Goal: Task Accomplishment & Management: Use online tool/utility

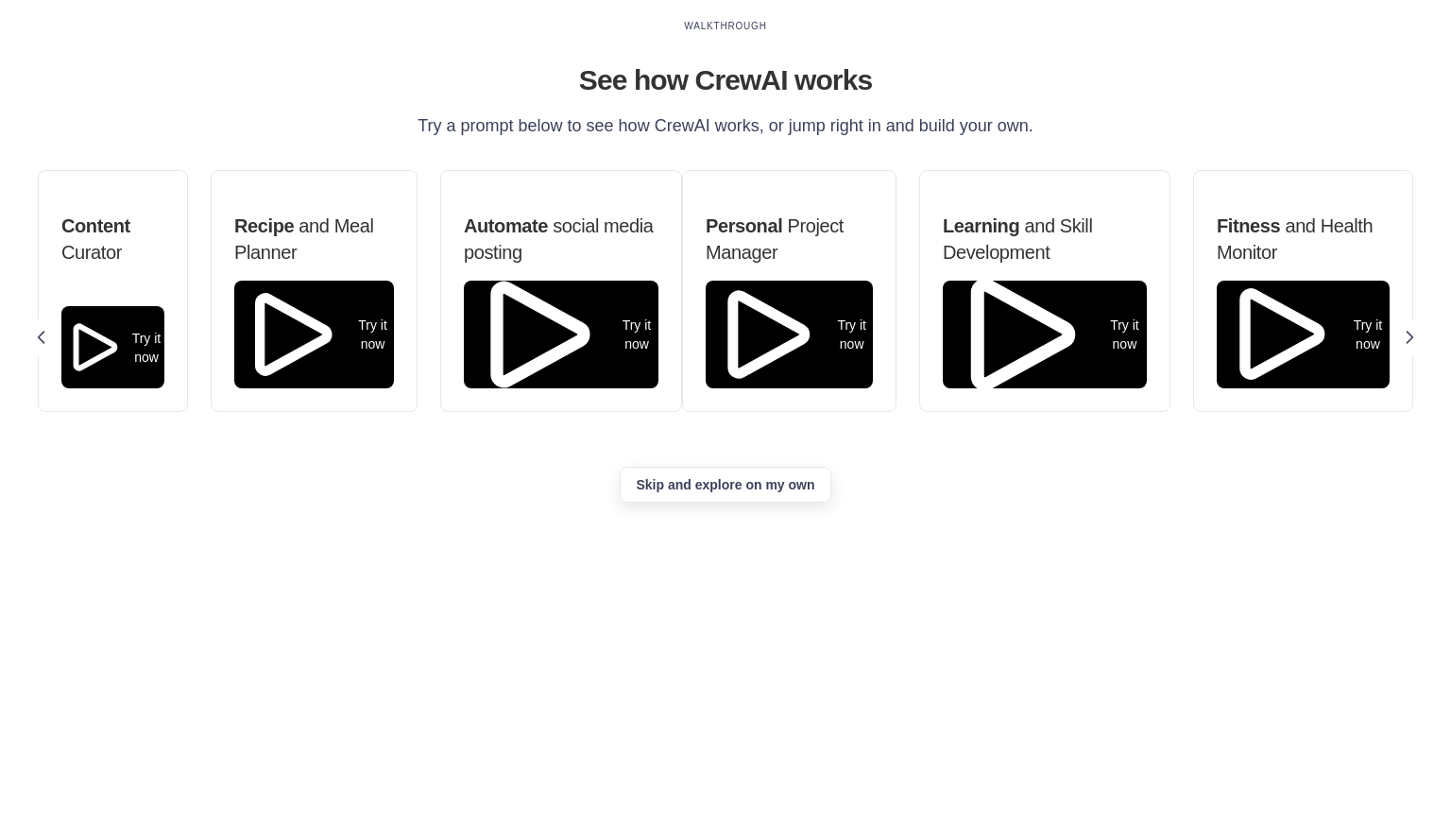
click at [808, 503] on button "Skip and explore on my own" at bounding box center [725, 485] width 210 height 36
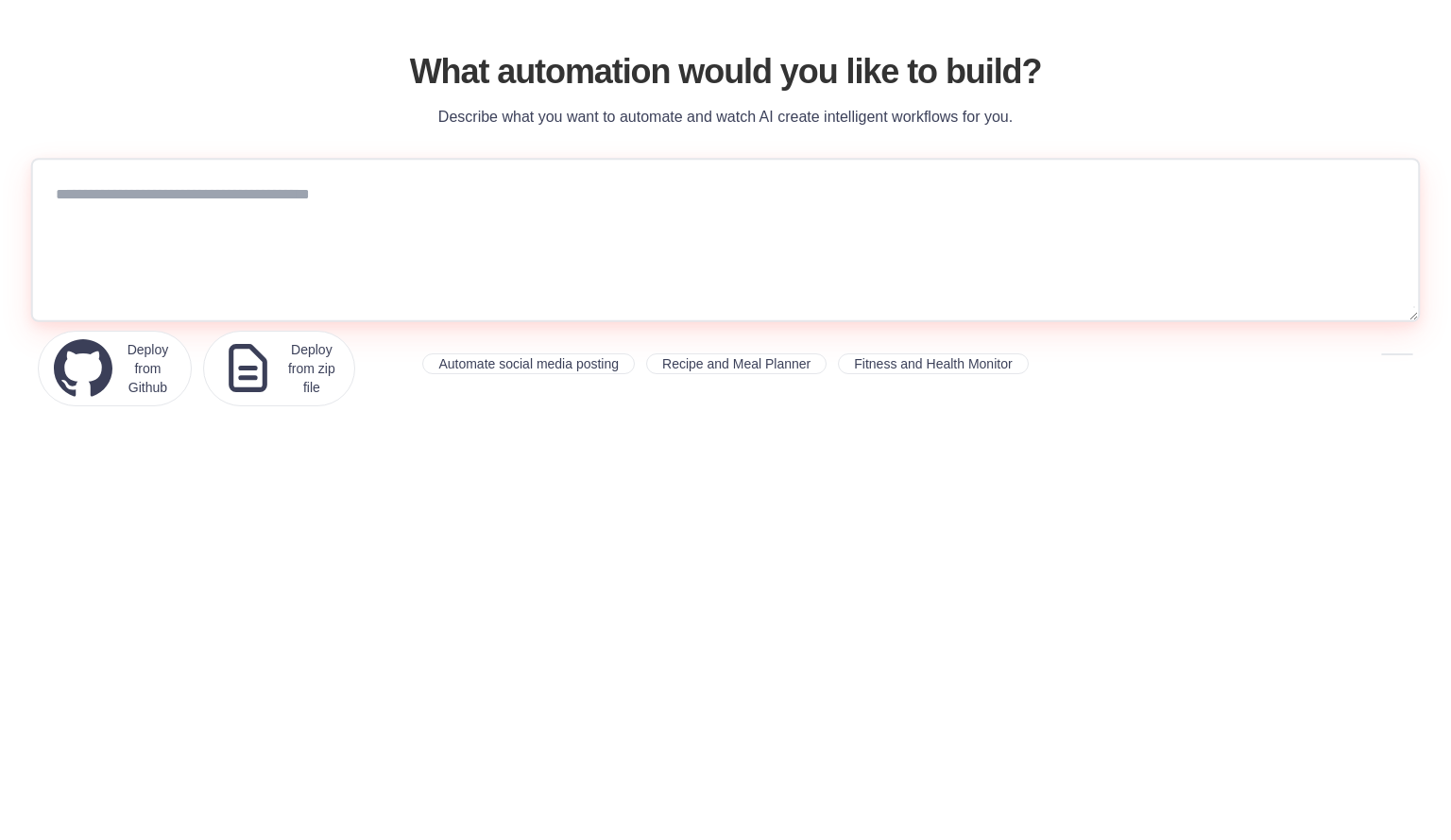
paste textarea "**********"
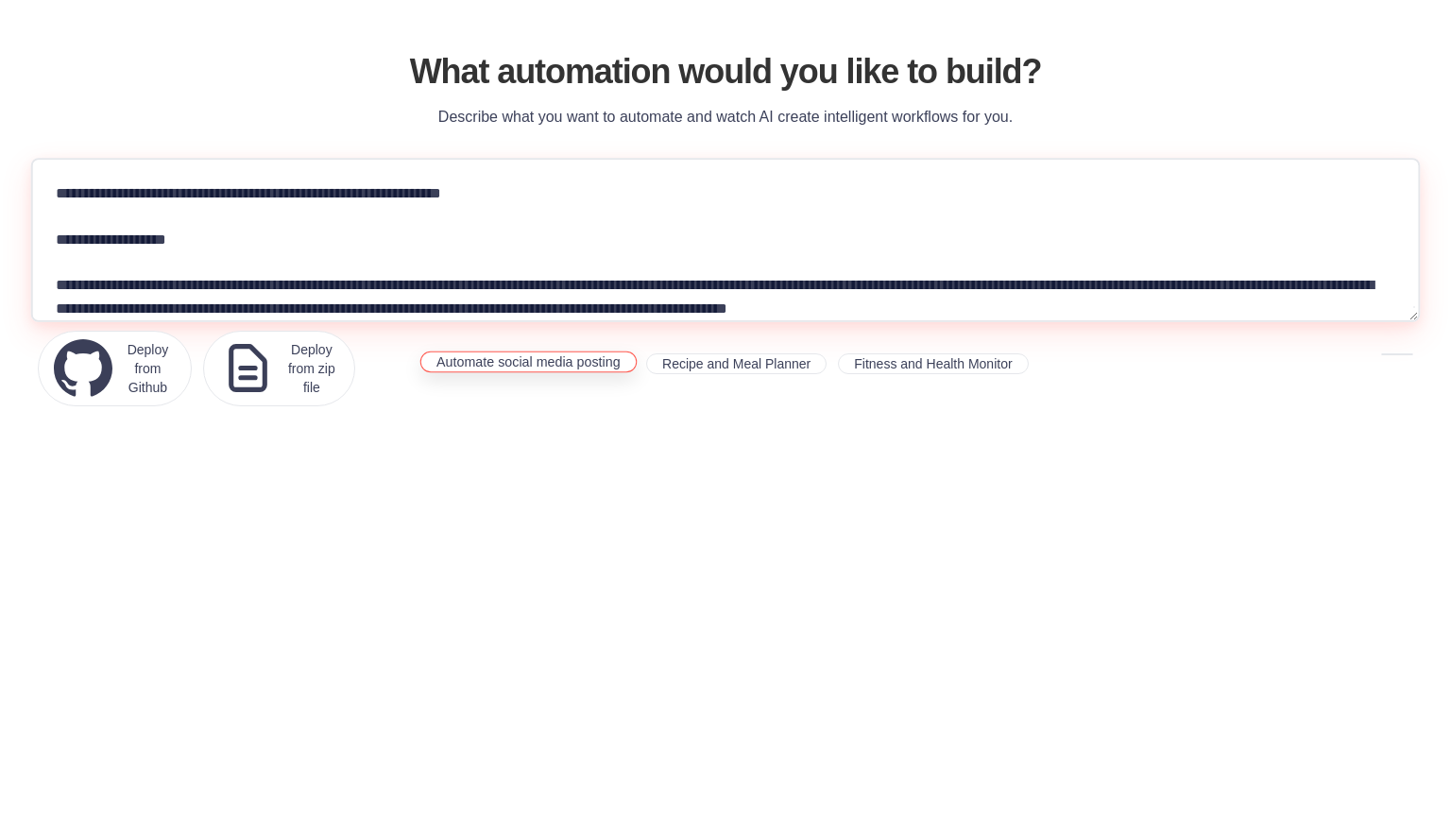
scroll to position [2587, 0]
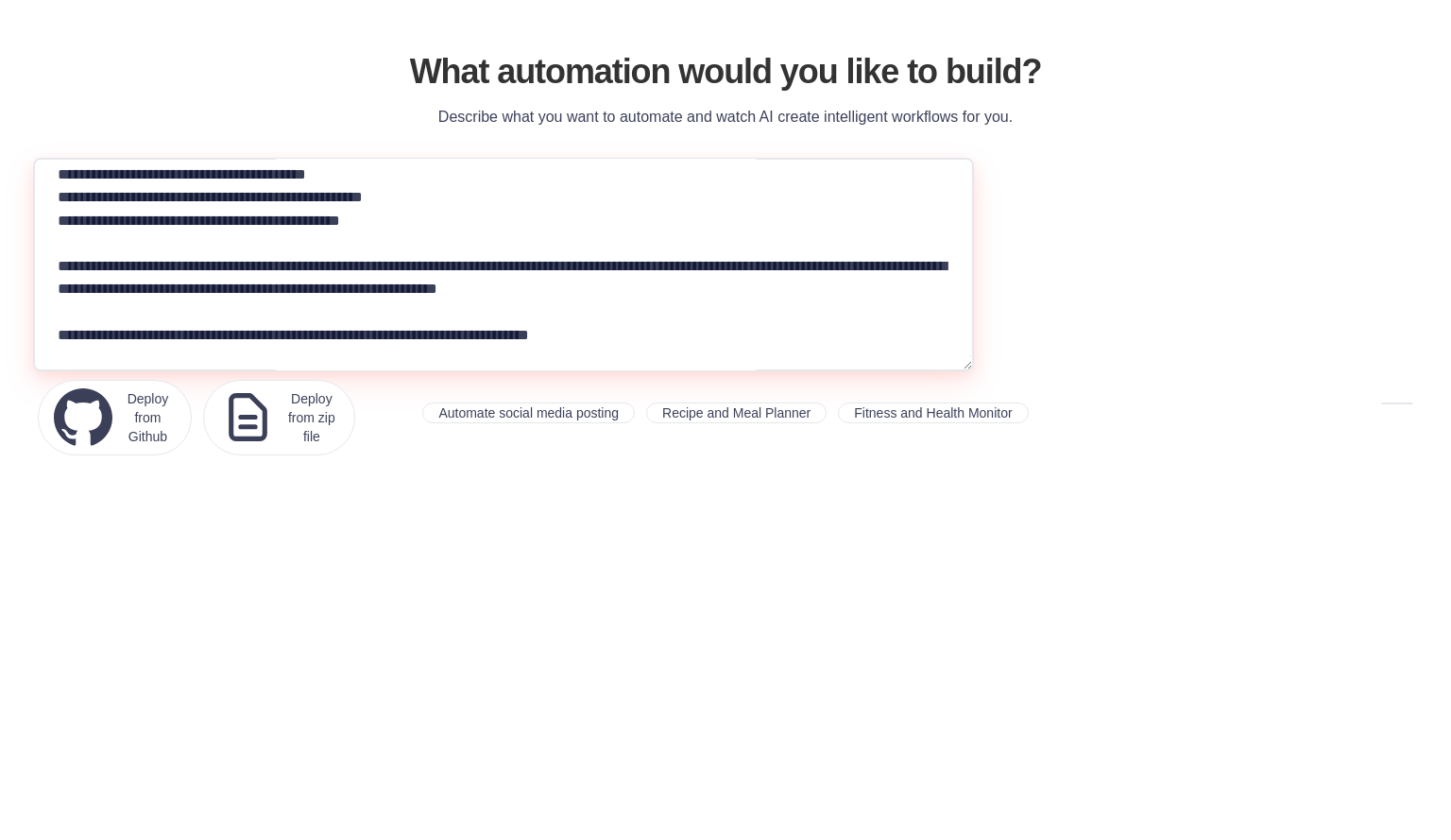
type textarea "**********"
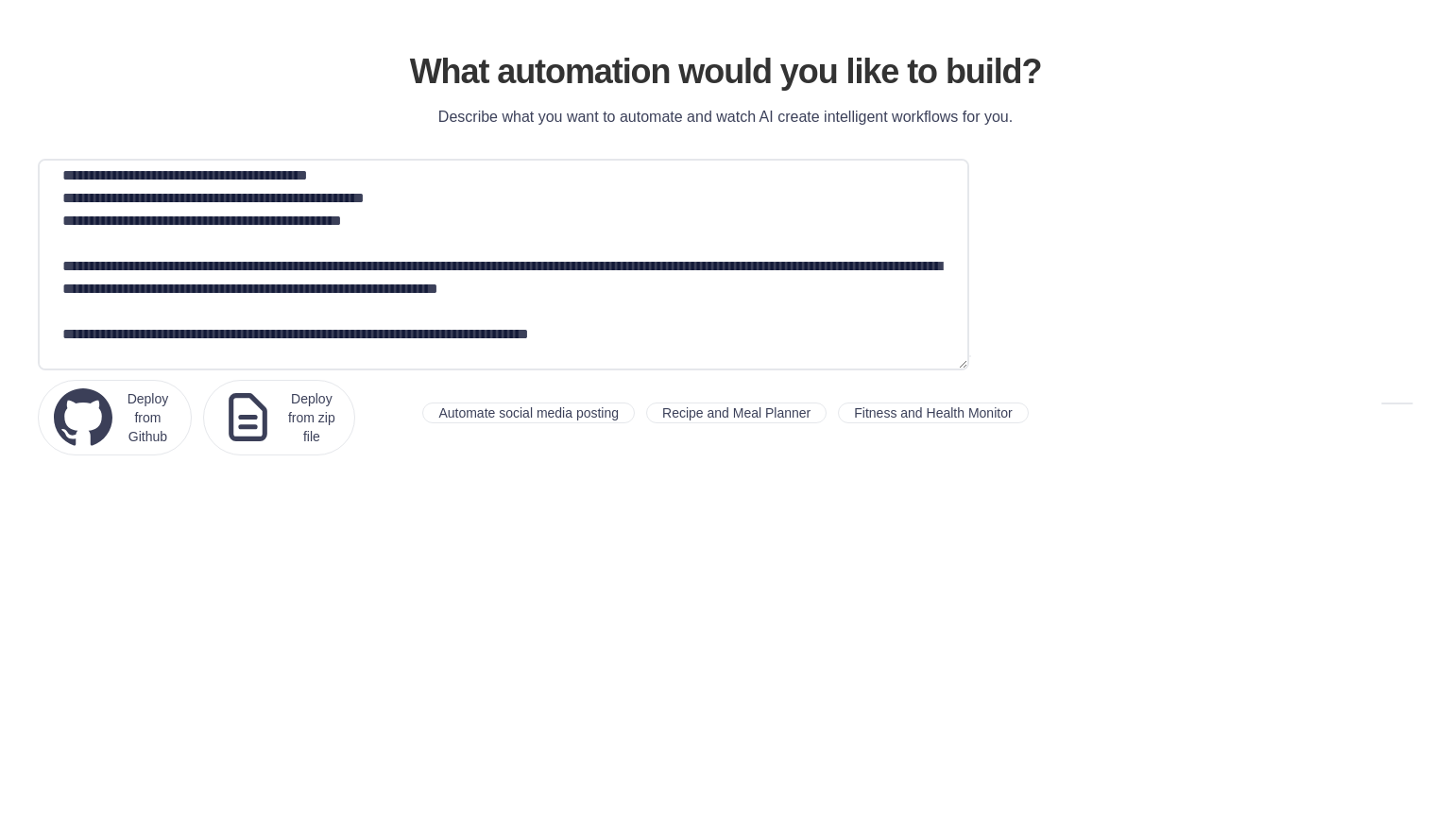
click at [969, 355] on icon "submit" at bounding box center [969, 355] width 0 height 0
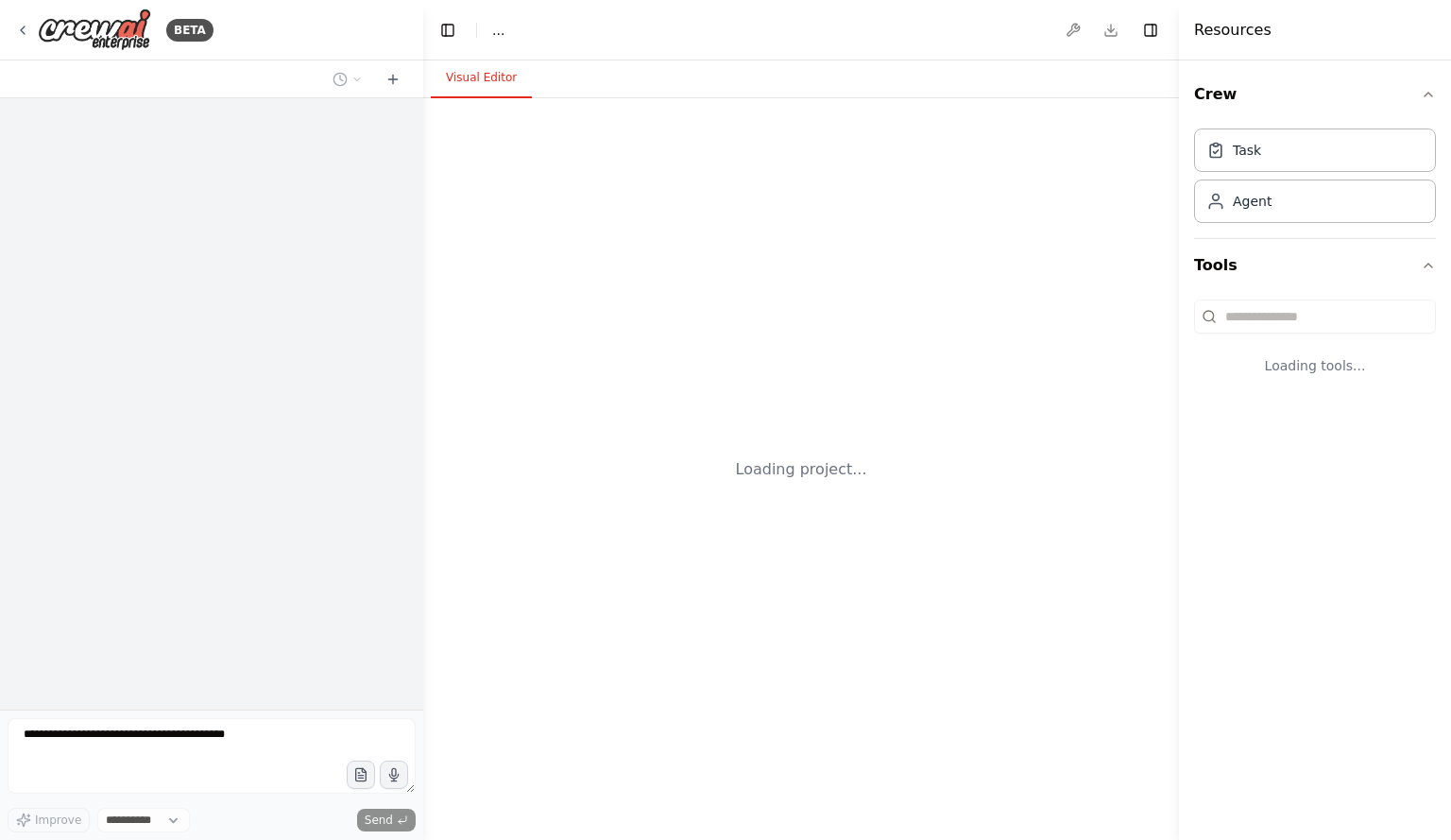
select select "****"
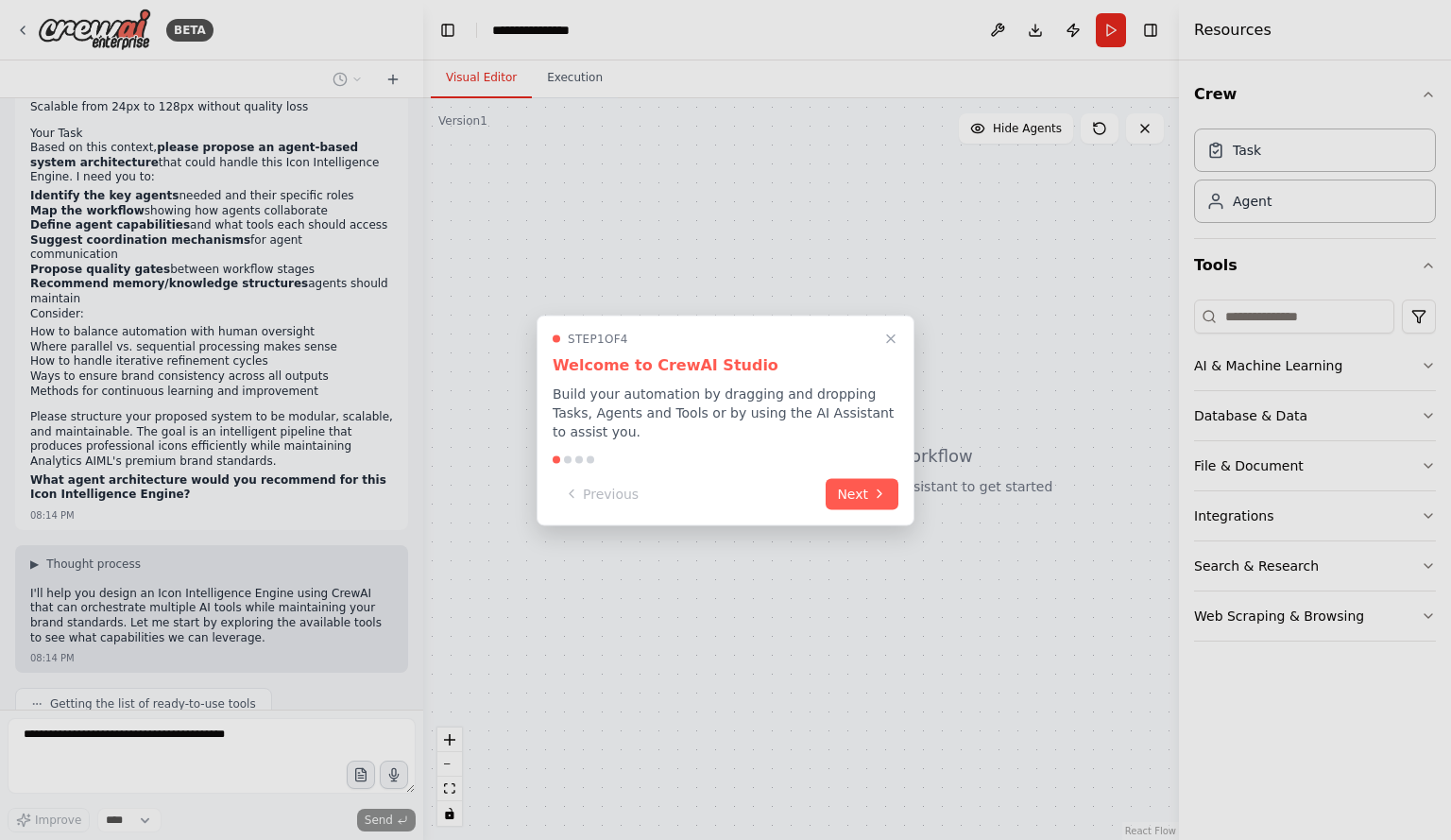
scroll to position [1476, 0]
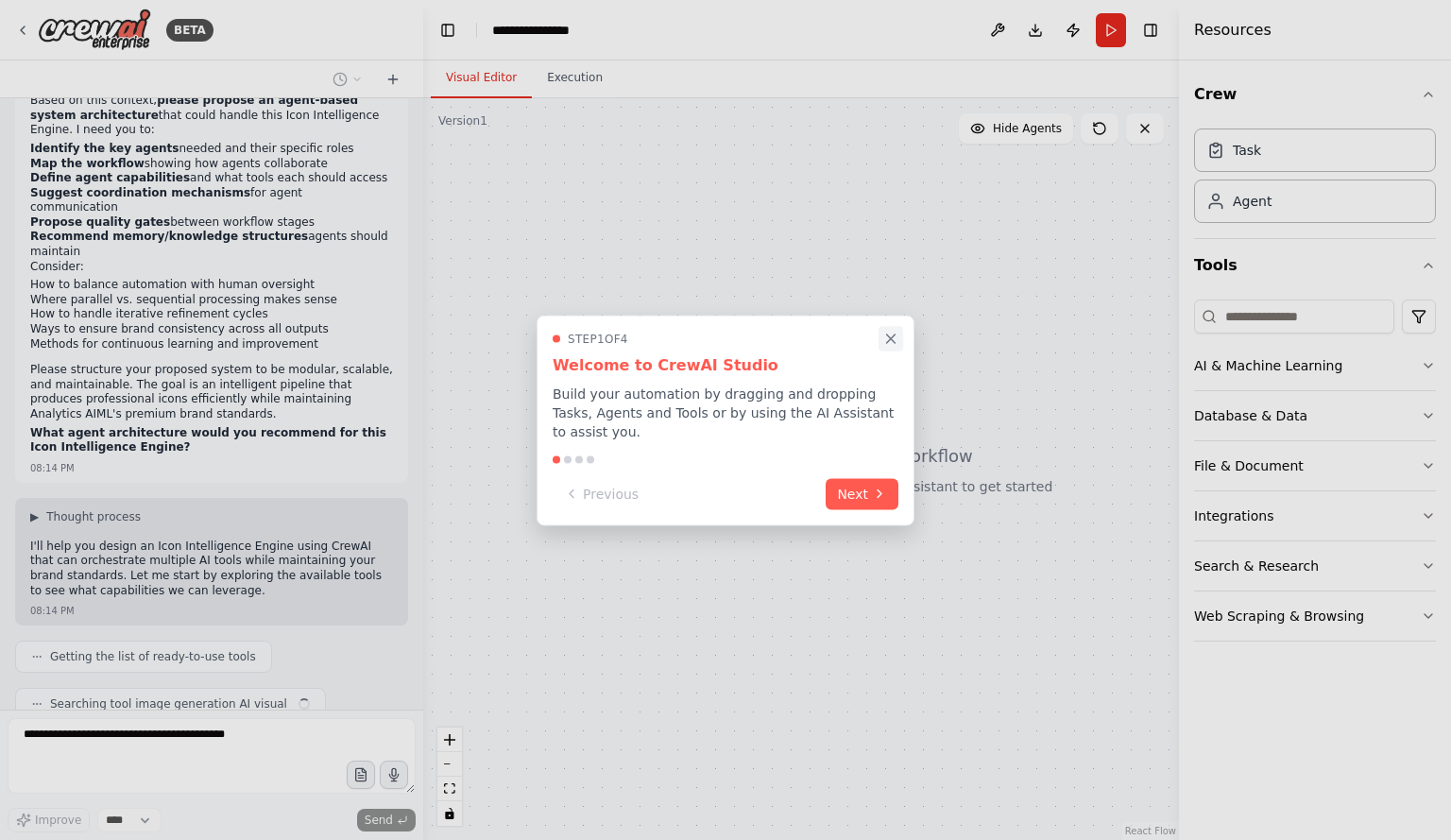
click at [895, 347] on icon "Close walkthrough" at bounding box center [891, 337] width 17 height 17
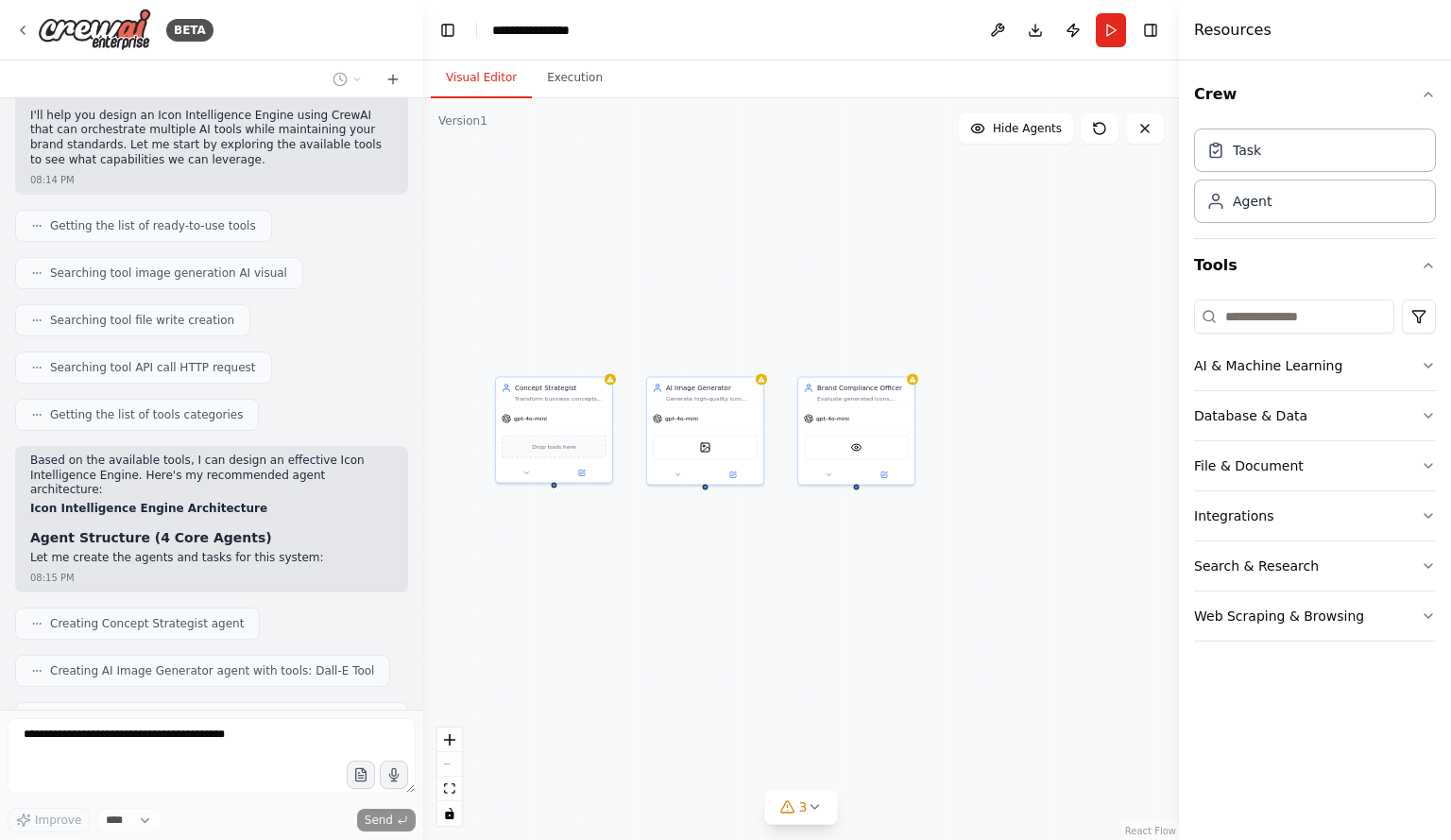
scroll to position [1969, 0]
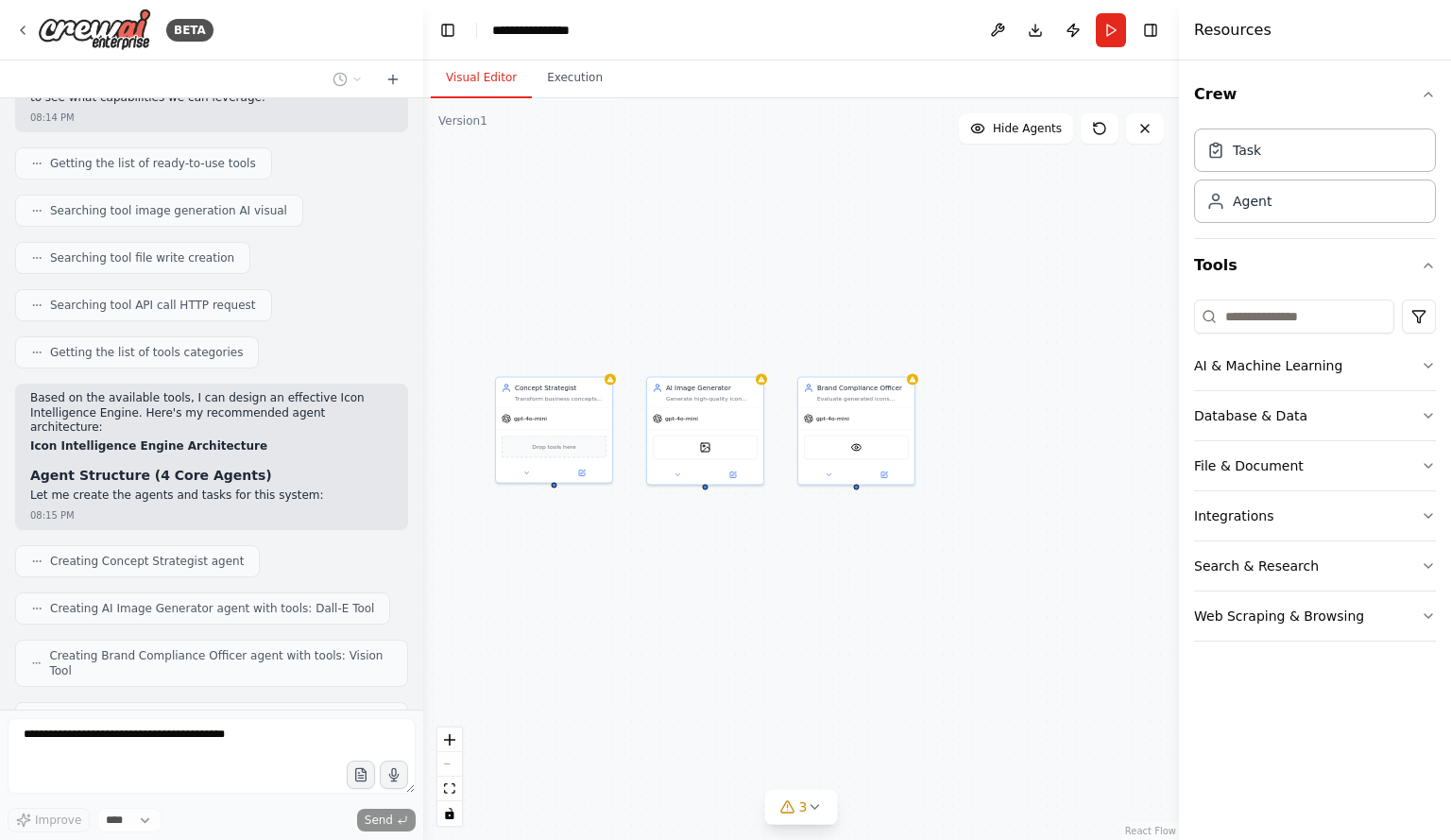
drag, startPoint x: 831, startPoint y: 493, endPoint x: 695, endPoint y: 527, distance: 140.2
click at [695, 527] on div "Concept Strategist Transform business concepts and requirements into detailed v…" at bounding box center [801, 469] width 756 height 742
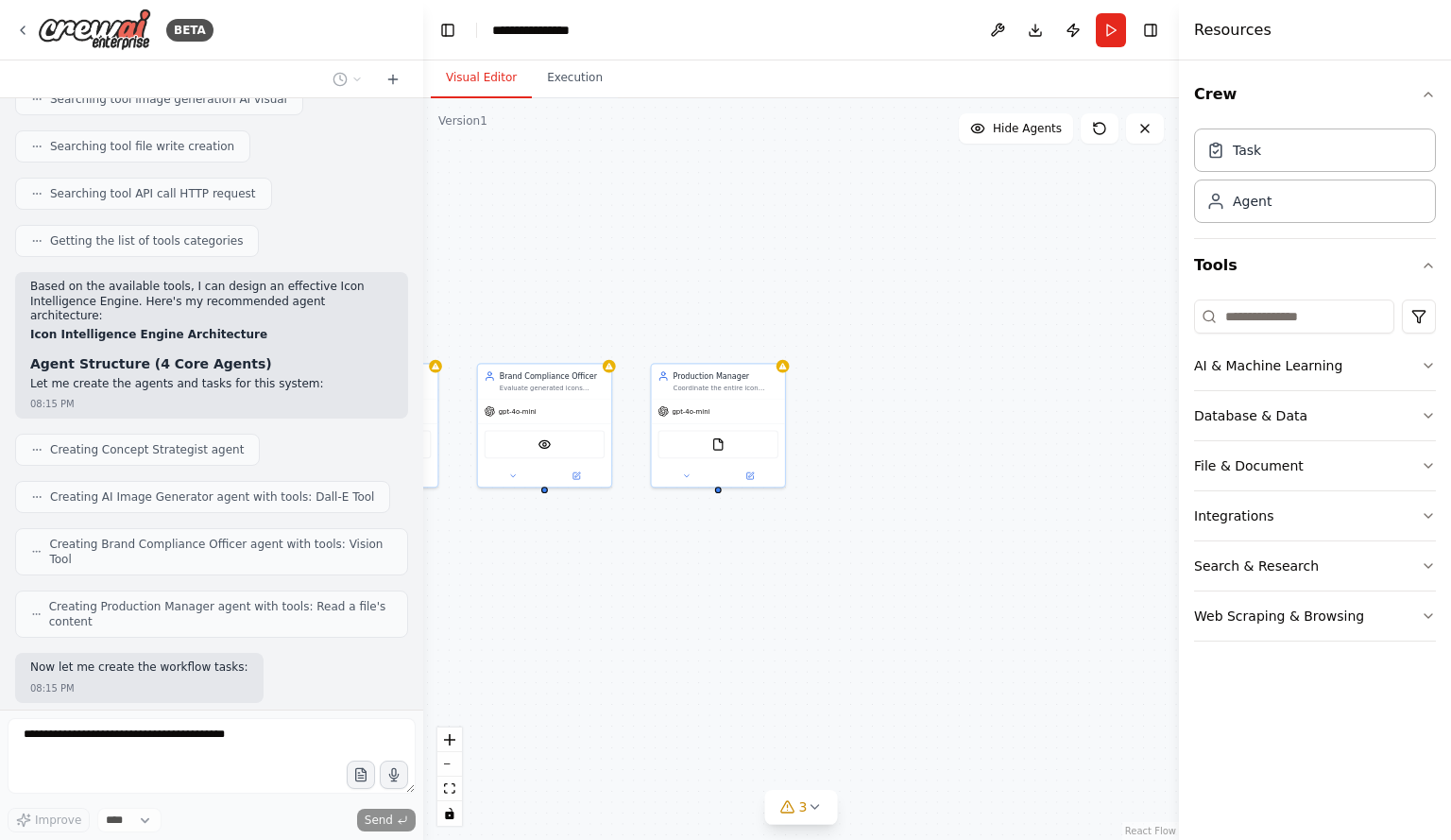
drag, startPoint x: 777, startPoint y: 531, endPoint x: 435, endPoint y: 540, distance: 342.1
click at [435, 540] on div ".deletable-edge-delete-btn { width: 20px; height: 20px; border: 0px solid #ffff…" at bounding box center [801, 469] width 756 height 742
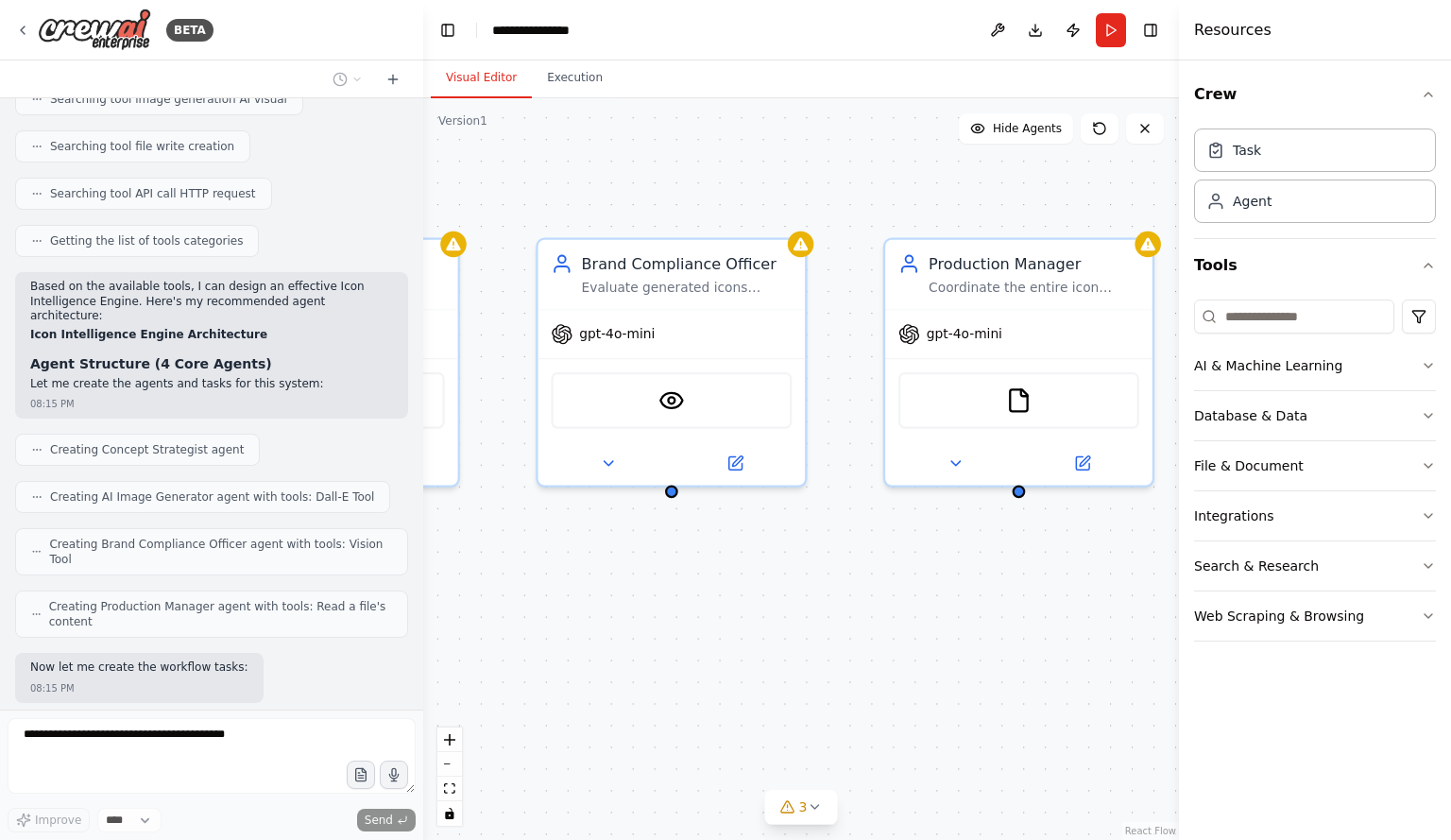
drag, startPoint x: 562, startPoint y: 580, endPoint x: 799, endPoint y: 607, distance: 238.5
click at [799, 607] on div ".deletable-edge-delete-btn { width: 20px; height: 20px; border: 0px solid #ffff…" at bounding box center [801, 469] width 756 height 742
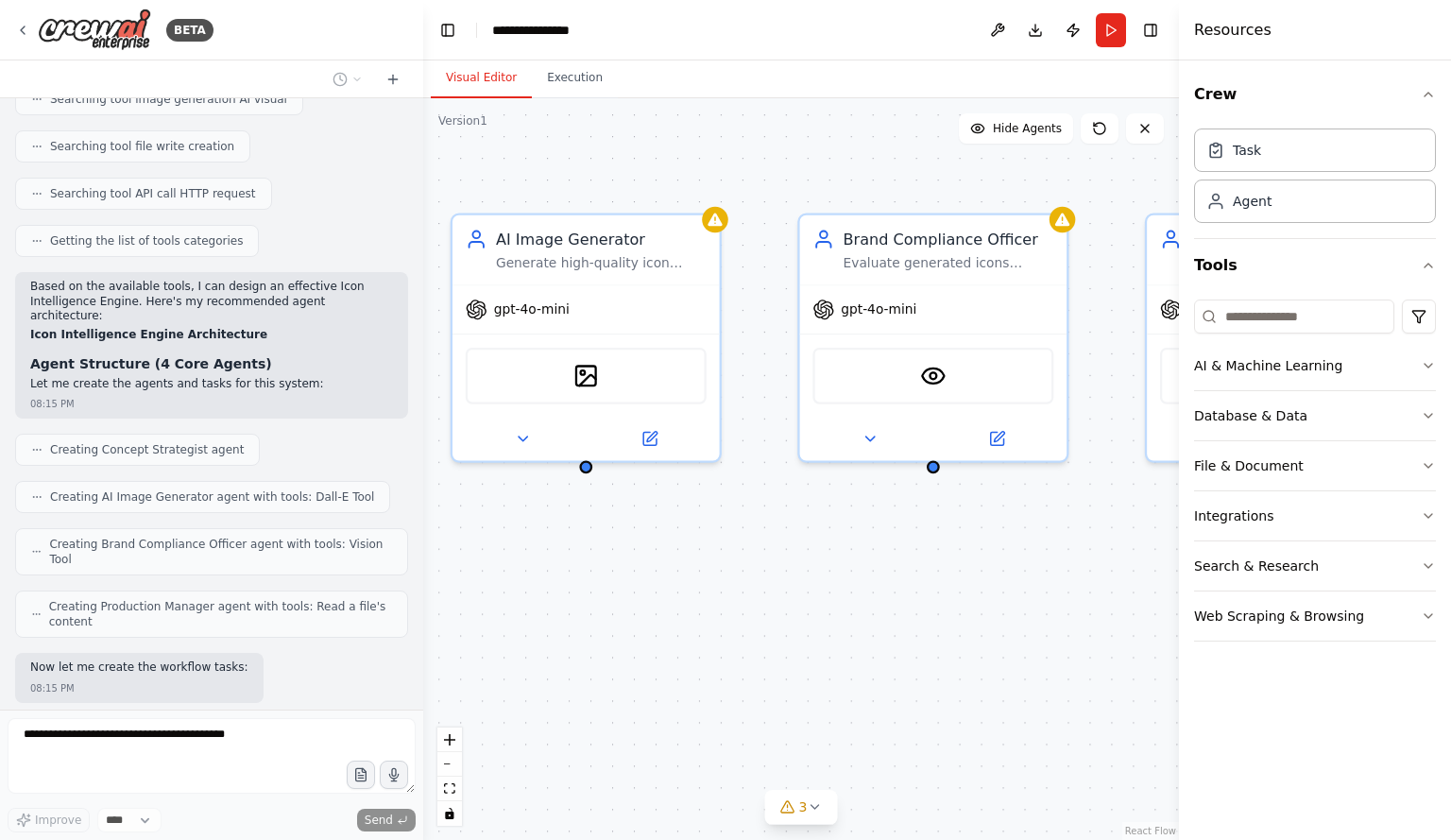
drag, startPoint x: 655, startPoint y: 582, endPoint x: 937, endPoint y: 549, distance: 283.9
click at [937, 549] on div ".deletable-edge-delete-btn { width: 20px; height: 20px; border: 0px solid #ffff…" at bounding box center [801, 469] width 756 height 742
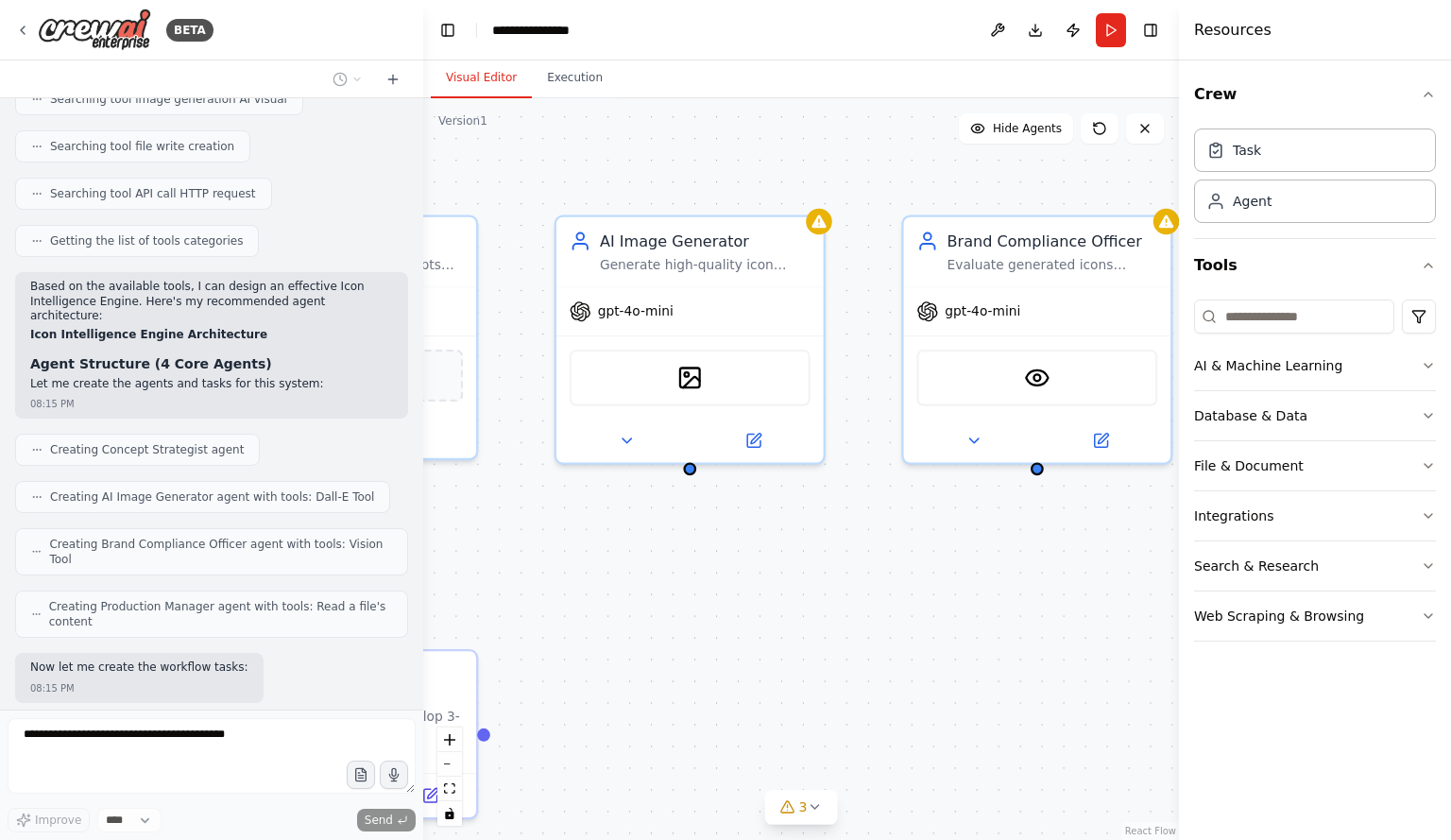
scroll to position [2127, 0]
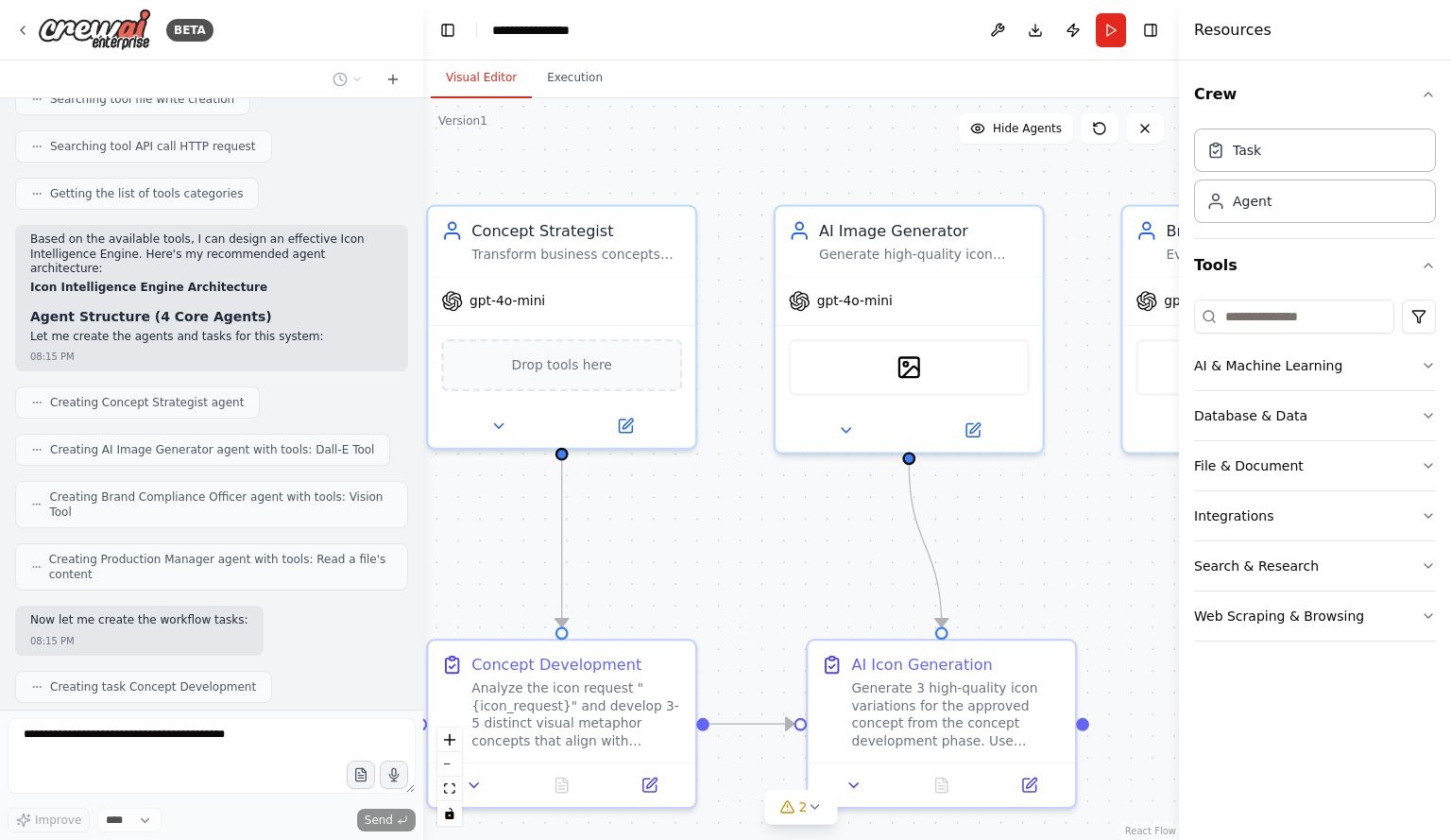
drag, startPoint x: 690, startPoint y: 585, endPoint x: 973, endPoint y: 580, distance: 283.0
click at [973, 580] on div ".deletable-edge-delete-btn { width: 20px; height: 20px; border: 0px solid #ffff…" at bounding box center [801, 469] width 756 height 742
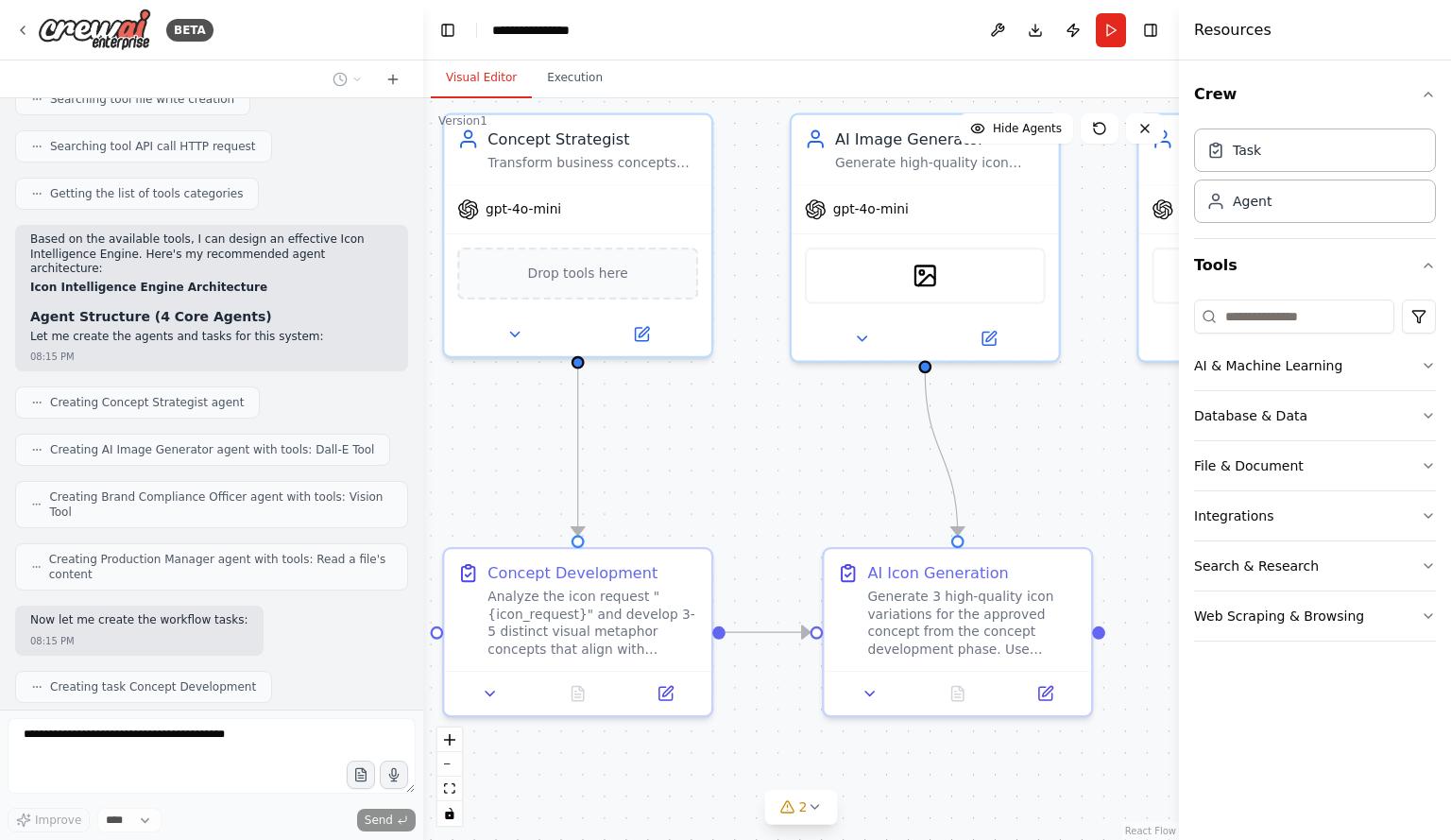
drag, startPoint x: 711, startPoint y: 570, endPoint x: 735, endPoint y: 478, distance: 95.1
click at [735, 478] on div ".deletable-edge-delete-btn { width: 20px; height: 20px; border: 0px solid #ffff…" at bounding box center [801, 469] width 756 height 742
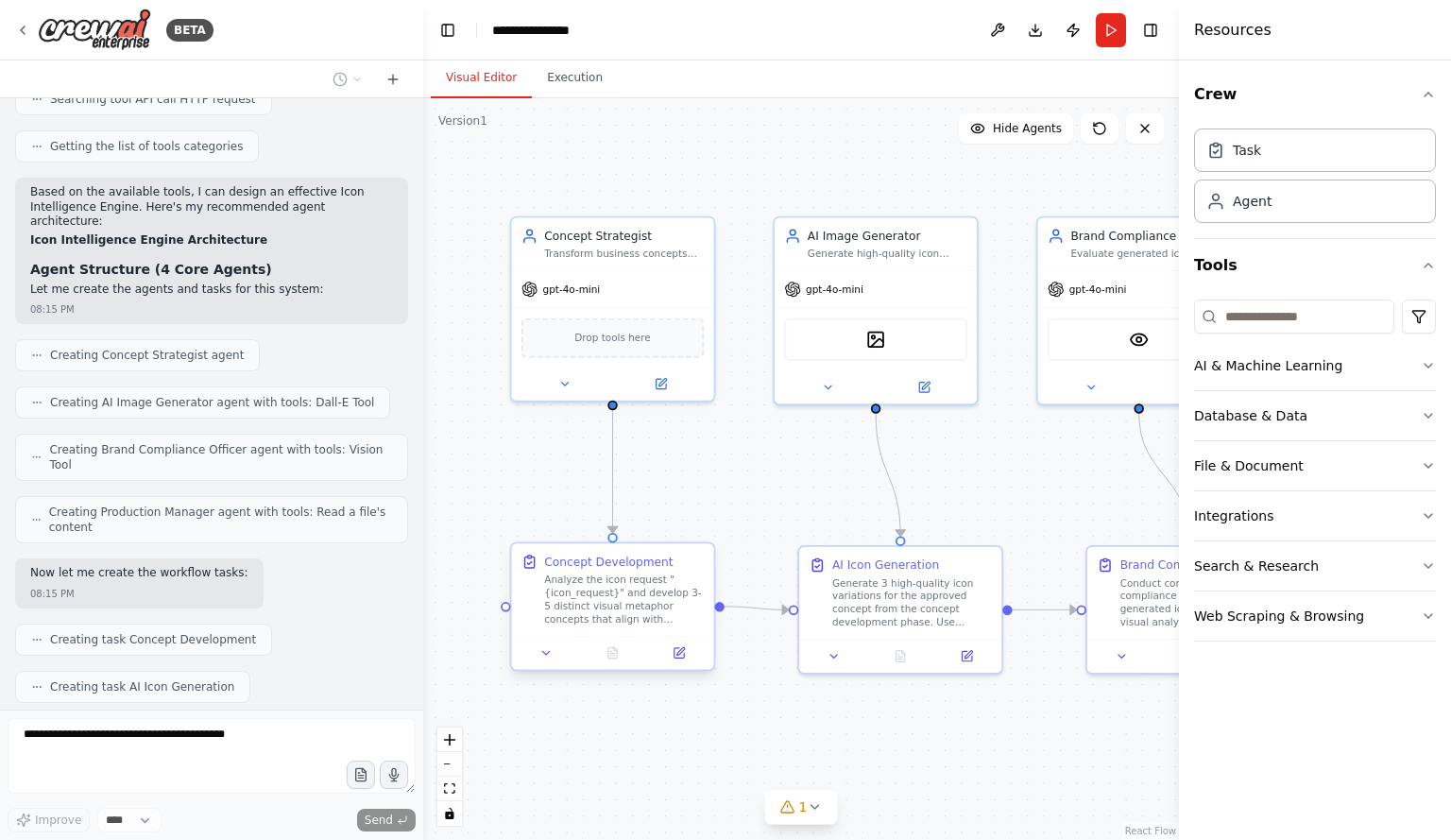
scroll to position [2222, 0]
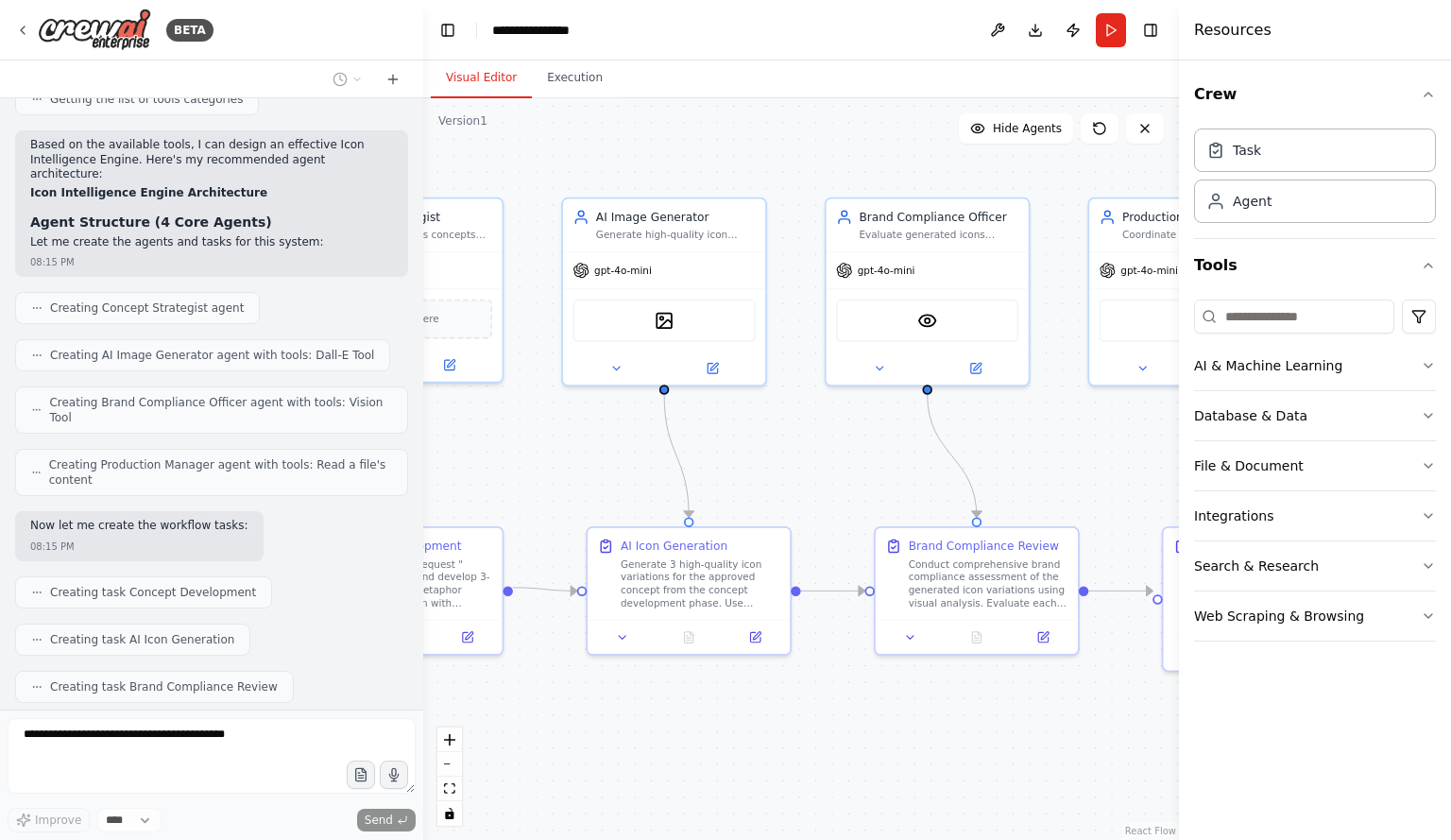
drag, startPoint x: 848, startPoint y: 744, endPoint x: 637, endPoint y: 725, distance: 211.9
click at [637, 725] on div ".deletable-edge-delete-btn { width: 20px; height: 20px; border: 0px solid #ffff…" at bounding box center [801, 469] width 756 height 742
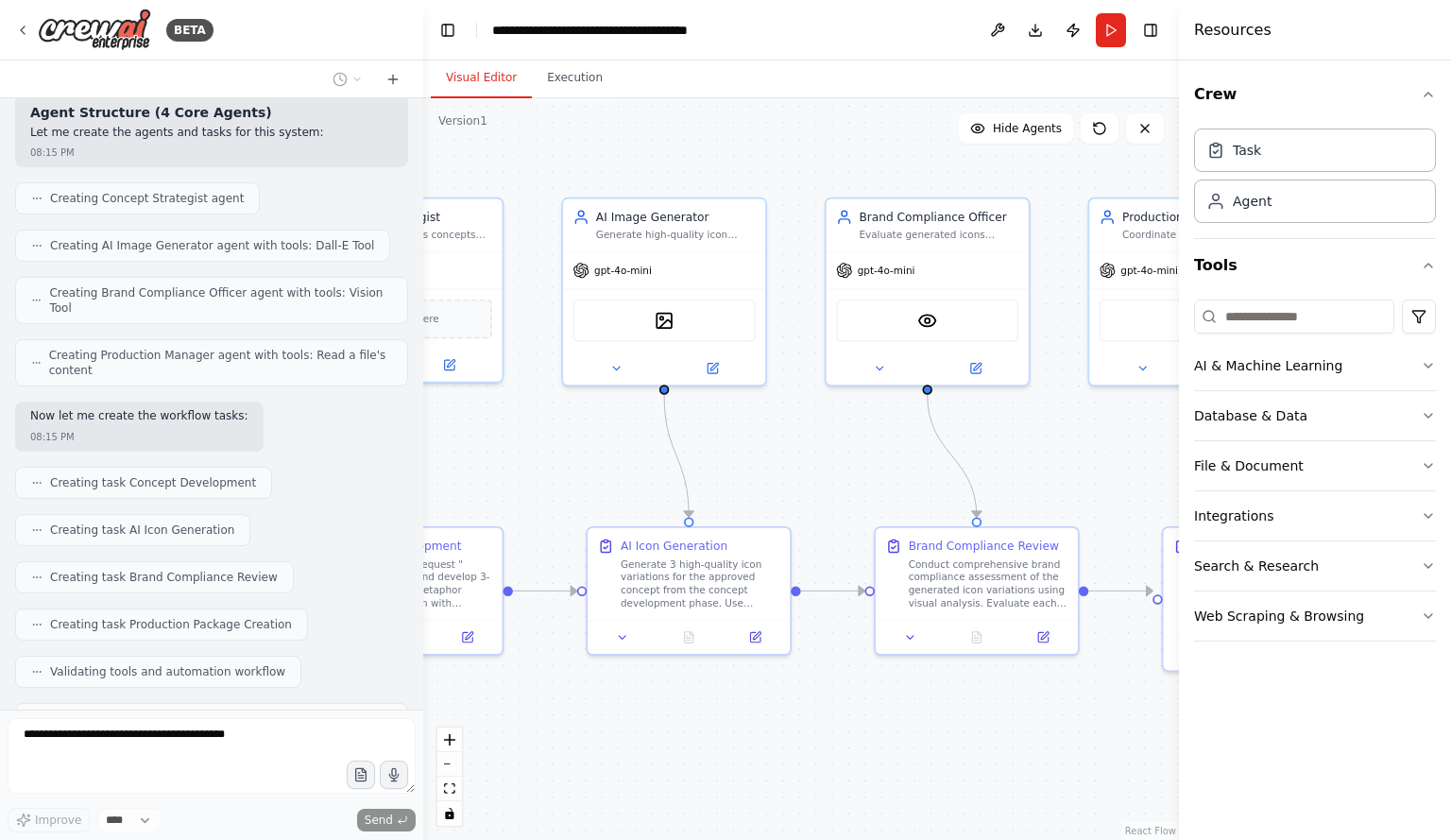
scroll to position [2317, 0]
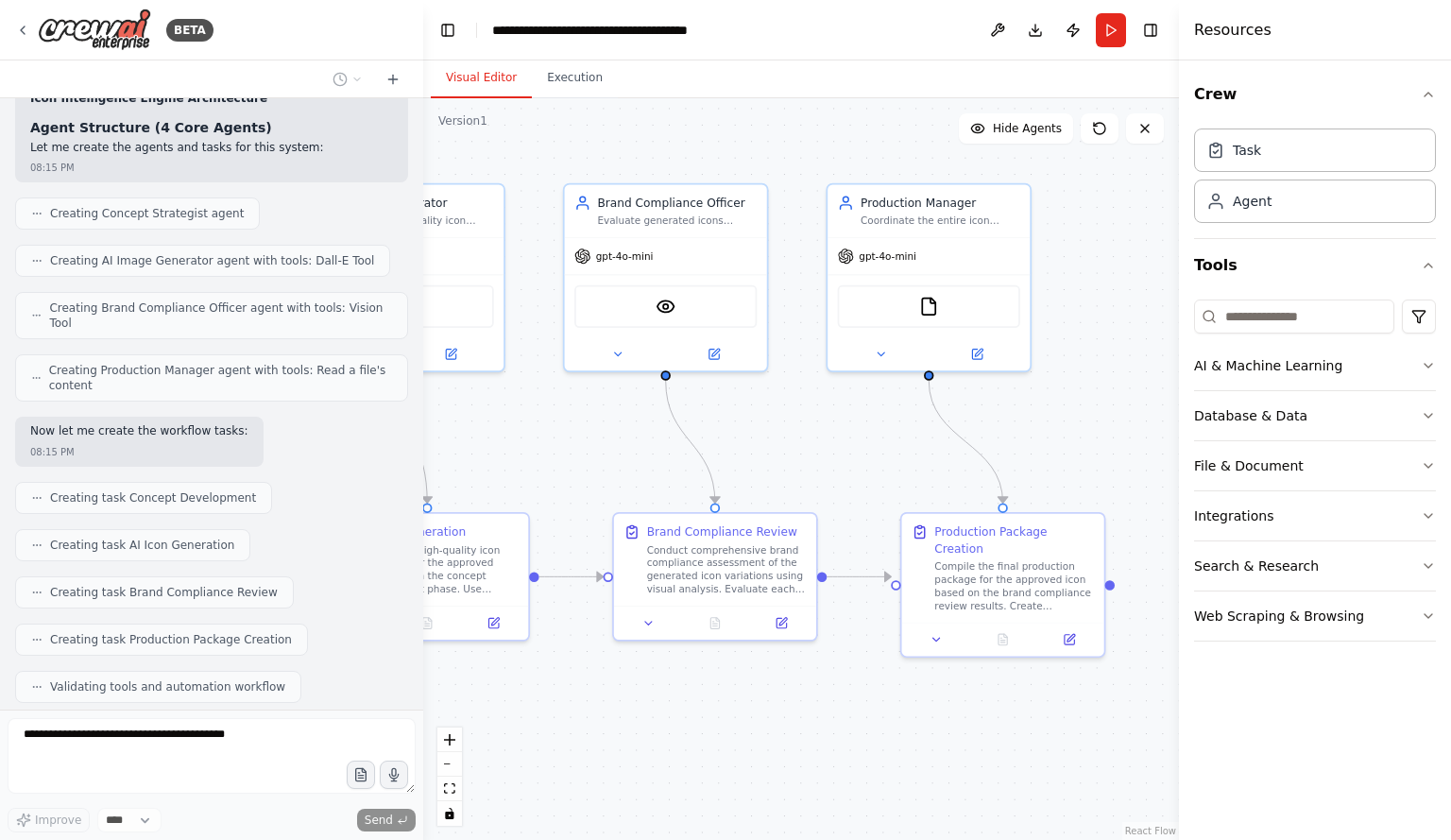
drag, startPoint x: 878, startPoint y: 708, endPoint x: 616, endPoint y: 694, distance: 262.4
click at [616, 694] on div ".deletable-edge-delete-btn { width: 20px; height: 20px; border: 0px solid #ffff…" at bounding box center [801, 469] width 756 height 742
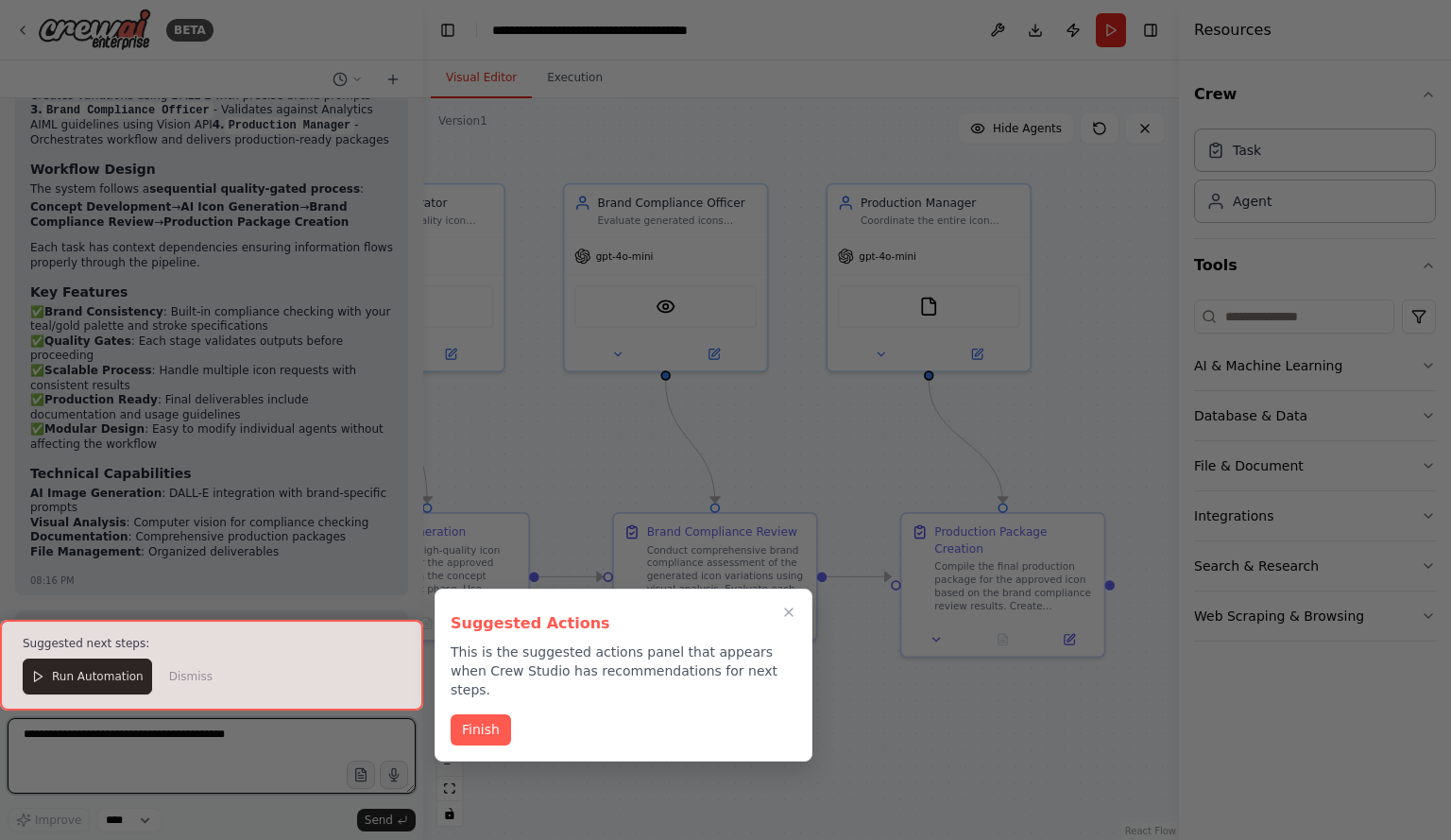
scroll to position [3139, 0]
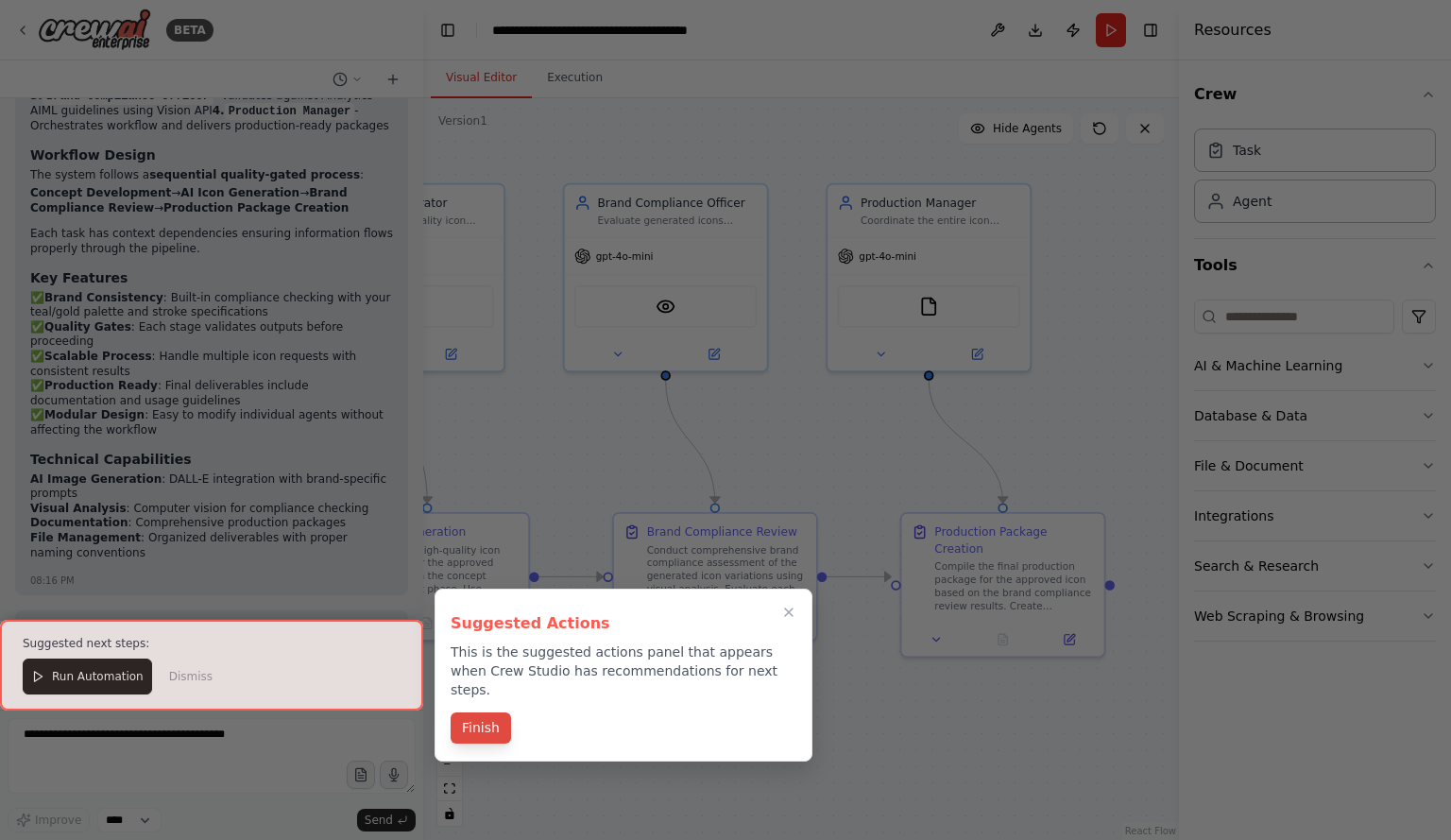
click at [475, 712] on button "Finish" at bounding box center [480, 727] width 60 height 31
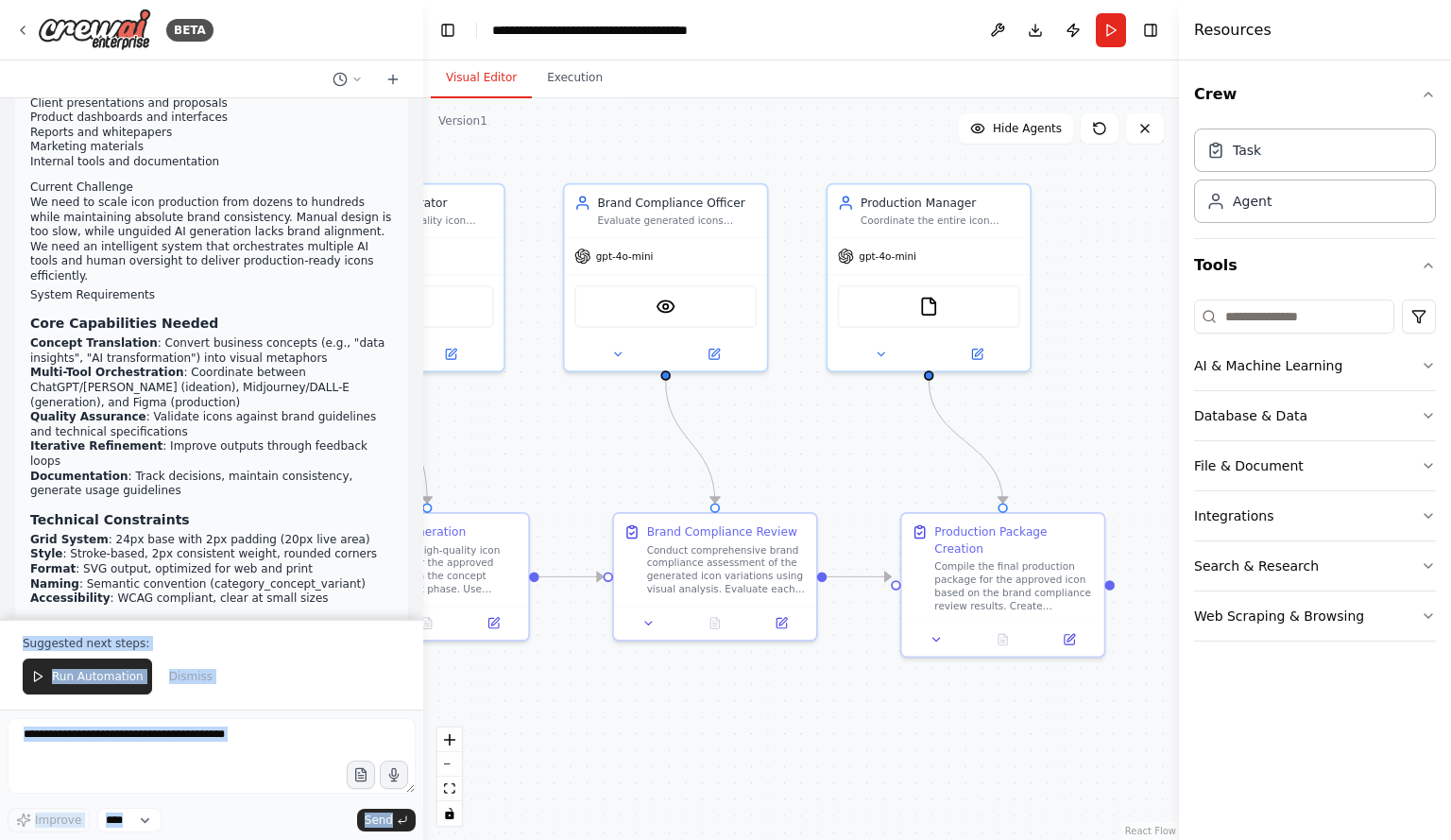
scroll to position [0, 0]
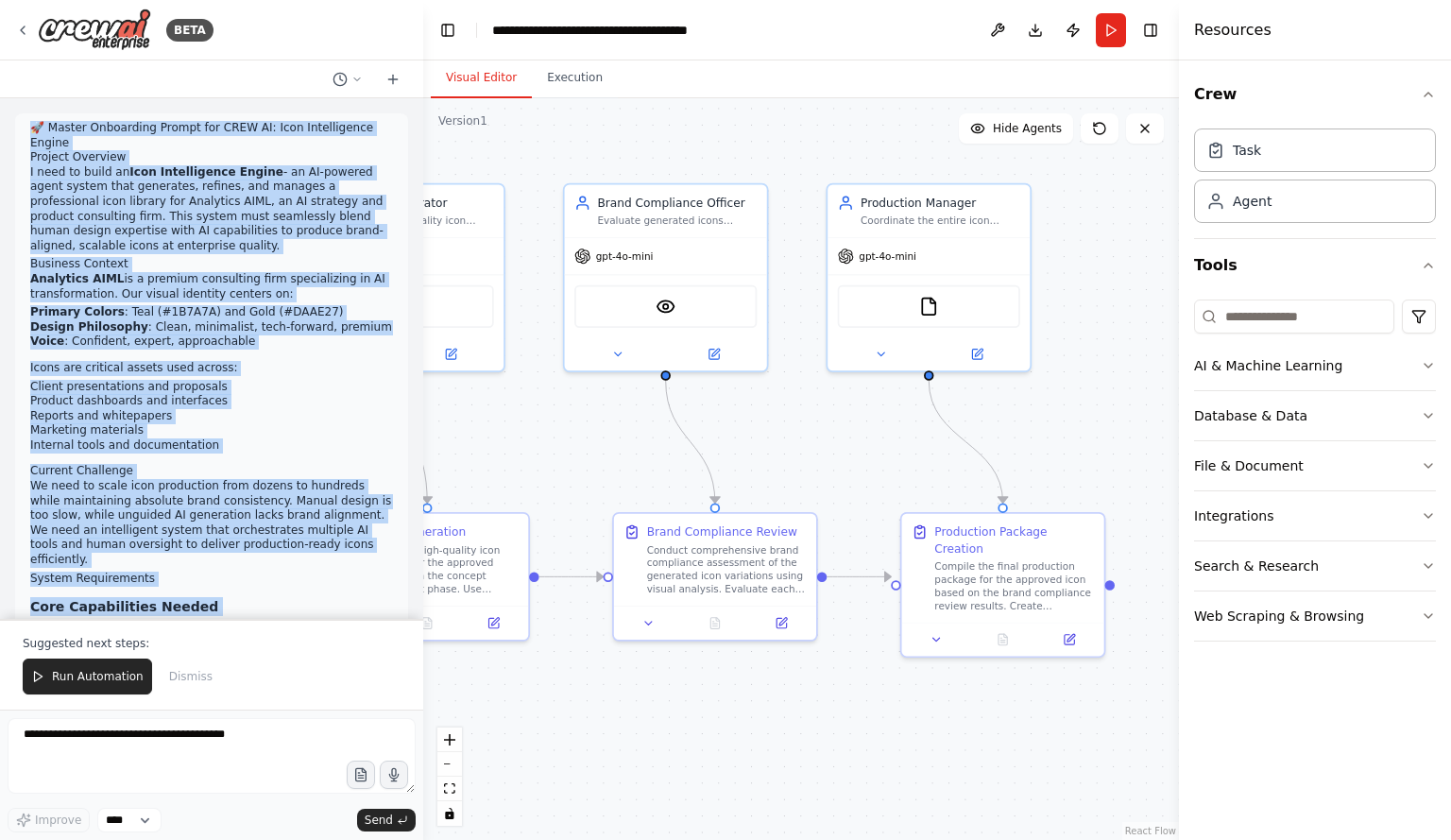
drag, startPoint x: 212, startPoint y: 535, endPoint x: 34, endPoint y: 123, distance: 448.8
type textarea "**********"
click at [34, 123] on div "🚀 Master Onboarding Prompt for CREW AI: Icon Intelligence Engine Project Overvi…" at bounding box center [211, 358] width 423 height 521
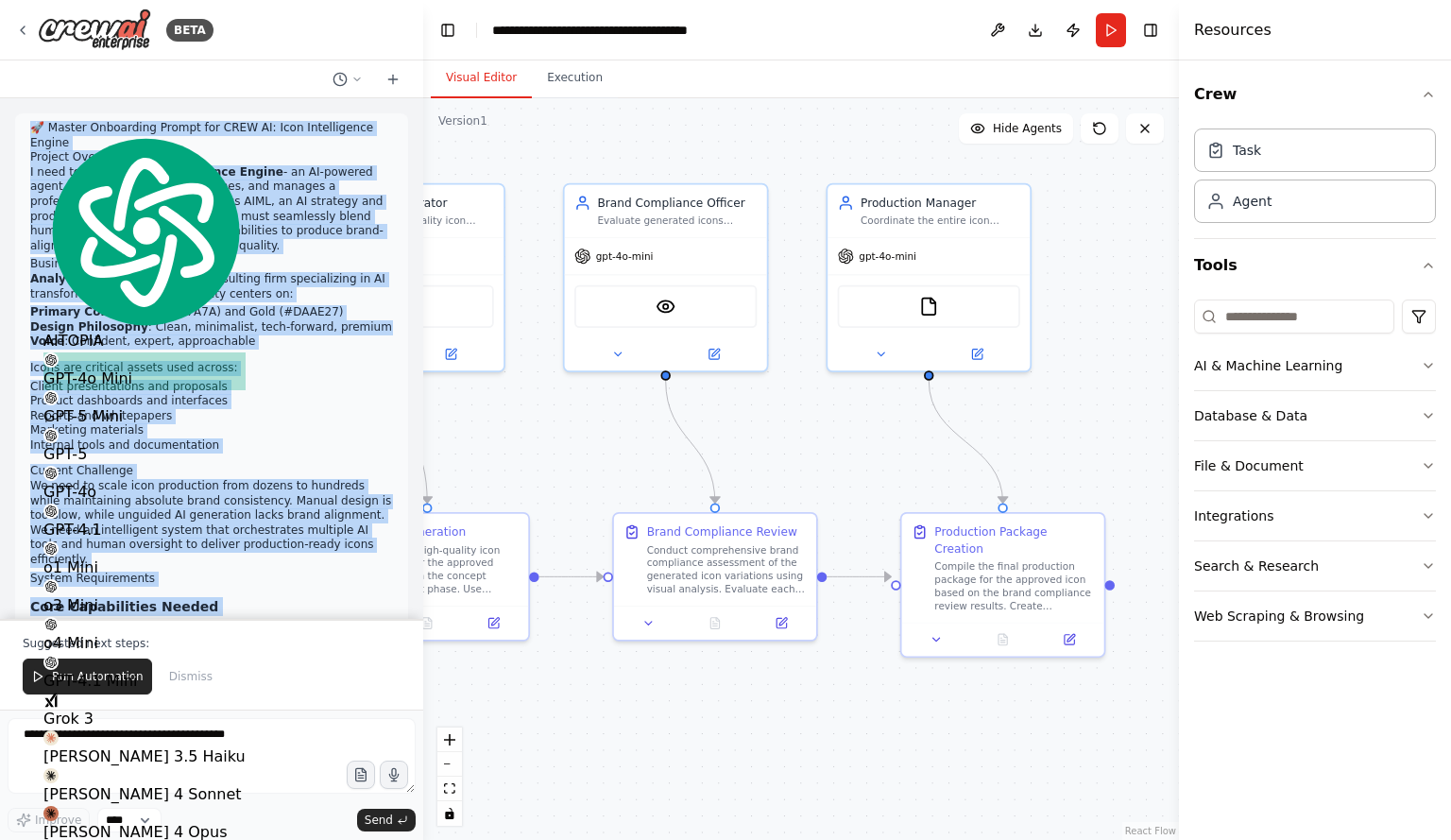
drag, startPoint x: 50, startPoint y: 139, endPoint x: 35, endPoint y: 255, distance: 117.0
copy div "🚀 Master Onboarding Prompt for CREW AI: Icon Intelligence Engine Project Overvi…"
click at [749, 713] on div ".deletable-edge-delete-btn { width: 20px; height: 20px; border: 0px solid #ffff…" at bounding box center [801, 469] width 756 height 742
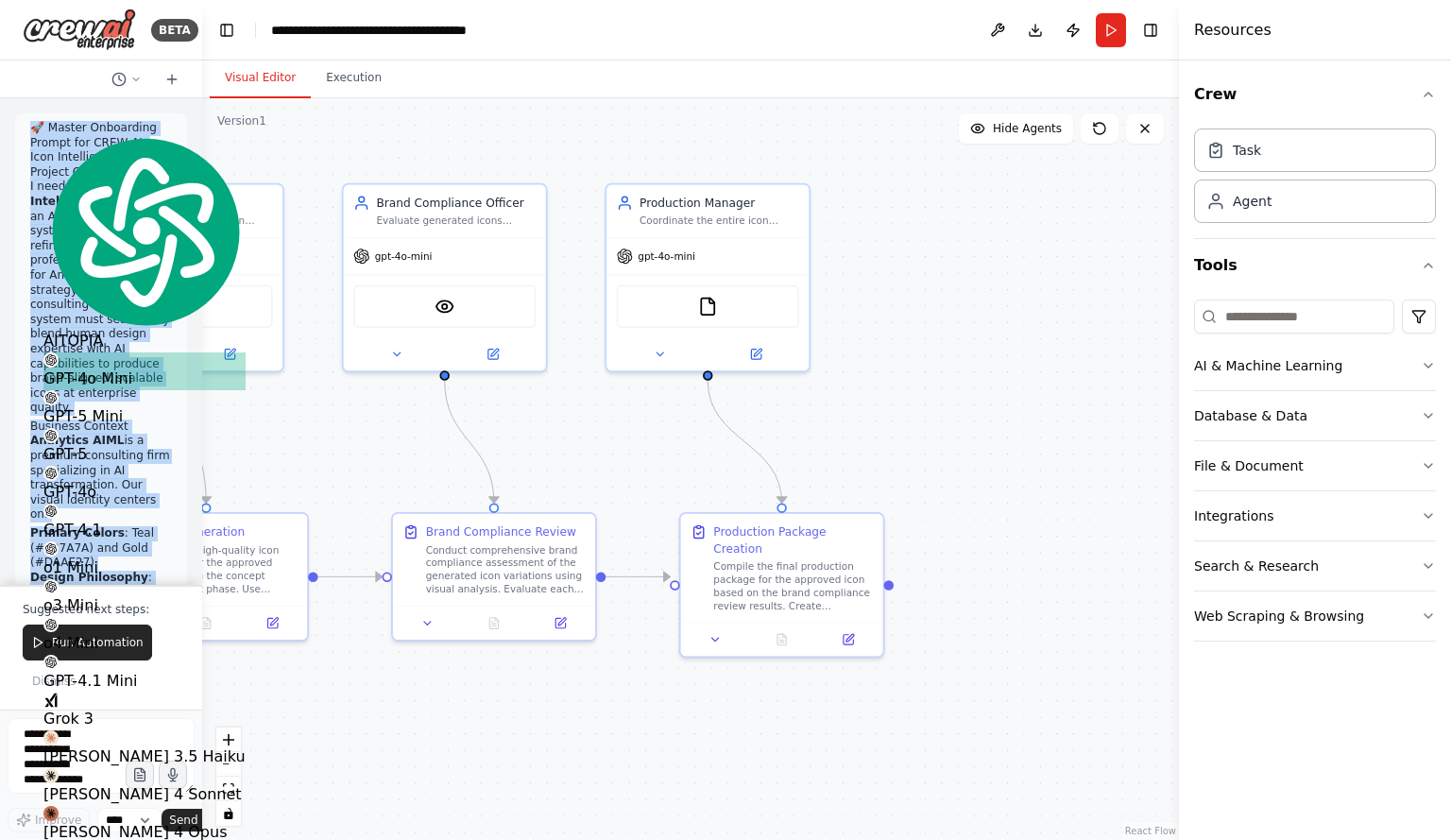
drag, startPoint x: 422, startPoint y: 115, endPoint x: 19, endPoint y: 188, distance: 409.6
click at [19, 188] on div "BETA 🚀 Master Onboarding Prompt for CREW AI: Icon Intelligence Engine Project O…" at bounding box center [101, 420] width 202 height 840
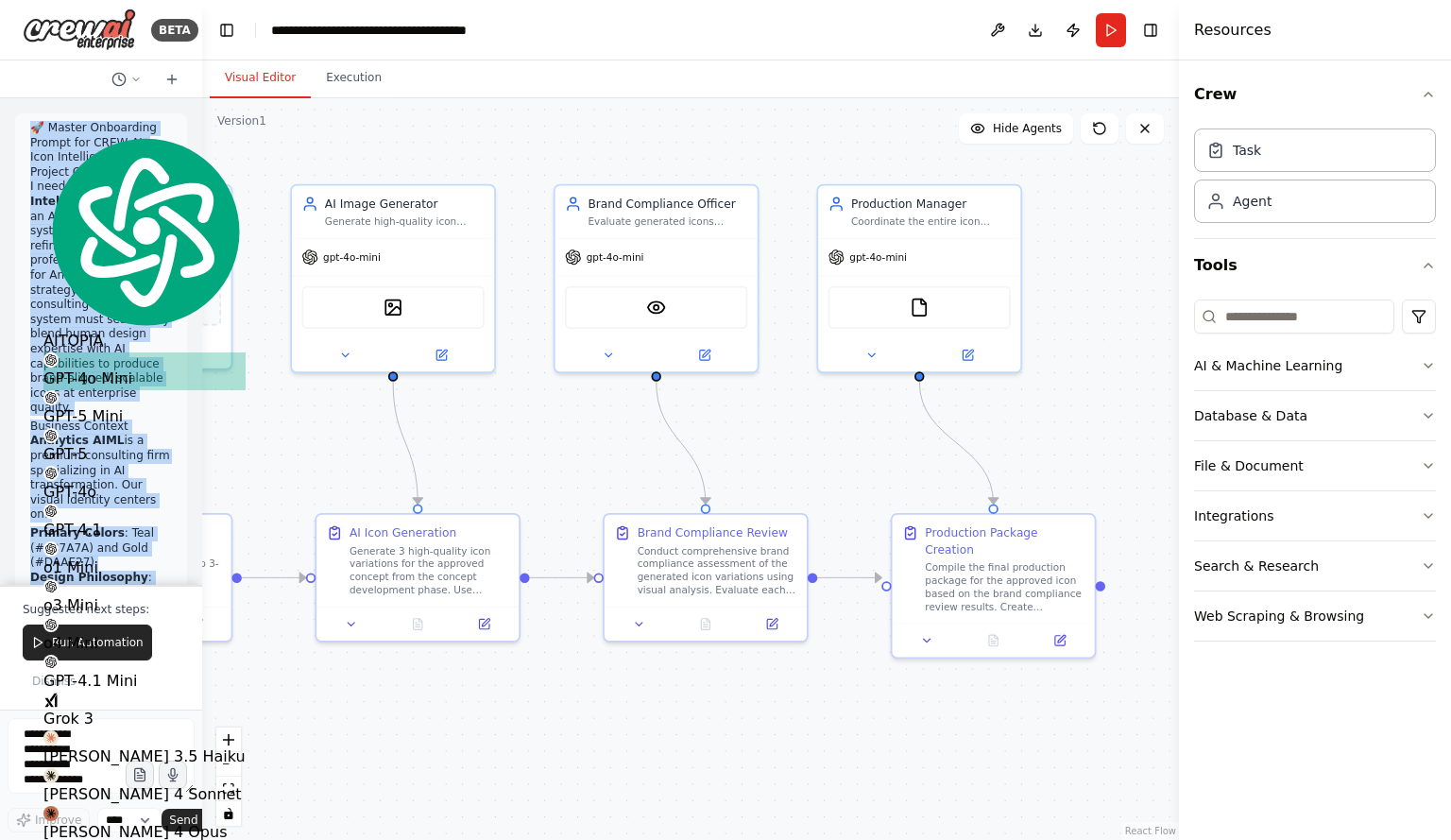
drag, startPoint x: 908, startPoint y: 382, endPoint x: 1132, endPoint y: 381, distance: 224.0
click at [1132, 381] on div ".deletable-edge-delete-btn { width: 20px; height: 20px; border: 0px solid #ffff…" at bounding box center [690, 469] width 977 height 742
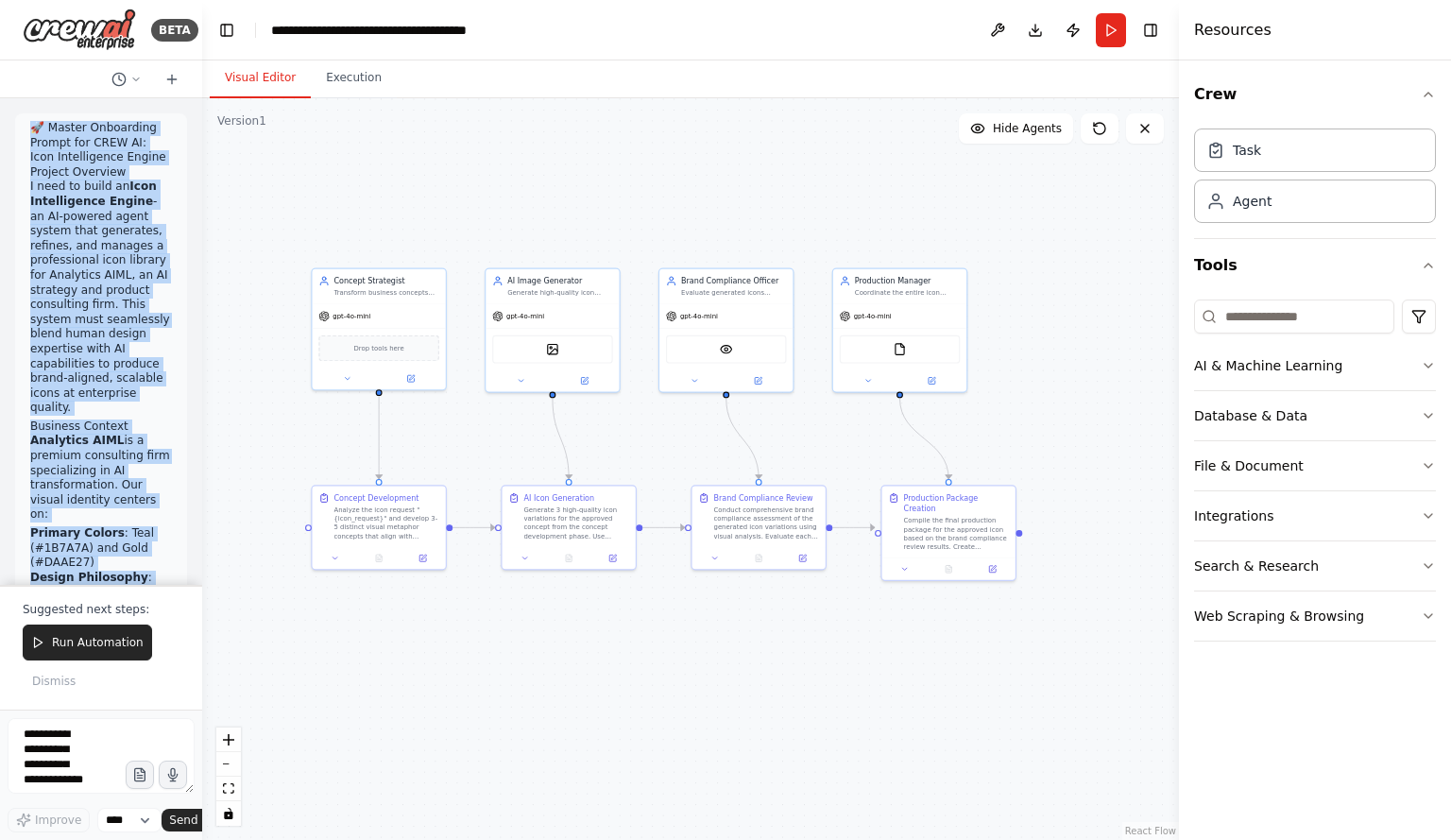
click at [801, 205] on div ".deletable-edge-delete-btn { width: 20px; height: 20px; border: 0px solid #ffff…" at bounding box center [690, 469] width 977 height 742
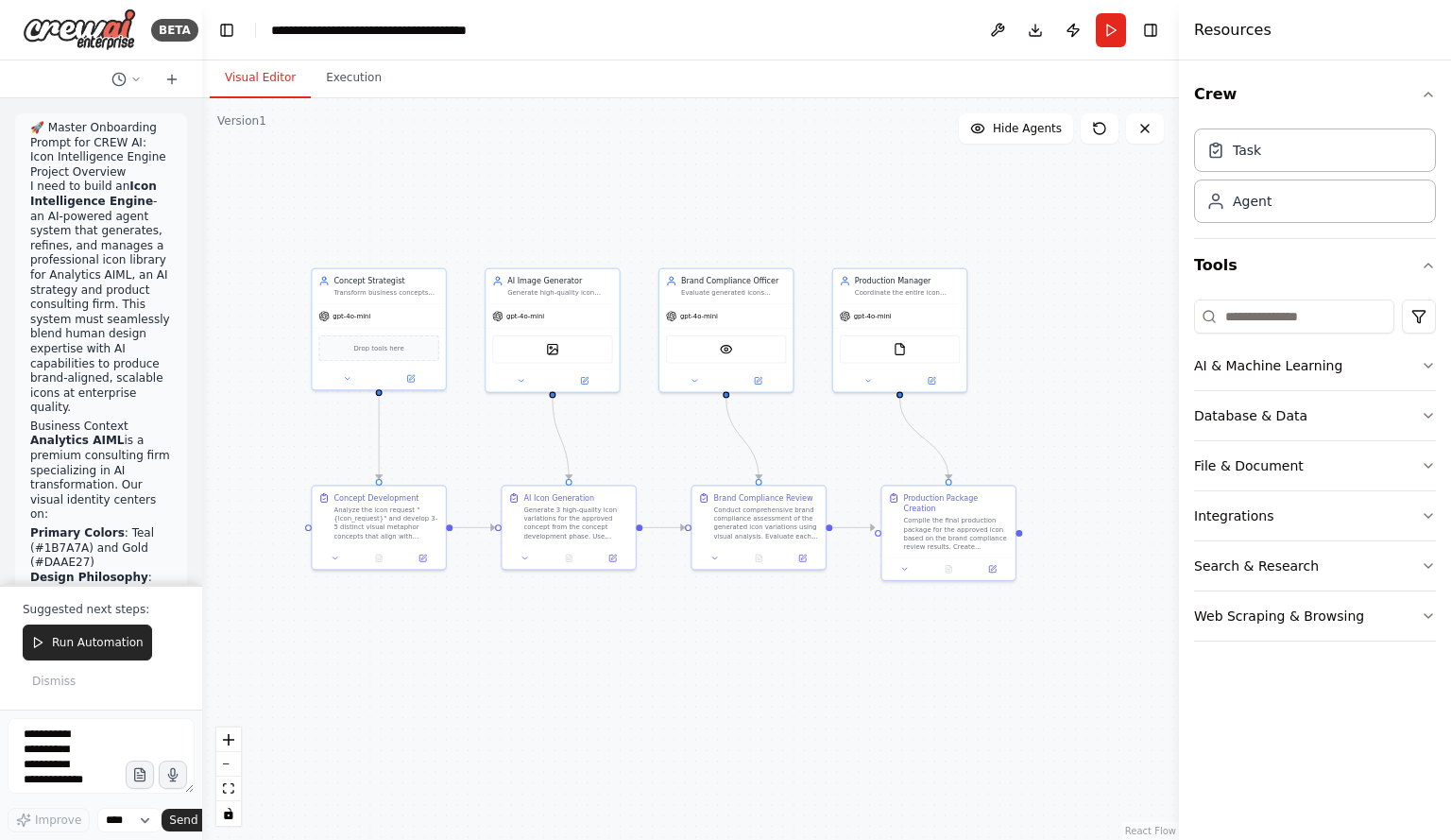
click at [785, 839] on p "The transaction has been completed successfully." at bounding box center [725, 851] width 1451 height 23
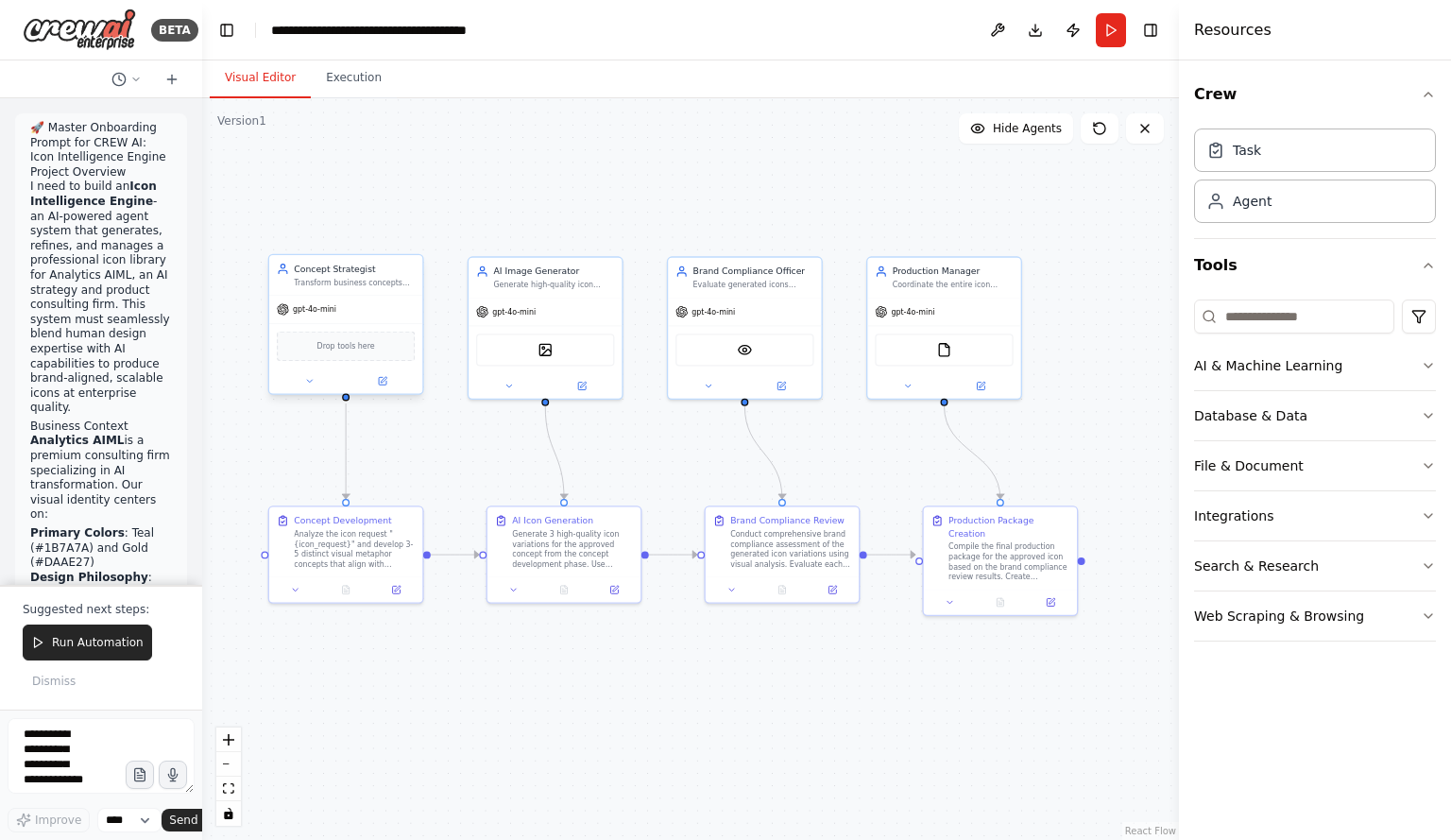
click at [334, 311] on div "gpt-4o-mini" at bounding box center [346, 309] width 153 height 28
click at [356, 278] on div "Transform business concepts and requirements into detailed visual metaphors and…" at bounding box center [354, 283] width 121 height 10
click at [1283, 158] on div "Task" at bounding box center [1315, 150] width 242 height 44
click at [1273, 210] on div "Agent" at bounding box center [1315, 200] width 242 height 44
click at [1426, 95] on icon "button" at bounding box center [1428, 94] width 15 height 15
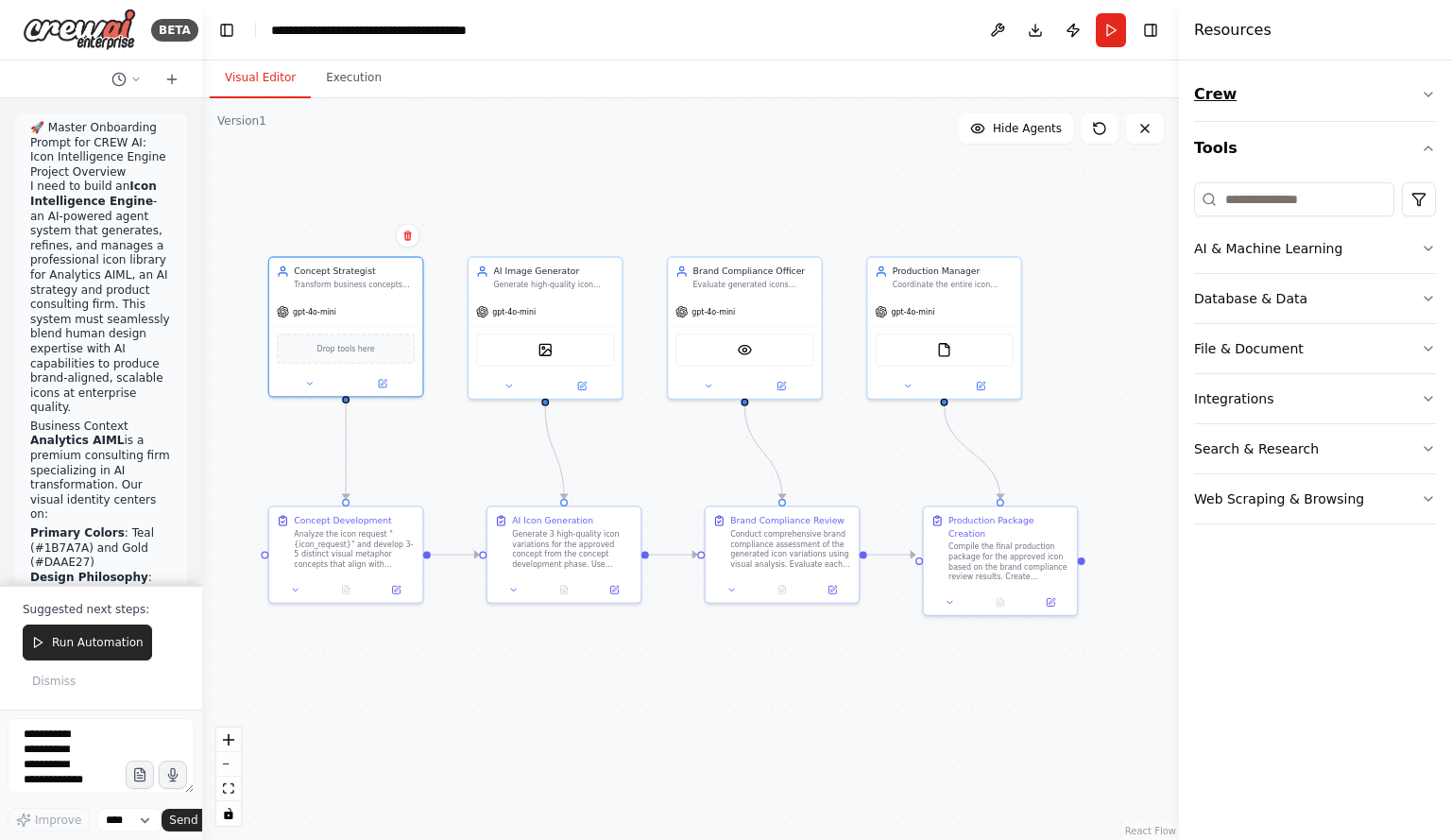
click at [1426, 95] on icon "button" at bounding box center [1428, 94] width 15 height 15
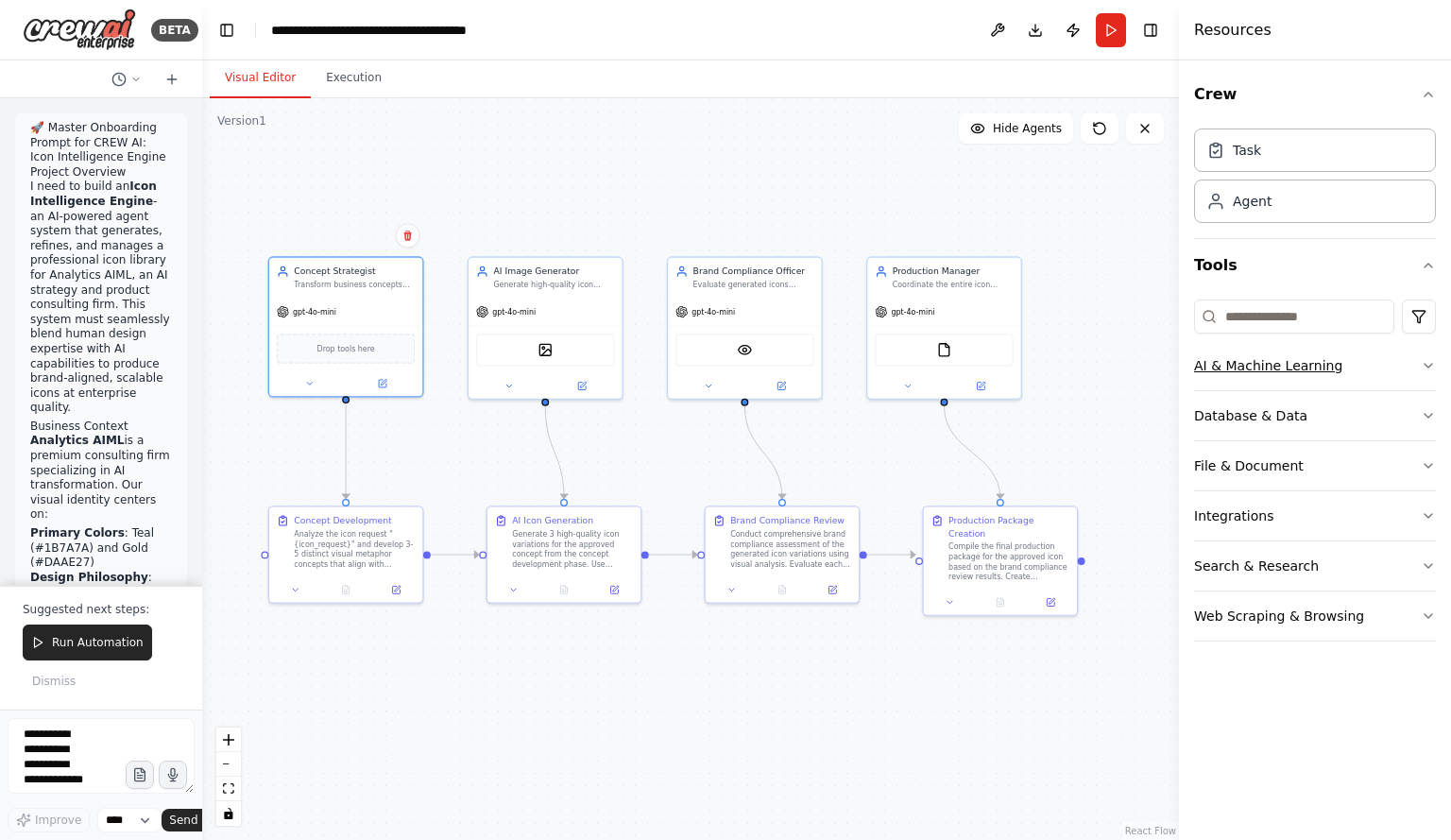
click at [1428, 364] on icon "button" at bounding box center [1428, 365] width 15 height 15
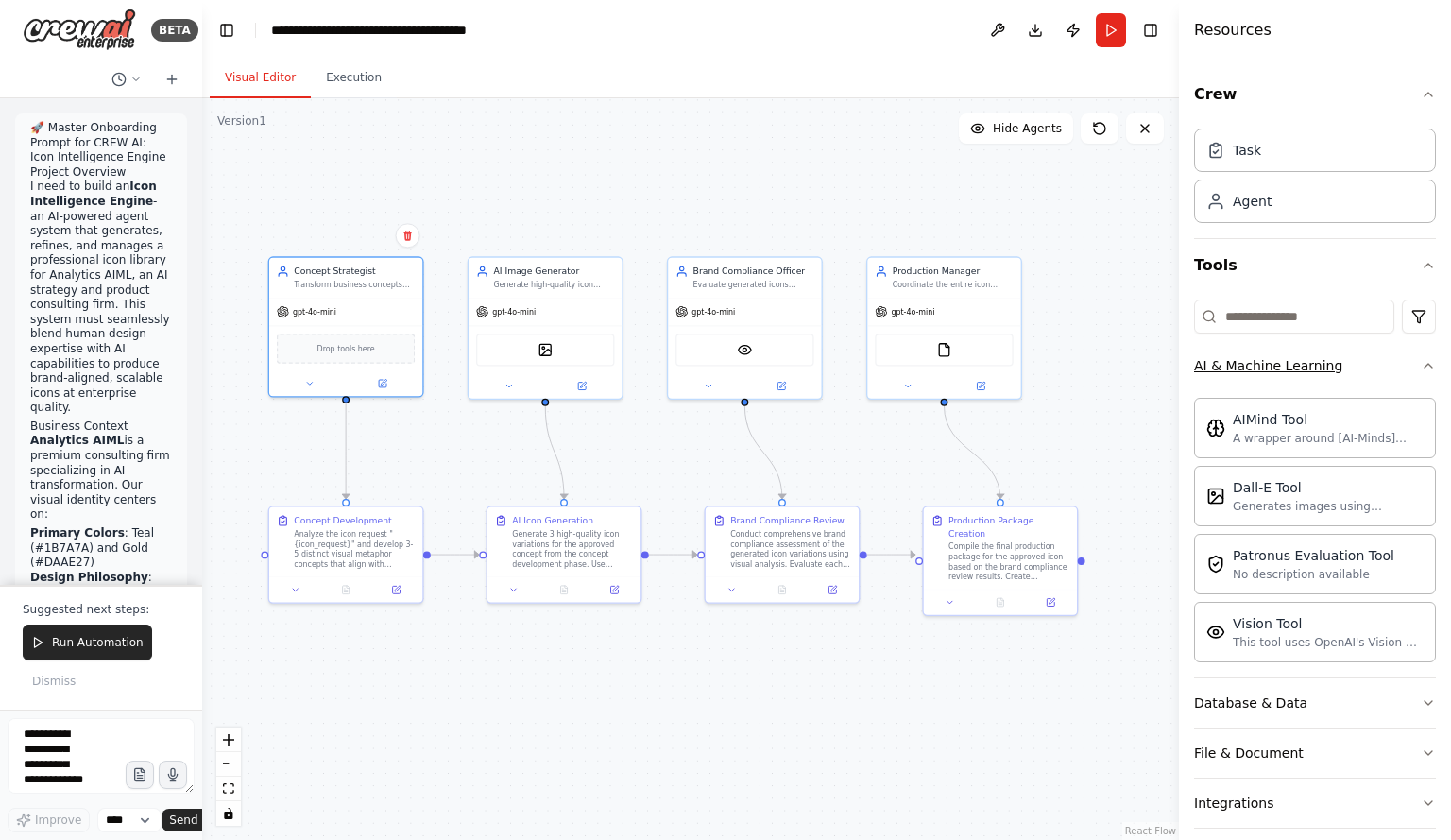
click at [1421, 365] on icon "button" at bounding box center [1428, 365] width 15 height 15
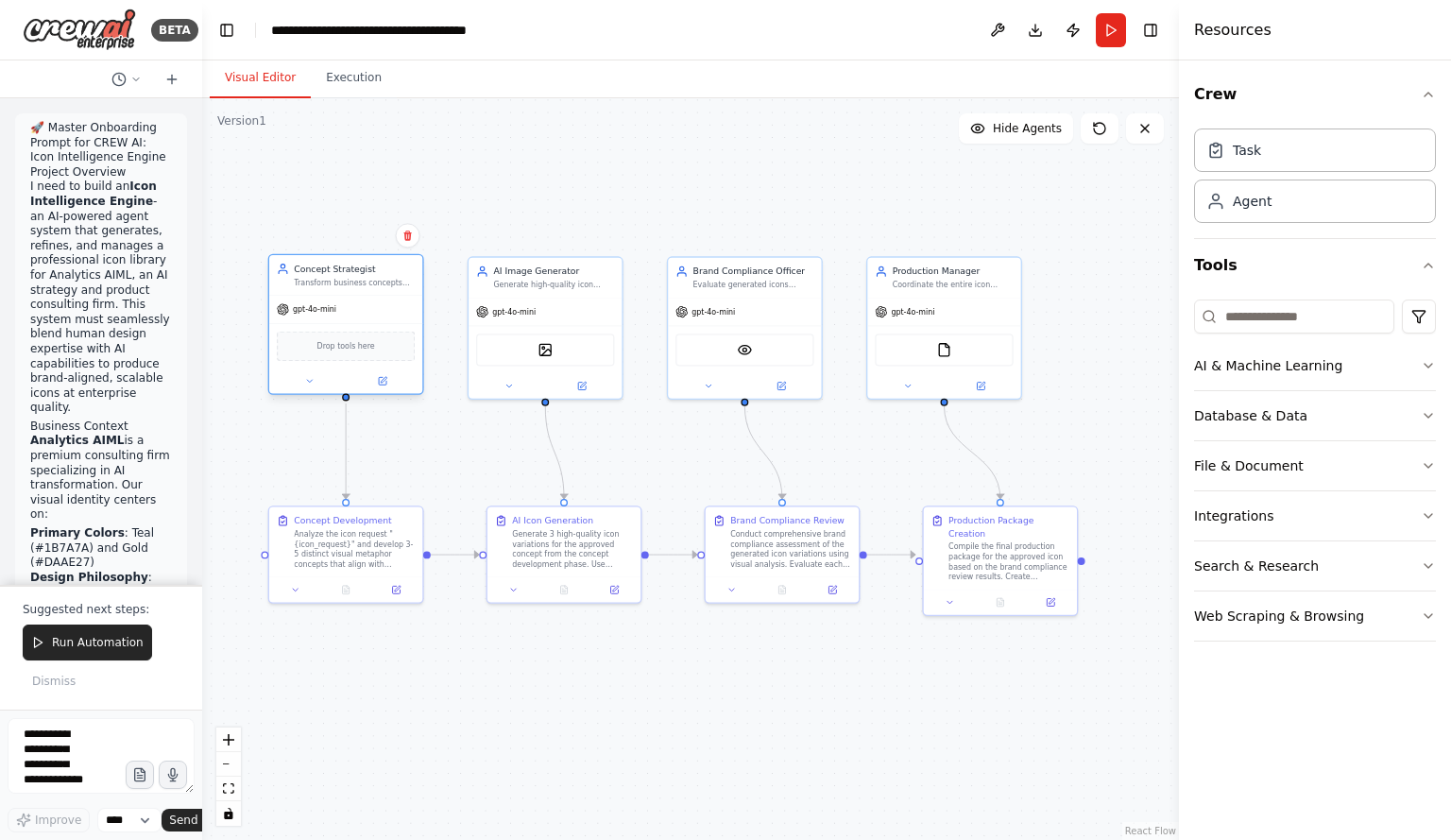
click at [341, 284] on div "Transform business concepts and requirements into detailed visual metaphors and…" at bounding box center [354, 283] width 121 height 10
click at [308, 379] on icon at bounding box center [309, 381] width 10 height 10
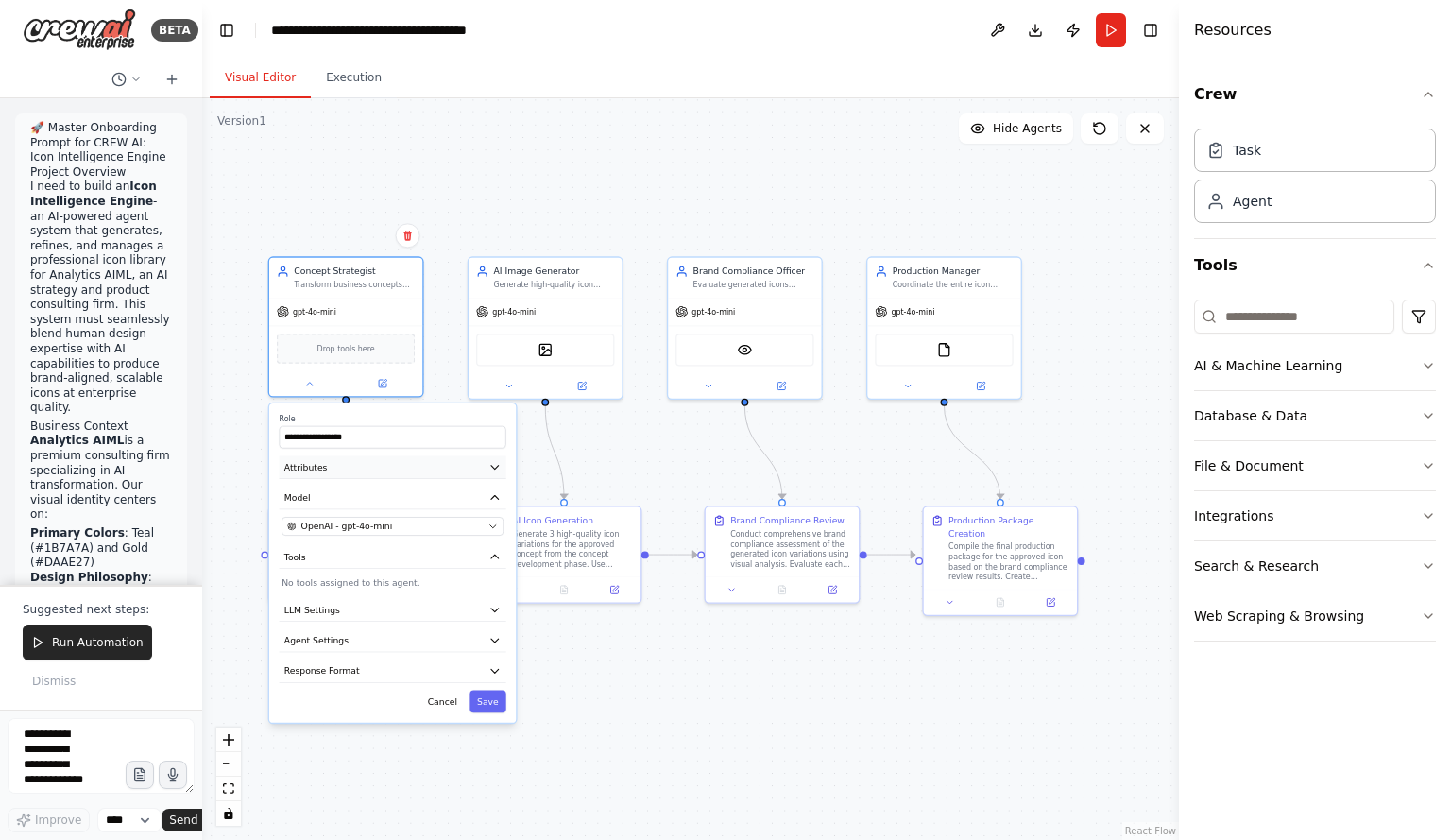
click at [359, 462] on button "Attributes" at bounding box center [393, 466] width 227 height 23
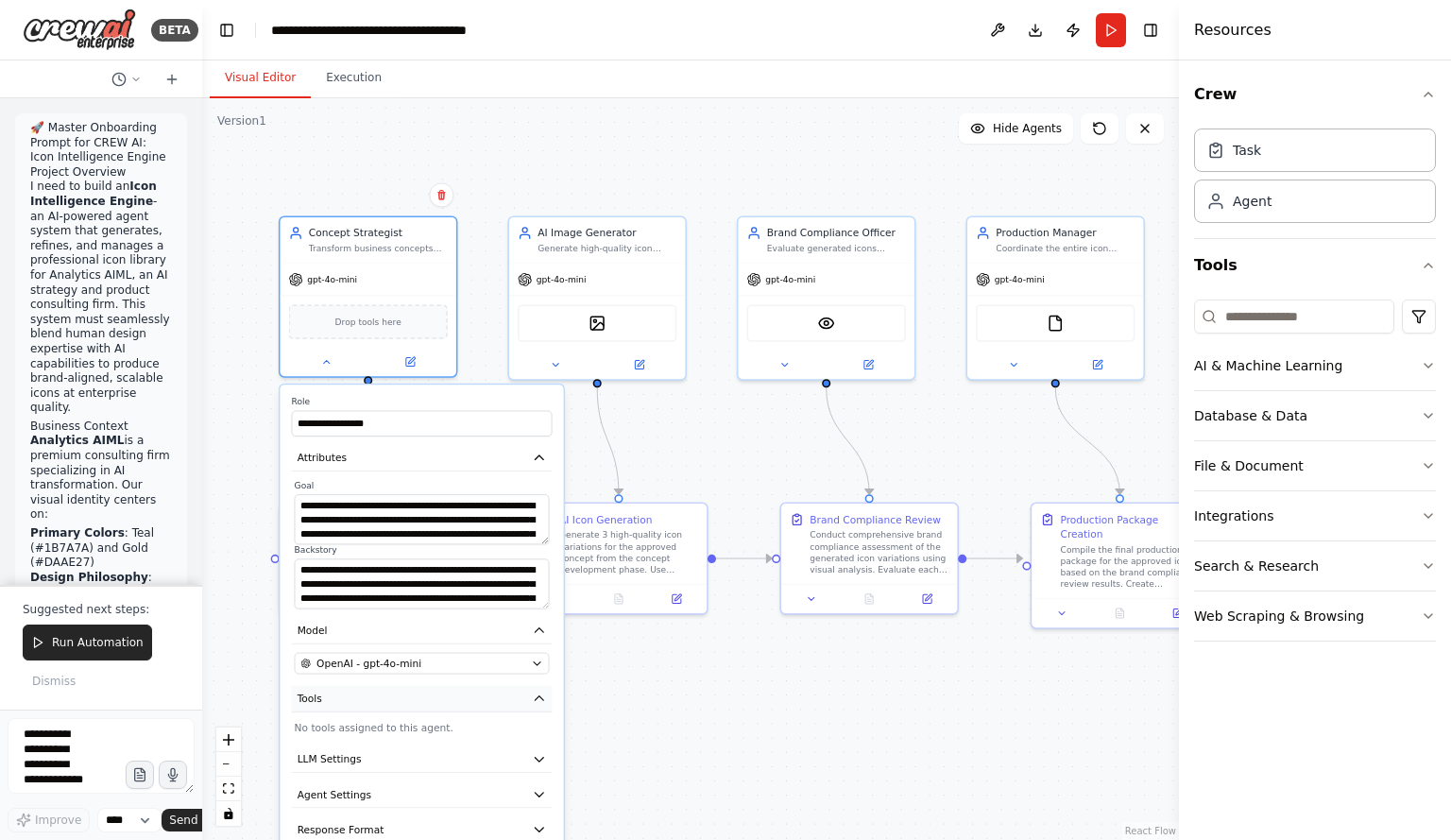
click at [540, 702] on icon "button" at bounding box center [539, 698] width 14 height 14
click at [545, 696] on icon "button" at bounding box center [539, 698] width 14 height 14
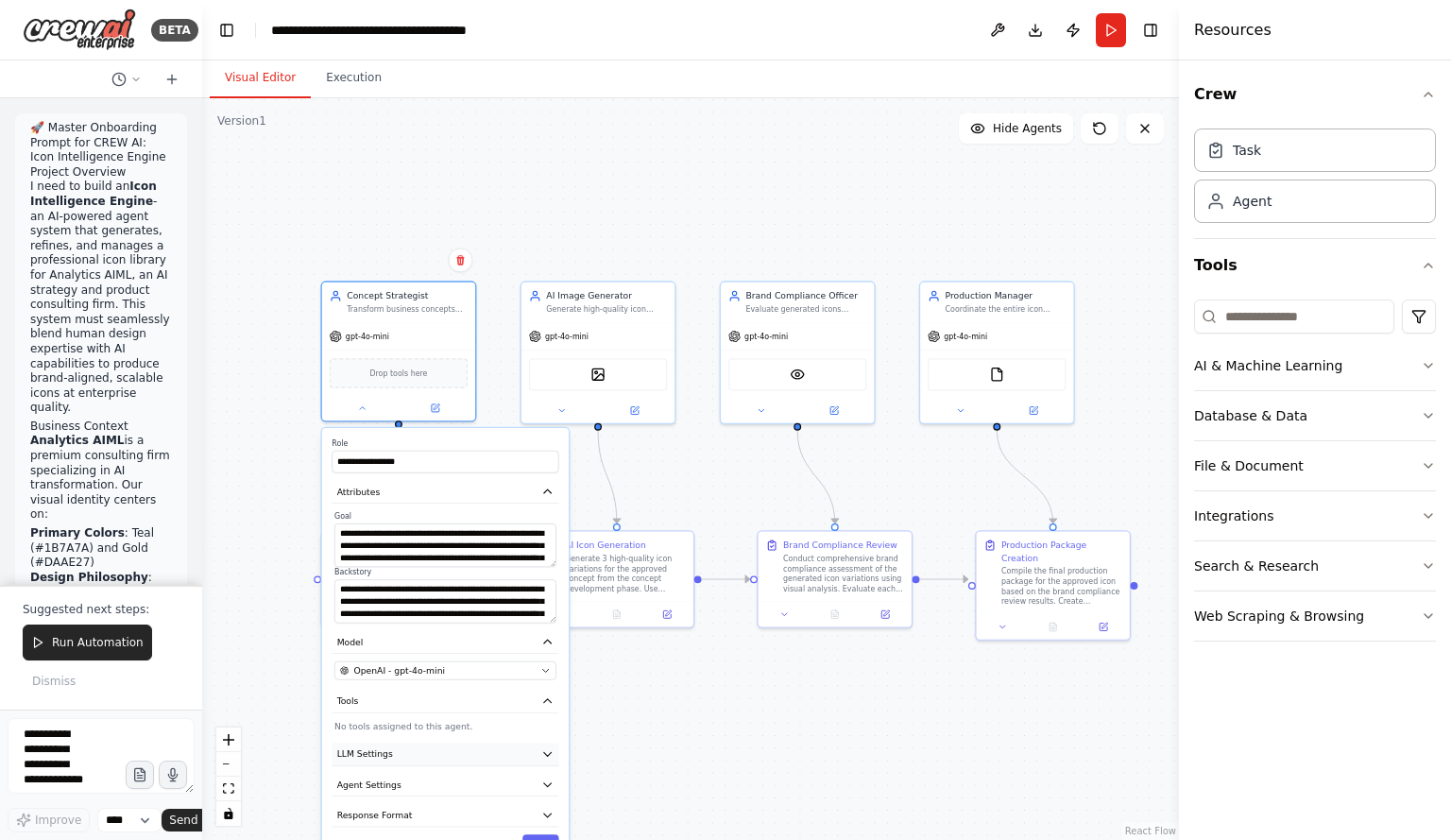
click at [548, 758] on icon "button" at bounding box center [547, 755] width 12 height 12
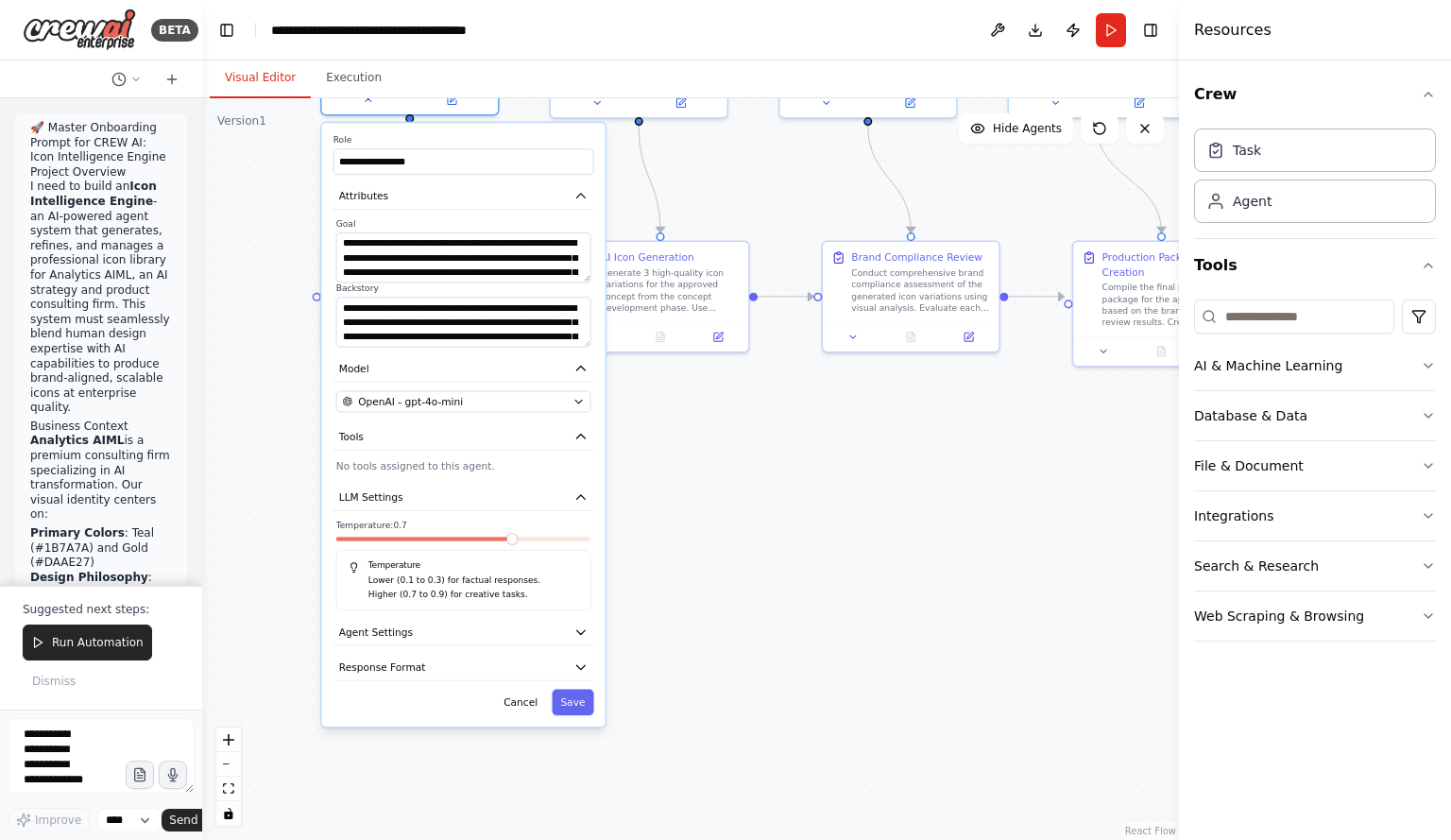
drag, startPoint x: 629, startPoint y: 749, endPoint x: 671, endPoint y: 490, distance: 262.4
click at [671, 490] on div ".deletable-edge-delete-btn { width: 20px; height: 20px; border: 0px solid #ffff…" at bounding box center [690, 469] width 977 height 742
click at [579, 630] on icon "button" at bounding box center [581, 632] width 14 height 14
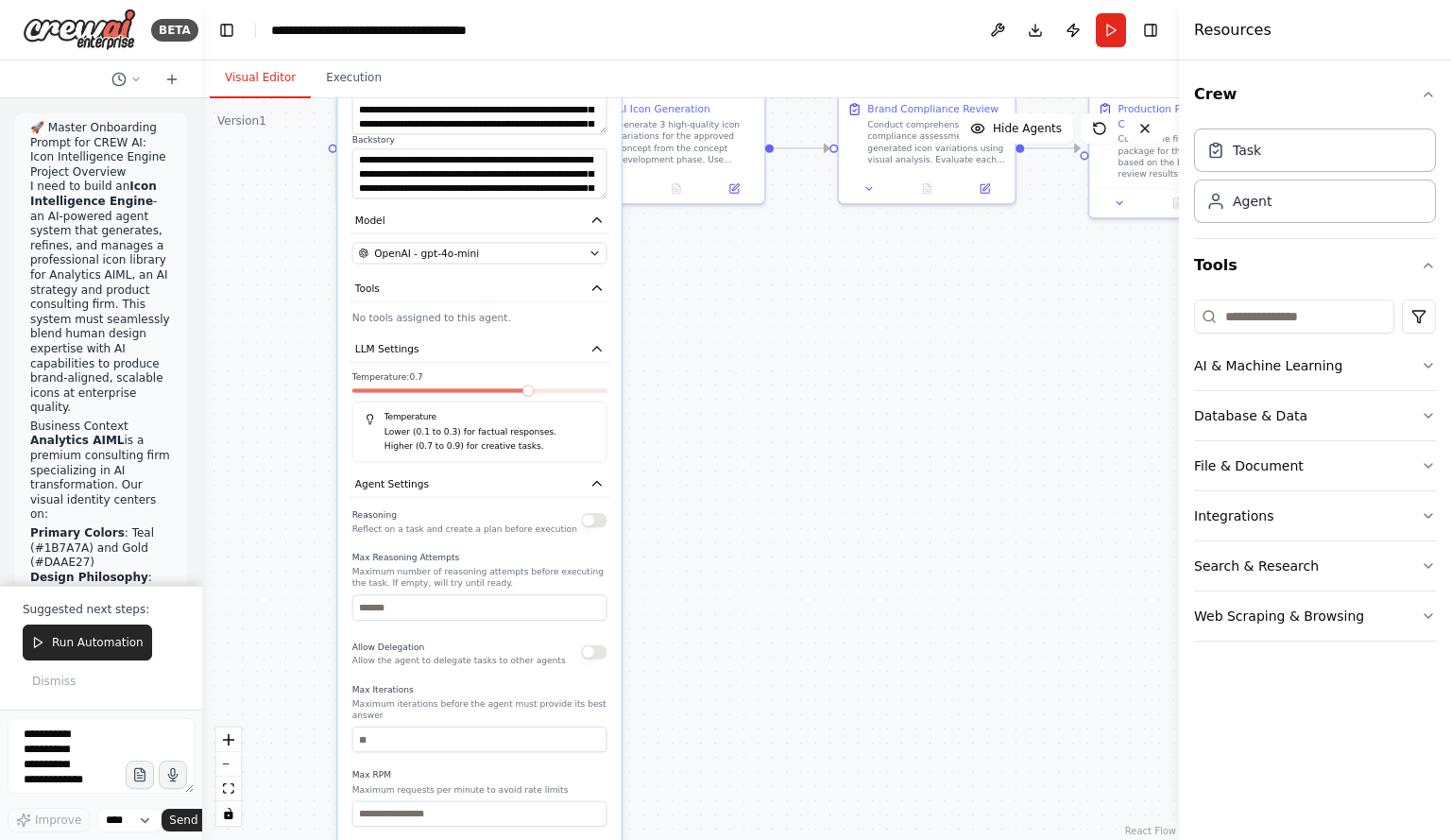
drag, startPoint x: 715, startPoint y: 687, endPoint x: 730, endPoint y: 539, distance: 148.8
click at [730, 539] on div ".deletable-edge-delete-btn { width: 20px; height: 20px; border: 0px solid #ffff…" at bounding box center [690, 469] width 977 height 742
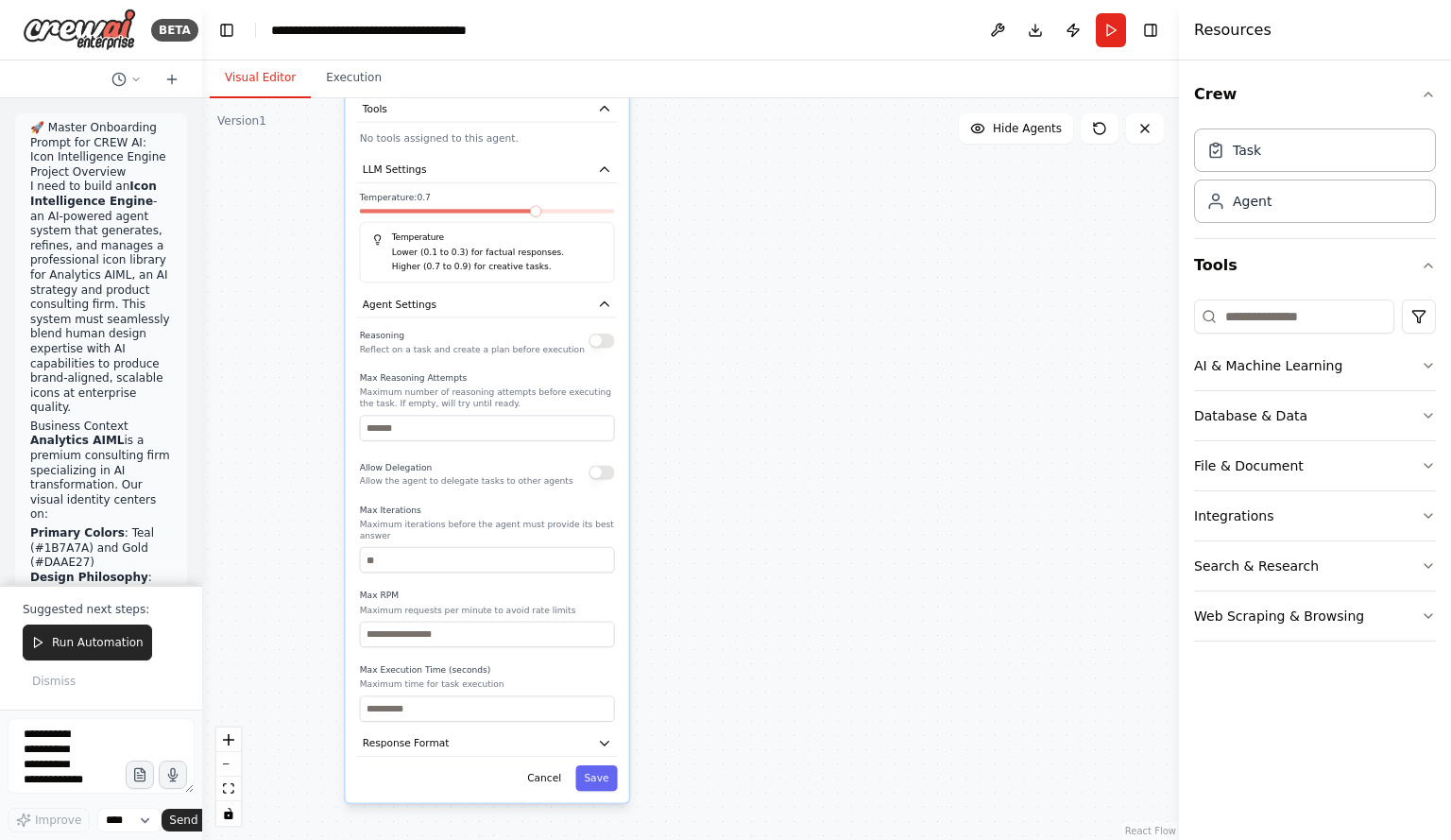
drag, startPoint x: 722, startPoint y: 657, endPoint x: 727, endPoint y: 513, distance: 144.1
click at [727, 513] on div ".deletable-edge-delete-btn { width: 20px; height: 20px; border: 0px solid #ffff…" at bounding box center [690, 469] width 977 height 742
click at [603, 736] on icon "button" at bounding box center [604, 743] width 14 height 14
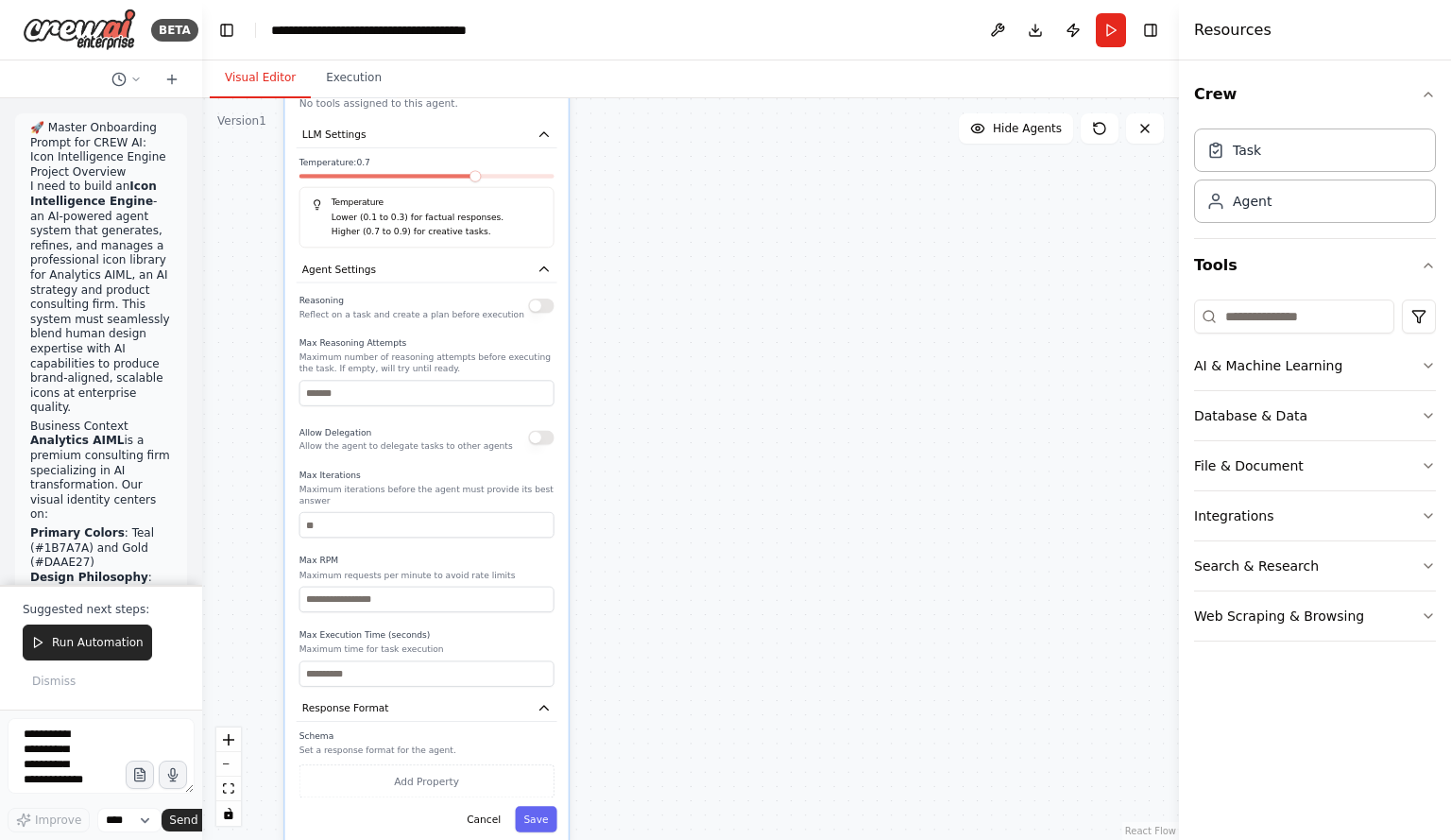
drag, startPoint x: 688, startPoint y: 760, endPoint x: 629, endPoint y: 624, distance: 148.2
click at [618, 741] on div ".deletable-edge-delete-btn { width: 20px; height: 20px; border: 0px solid #ffff…" at bounding box center [690, 469] width 977 height 742
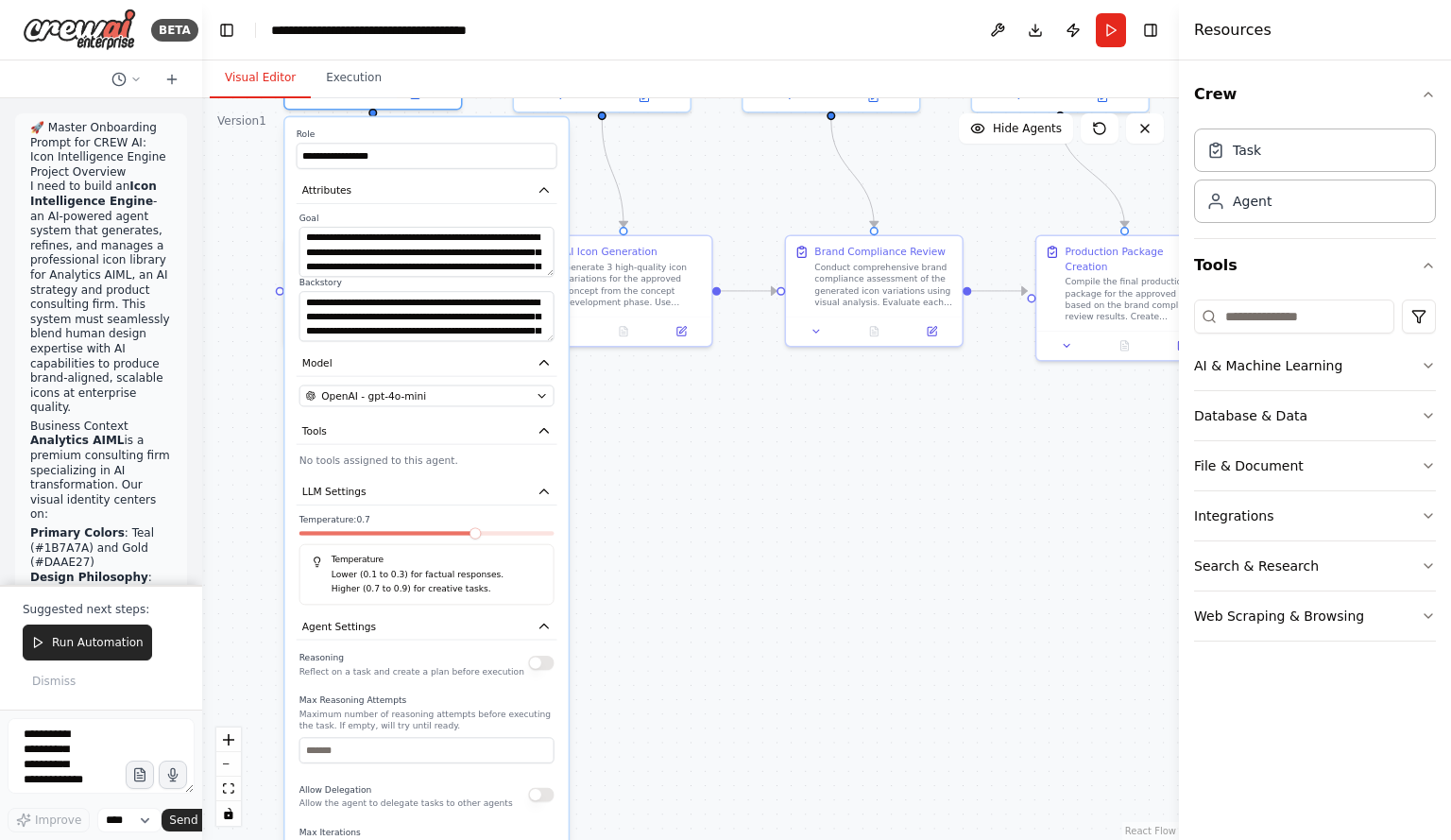
drag, startPoint x: 673, startPoint y: 422, endPoint x: 670, endPoint y: 662, distance: 240.0
click at [683, 766] on div ".deletable-edge-delete-btn { width: 20px; height: 20px; border: 0px solid #ffff…" at bounding box center [690, 469] width 977 height 742
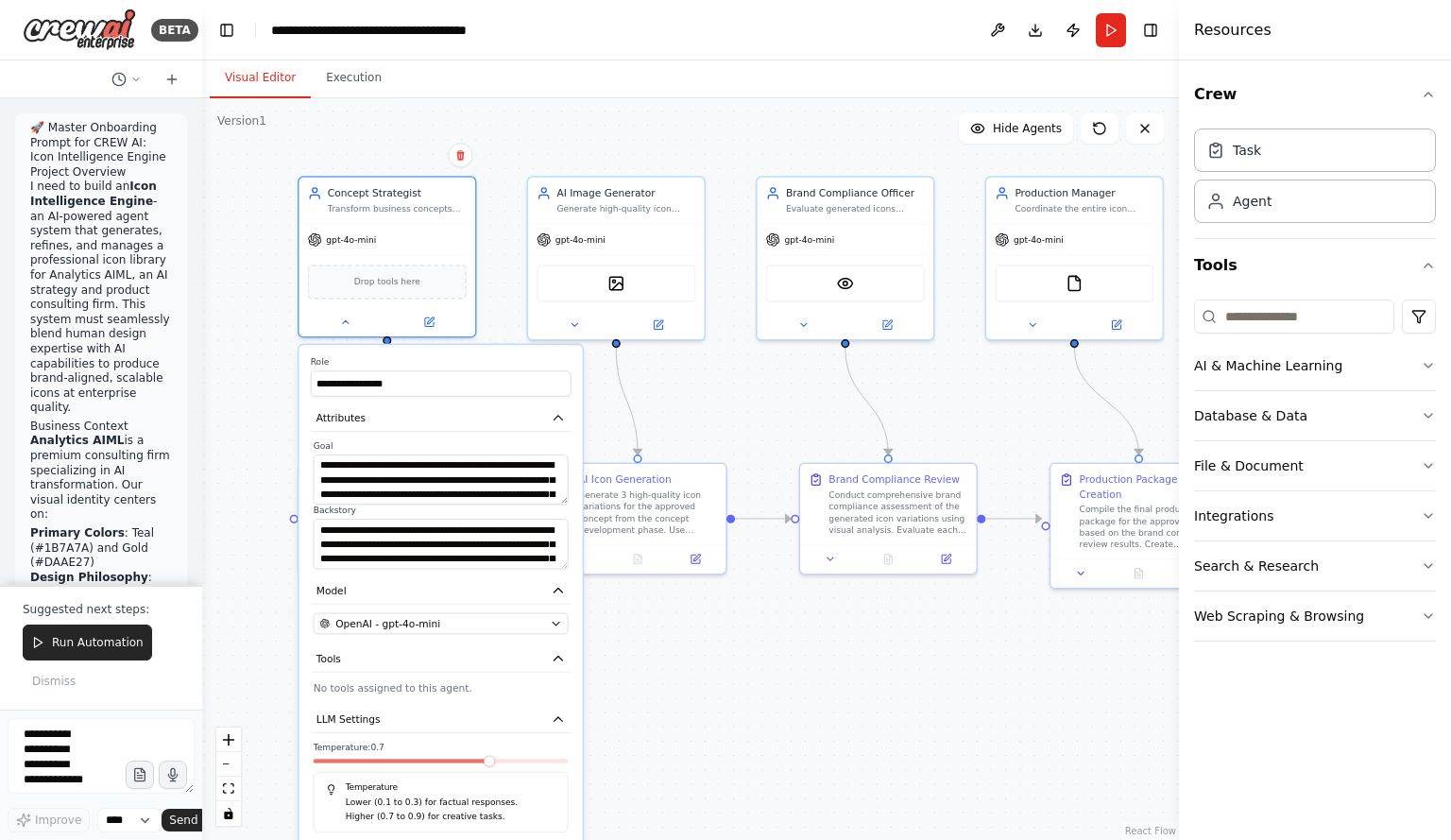
drag, startPoint x: 676, startPoint y: 526, endPoint x: 676, endPoint y: 666, distance: 140.0
click at [694, 715] on div ".deletable-edge-delete-btn { width: 20px; height: 20px; border: 0px solid #ffff…" at bounding box center [690, 469] width 977 height 742
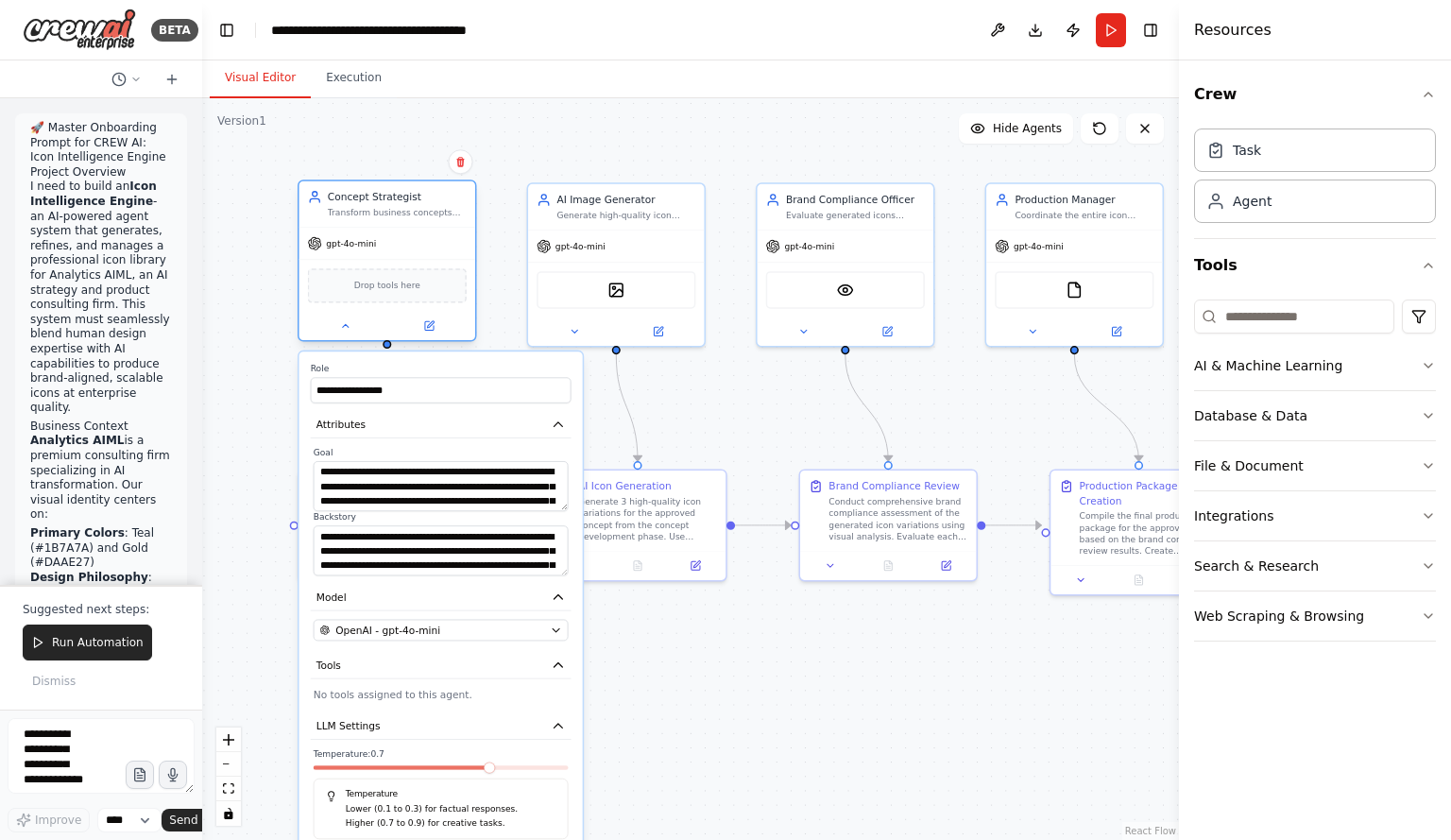
click at [348, 334] on div at bounding box center [387, 325] width 176 height 29
click at [351, 326] on button at bounding box center [346, 325] width 81 height 17
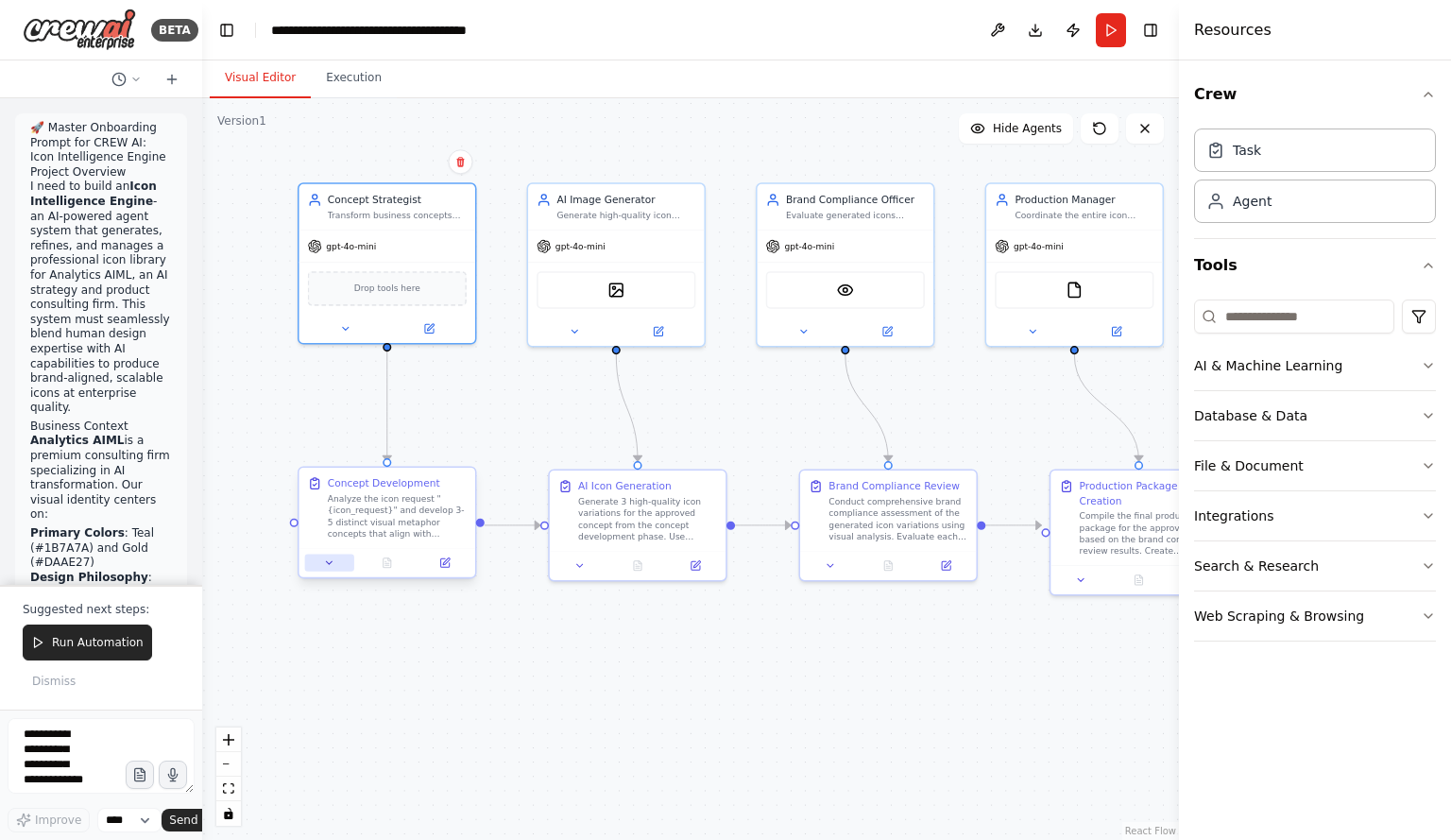
click at [324, 565] on icon at bounding box center [329, 562] width 11 height 11
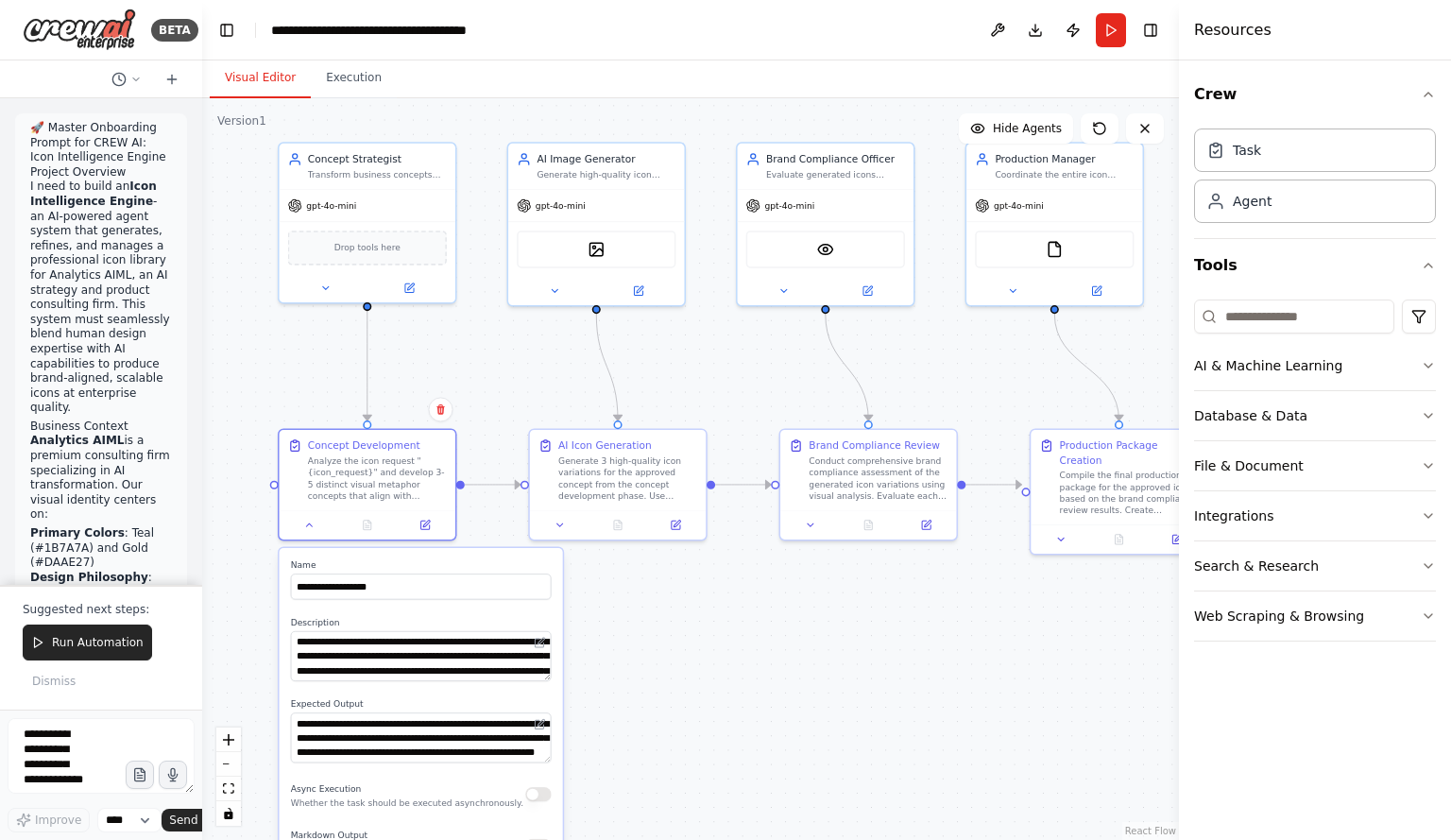
drag, startPoint x: 661, startPoint y: 720, endPoint x: 641, endPoint y: 679, distance: 45.6
click at [641, 679] on div ".deletable-edge-delete-btn { width: 20px; height: 20px; border: 0px solid #ffff…" at bounding box center [690, 469] width 977 height 742
click at [408, 287] on icon at bounding box center [411, 284] width 7 height 7
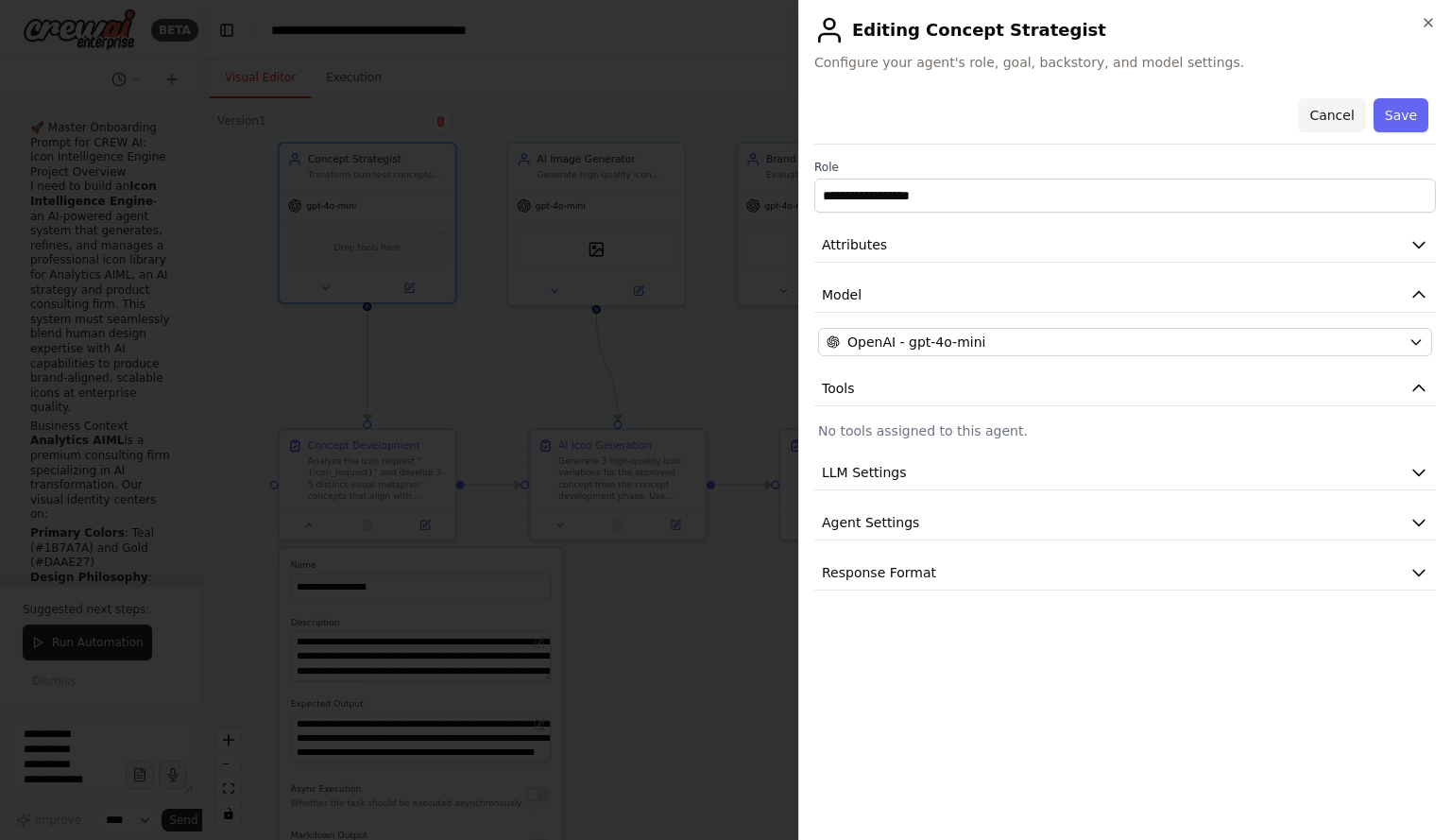
click at [1341, 112] on button "Cancel" at bounding box center [1332, 115] width 67 height 34
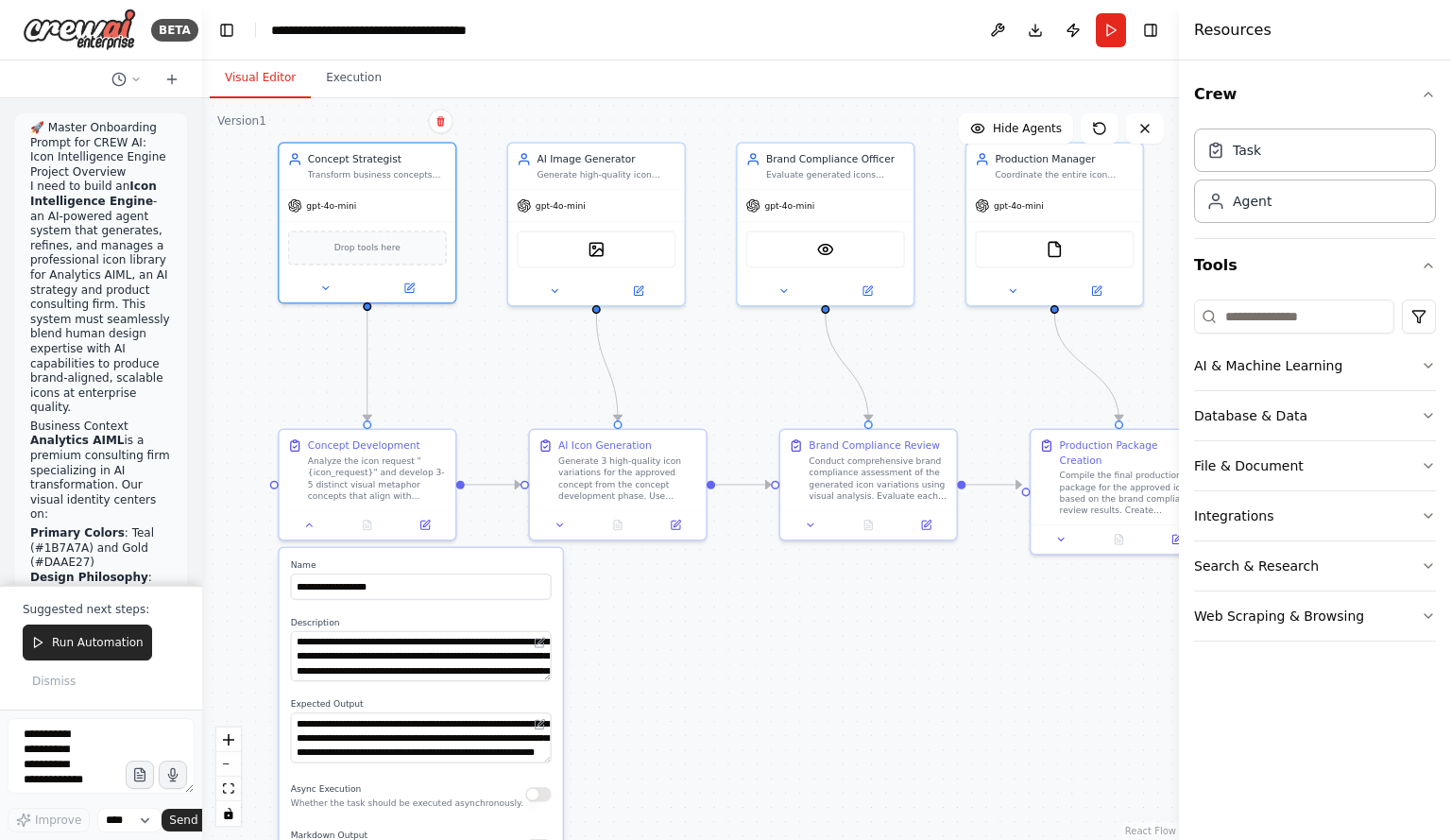
click at [681, 634] on div ".deletable-edge-delete-btn { width: 20px; height: 20px; border: 0px solid #ffff…" at bounding box center [690, 469] width 977 height 742
click at [426, 369] on div ".deletable-edge-delete-btn { width: 20px; height: 20px; border: 0px solid #ffff…" at bounding box center [690, 469] width 977 height 742
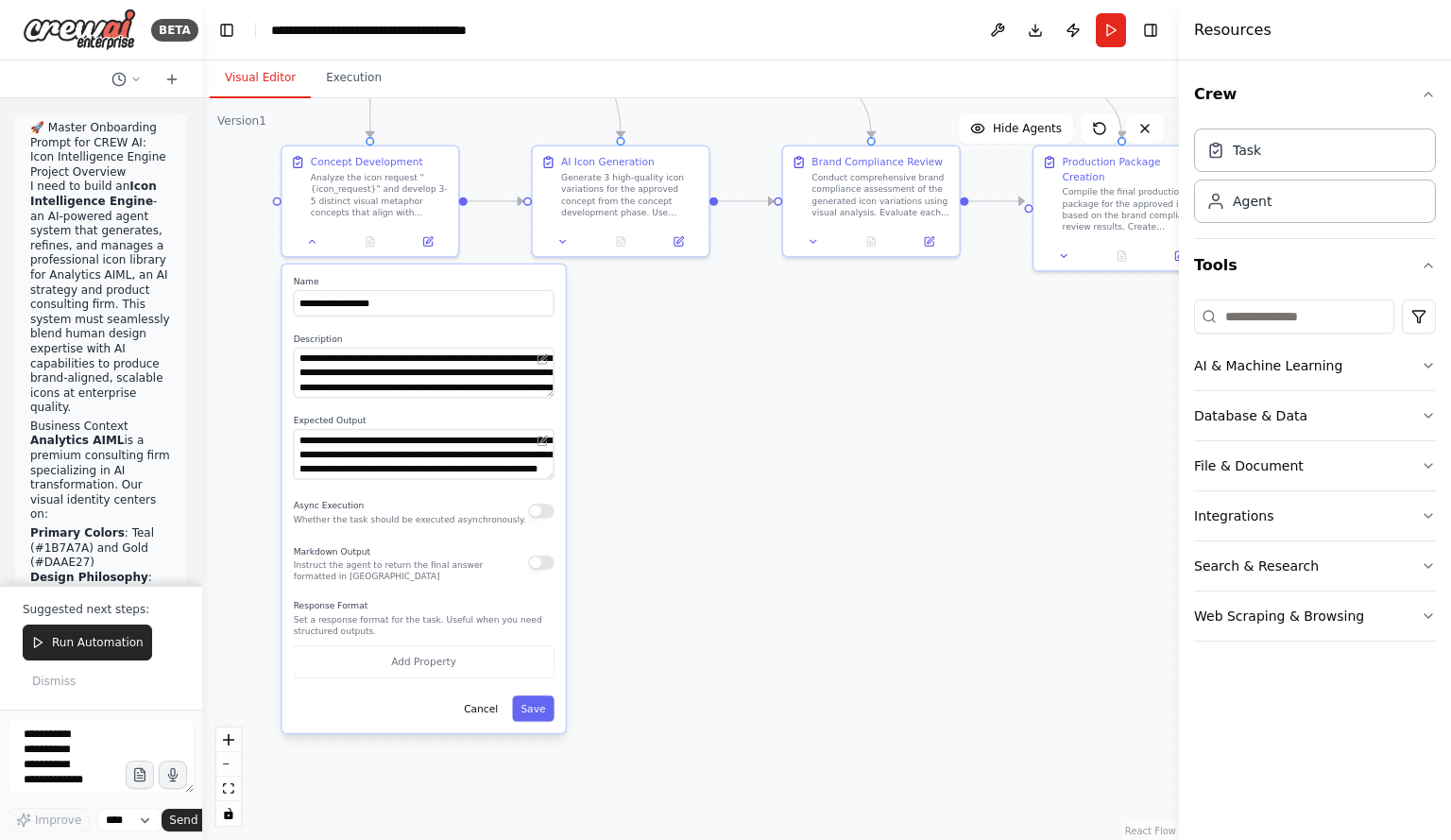
drag, startPoint x: 670, startPoint y: 692, endPoint x: 615, endPoint y: 442, distance: 256.0
click at [670, 411] on div ".deletable-edge-delete-btn { width: 20px; height: 20px; border: 0px solid #ffff…" at bounding box center [690, 469] width 977 height 742
click at [88, 733] on textarea at bounding box center [101, 756] width 187 height 75
drag, startPoint x: 79, startPoint y: 782, endPoint x: 3, endPoint y: 639, distance: 161.9
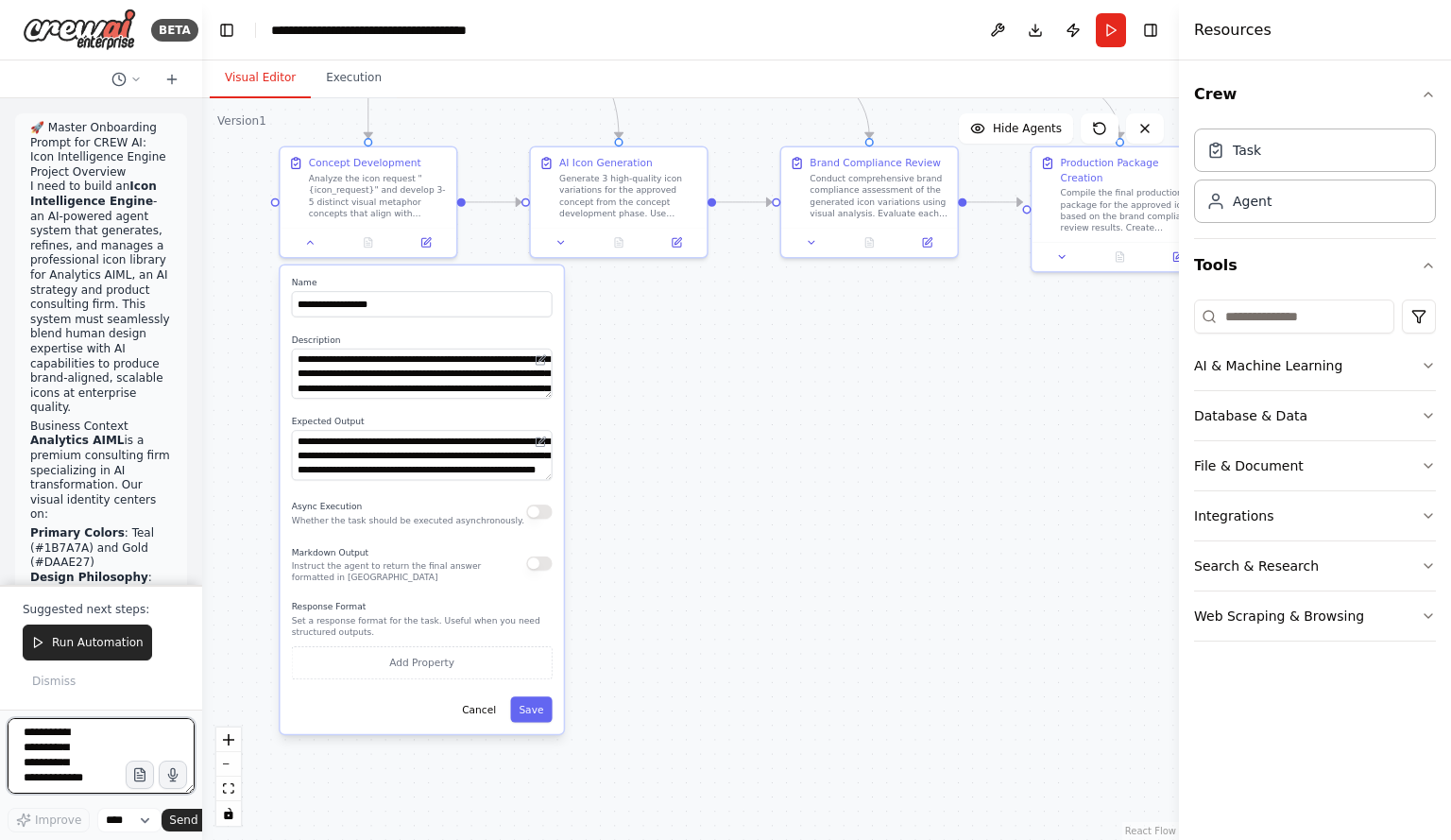
click at [0, 621] on div "BETA 🚀 Master Onboarding Prompt for CREW AI: Icon Intelligence Engine Project O…" at bounding box center [101, 420] width 202 height 840
drag, startPoint x: 79, startPoint y: 780, endPoint x: 0, endPoint y: 685, distance: 123.6
click at [0, 685] on div "BETA 🚀 Master Onboarding Prompt for CREW AI: Icon Intelligence Engine Project O…" at bounding box center [101, 420] width 202 height 840
click at [97, 767] on textarea at bounding box center [101, 756] width 187 height 75
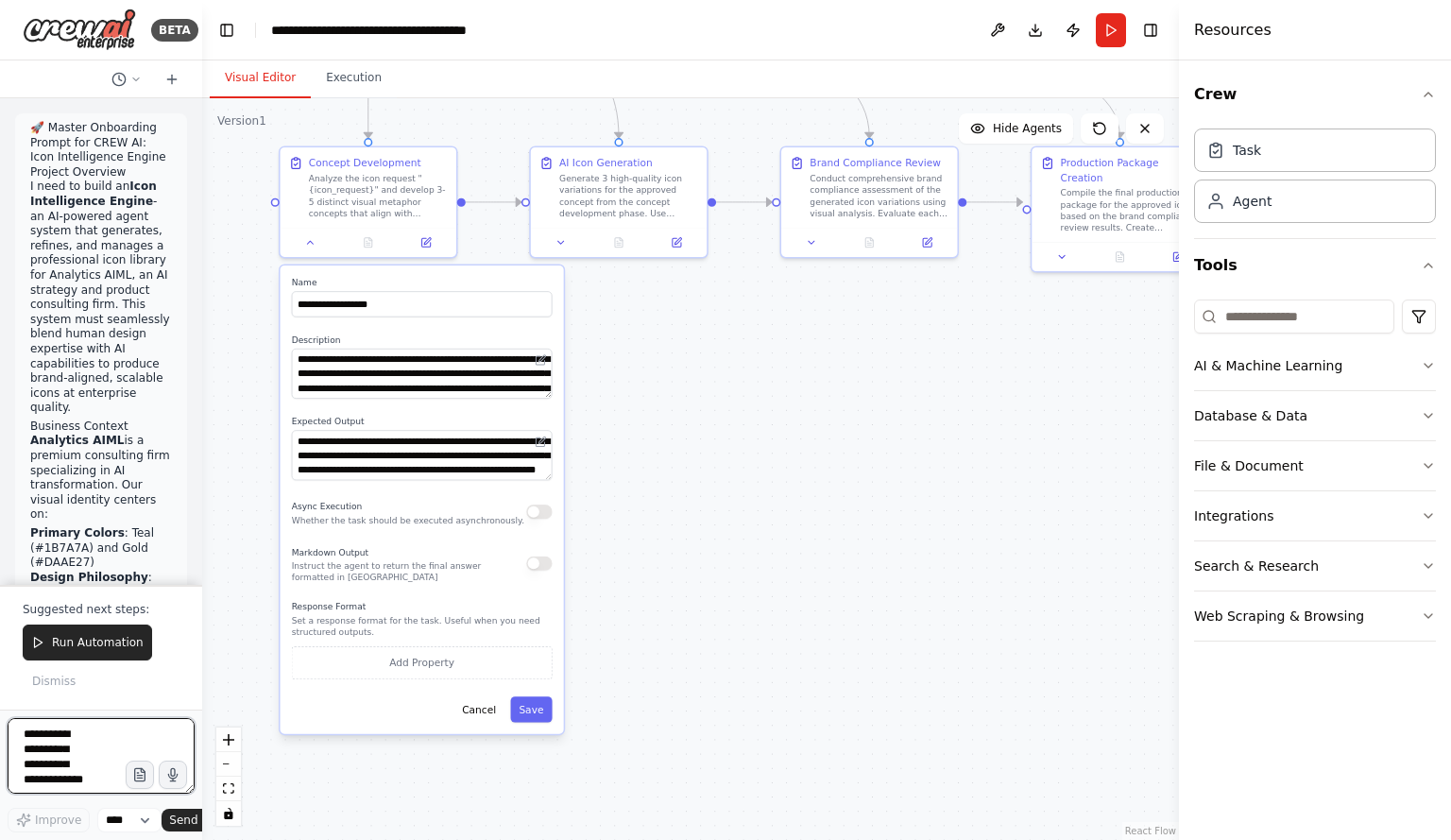
click at [50, 759] on textarea at bounding box center [101, 756] width 187 height 75
click at [37, 746] on textarea at bounding box center [101, 756] width 187 height 75
type textarea "*"
type textarea "**********"
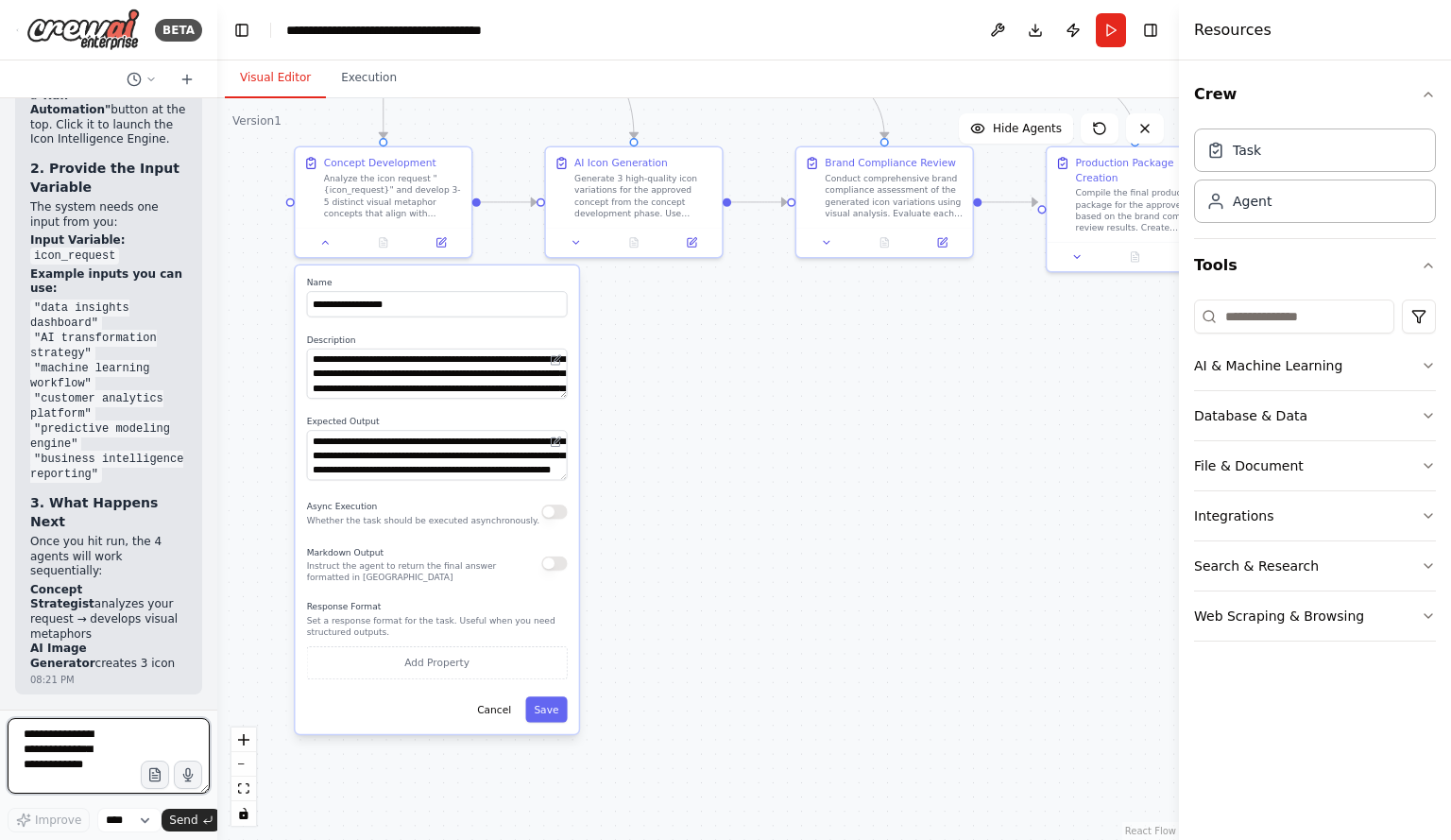
scroll to position [0, 0]
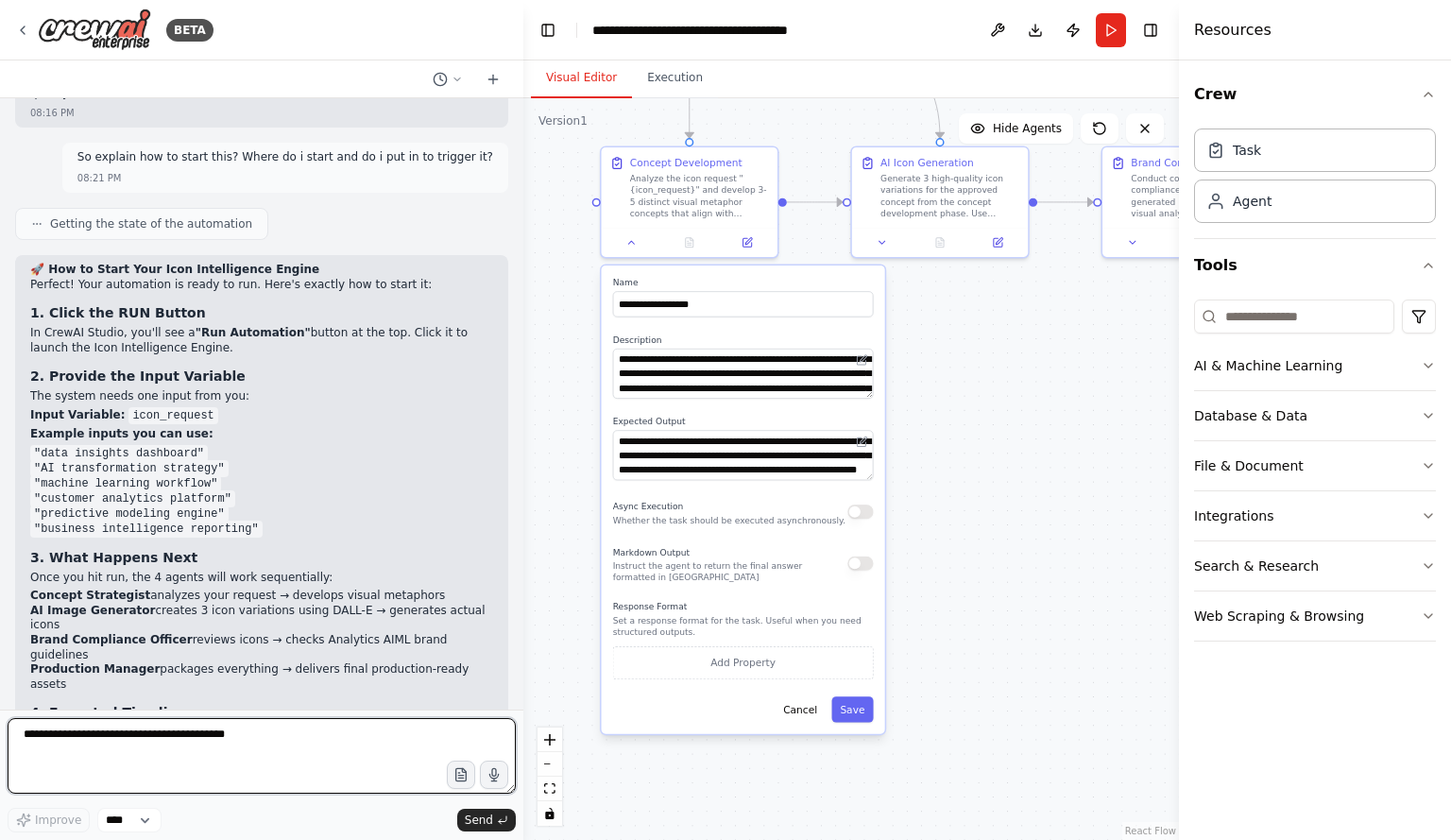
drag, startPoint x: 200, startPoint y: 265, endPoint x: 524, endPoint y: 305, distance: 326.5
click at [524, 305] on div "BETA 🚀 Master Onboarding Prompt for CREW AI: Icon Intelligence Engine Project O…" at bounding box center [725, 420] width 1451 height 840
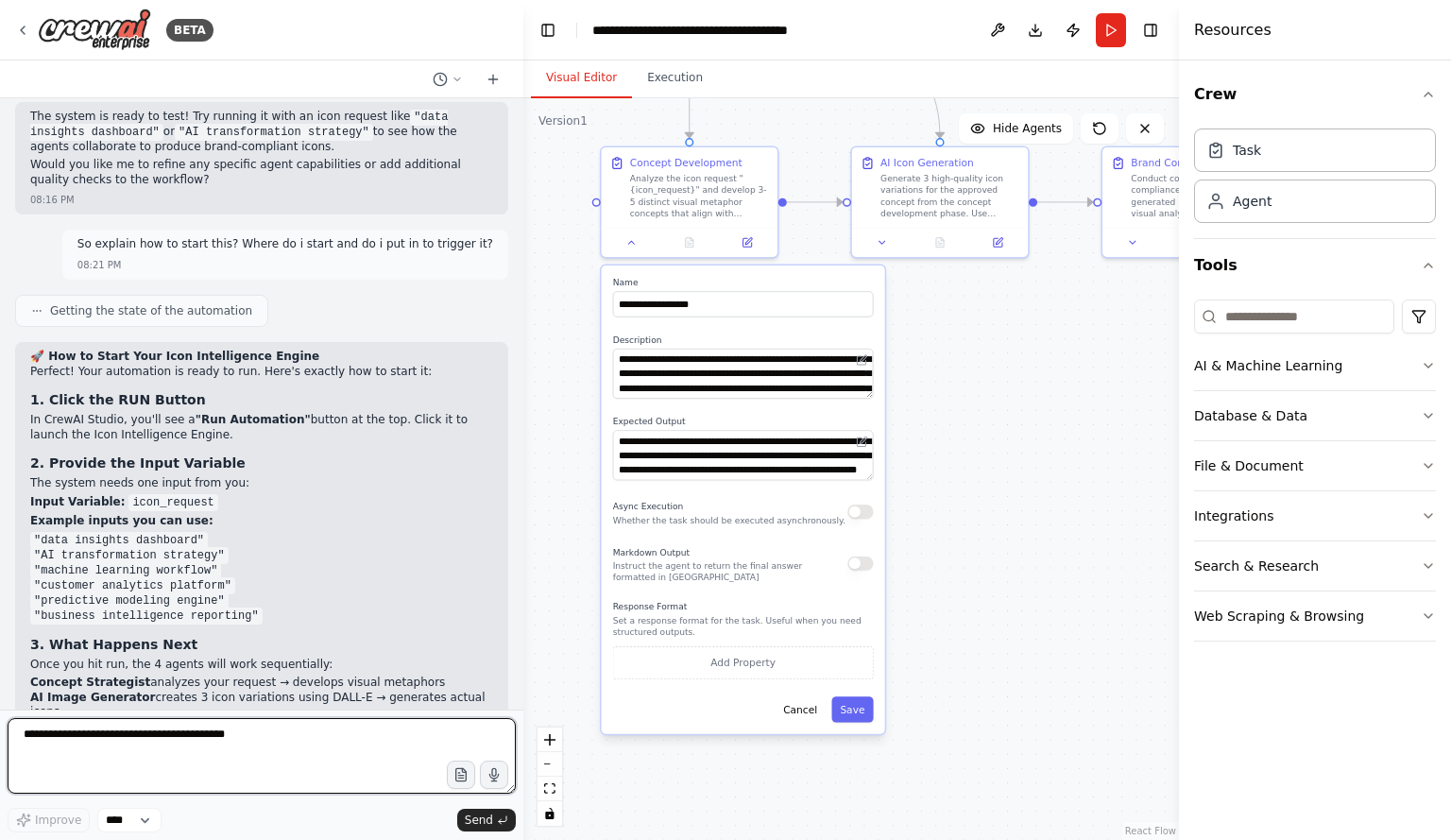
scroll to position [3396, 0]
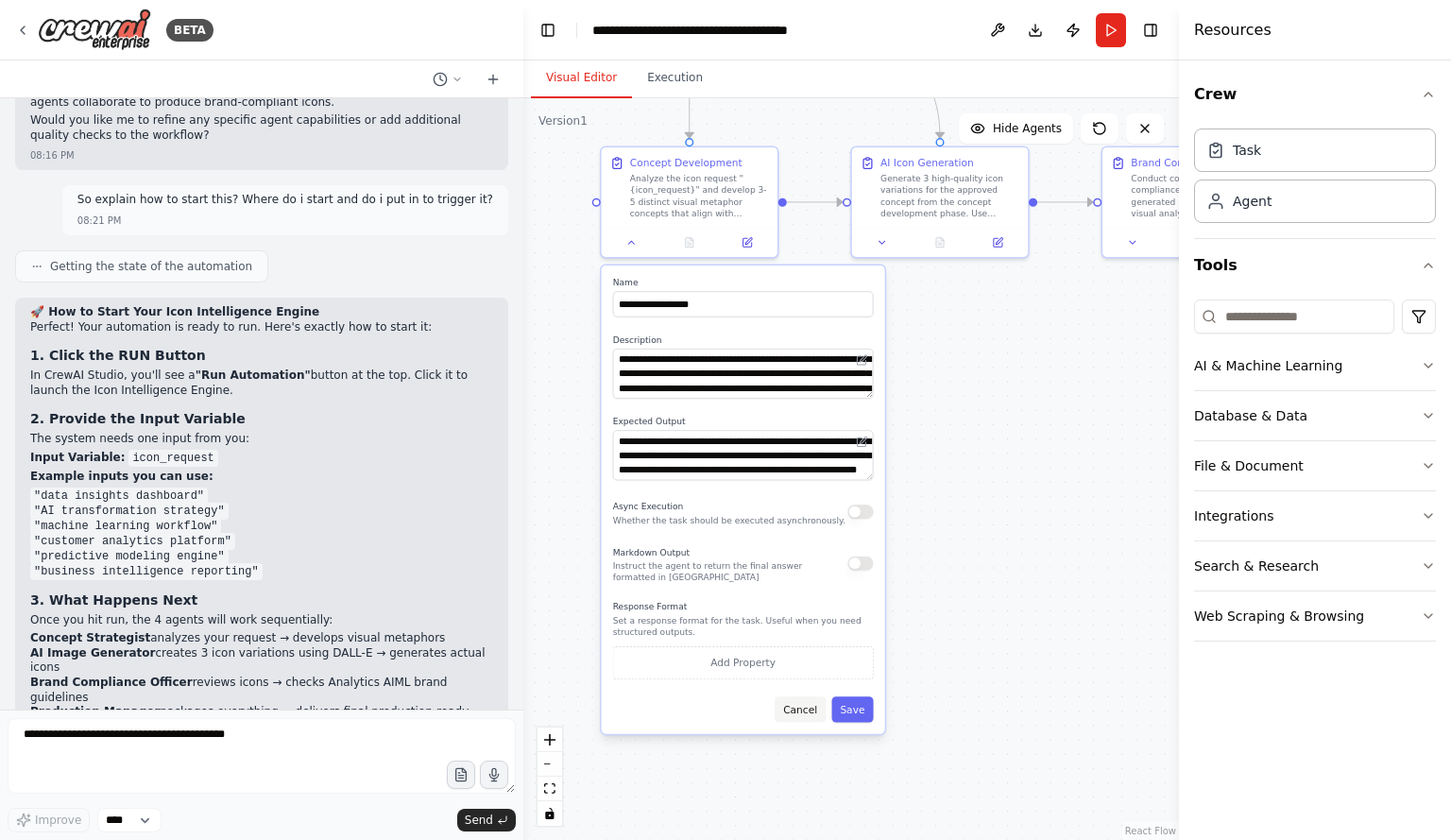
click at [800, 712] on button "Cancel" at bounding box center [799, 709] width 51 height 26
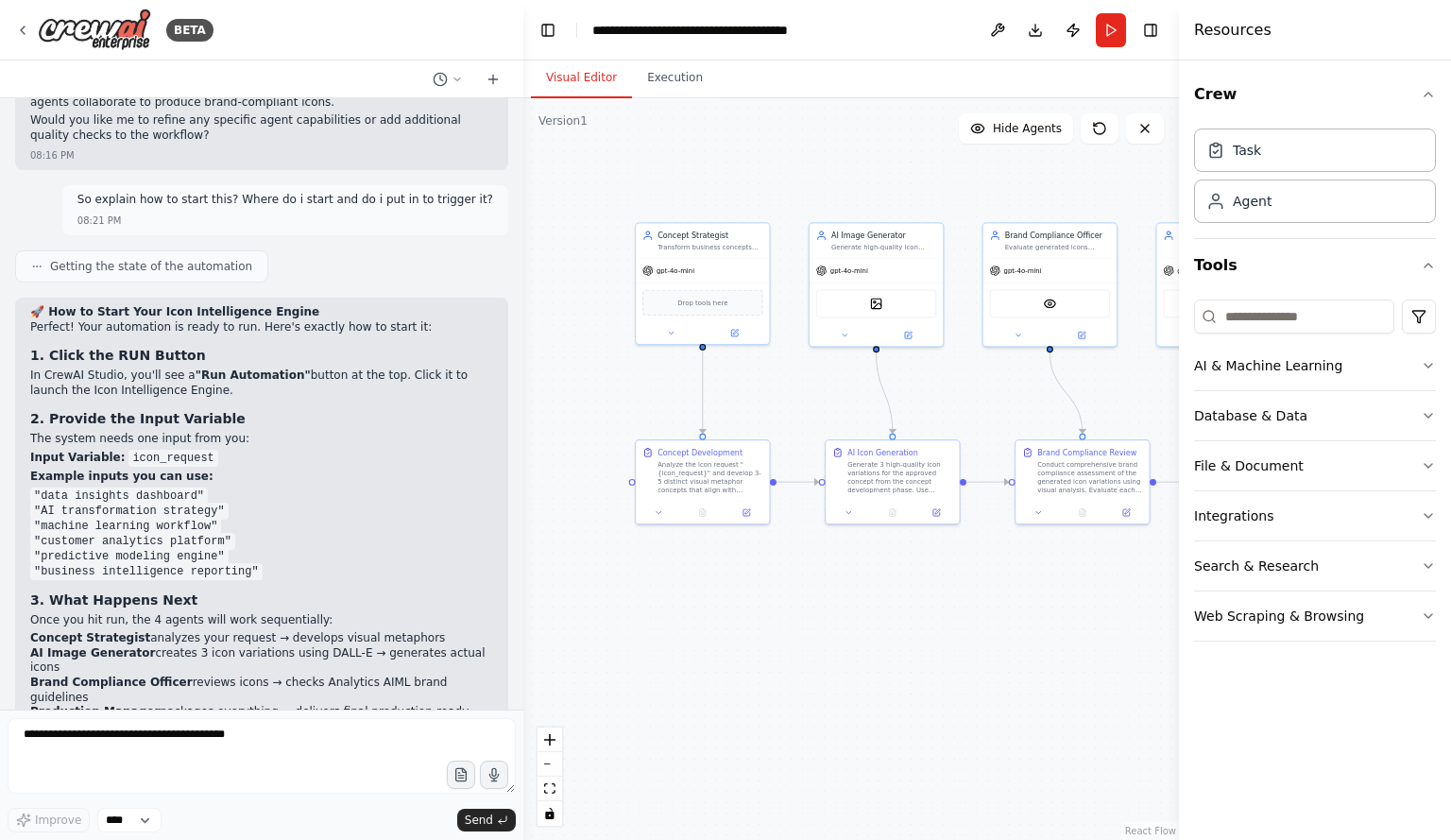
drag, startPoint x: 752, startPoint y: 516, endPoint x: 743, endPoint y: 744, distance: 228.2
click at [744, 742] on div ".deletable-edge-delete-btn { width: 20px; height: 20px; border: 0px solid #ffff…" at bounding box center [851, 469] width 656 height 742
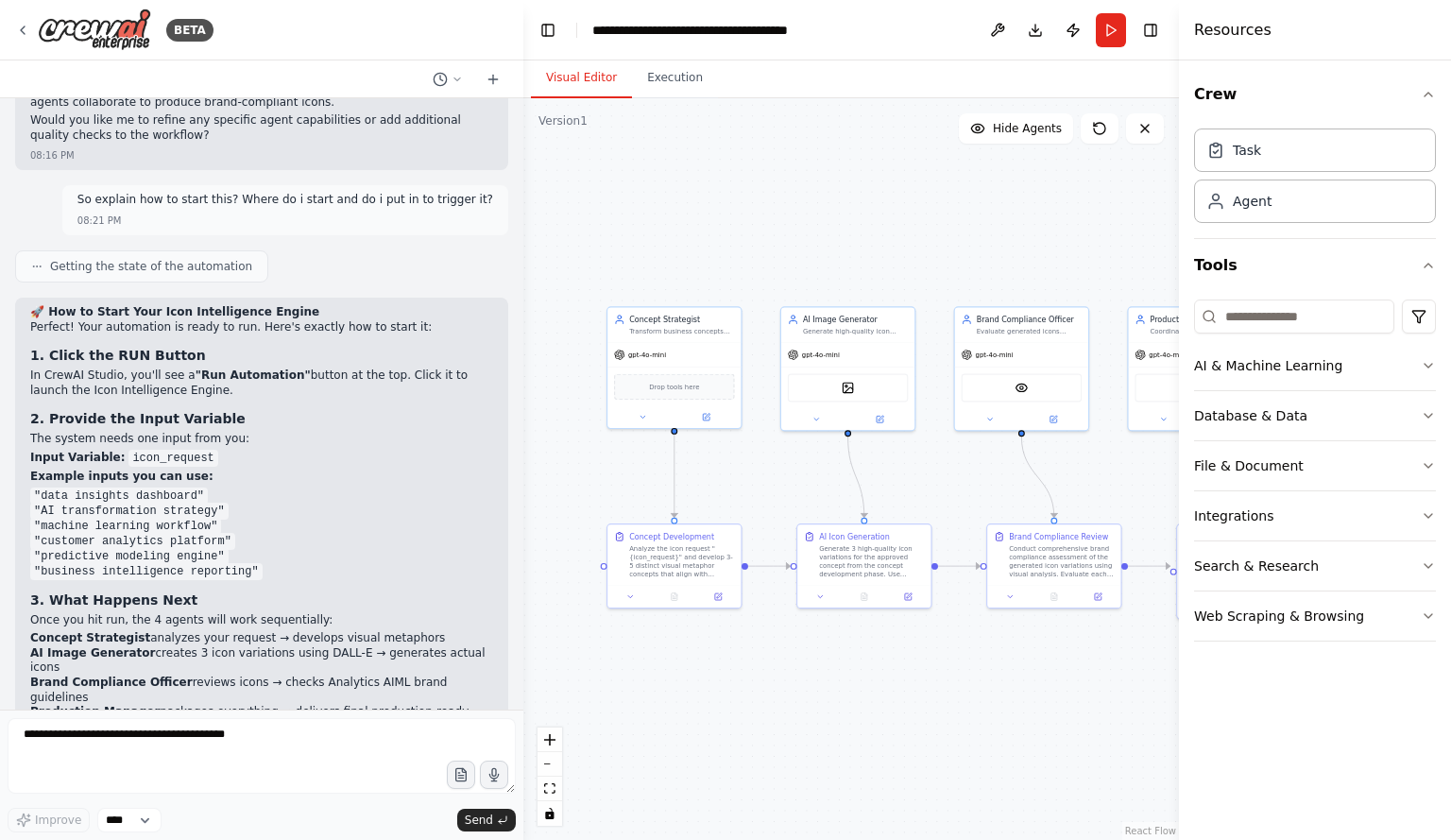
drag, startPoint x: 578, startPoint y: 420, endPoint x: 556, endPoint y: 483, distance: 66.7
click at [556, 483] on div ".deletable-edge-delete-btn { width: 20px; height: 20px; border: 0px solid #ffff…" at bounding box center [851, 469] width 656 height 742
drag, startPoint x: 308, startPoint y: 379, endPoint x: 299, endPoint y: 431, distance: 52.8
click at [299, 431] on div "🚀 How to Start Your Icon Intelligence Engine Perfect! Your automation is ready …" at bounding box center [261, 617] width 463 height 623
click at [336, 519] on li ""machine learning workflow"" at bounding box center [261, 526] width 463 height 15
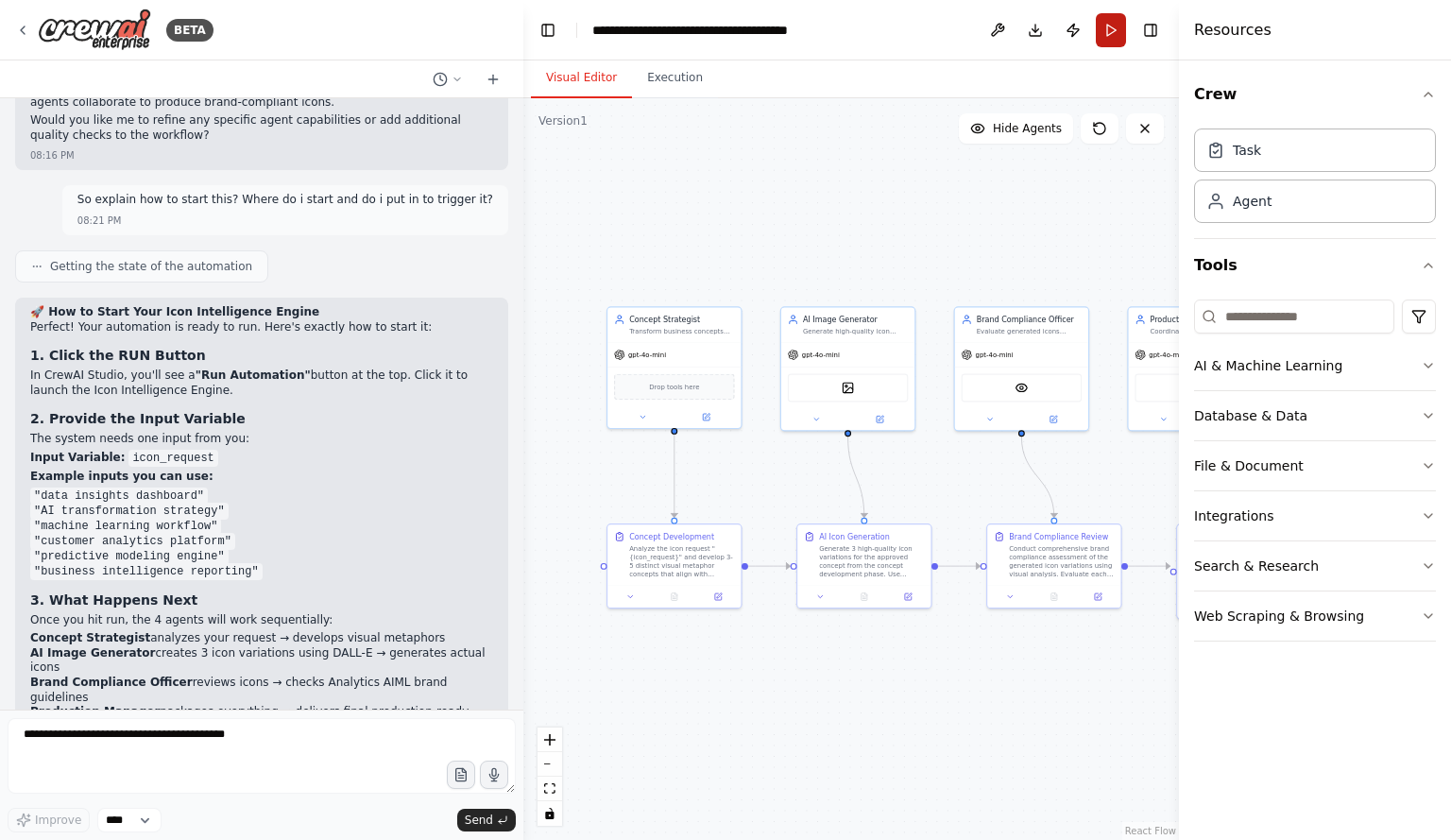
click at [1108, 34] on button "Run" at bounding box center [1111, 30] width 30 height 34
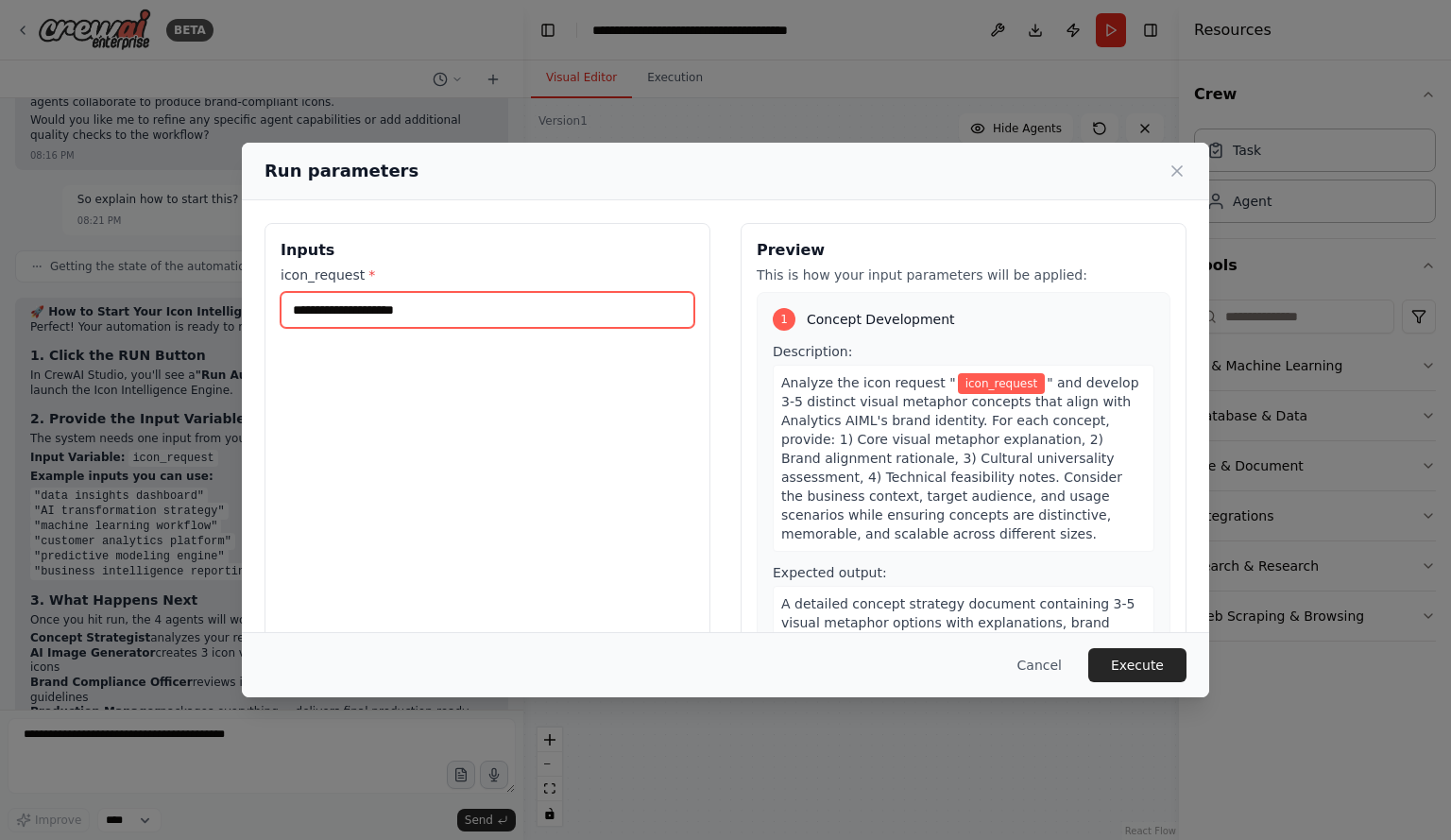
click at [329, 318] on input "icon_request *" at bounding box center [487, 309] width 414 height 36
type input "*"
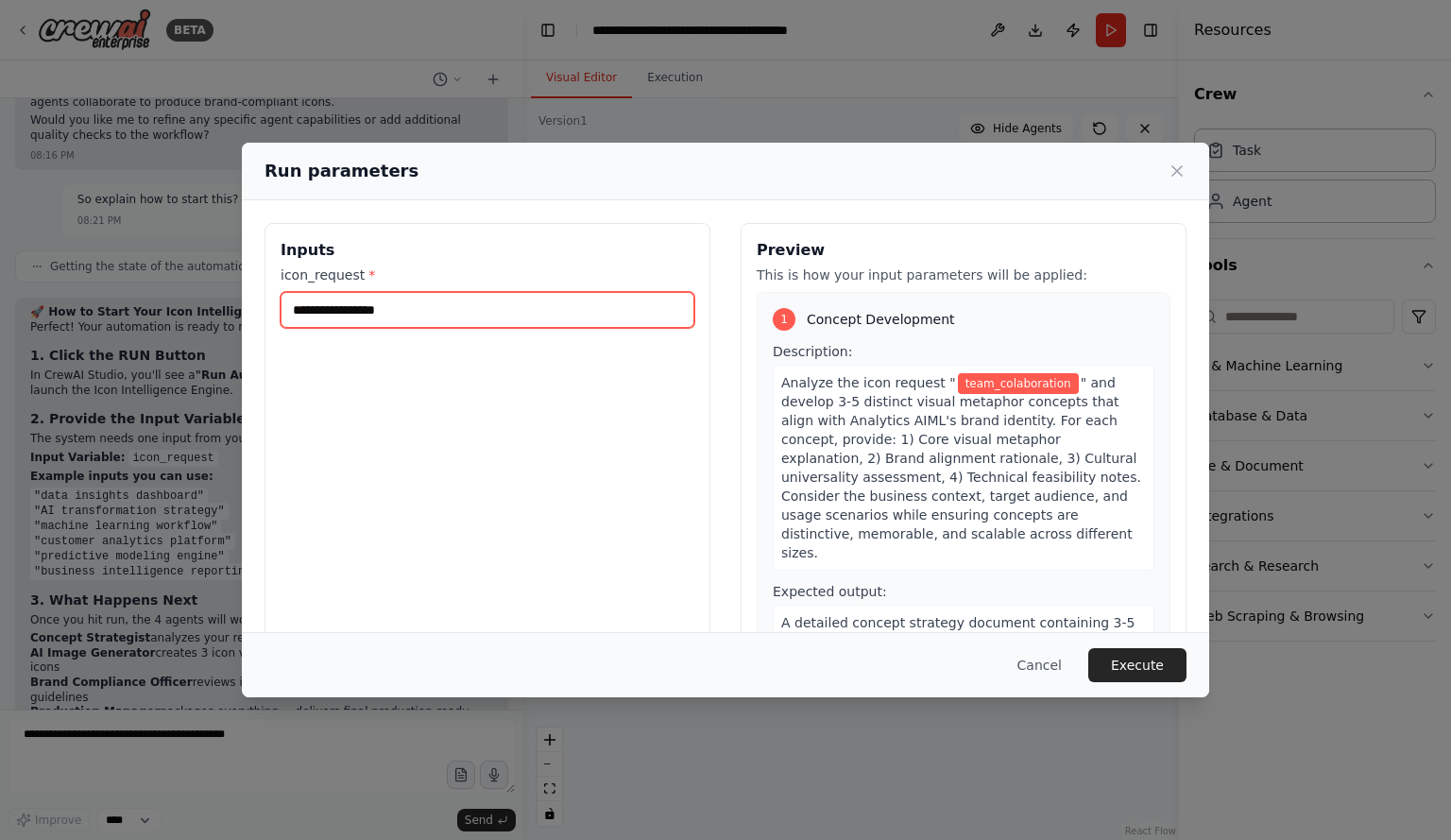
drag, startPoint x: 371, startPoint y: 308, endPoint x: 362, endPoint y: 306, distance: 9.2
click at [362, 306] on input "**********" at bounding box center [487, 309] width 414 height 36
click at [360, 306] on input "**********" at bounding box center [487, 309] width 414 height 36
click at [352, 309] on input "**********" at bounding box center [487, 309] width 414 height 36
click at [345, 304] on input "**********" at bounding box center [487, 309] width 414 height 36
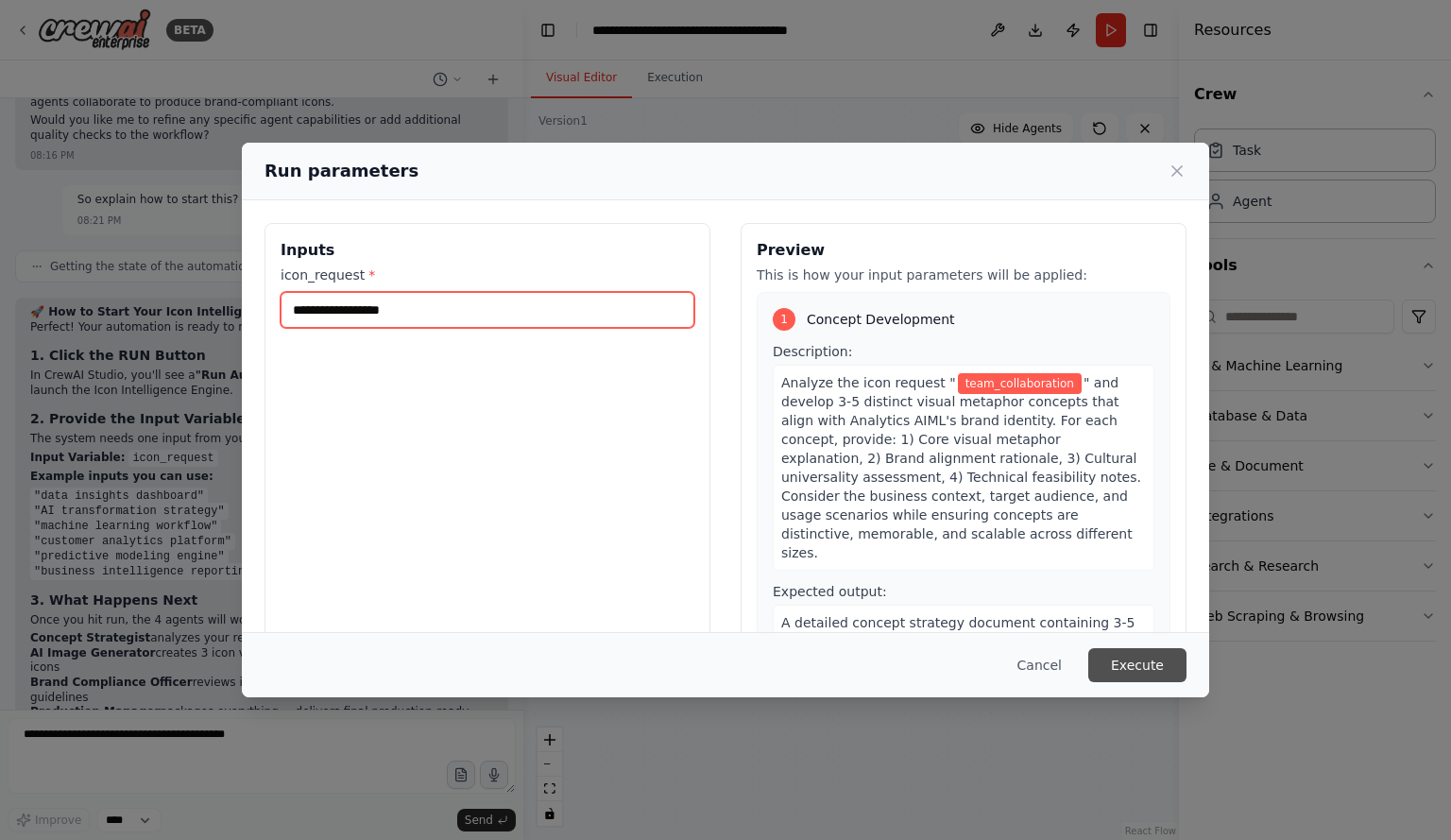
type input "**********"
click at [1150, 665] on button "Execute" at bounding box center [1137, 665] width 98 height 34
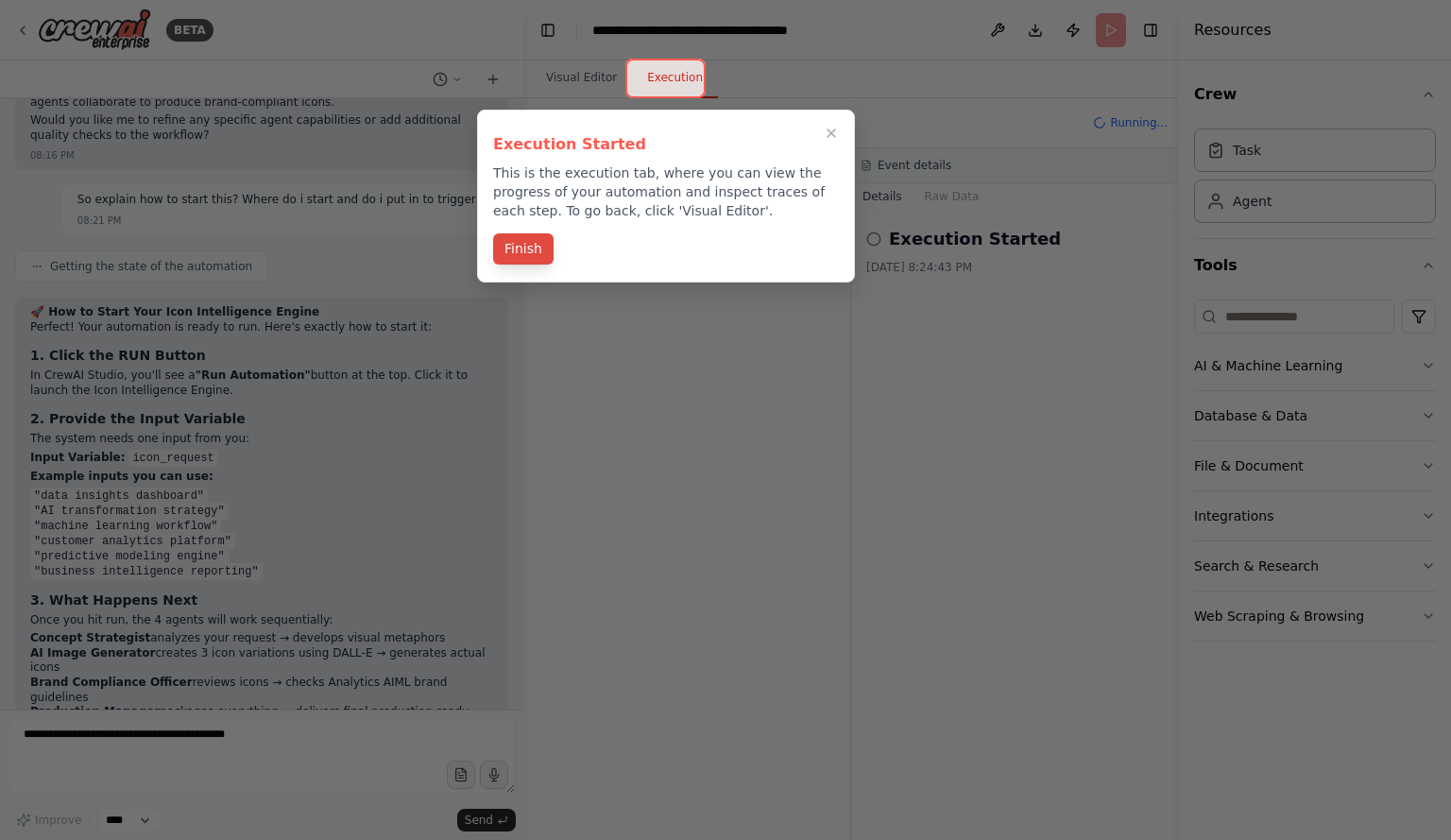
click at [533, 257] on button "Finish" at bounding box center [523, 248] width 60 height 31
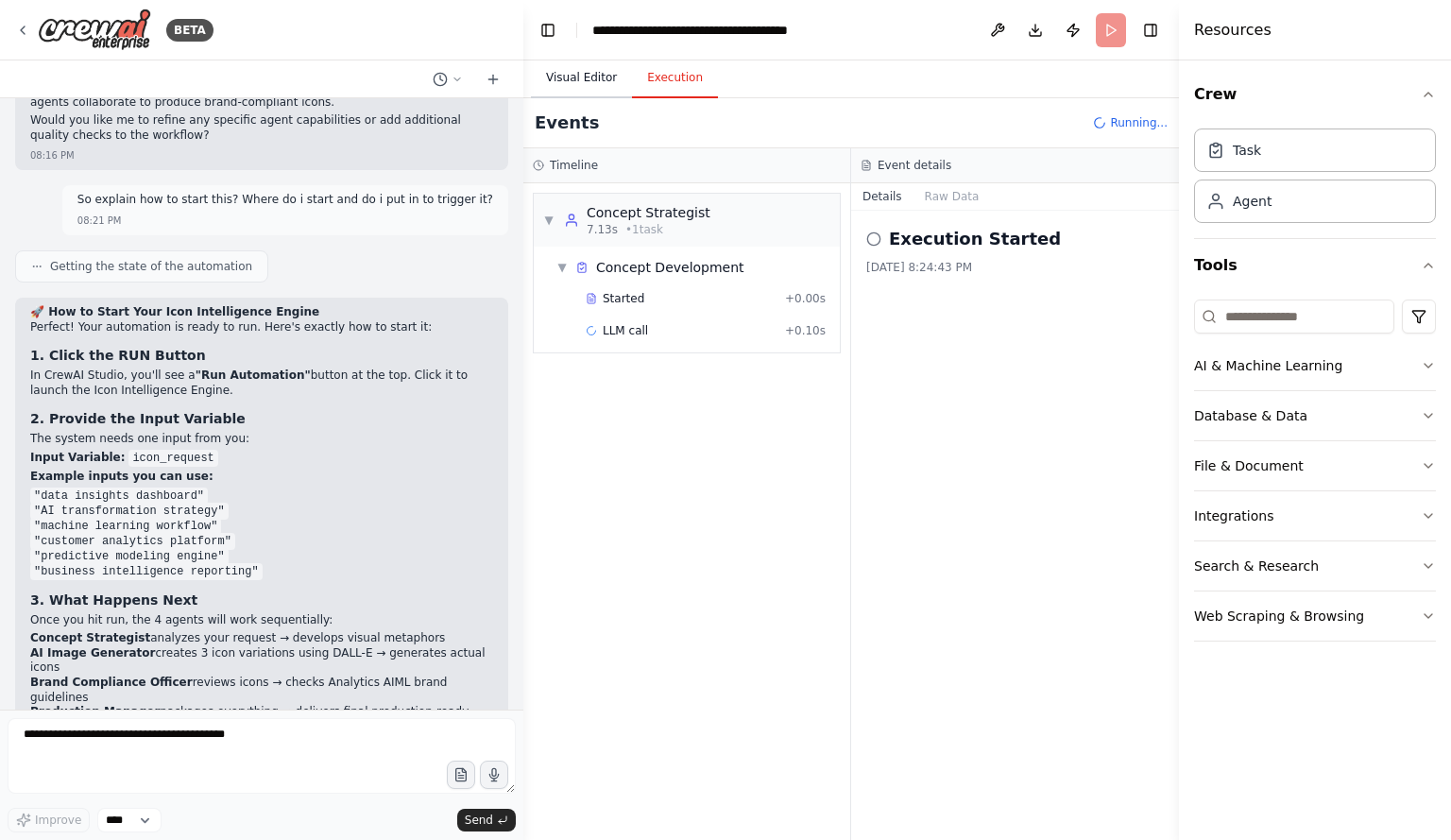
click at [582, 79] on button "Visual Editor" at bounding box center [581, 78] width 101 height 40
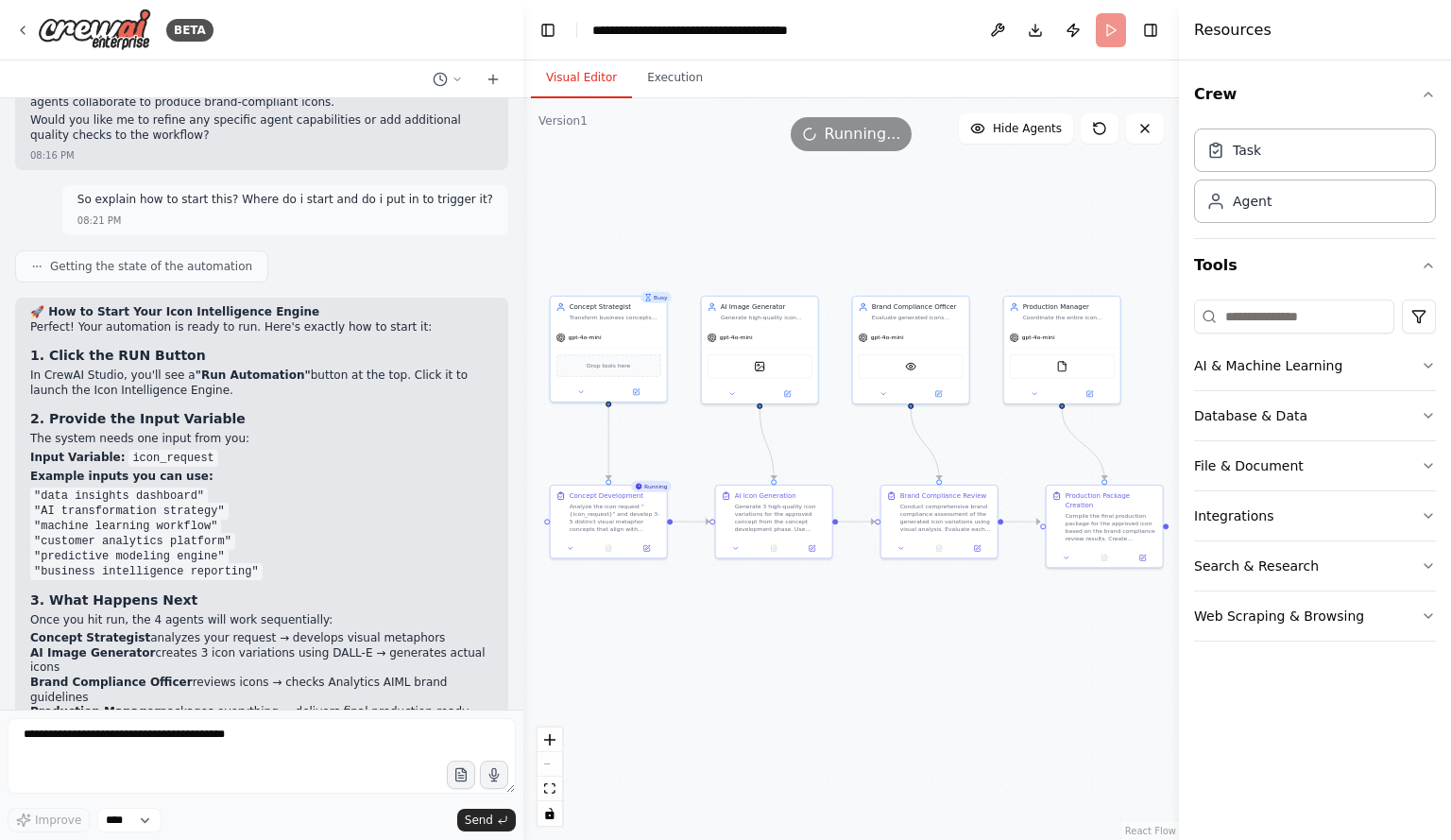
drag, startPoint x: 942, startPoint y: 694, endPoint x: 852, endPoint y: 661, distance: 95.9
click at [852, 661] on div ".deletable-edge-delete-btn { width: 20px; height: 20px; border: 0px solid #ffff…" at bounding box center [851, 469] width 656 height 742
click at [662, 80] on button "Execution" at bounding box center [674, 78] width 86 height 40
click at [586, 84] on button "Visual Editor" at bounding box center [581, 78] width 101 height 40
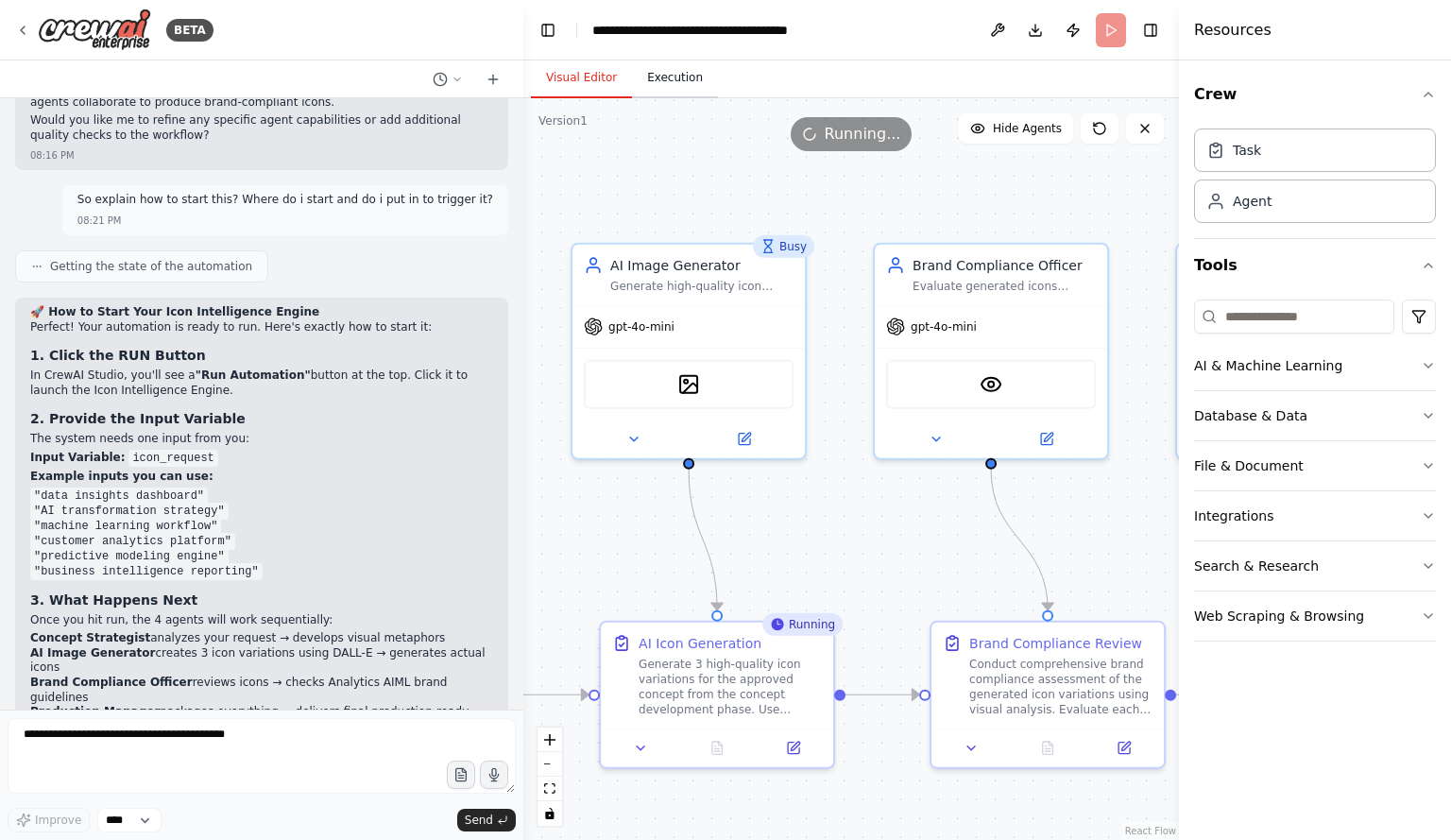
click at [683, 84] on button "Execution" at bounding box center [674, 78] width 86 height 40
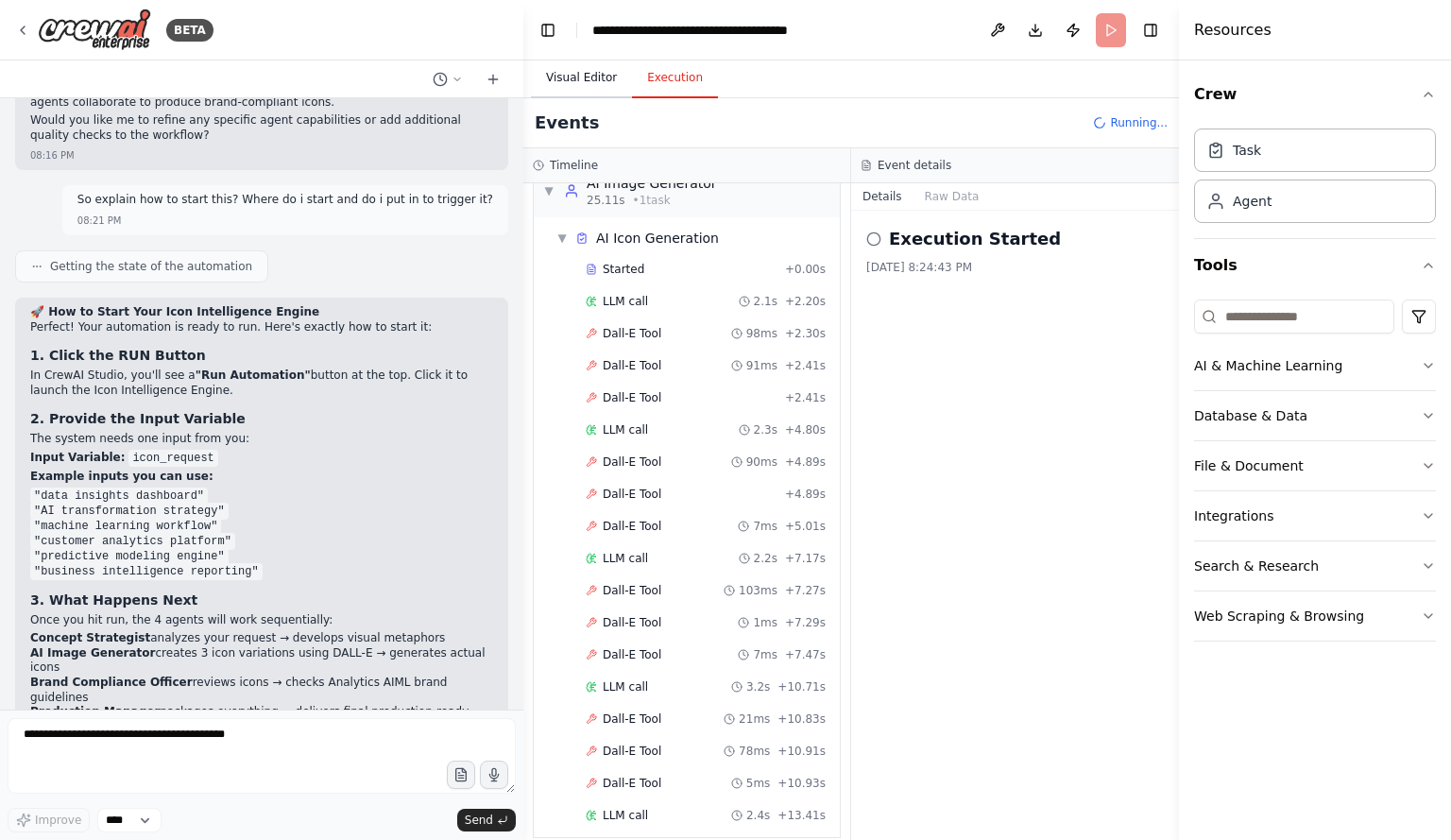
scroll to position [381, 0]
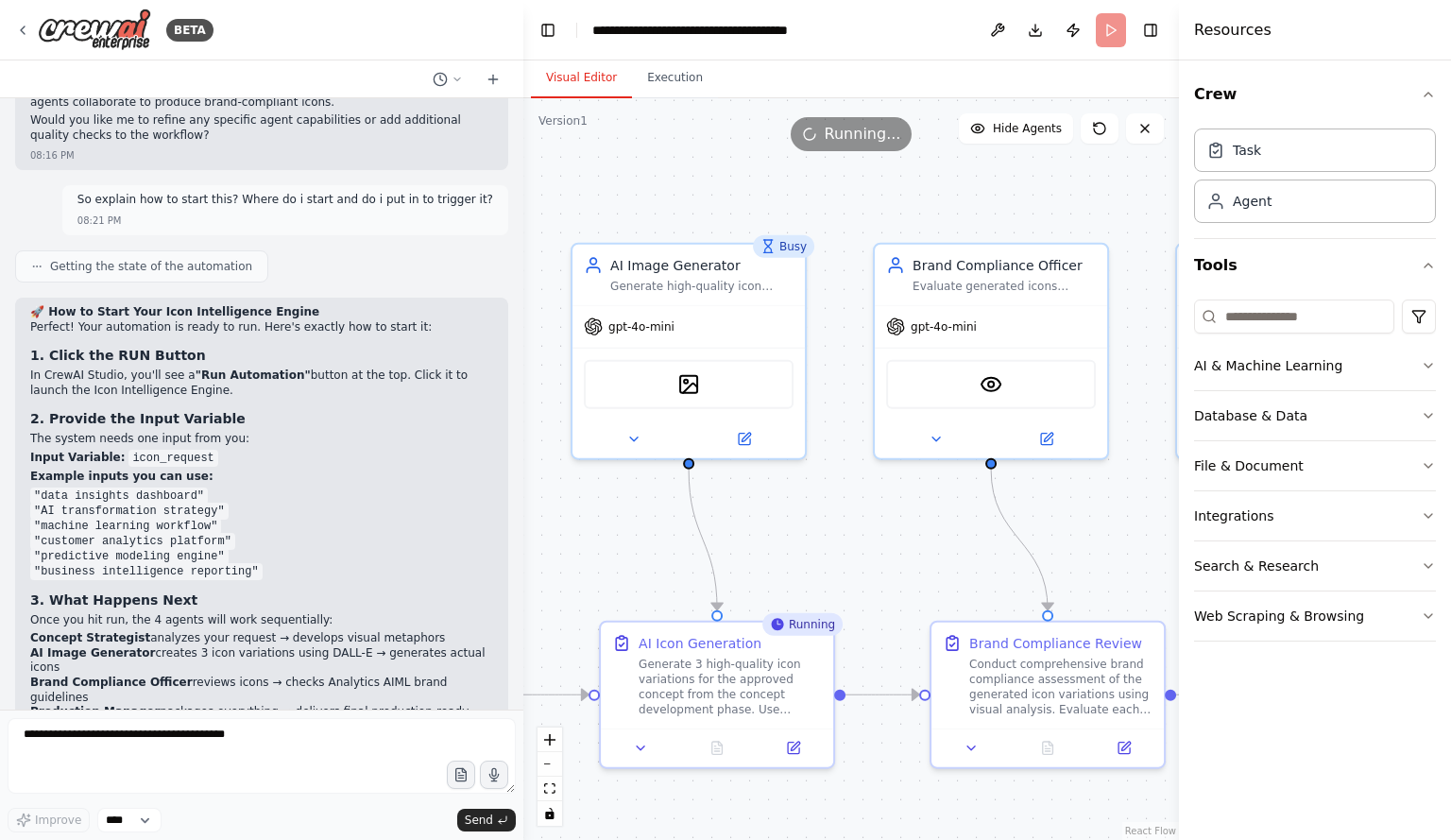
click at [580, 77] on button "Visual Editor" at bounding box center [581, 78] width 101 height 40
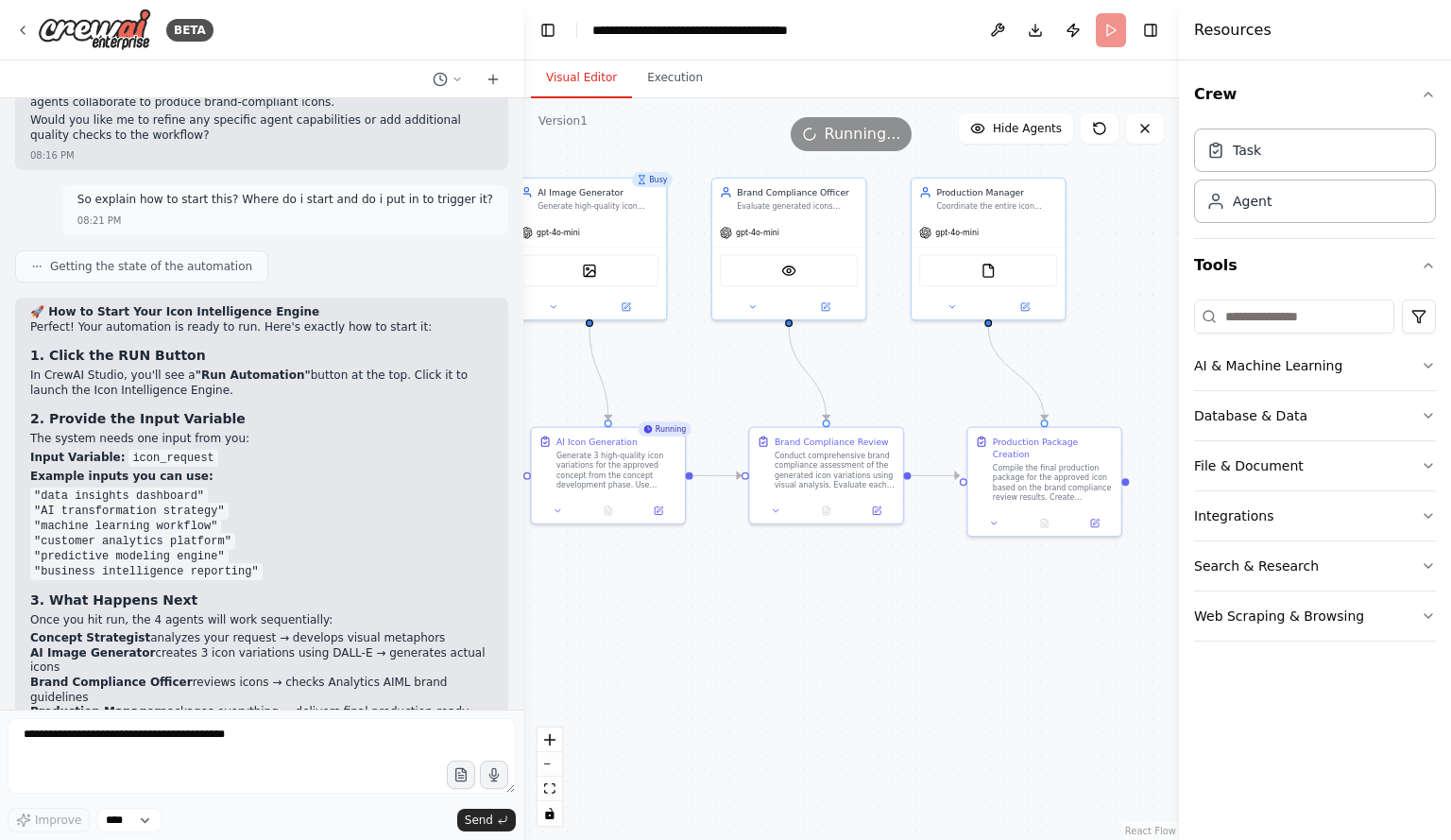
drag, startPoint x: 891, startPoint y: 555, endPoint x: 732, endPoint y: 389, distance: 229.9
click at [732, 389] on div ".deletable-edge-delete-btn { width: 20px; height: 20px; border: 0px solid #ffff…" at bounding box center [851, 469] width 656 height 742
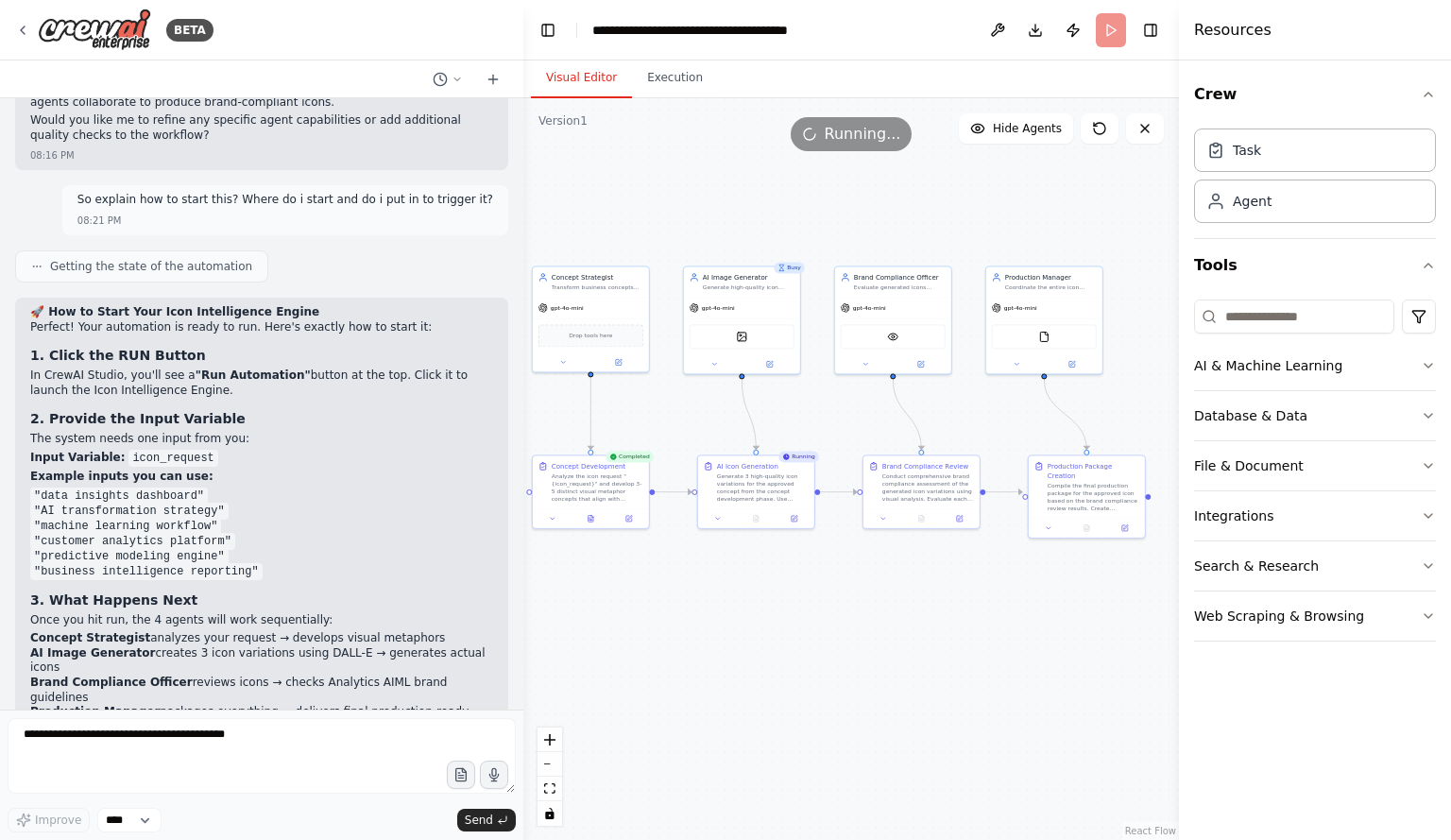
drag, startPoint x: 693, startPoint y: 643, endPoint x: 800, endPoint y: 650, distance: 107.2
click at [800, 650] on div ".deletable-edge-delete-btn { width: 20px; height: 20px; border: 0px solid #ffff…" at bounding box center [851, 469] width 656 height 742
click at [660, 76] on button "Execution" at bounding box center [674, 78] width 86 height 40
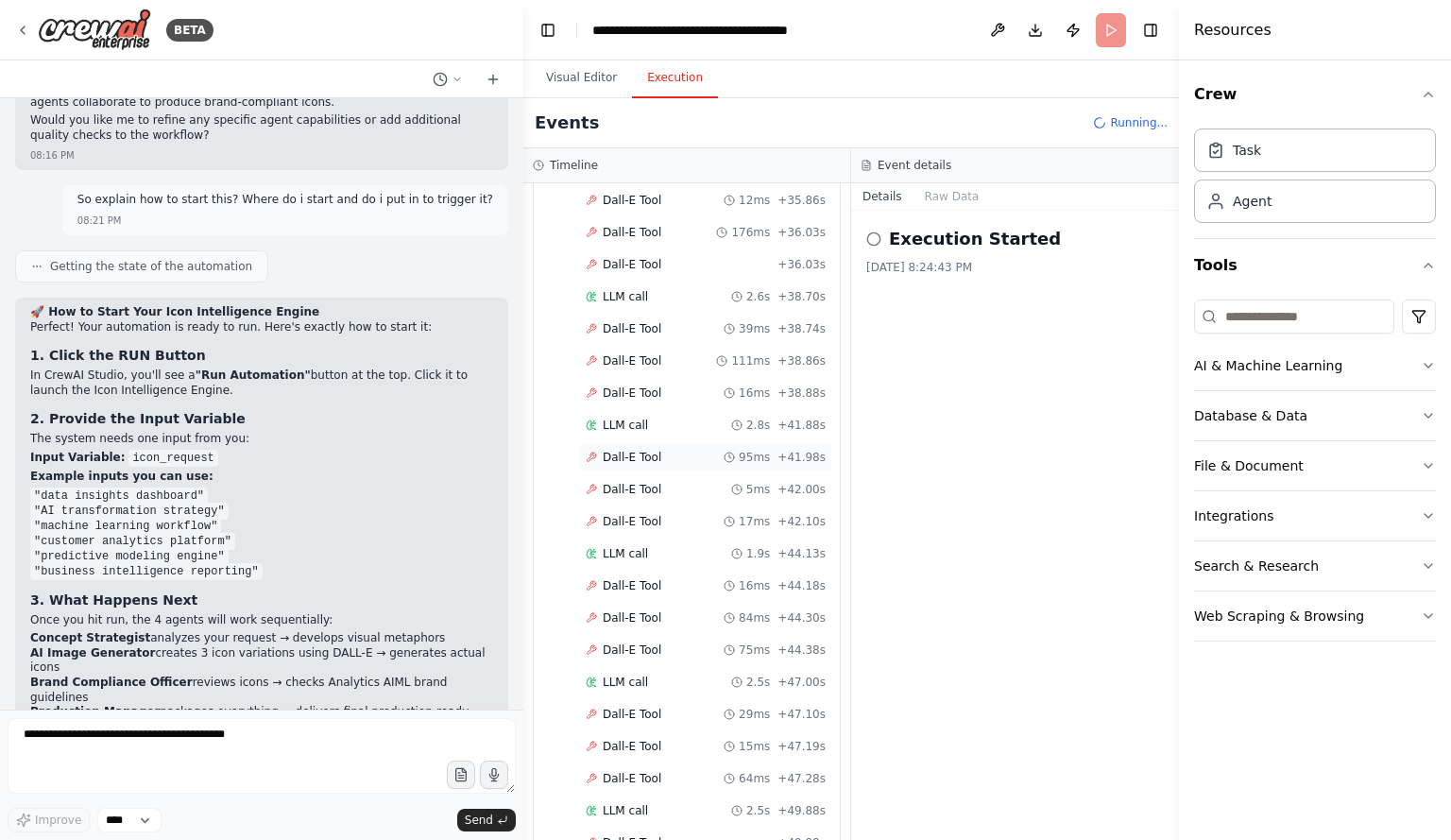
scroll to position [2051, 0]
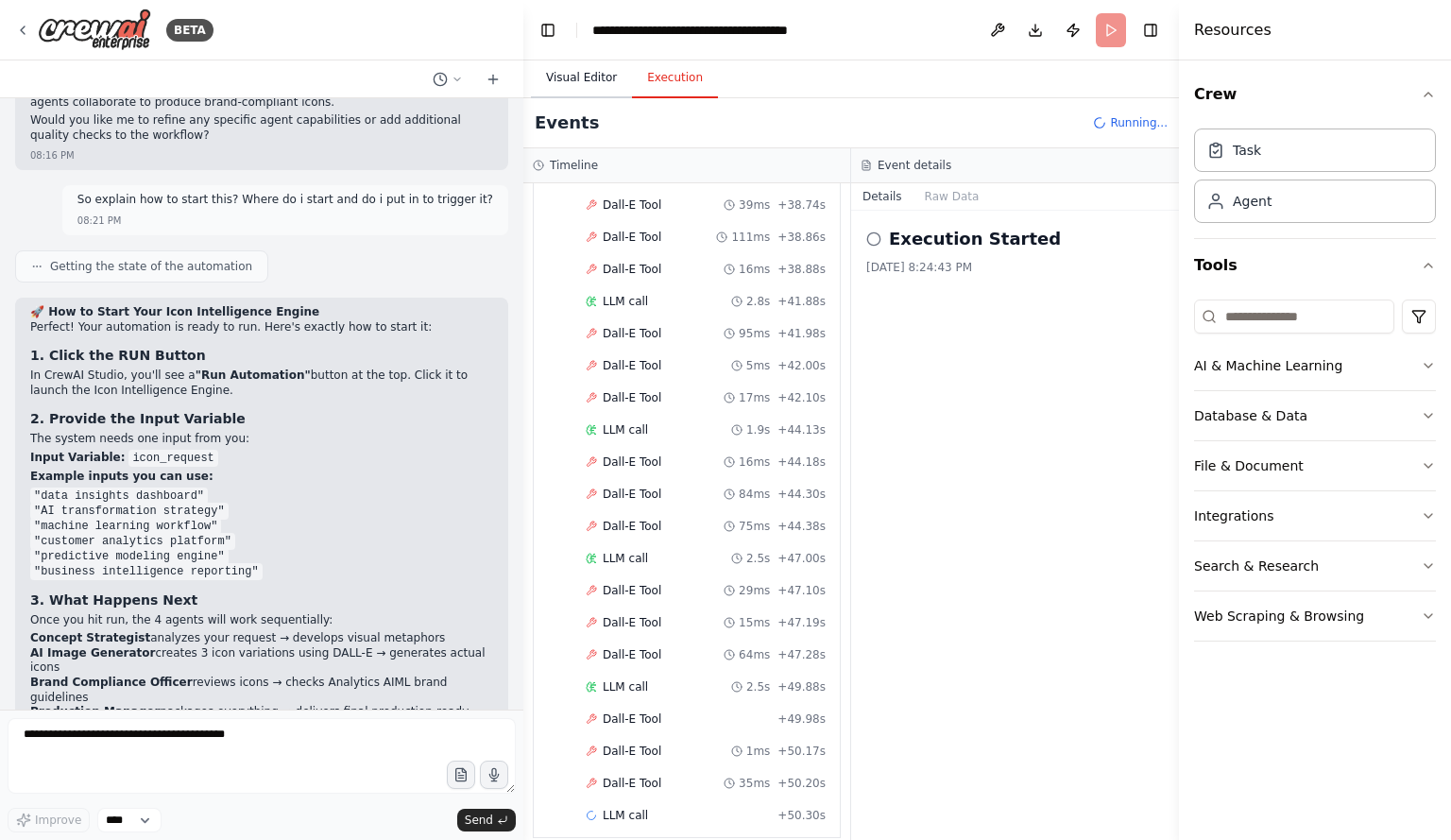
click at [589, 84] on button "Visual Editor" at bounding box center [581, 78] width 101 height 40
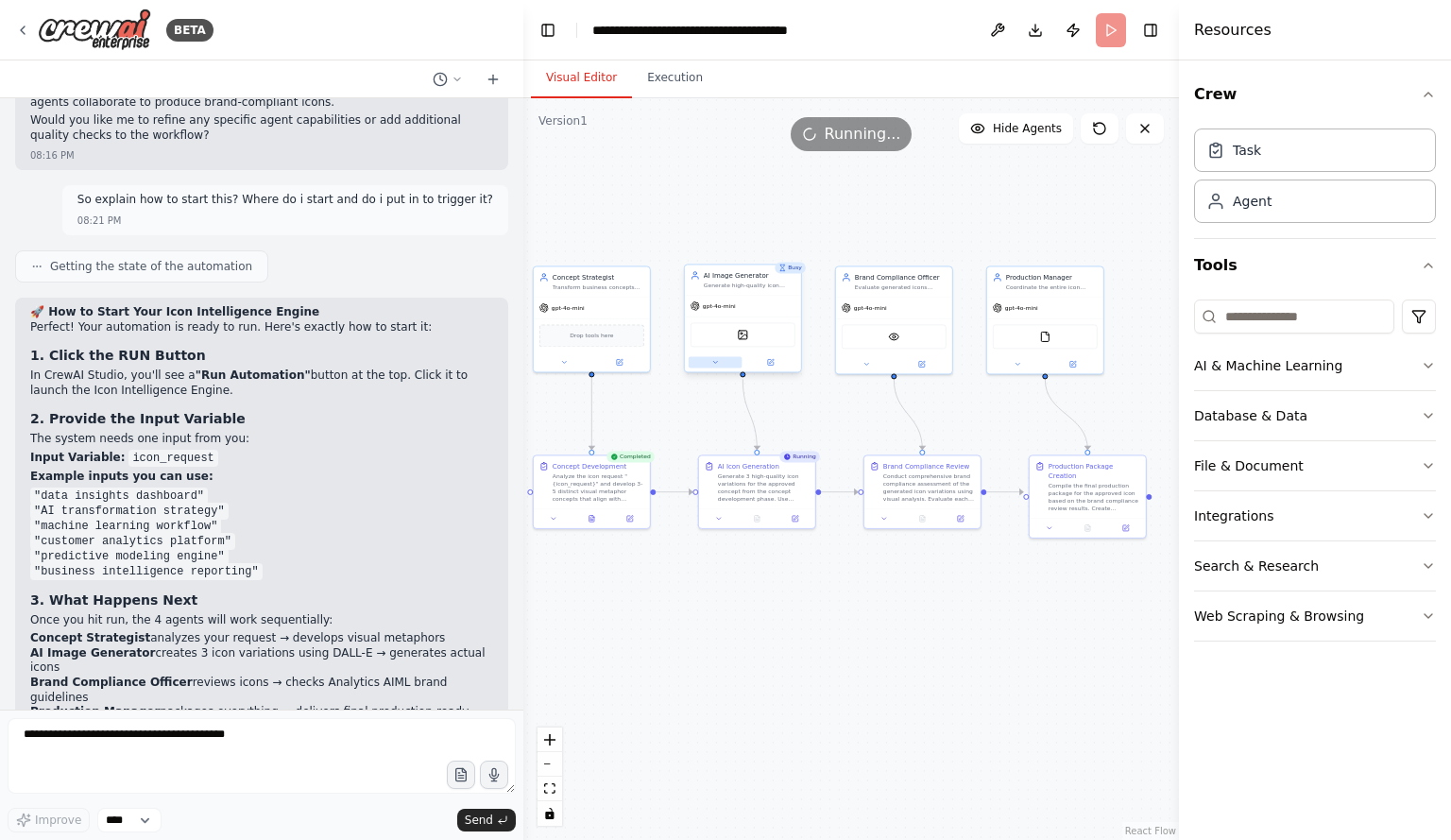
click at [714, 366] on icon at bounding box center [715, 362] width 8 height 8
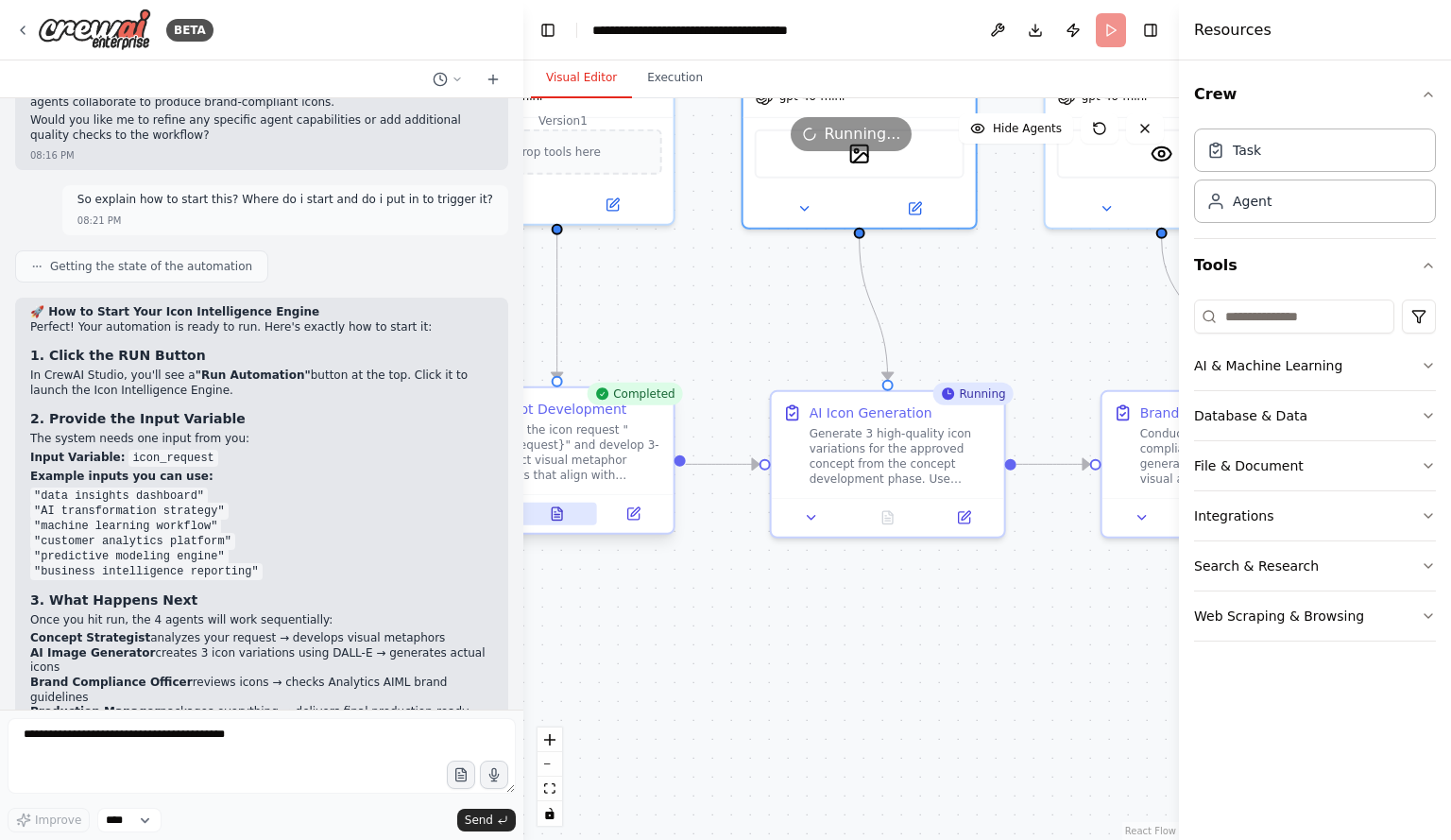
click at [549, 513] on button at bounding box center [556, 514] width 80 height 23
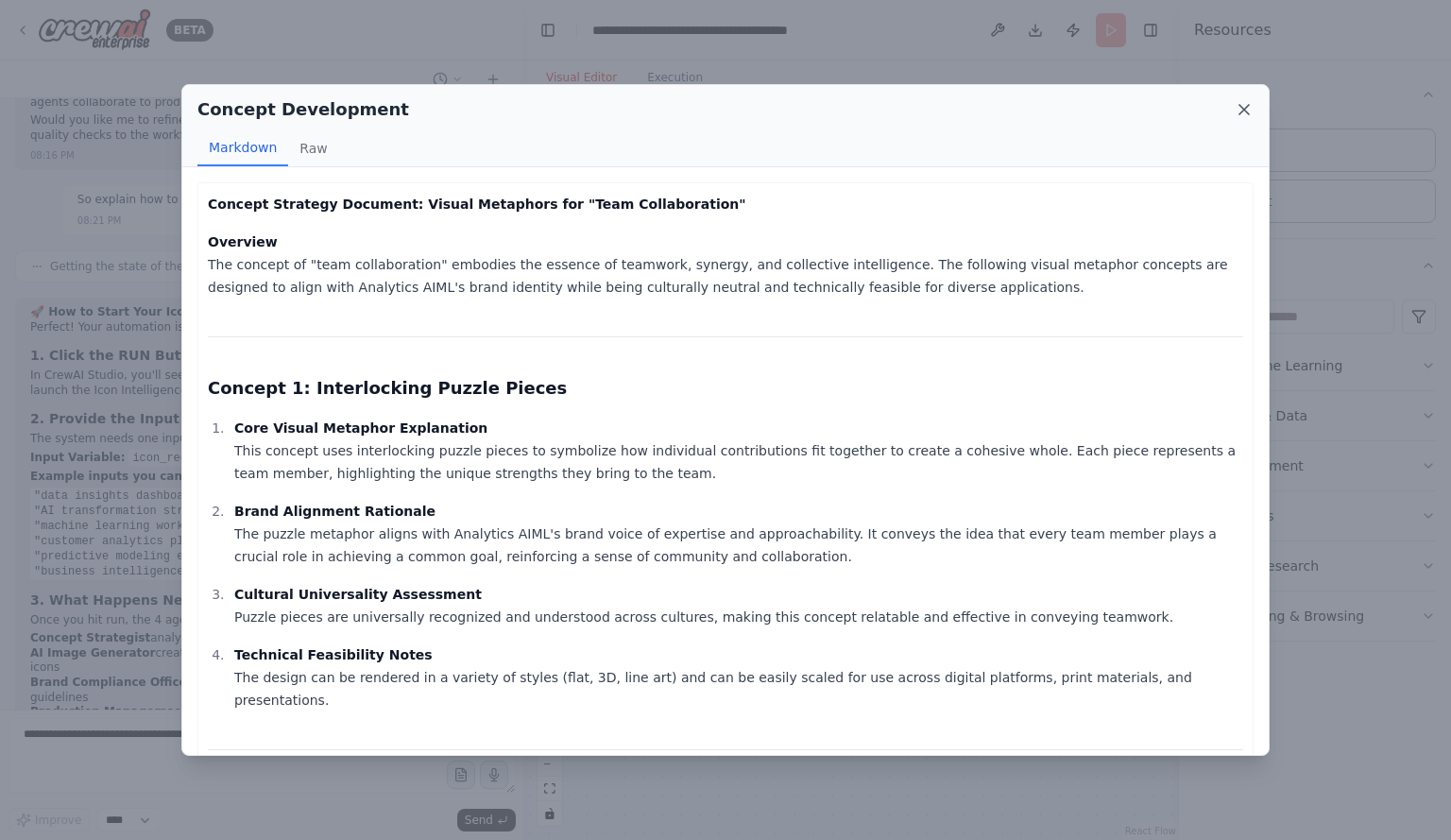
click at [1243, 111] on icon at bounding box center [1245, 110] width 10 height 10
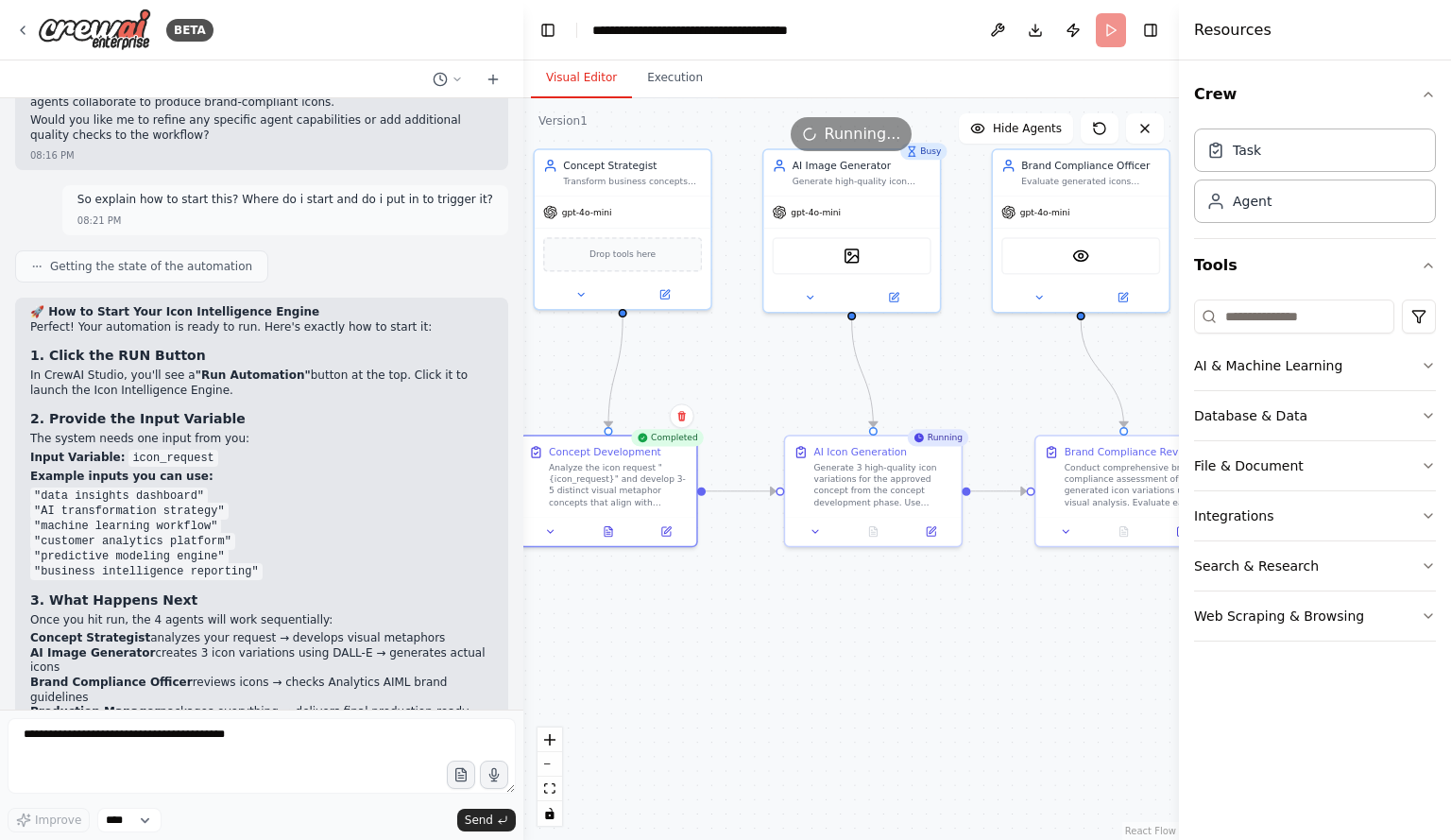
drag, startPoint x: 835, startPoint y: 326, endPoint x: 814, endPoint y: 385, distance: 62.6
click at [814, 385] on div ".deletable-edge-delete-btn { width: 20px; height: 20px; border: 0px solid #ffff…" at bounding box center [851, 469] width 656 height 742
click at [874, 532] on icon at bounding box center [873, 530] width 8 height 10
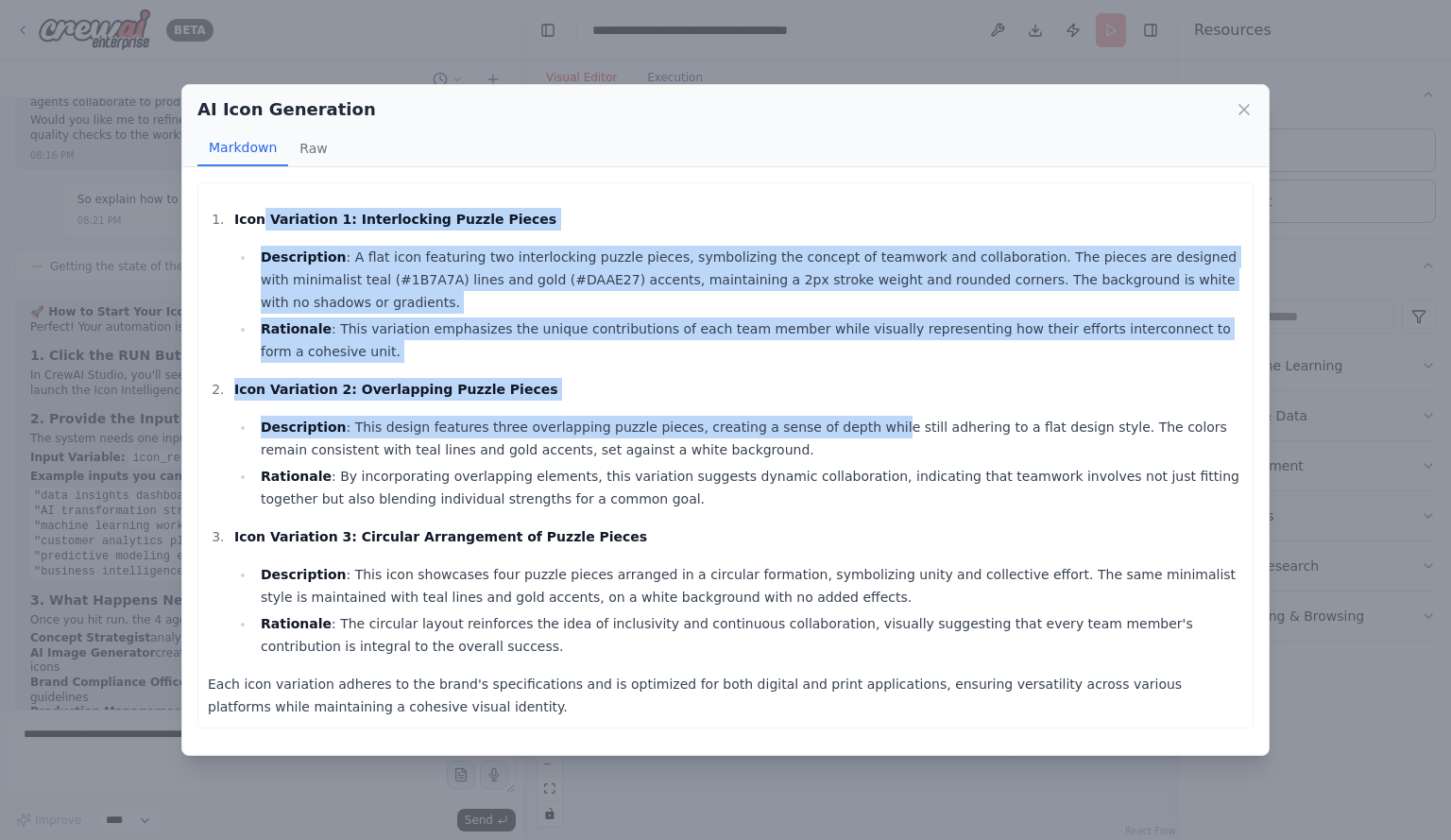
drag, startPoint x: 259, startPoint y: 215, endPoint x: 820, endPoint y: 360, distance: 579.4
click at [820, 360] on ol "Icon Variation 1: Interlocking Puzzle Pieces Description : A flat icon featurin…" at bounding box center [726, 432] width 1035 height 449
click at [595, 329] on ol "Icon Variation 1: Interlocking Puzzle Pieces Description : A flat icon featurin…" at bounding box center [726, 432] width 1035 height 449
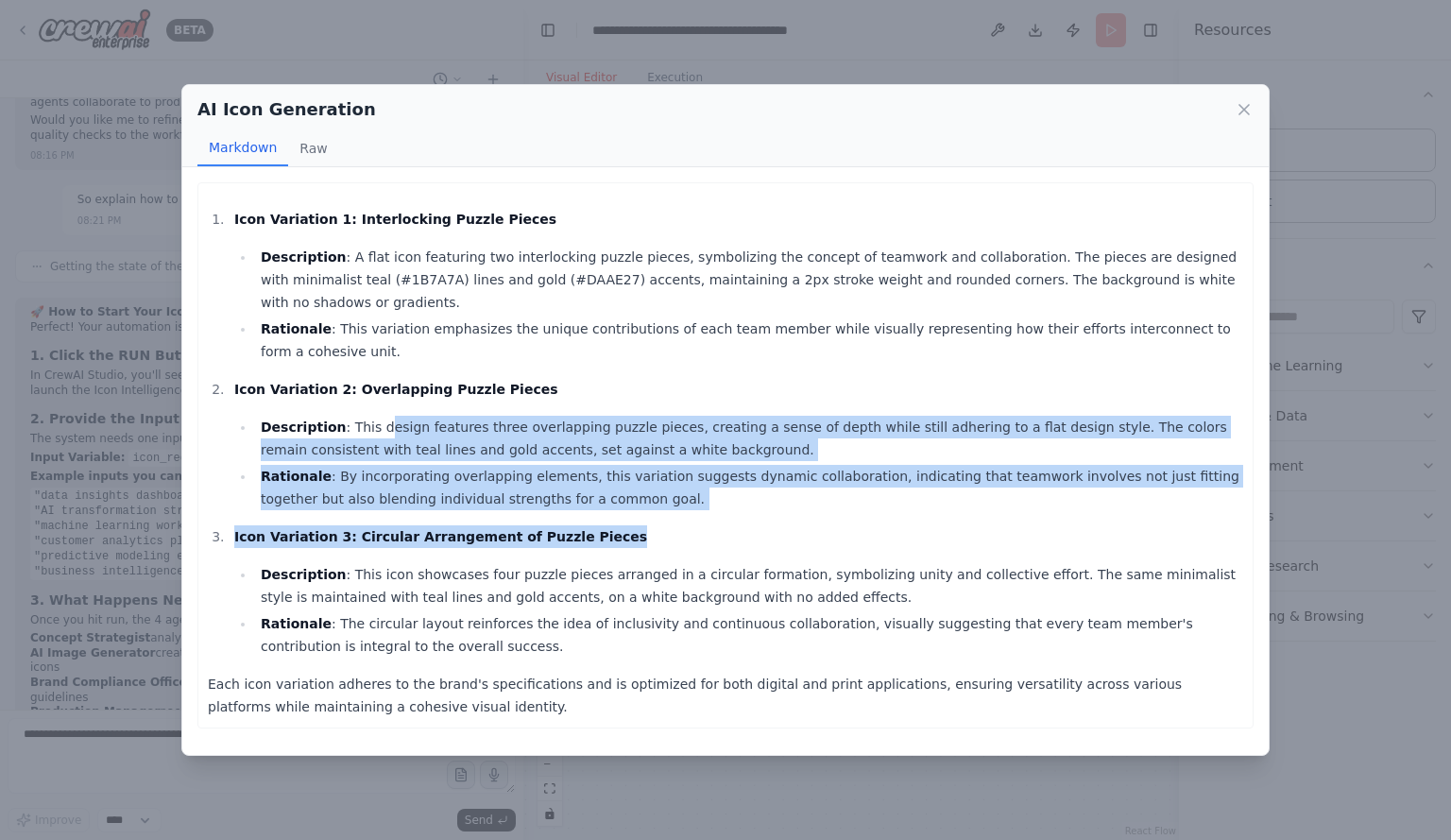
drag, startPoint x: 369, startPoint y: 375, endPoint x: 787, endPoint y: 487, distance: 432.7
click at [787, 487] on ol "Icon Variation 1: Interlocking Puzzle Pieces Description : A flat icon featurin…" at bounding box center [726, 432] width 1035 height 449
click at [766, 479] on ol "Icon Variation 1: Interlocking Puzzle Pieces Description : A flat icon featurin…" at bounding box center [726, 432] width 1035 height 449
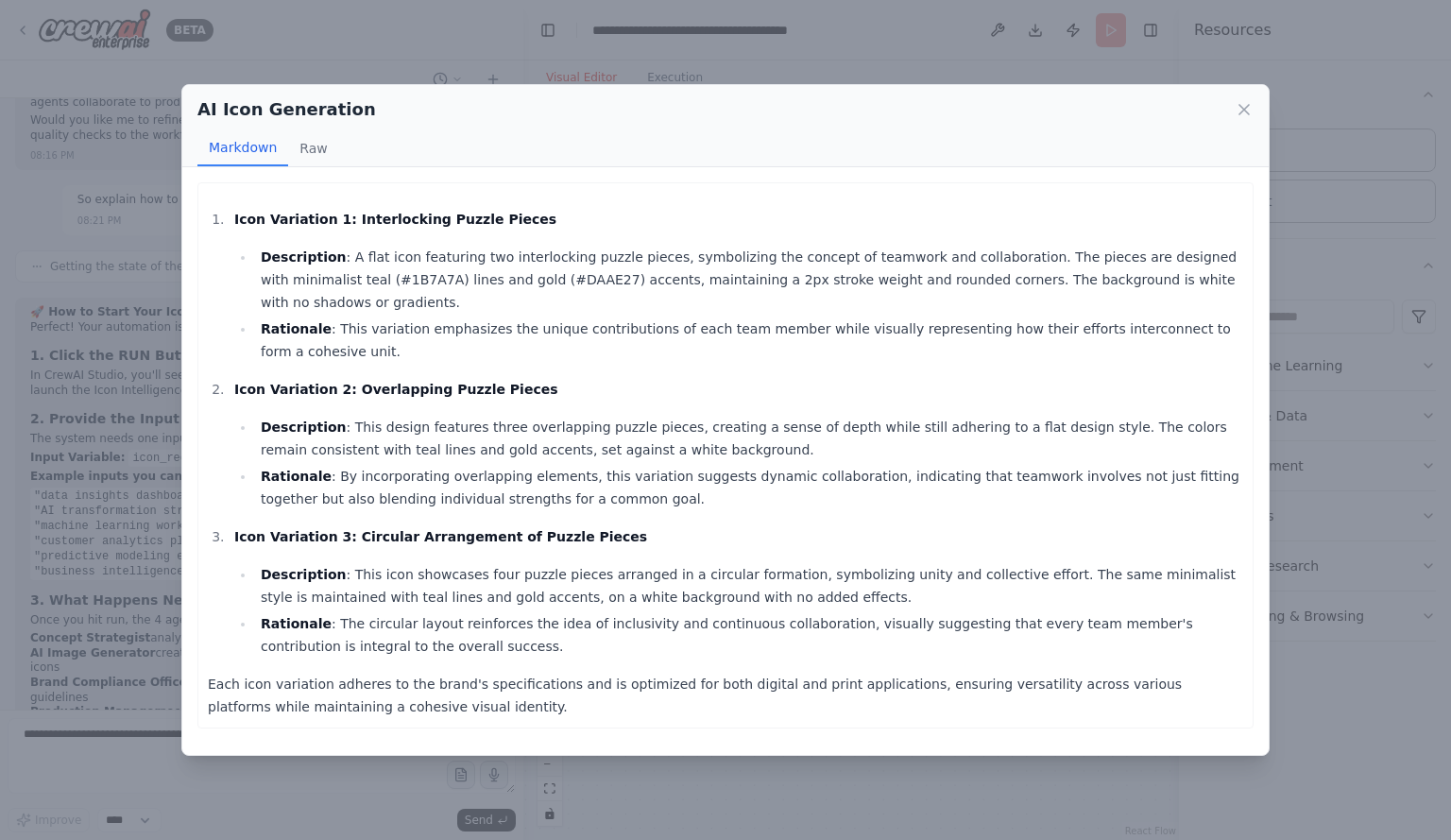
click at [498, 526] on li "Icon Variation 3: Circular Arrangement of Puzzle Pieces Description : This icon…" at bounding box center [736, 591] width 1015 height 132
click at [1247, 105] on icon at bounding box center [1244, 109] width 19 height 19
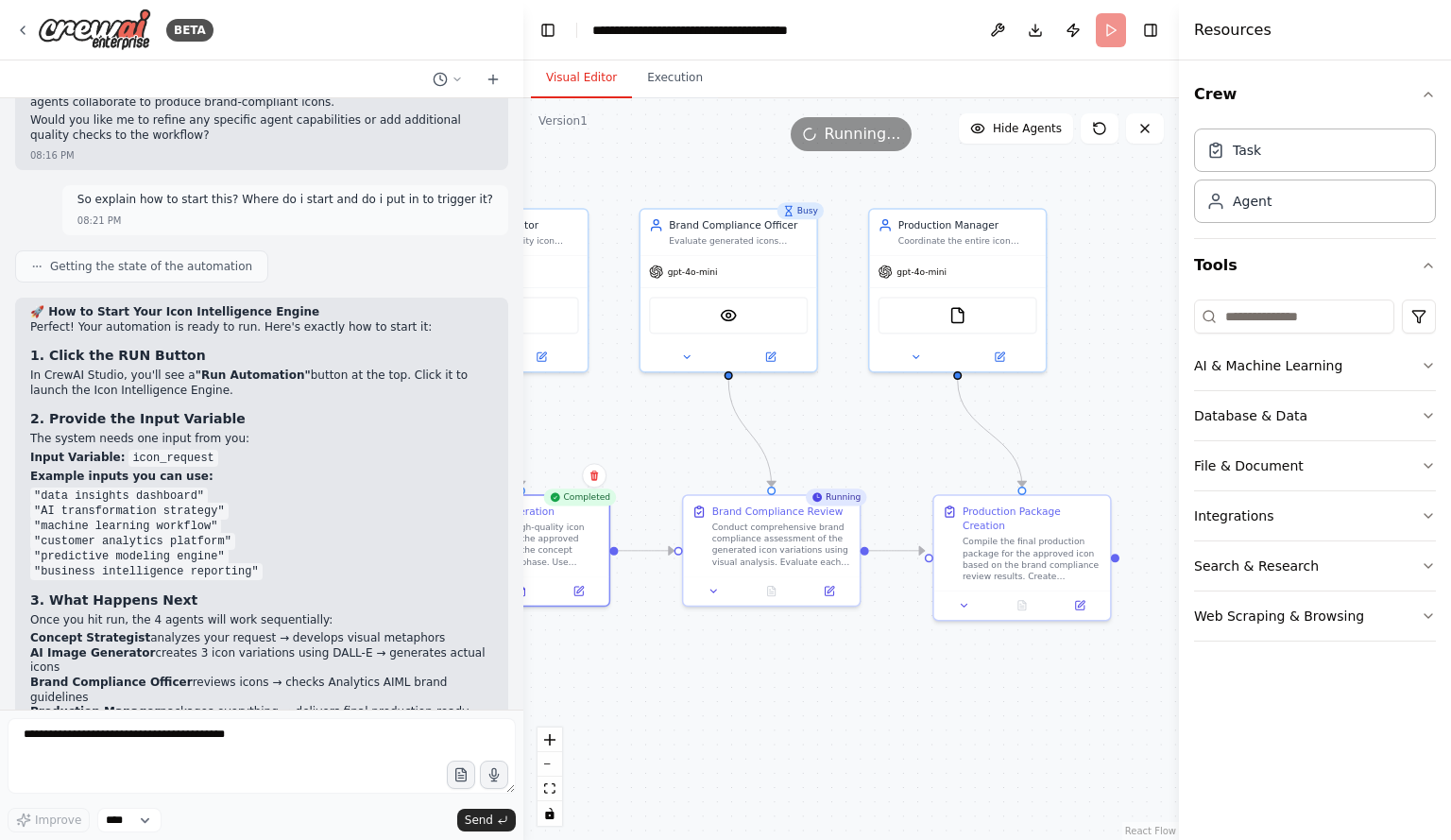
drag, startPoint x: 1018, startPoint y: 370, endPoint x: 673, endPoint y: 423, distance: 349.0
click at [673, 423] on div ".deletable-edge-delete-btn { width: 20px; height: 20px; border: 0px solid #ffff…" at bounding box center [851, 469] width 656 height 742
click at [771, 591] on icon at bounding box center [772, 591] width 4 height 0
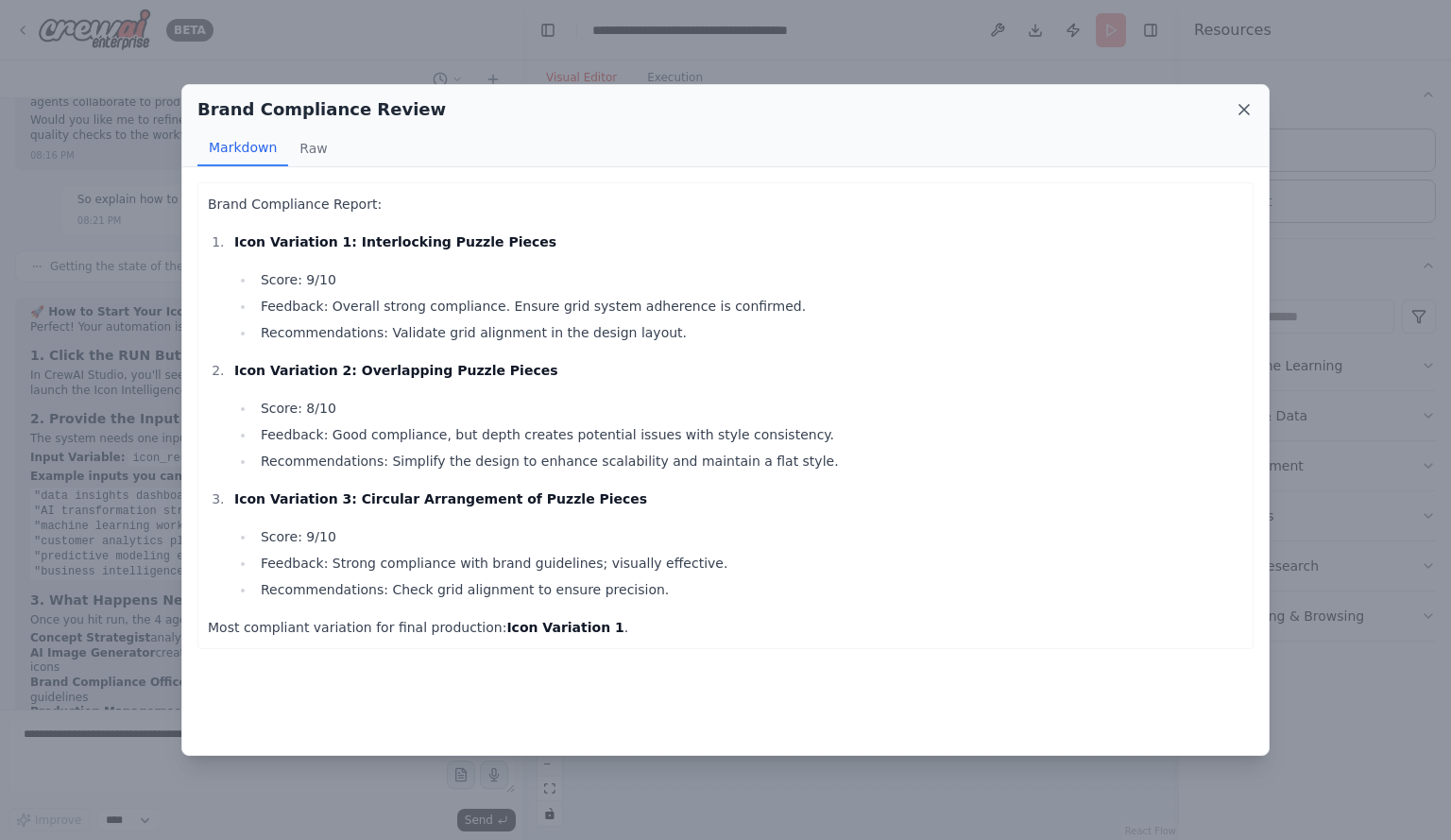
click at [1246, 107] on icon at bounding box center [1244, 109] width 19 height 19
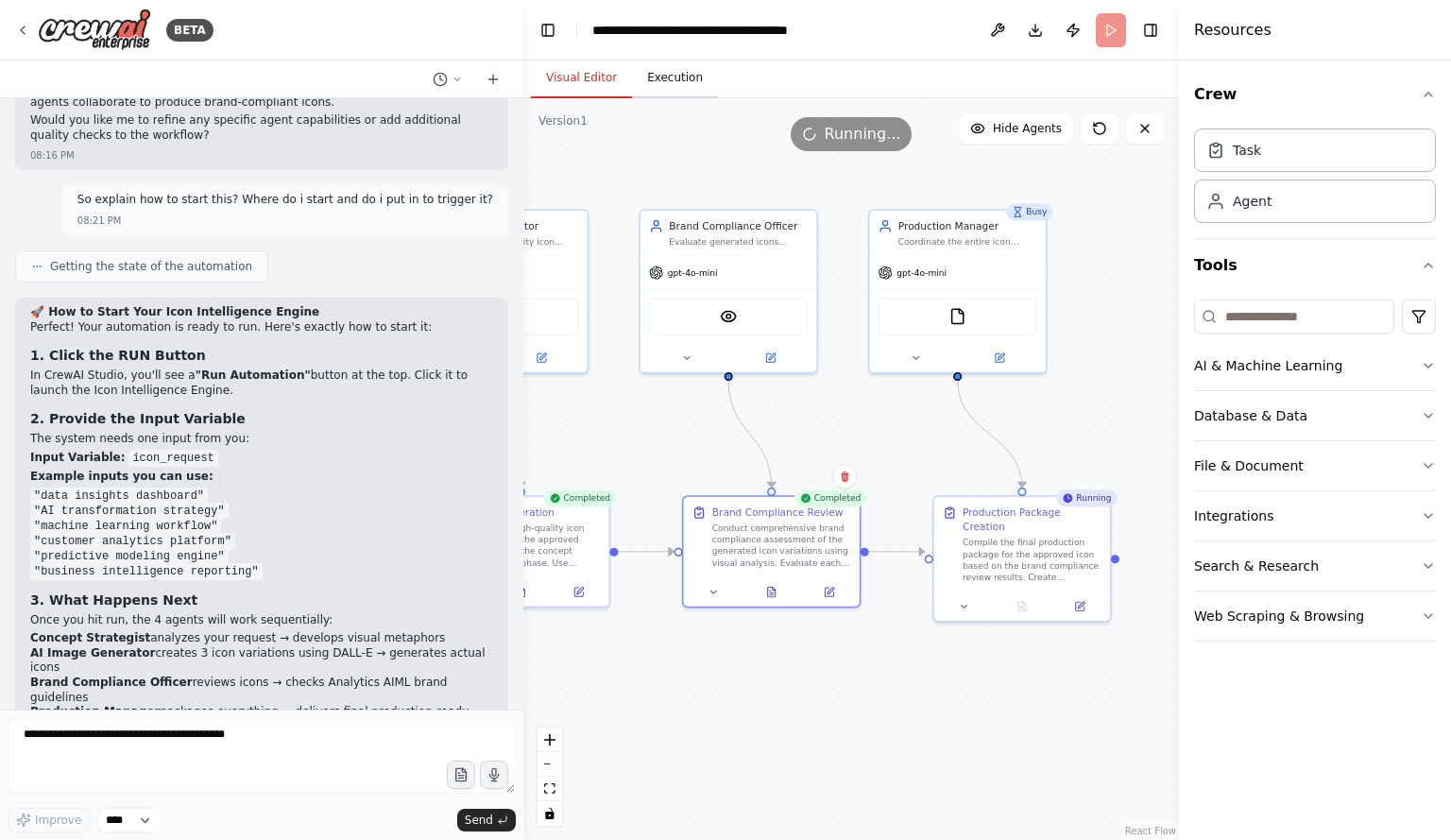
click at [659, 93] on button "Execution" at bounding box center [674, 78] width 86 height 40
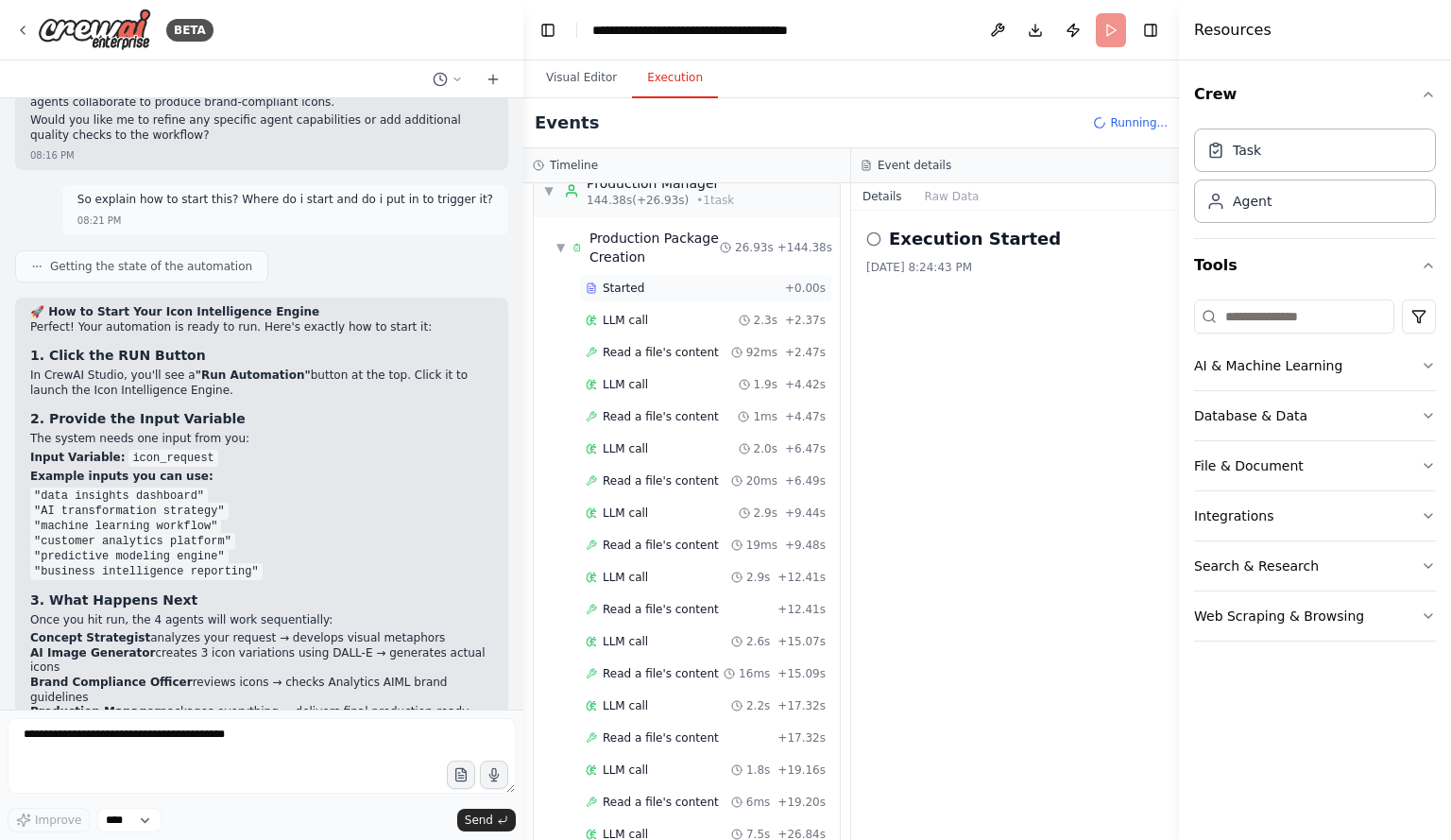
scroll to position [4328, 0]
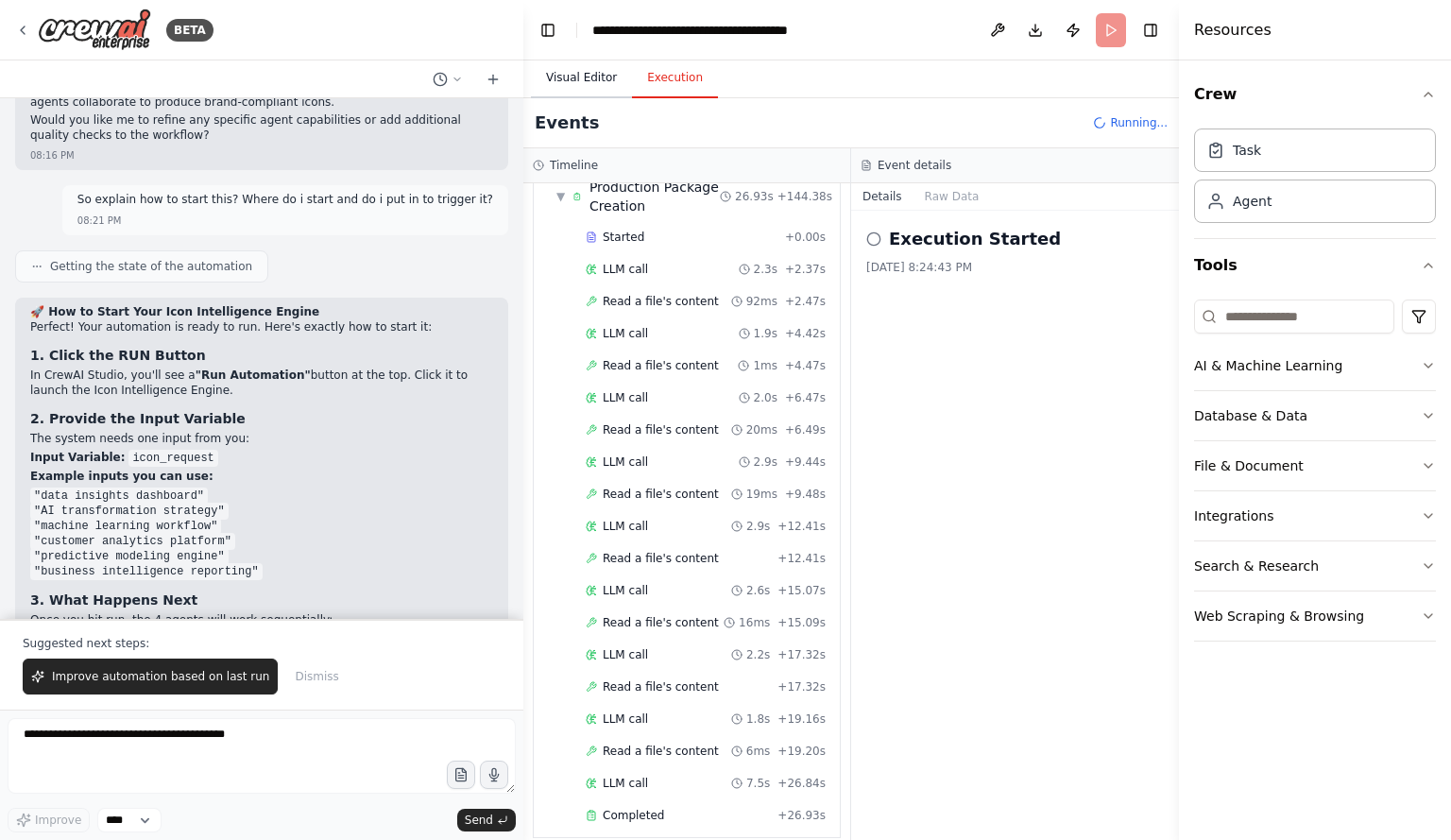
click at [584, 84] on button "Visual Editor" at bounding box center [581, 78] width 101 height 40
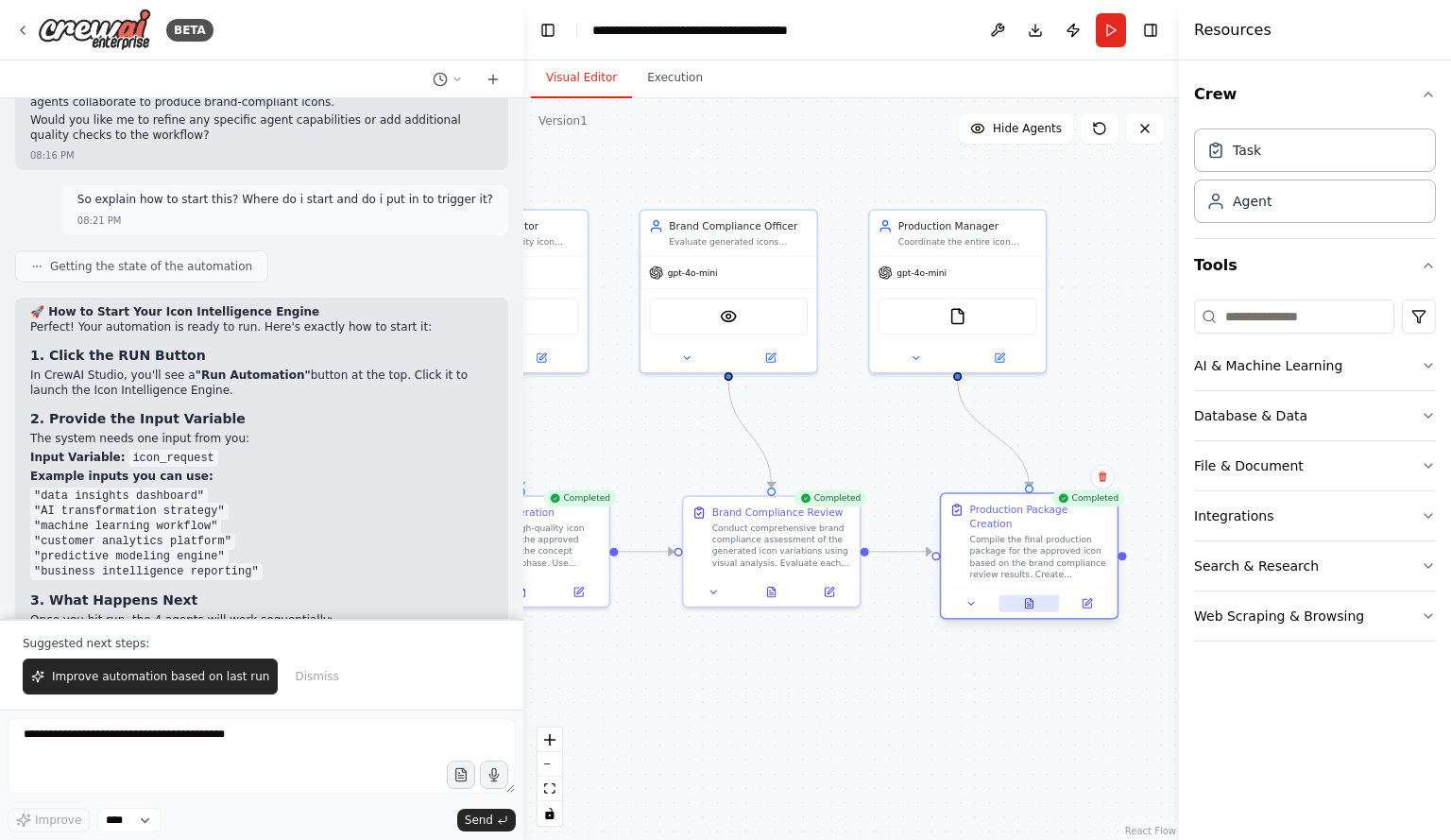
click at [1023, 595] on button at bounding box center [1028, 603] width 60 height 17
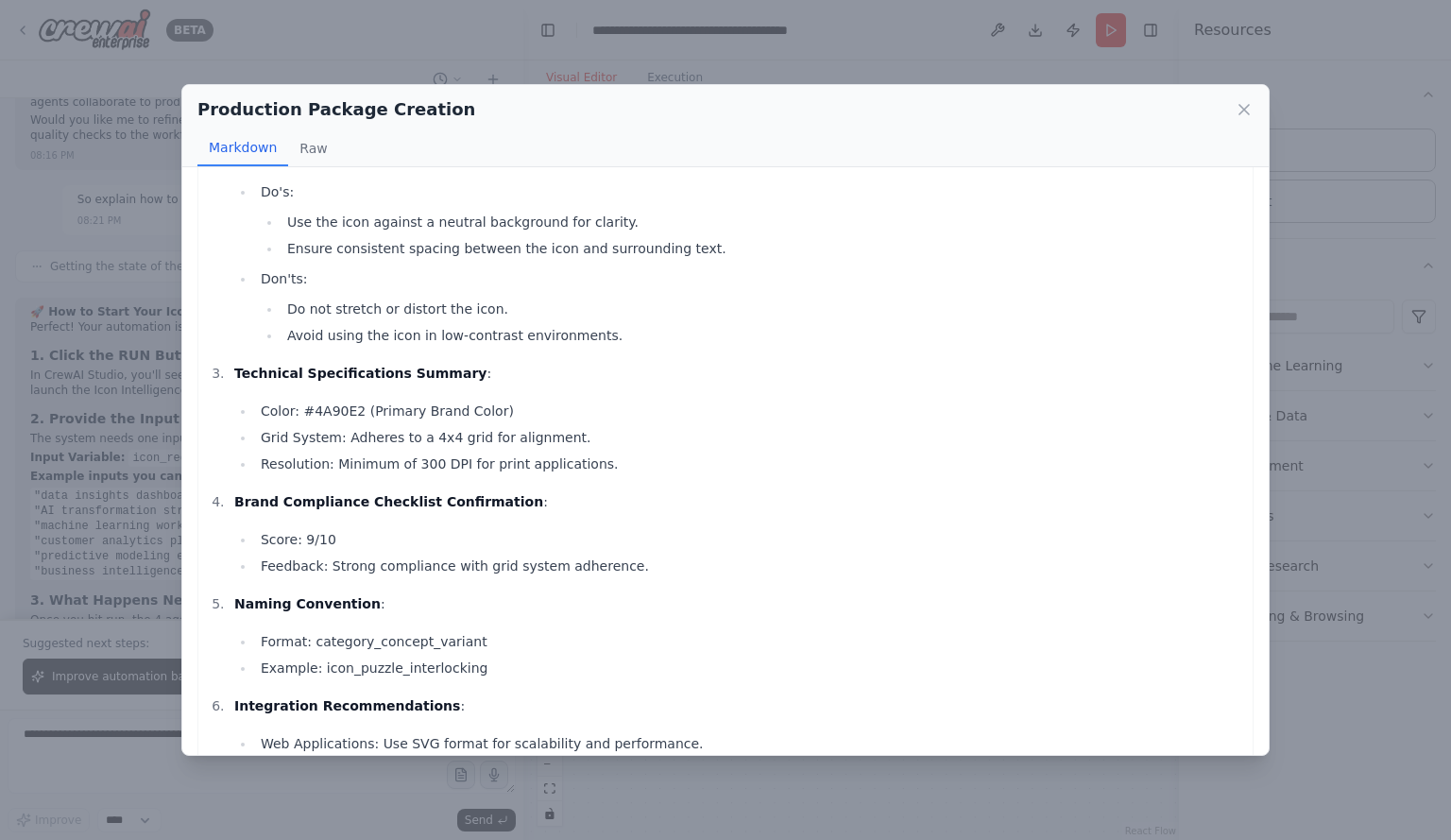
scroll to position [280, 0]
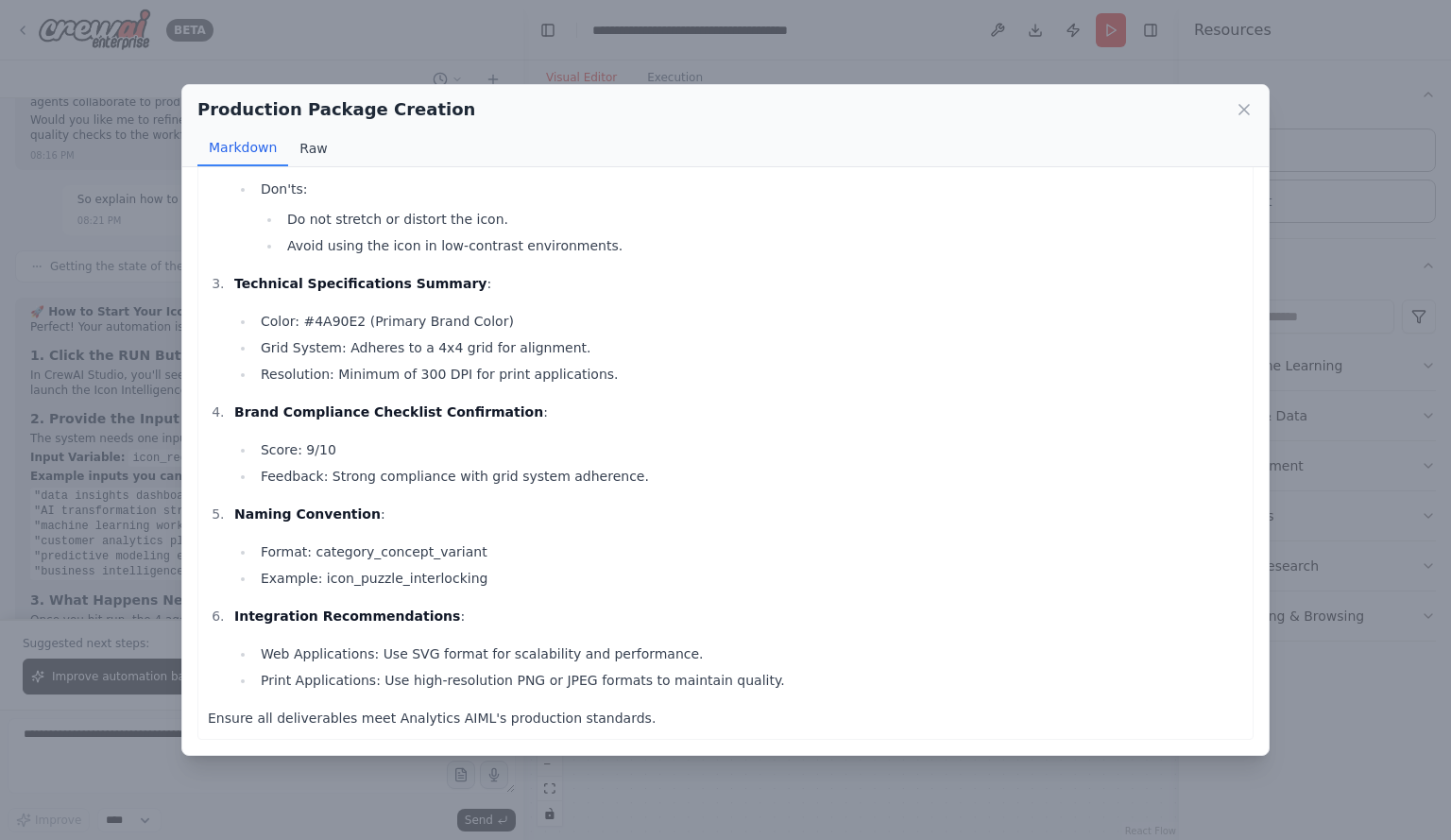
click at [302, 147] on button "Raw" at bounding box center [313, 148] width 50 height 36
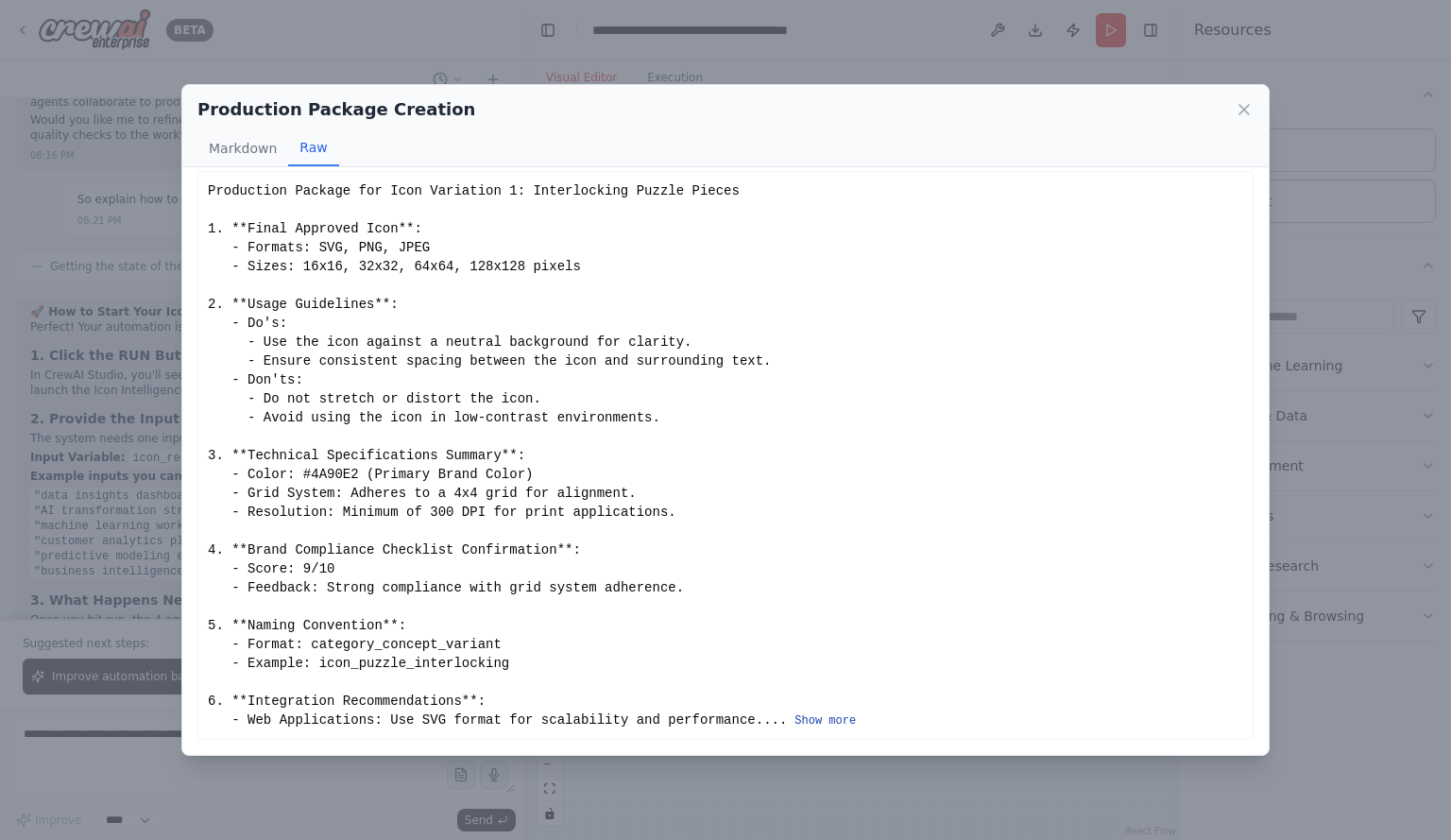
click at [794, 718] on button "Show more" at bounding box center [825, 720] width 61 height 15
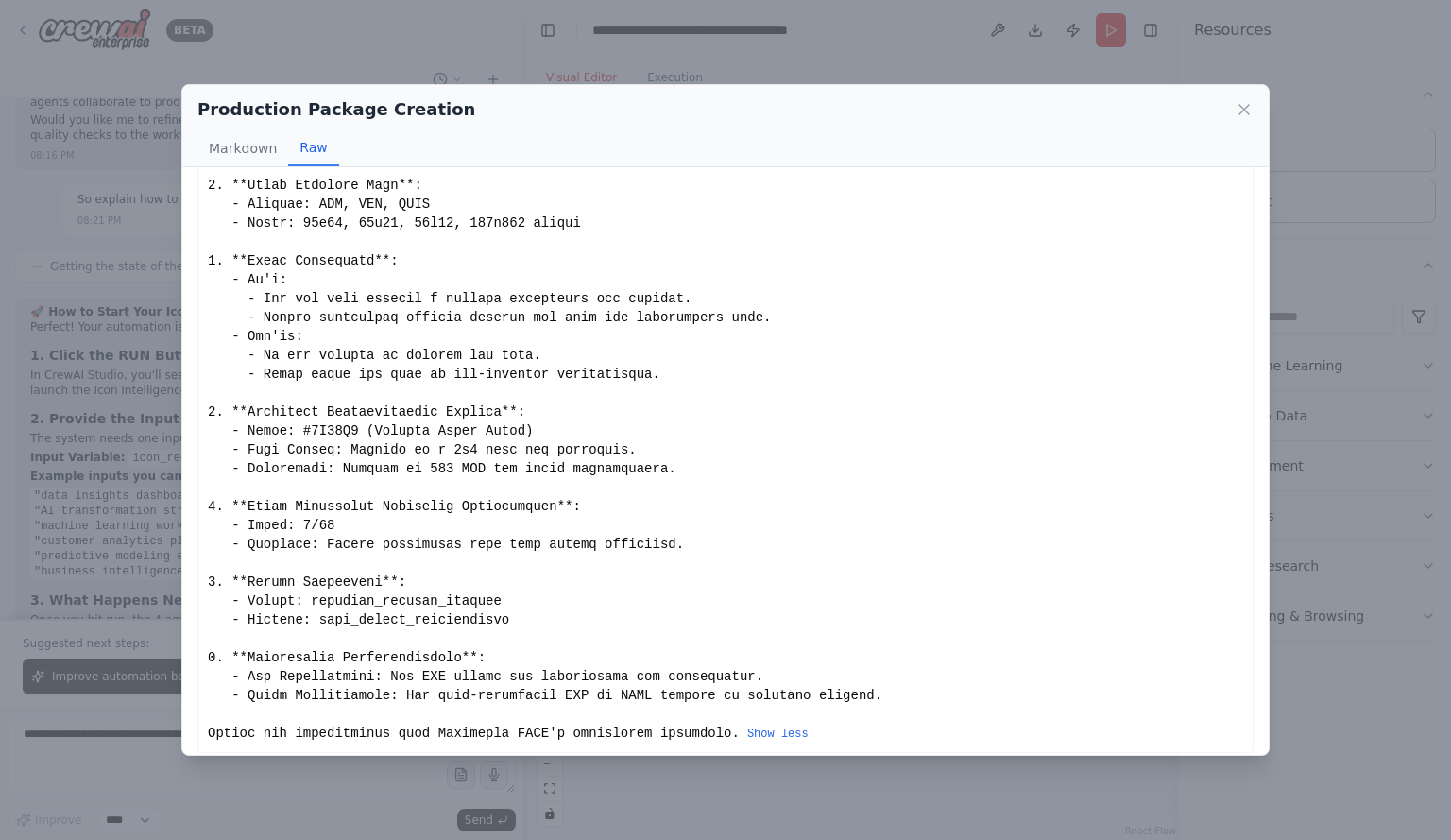
scroll to position [68, 0]
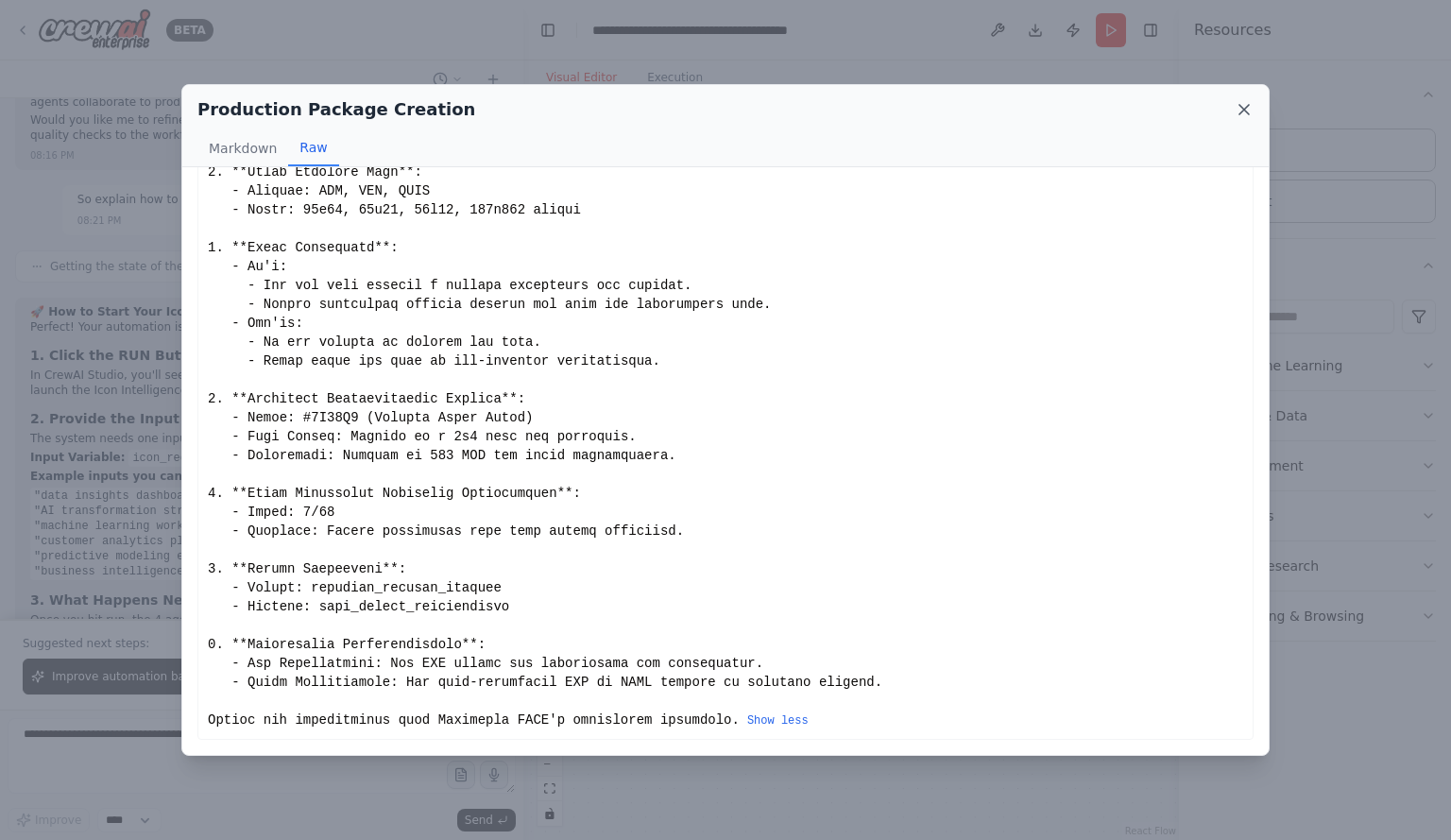
click at [1235, 114] on icon at bounding box center [1244, 109] width 19 height 19
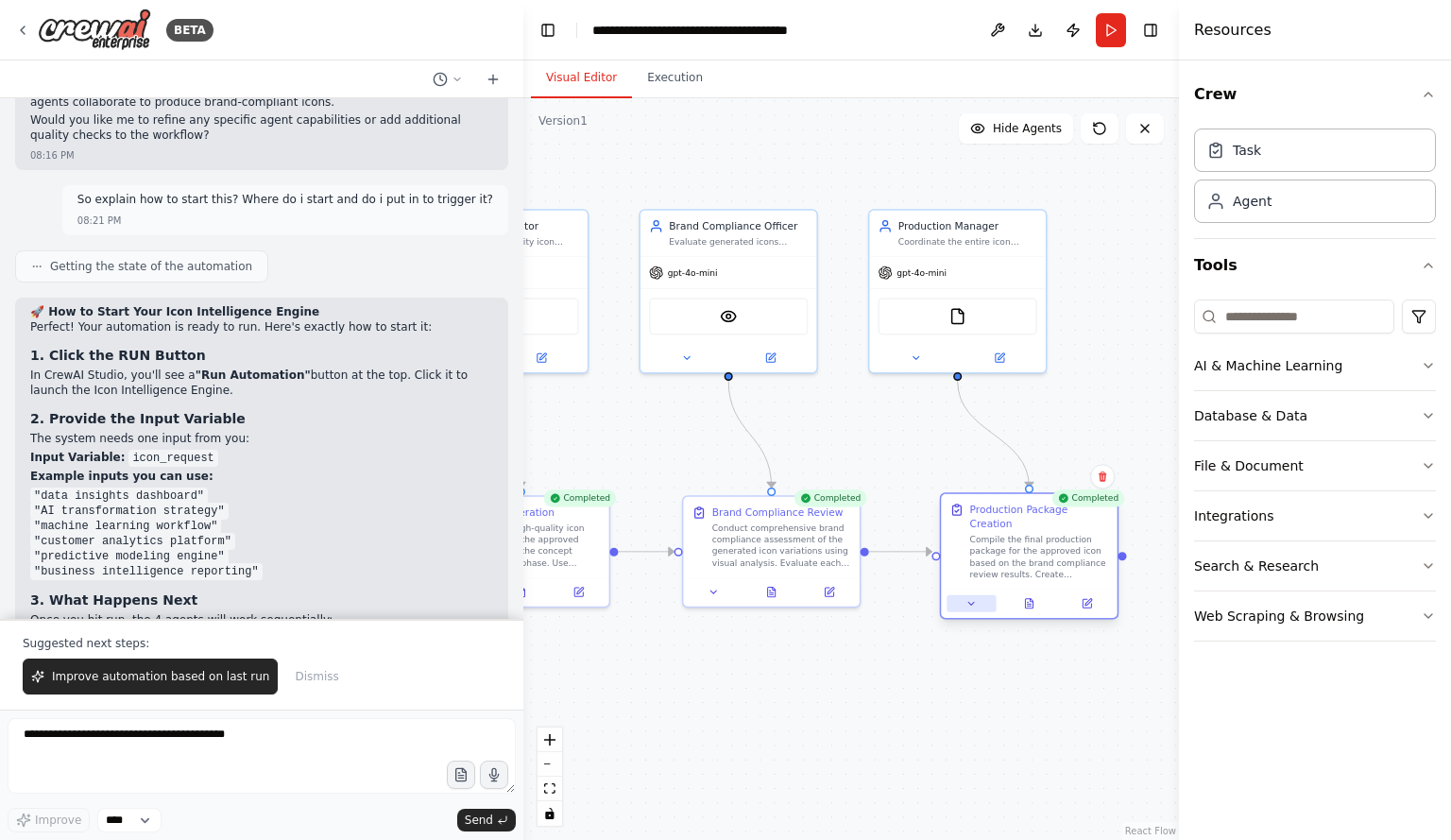
click at [989, 595] on button at bounding box center [972, 603] width 50 height 17
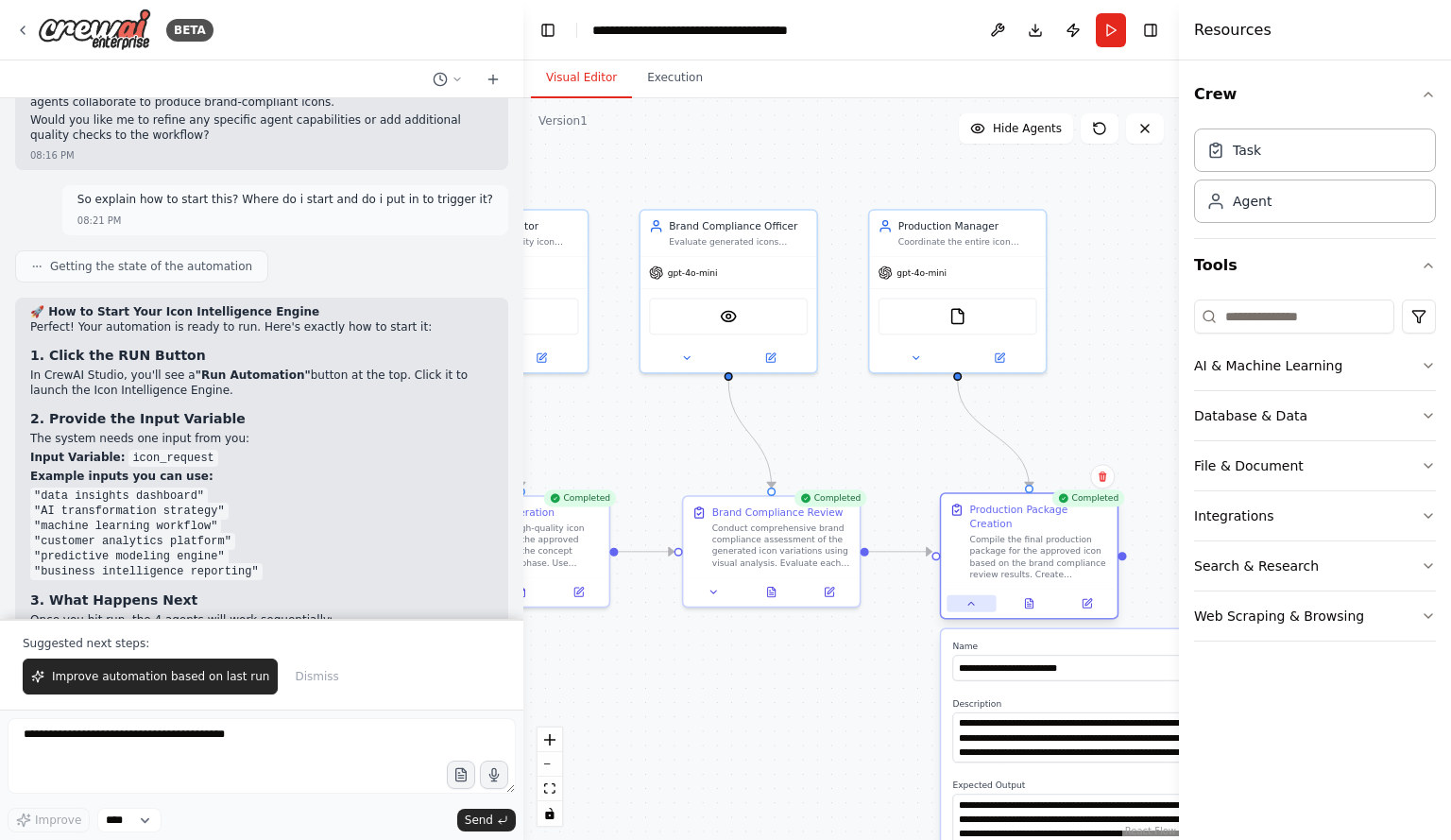
click at [989, 595] on button at bounding box center [972, 603] width 50 height 17
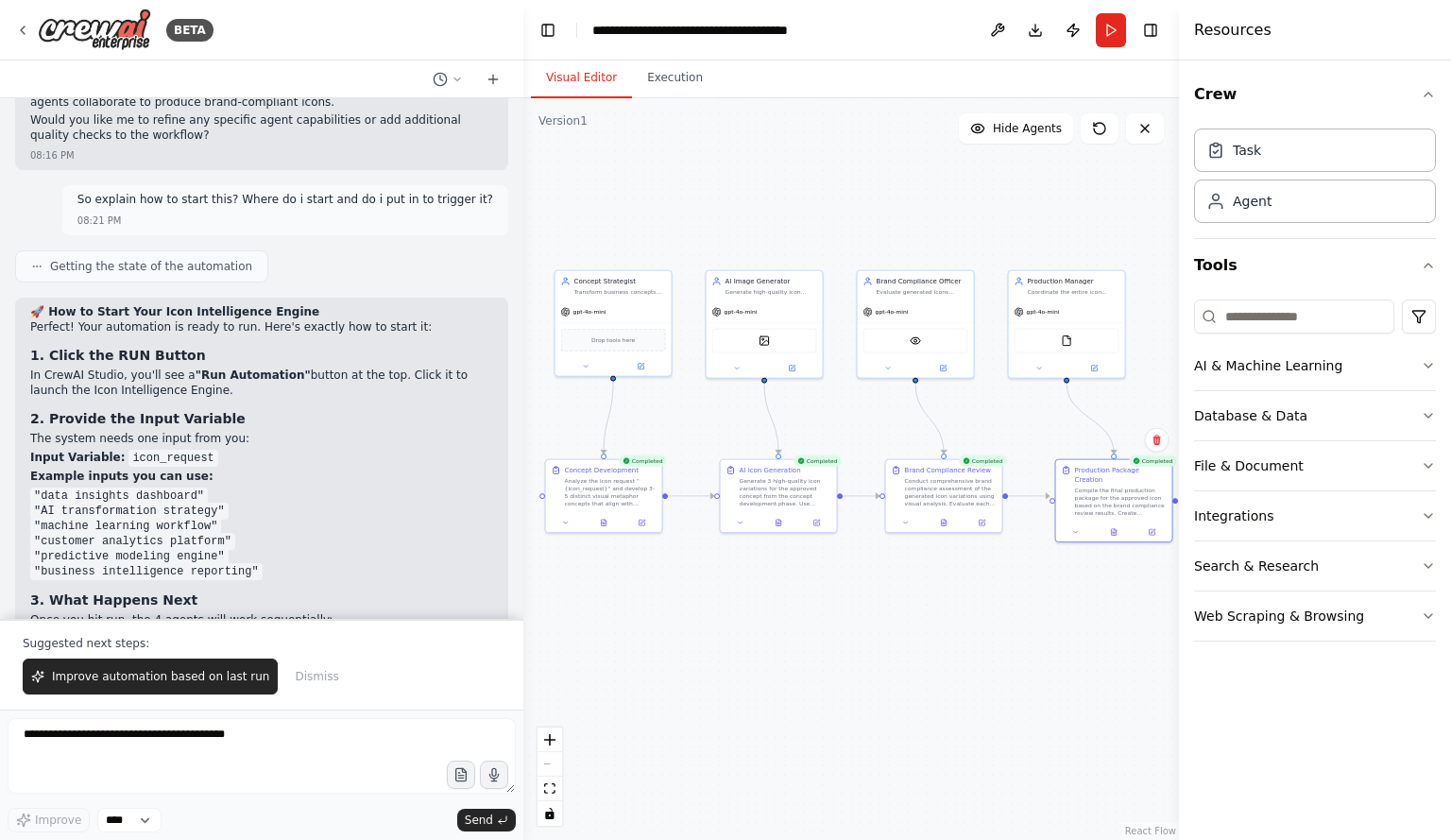
drag, startPoint x: 793, startPoint y: 676, endPoint x: 910, endPoint y: 567, distance: 159.9
click at [909, 589] on div ".deletable-edge-delete-btn { width: 20px; height: 20px; border: 0px solid #ffff…" at bounding box center [851, 469] width 656 height 742
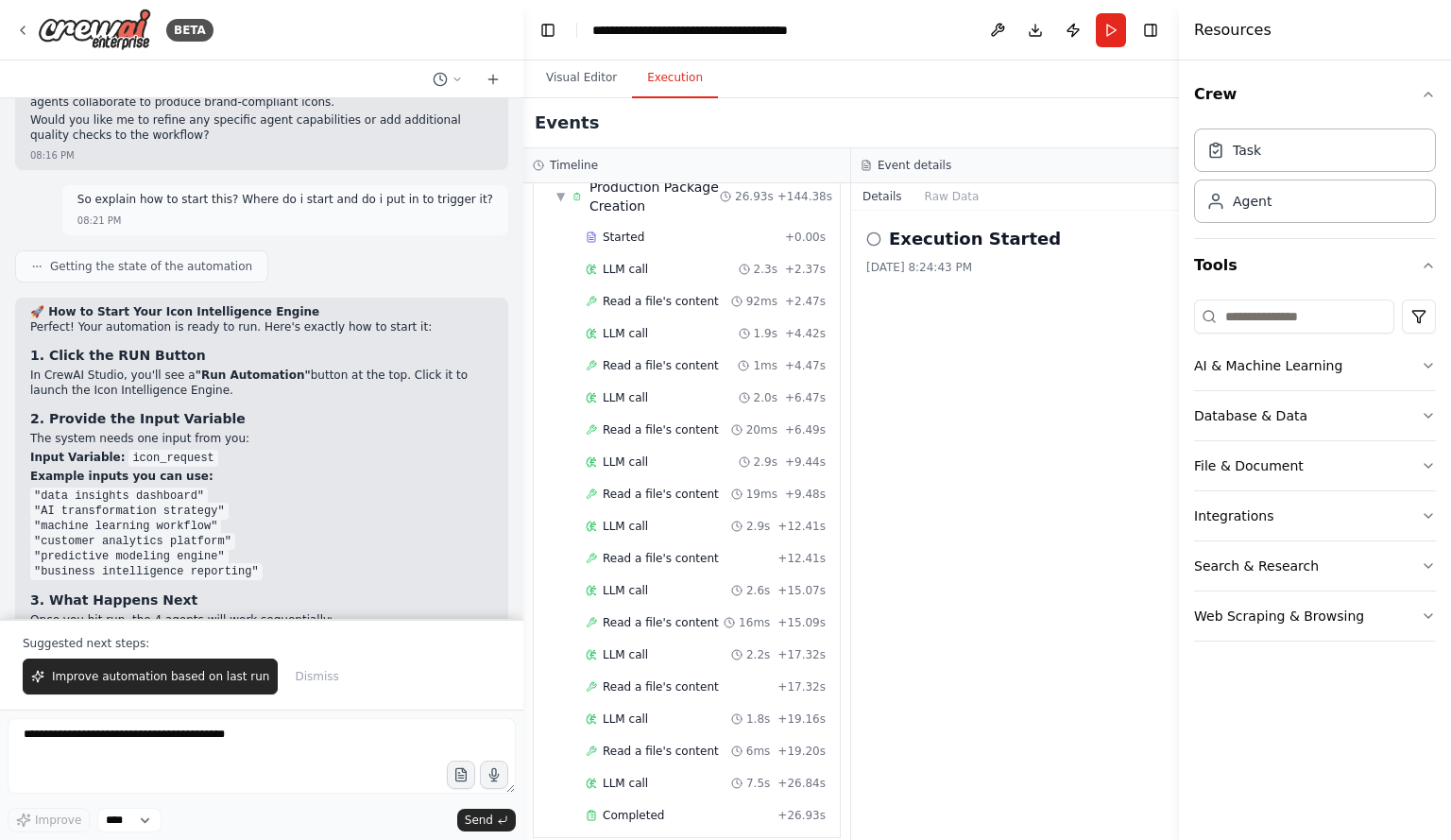
click at [678, 82] on button "Execution" at bounding box center [674, 78] width 86 height 40
click at [603, 808] on span "Completed" at bounding box center [634, 815] width 61 height 15
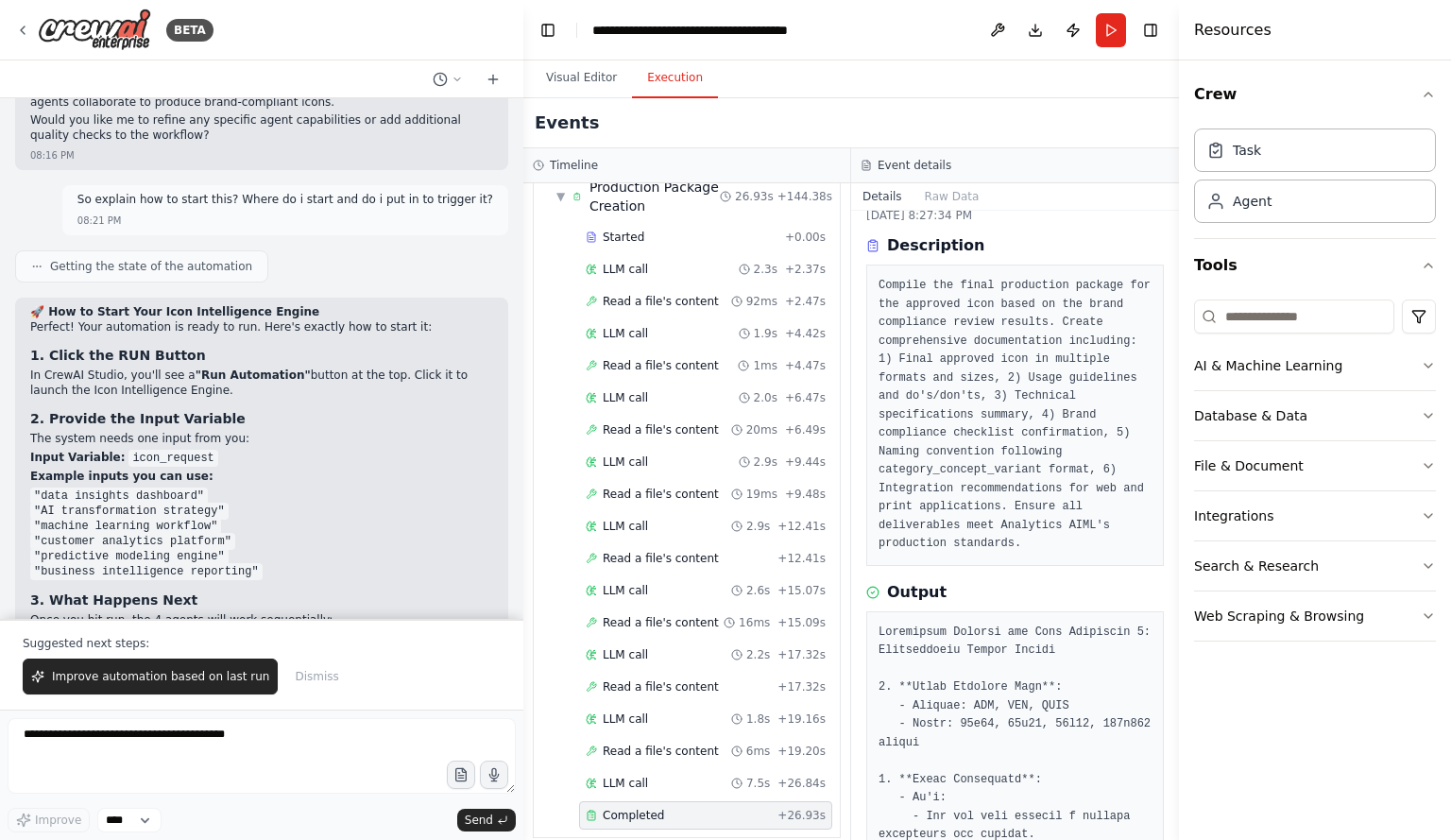
scroll to position [46, 0]
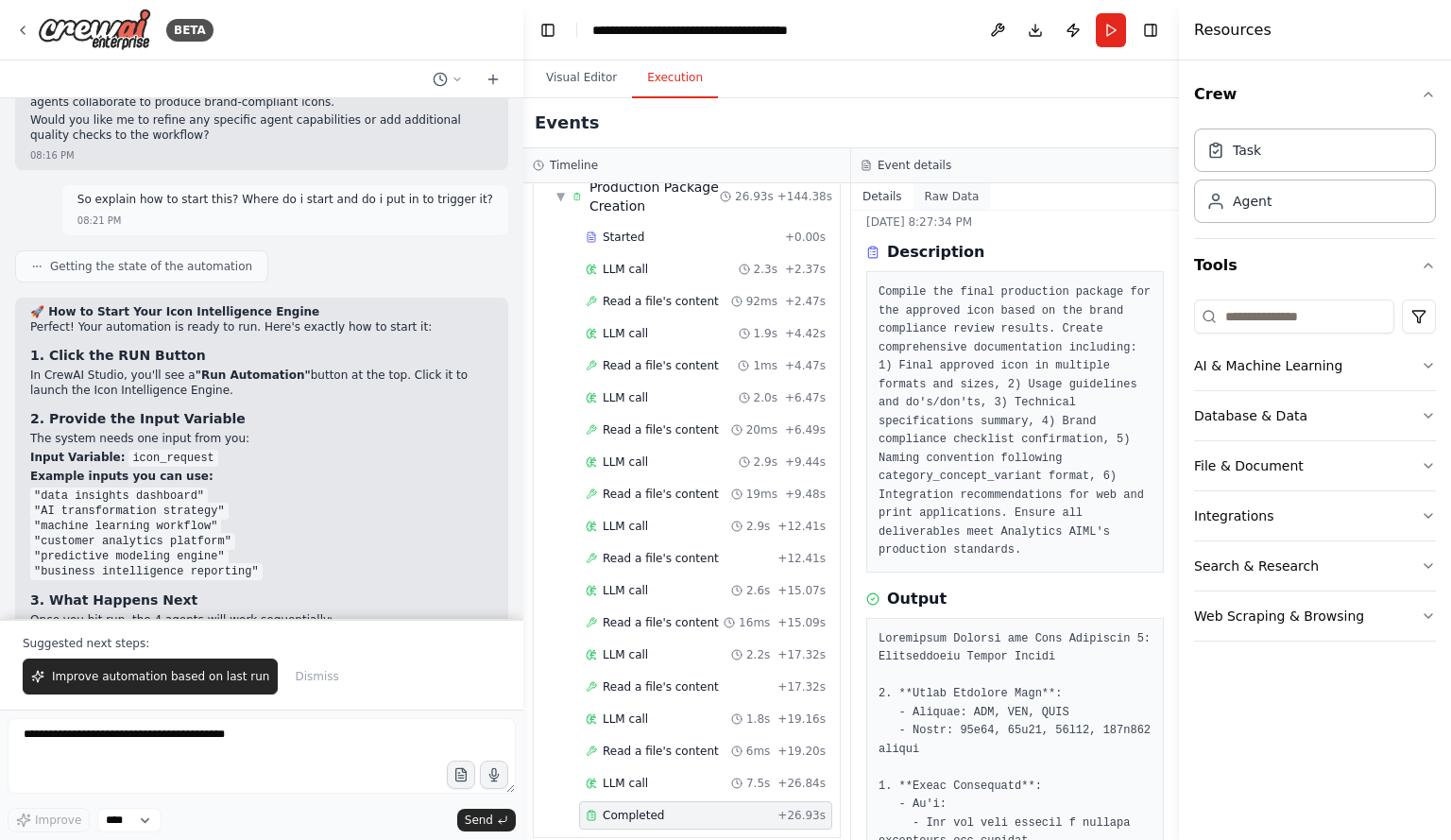
click at [948, 189] on button "Raw Data" at bounding box center [952, 196] width 77 height 27
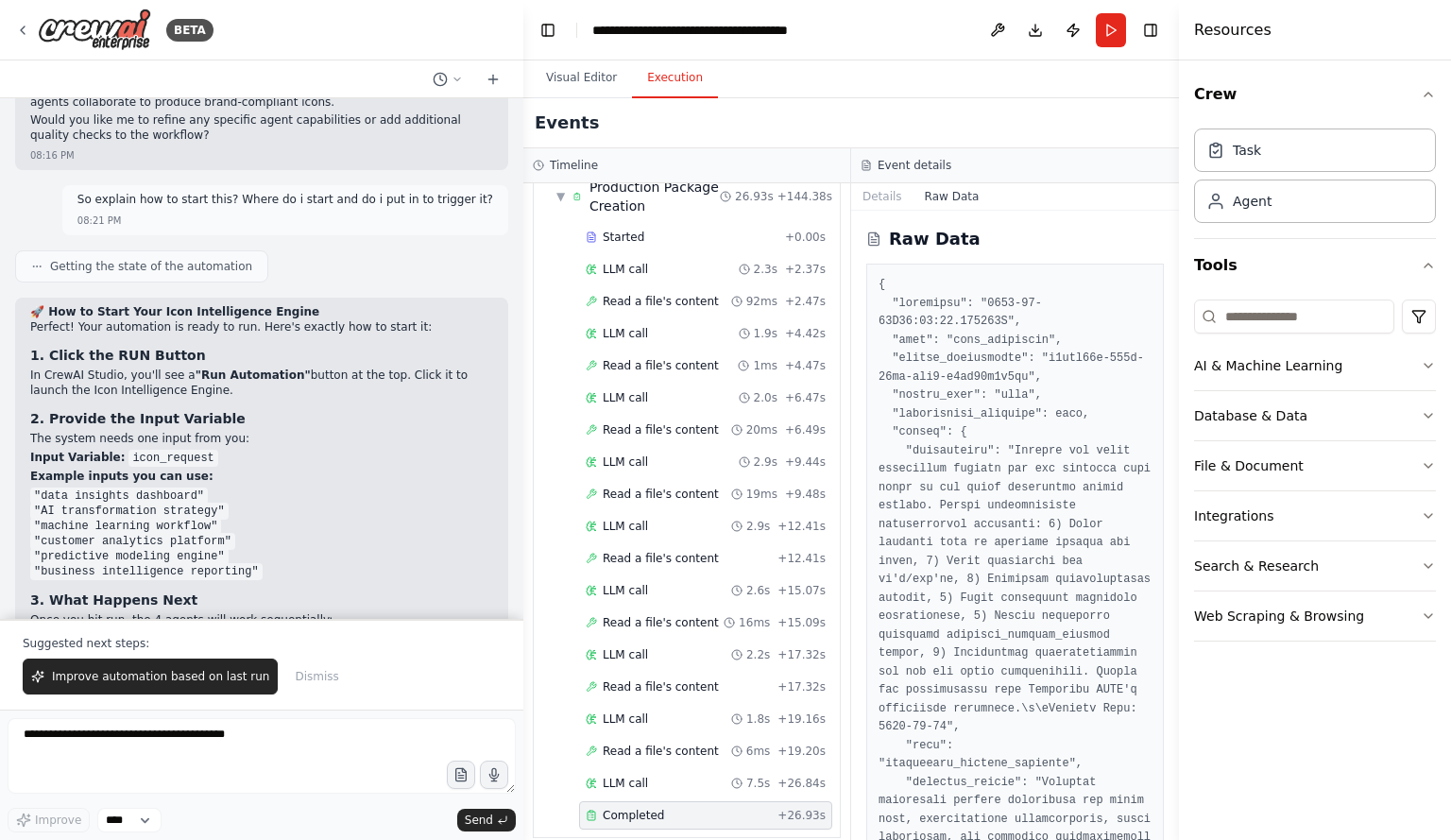
click at [911, 163] on h3 "Event details" at bounding box center [914, 165] width 73 height 15
click at [600, 80] on button "Visual Editor" at bounding box center [581, 78] width 101 height 40
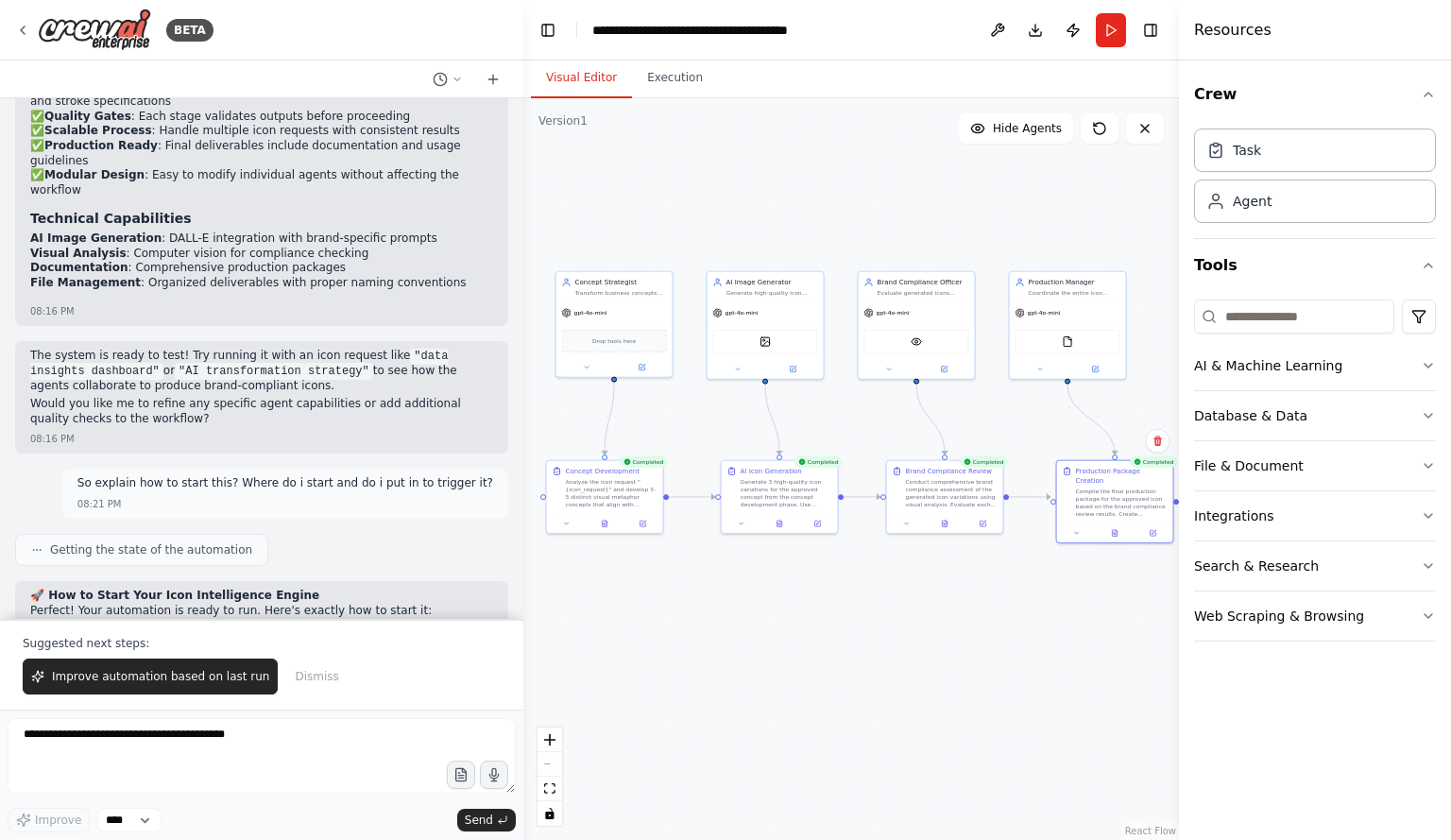
scroll to position [3581, 0]
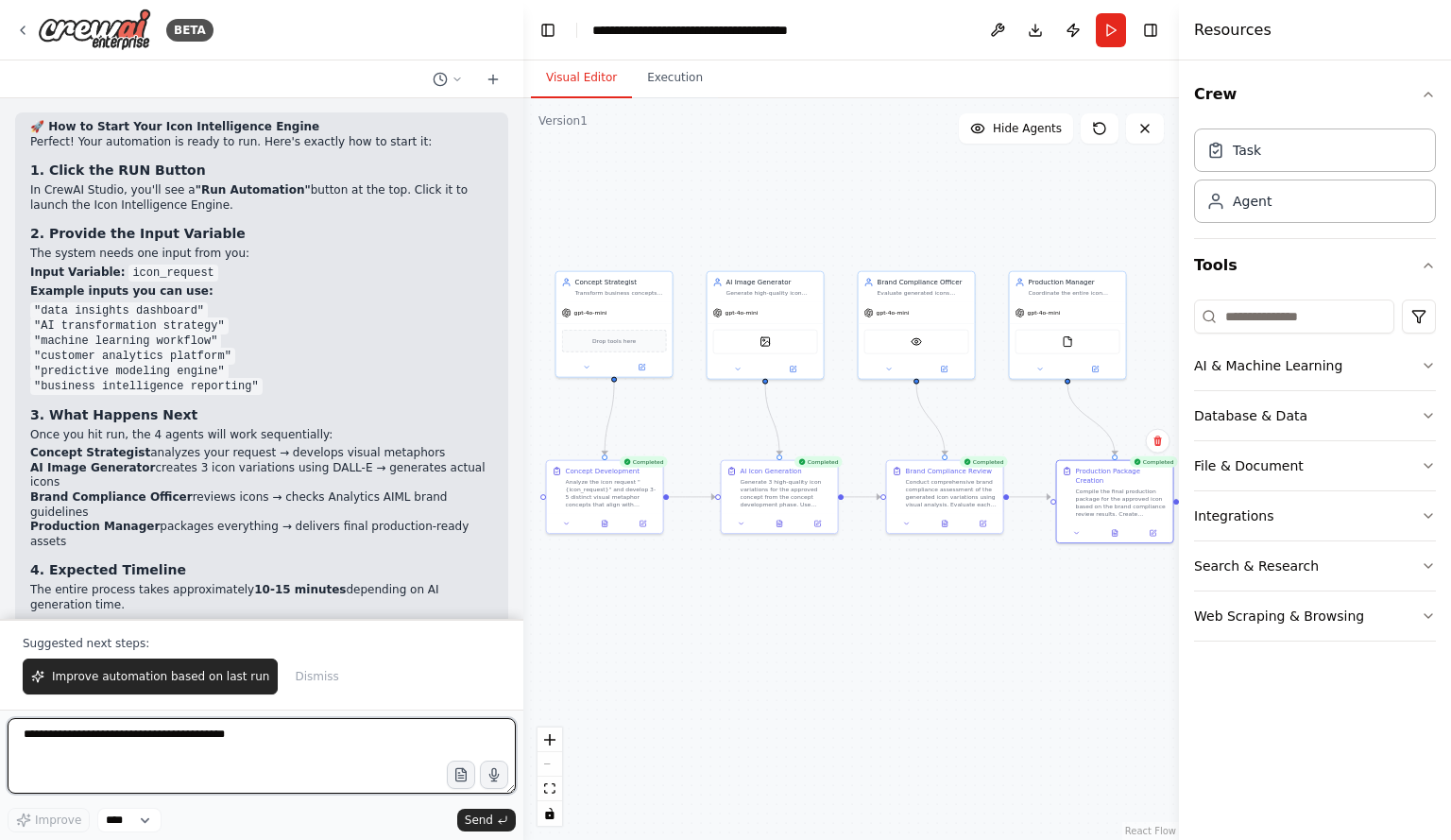
click at [61, 744] on textarea at bounding box center [262, 756] width 509 height 75
type textarea "**********"
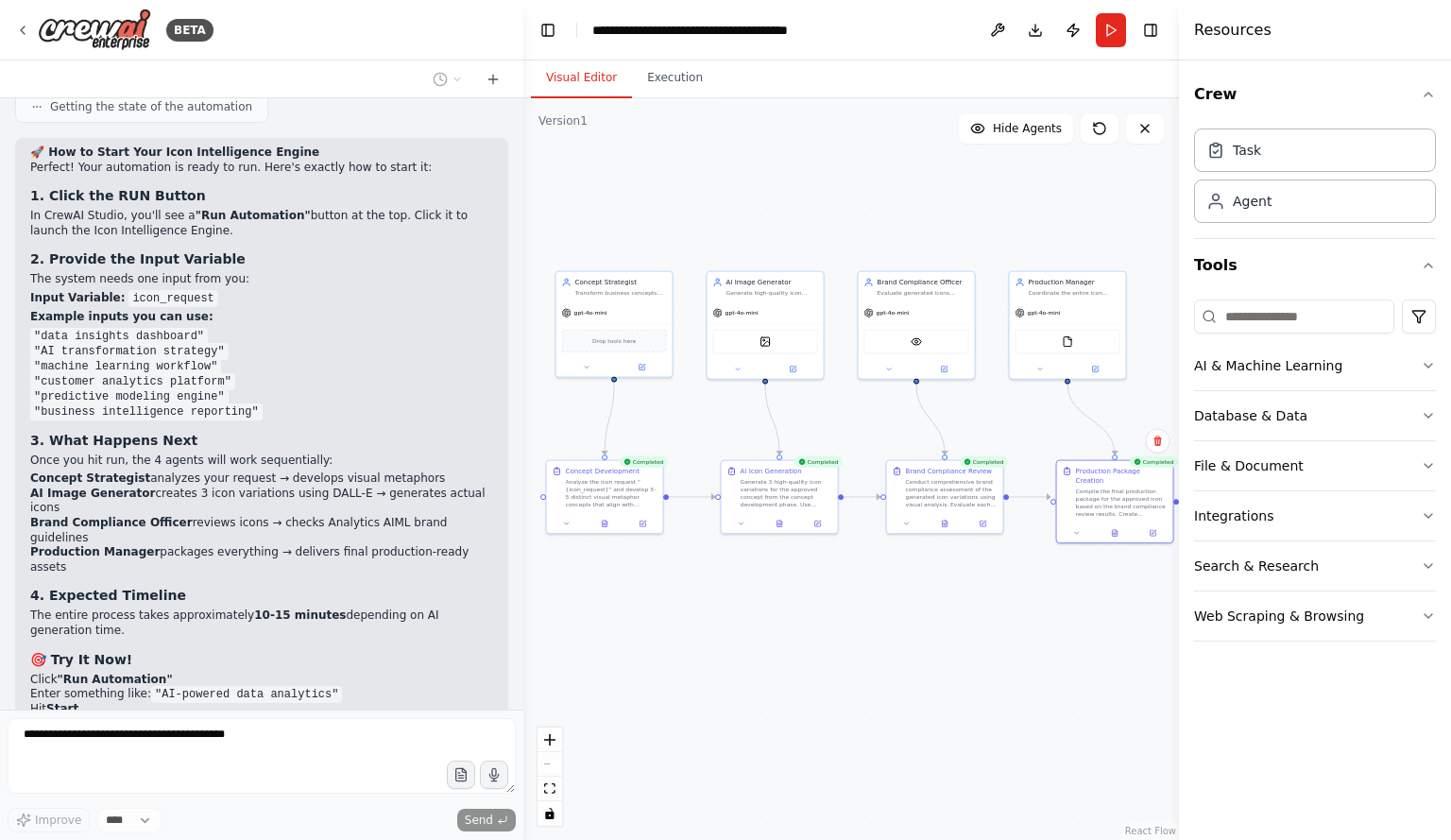
scroll to position [3604, 0]
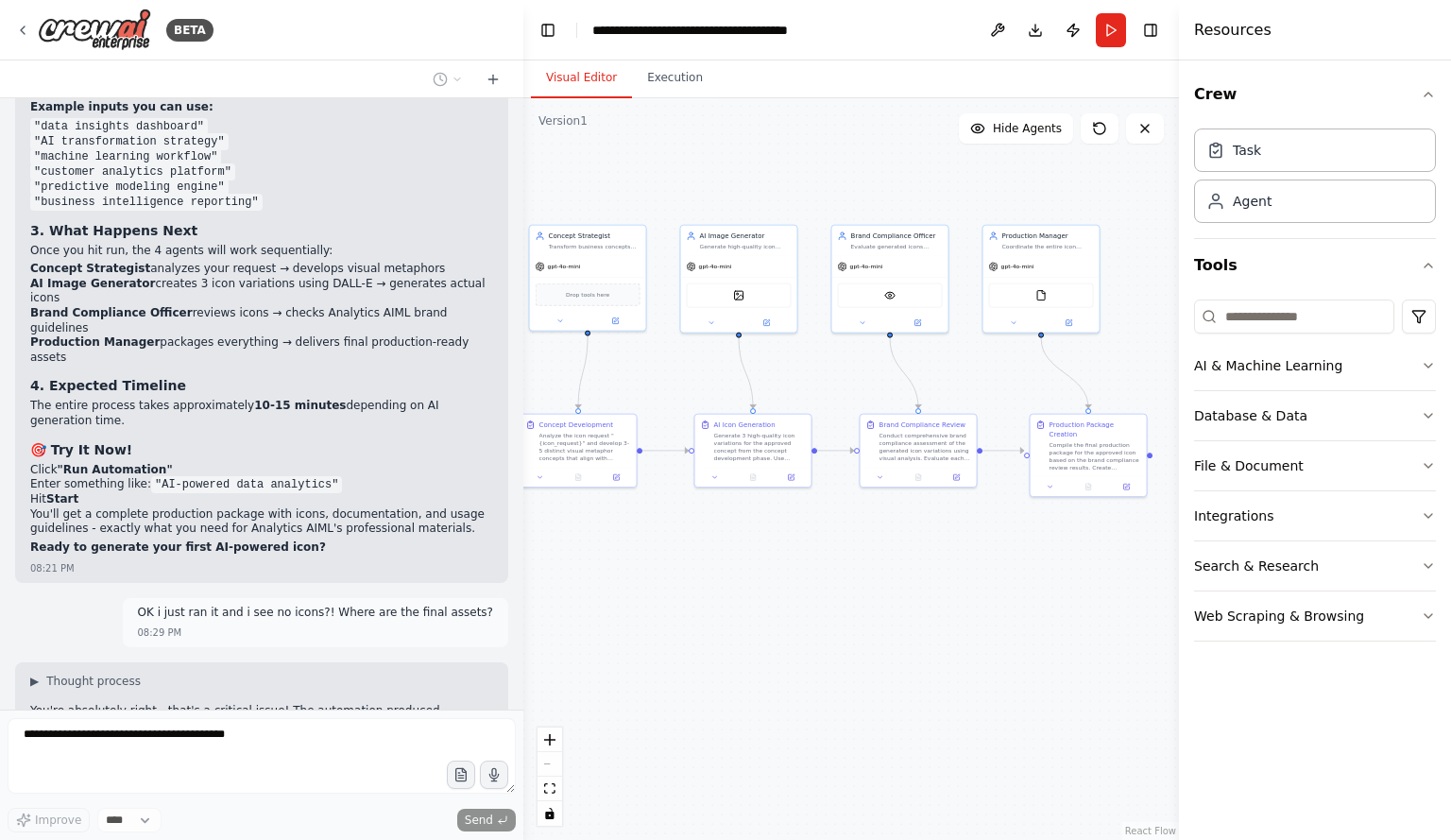
drag, startPoint x: 929, startPoint y: 635, endPoint x: 904, endPoint y: 589, distance: 52.4
click at [904, 589] on div ".deletable-edge-delete-btn { width: 20px; height: 20px; border: 0px solid #ffff…" at bounding box center [851, 469] width 656 height 742
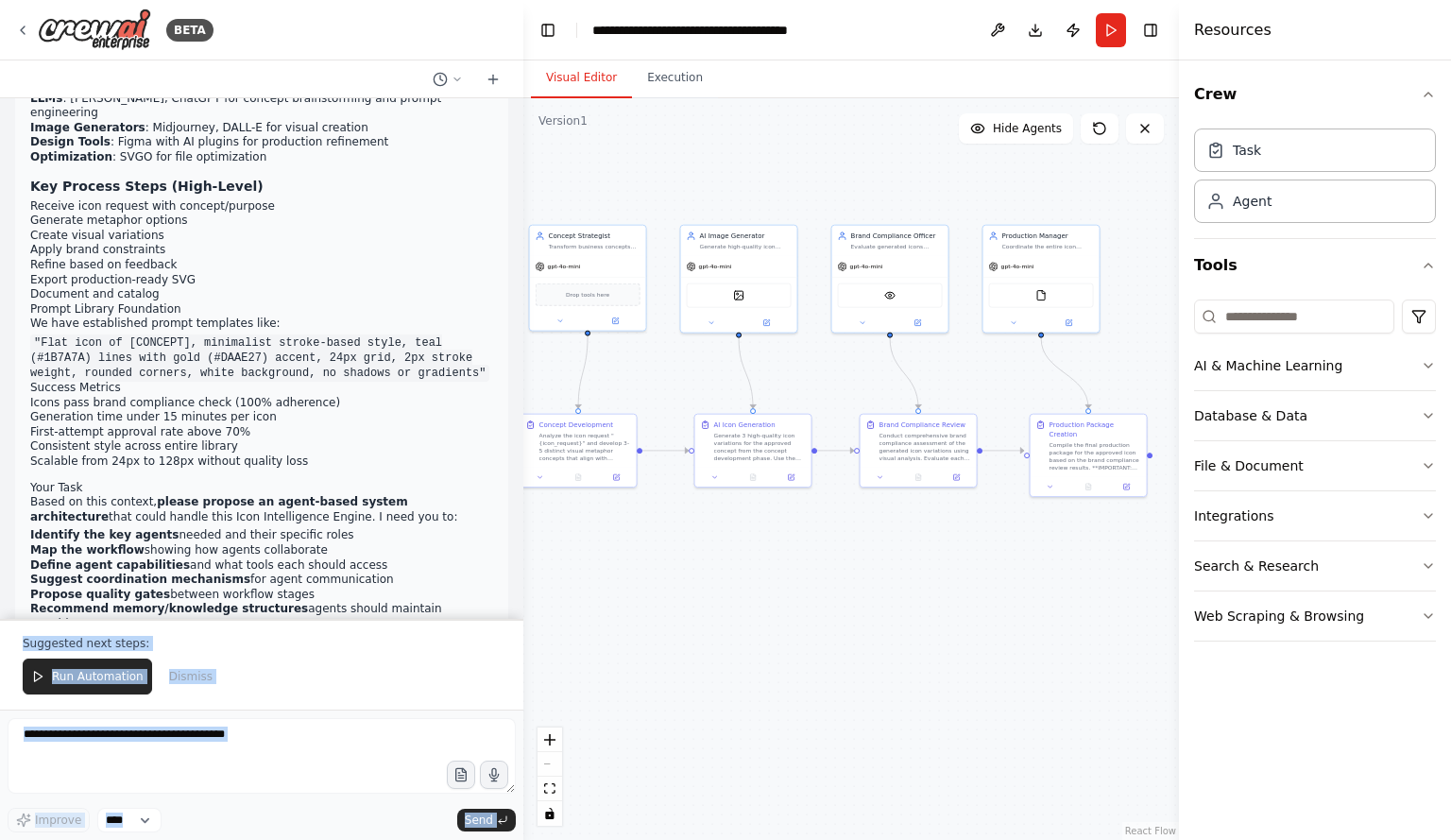
scroll to position [0, 0]
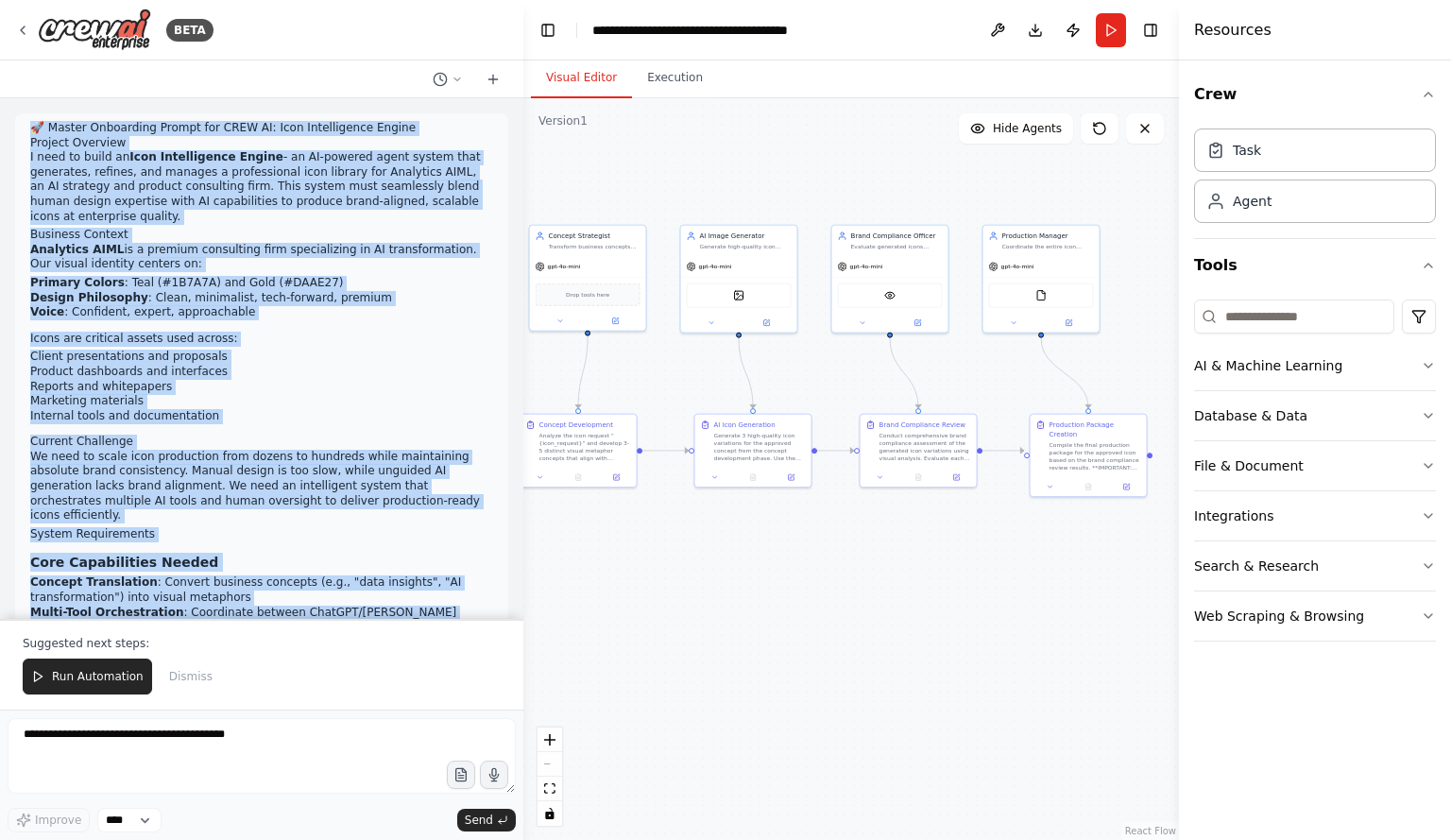
drag, startPoint x: 209, startPoint y: 590, endPoint x: 30, endPoint y: 130, distance: 493.6
click at [30, 130] on div "🚀 Master Onboarding Prompt for CREW AI: Icon Intelligence Engine Project Overvi…" at bounding box center [262, 358] width 524 height 521
copy div "🚀 Master Onboarding Prompt for CREW AI: Icon Intelligence Engine Project Overvi…"
click at [665, 84] on button "Execution" at bounding box center [674, 78] width 86 height 40
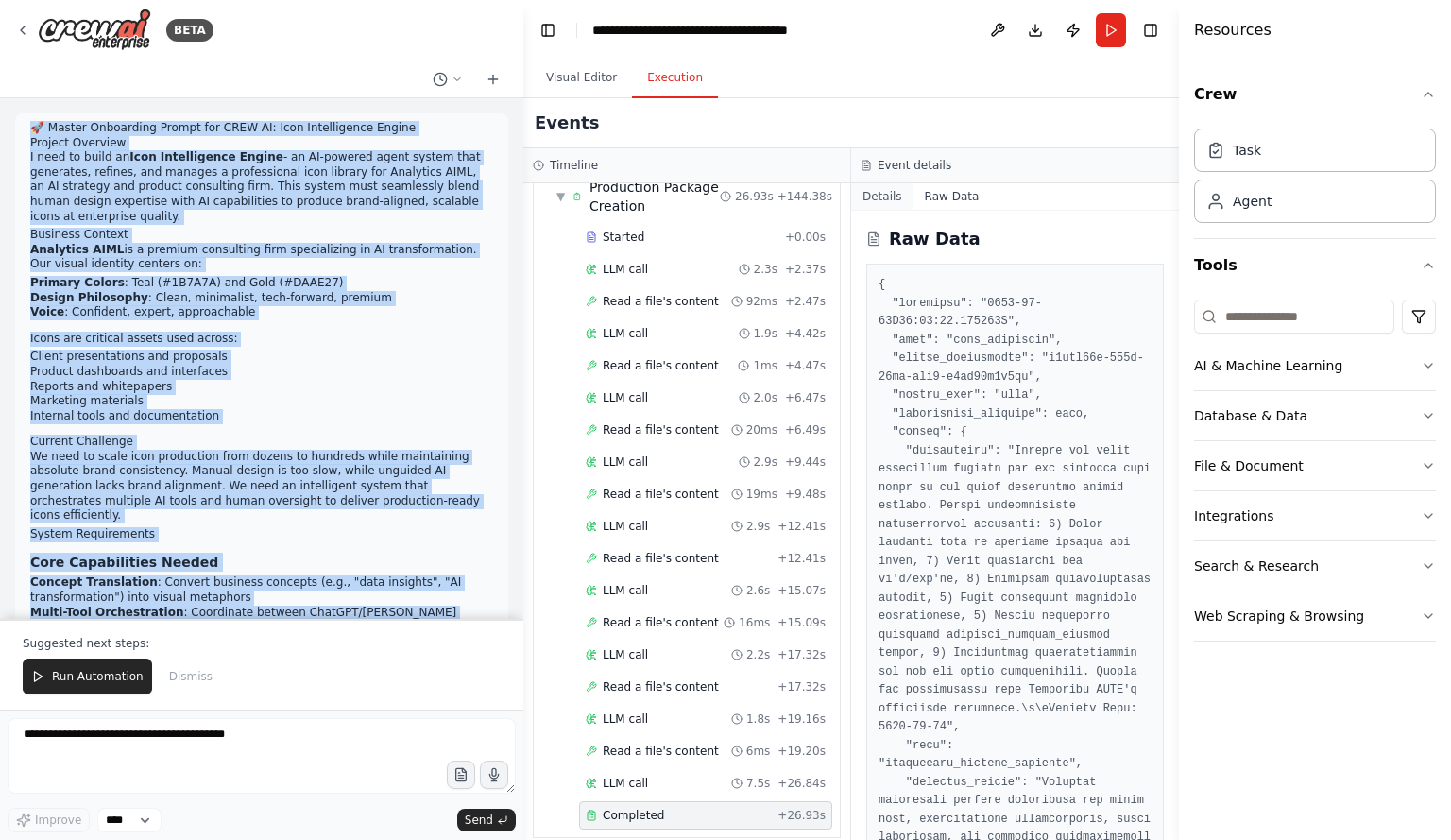
click at [873, 196] on button "Details" at bounding box center [882, 196] width 62 height 27
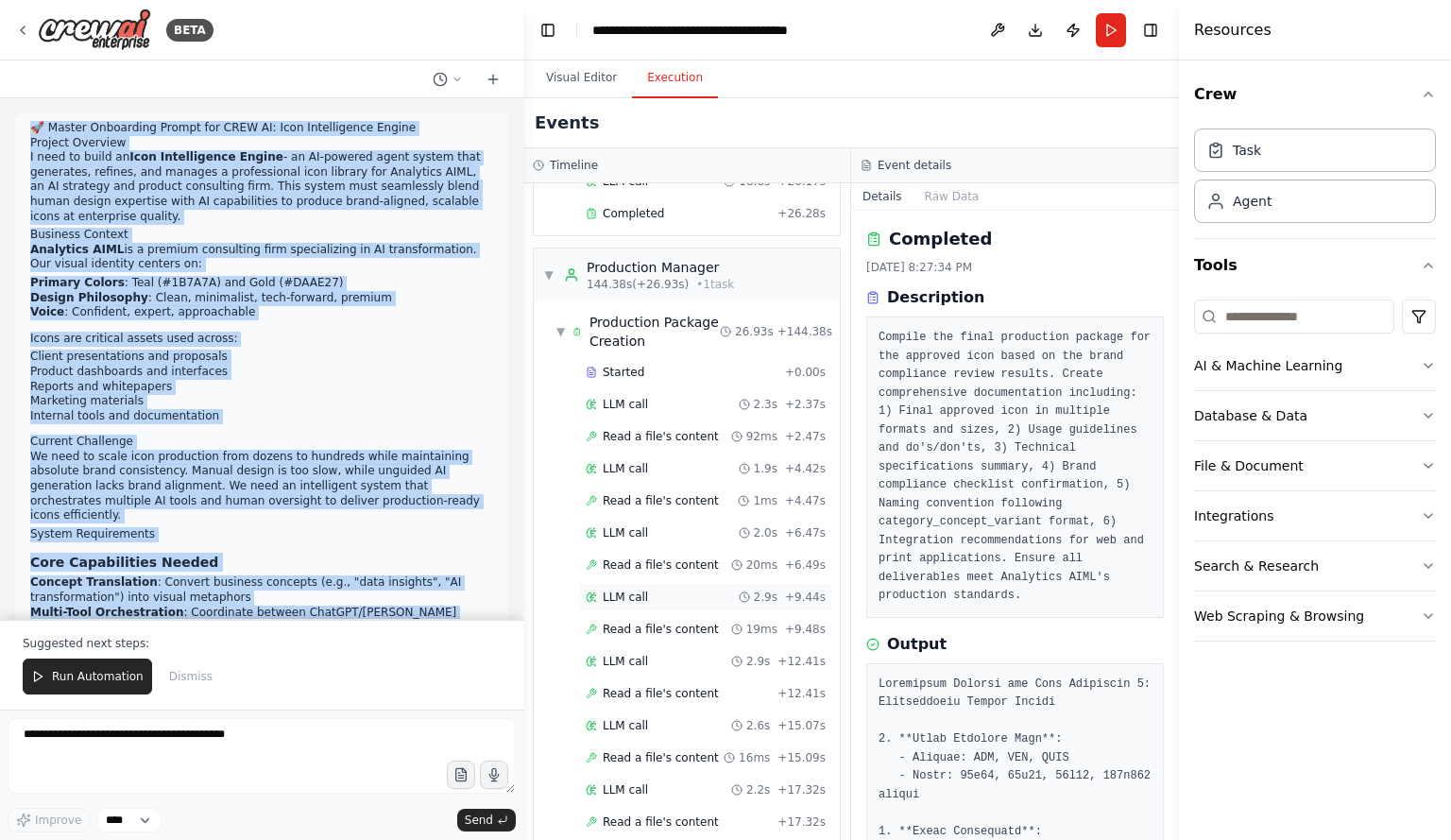
scroll to position [4328, 0]
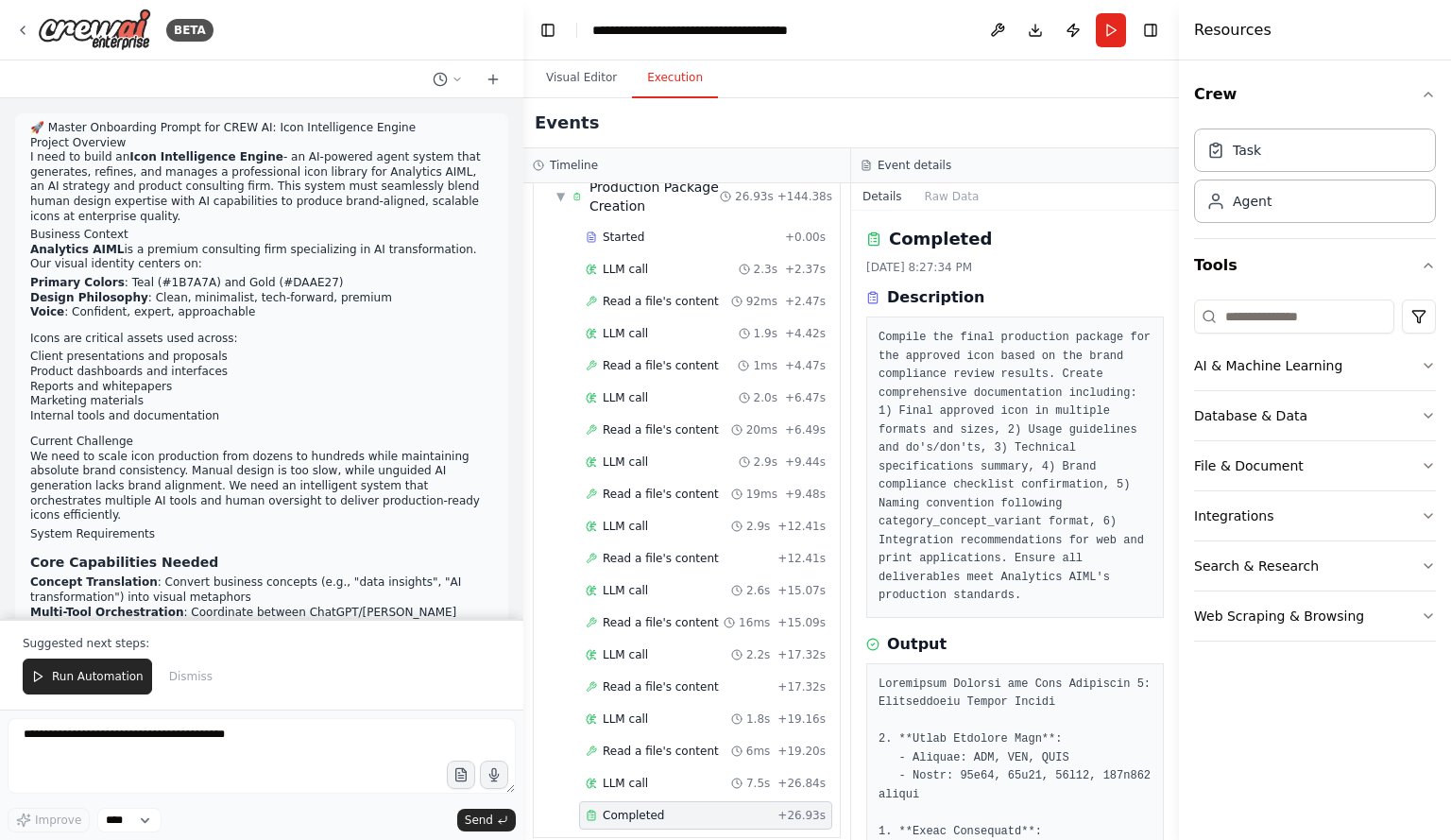
click at [623, 808] on span "Completed" at bounding box center [634, 815] width 61 height 15
click at [942, 199] on button "Raw Data" at bounding box center [952, 196] width 77 height 27
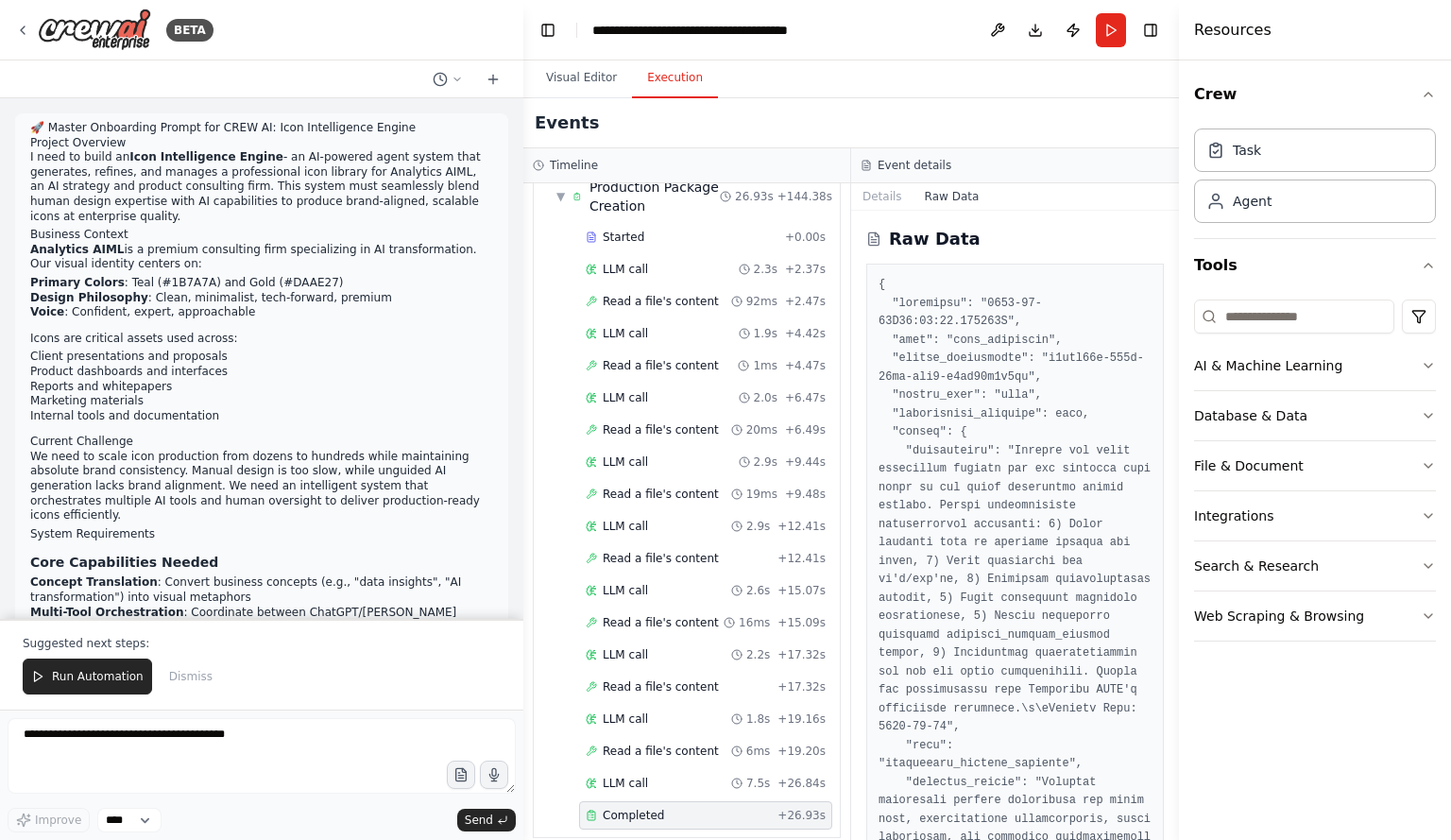
click at [877, 236] on icon at bounding box center [877, 234] width 4 height 4
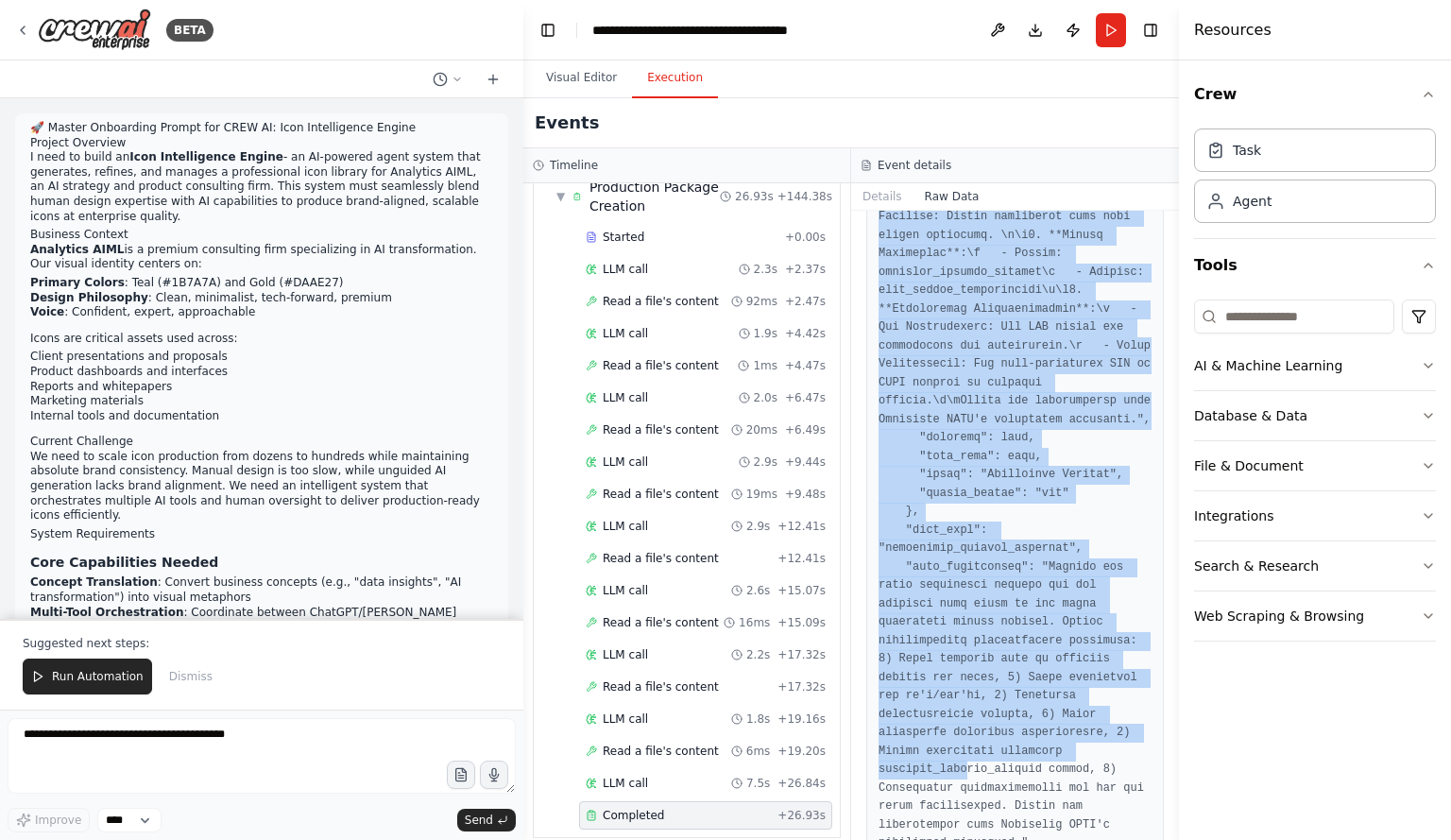
scroll to position [3057, 0]
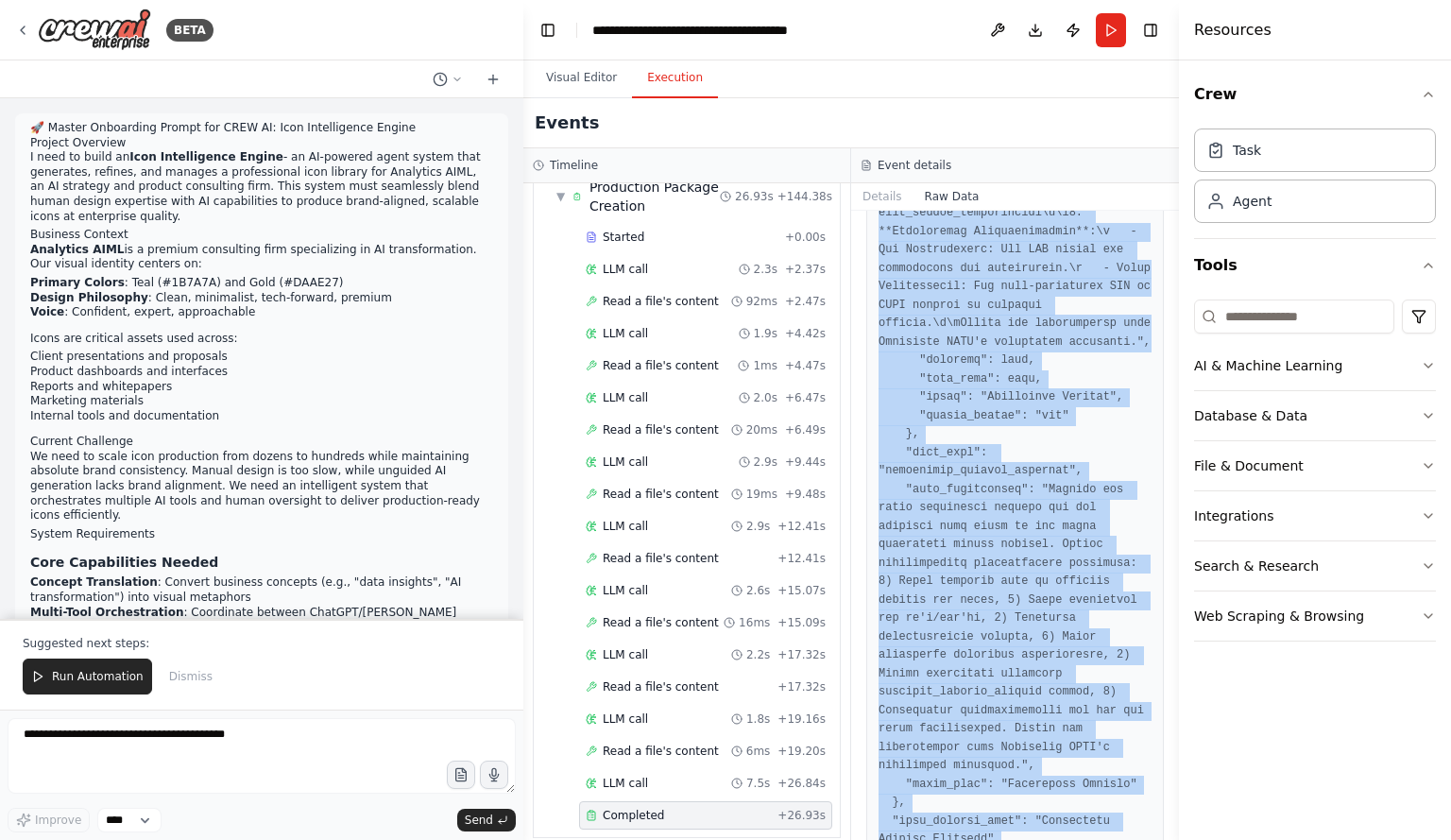
drag, startPoint x: 874, startPoint y: 269, endPoint x: 1009, endPoint y: 824, distance: 571.2
copy pre "{ "timestamp": "2025-09-20T00:27:33.970305Z", "type": "task_completed", "source…"
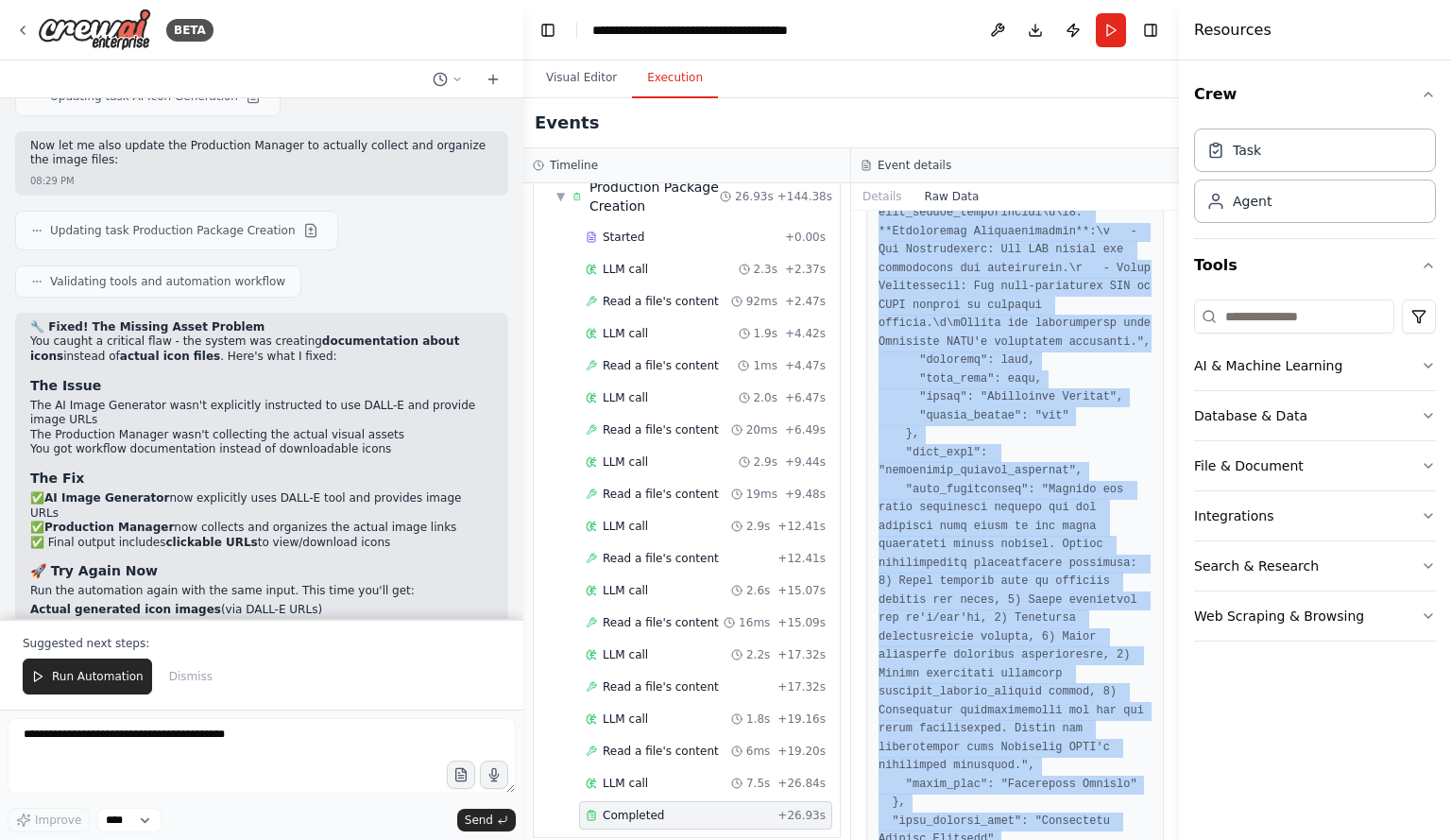
scroll to position [4622, 0]
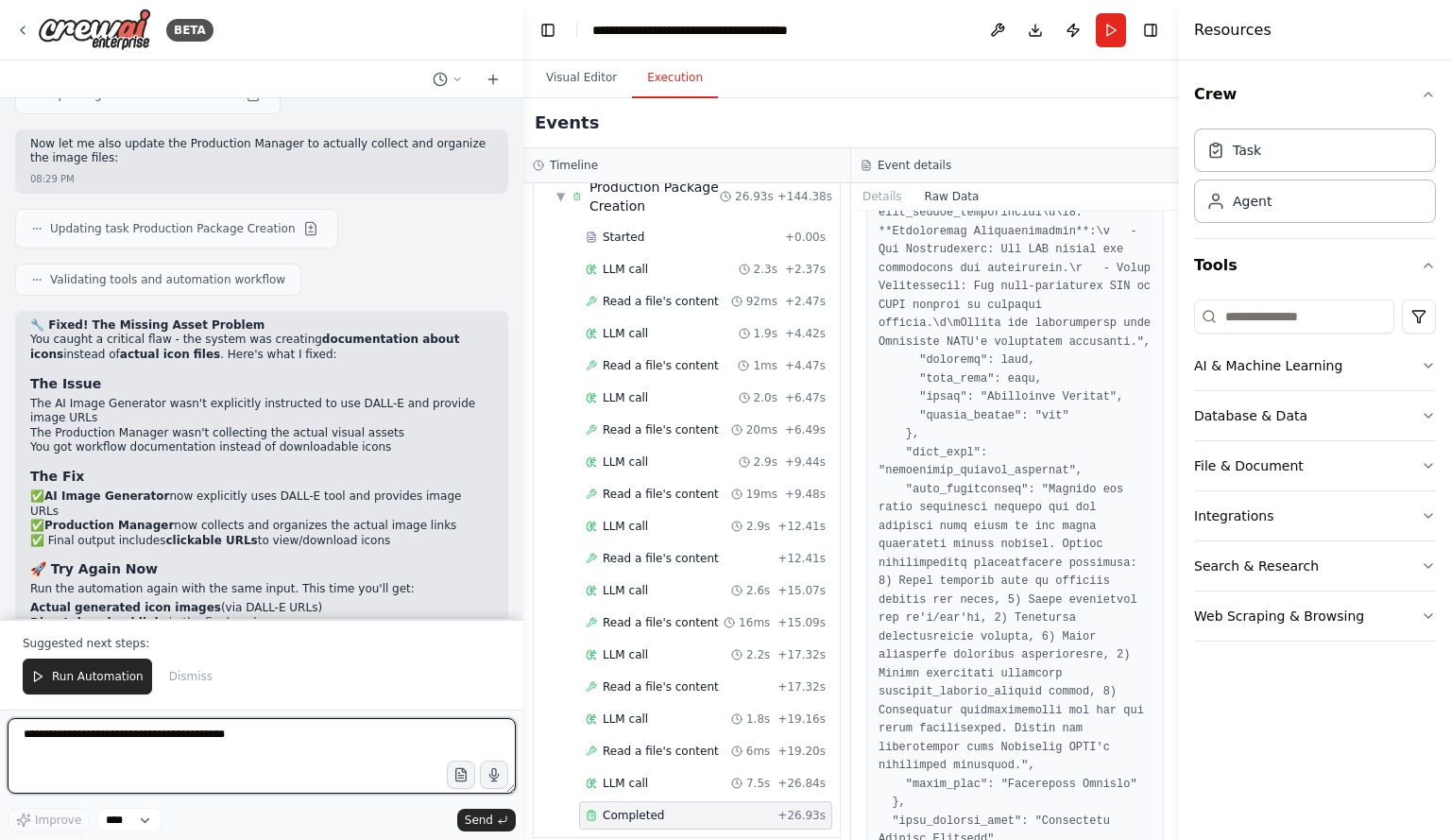
click at [60, 738] on textarea at bounding box center [262, 756] width 509 height 75
paste textarea "**********"
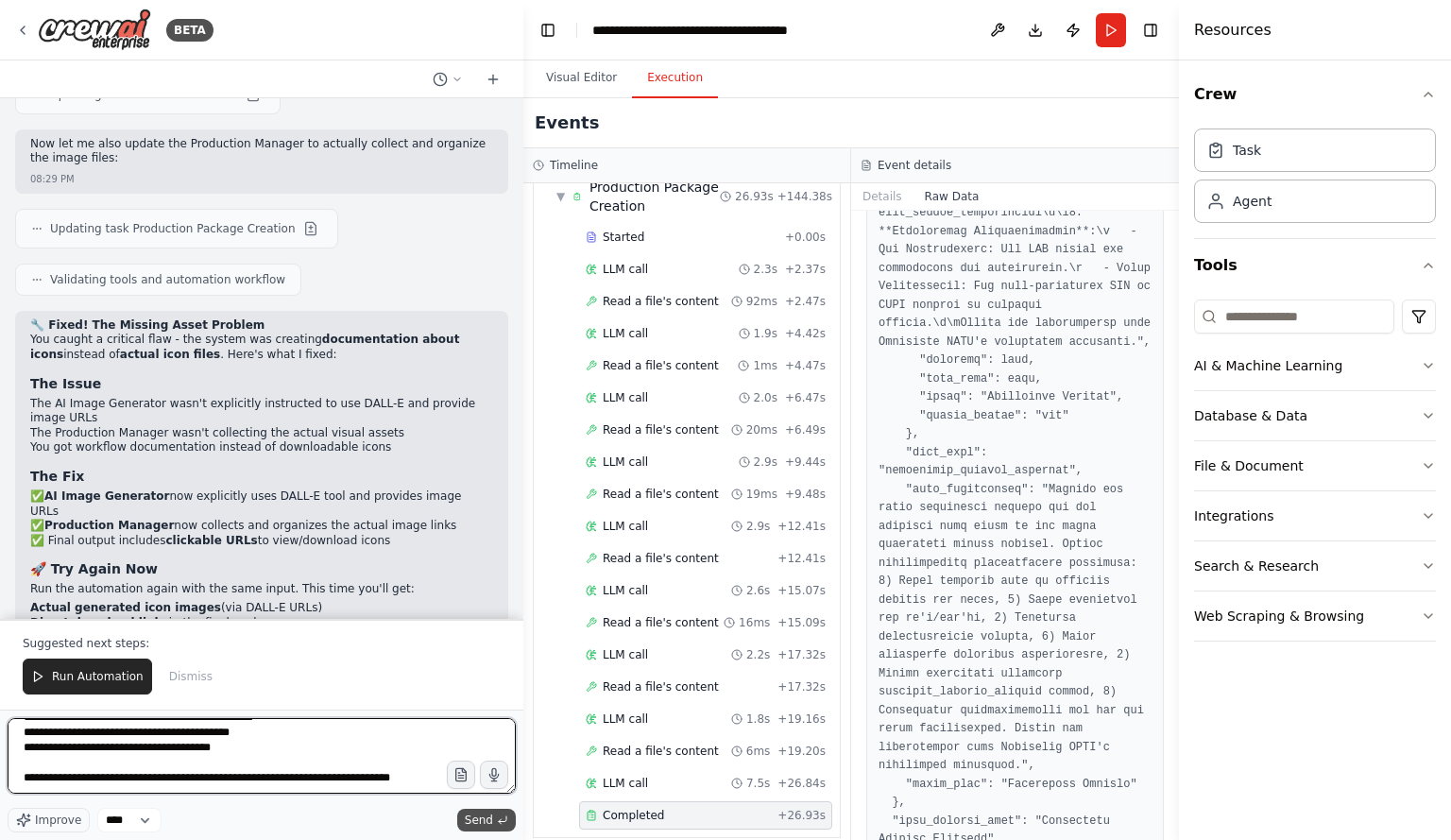
type textarea "**********"
click at [475, 820] on span "Send" at bounding box center [479, 819] width 29 height 15
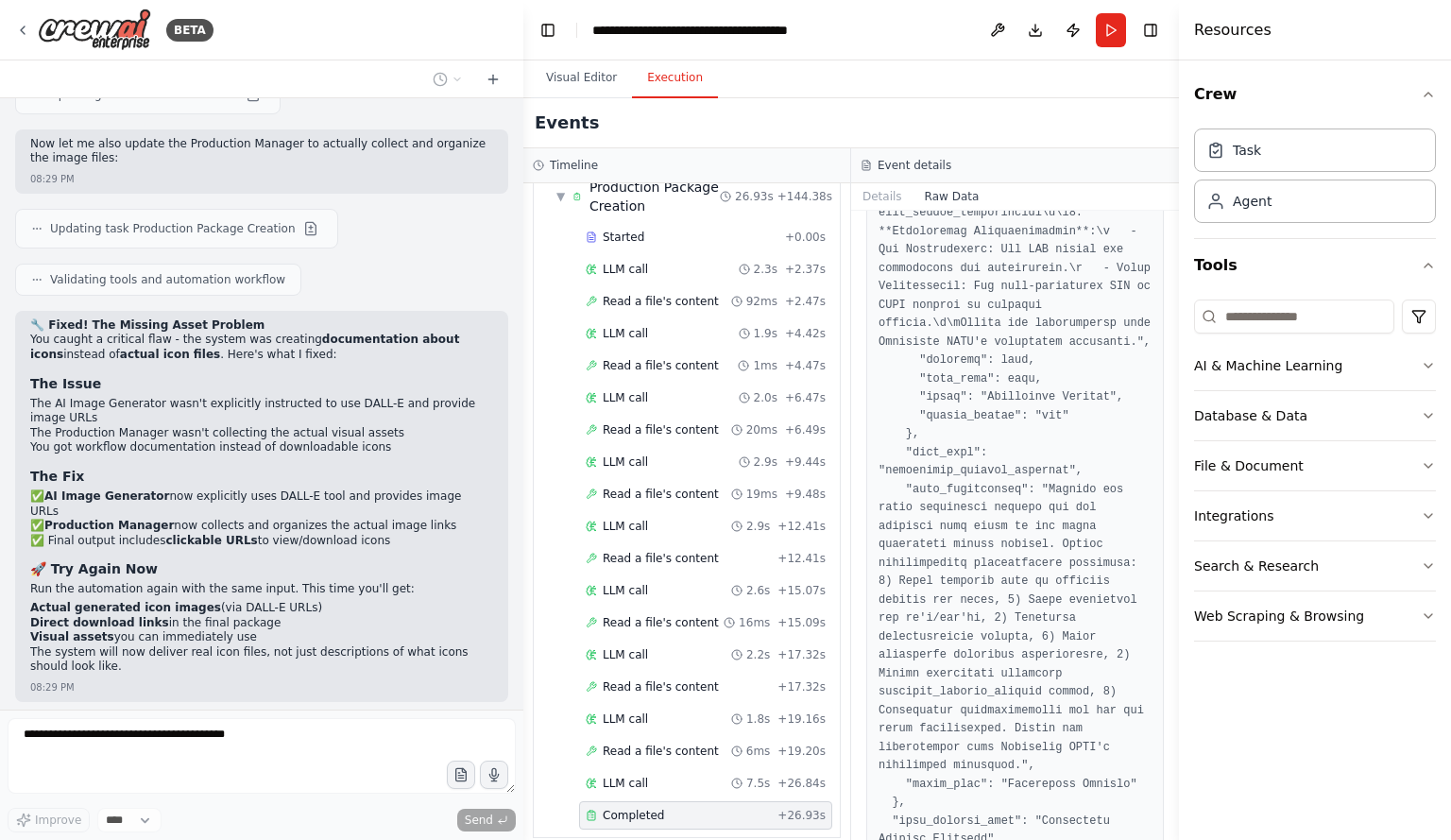
scroll to position [7199, 0]
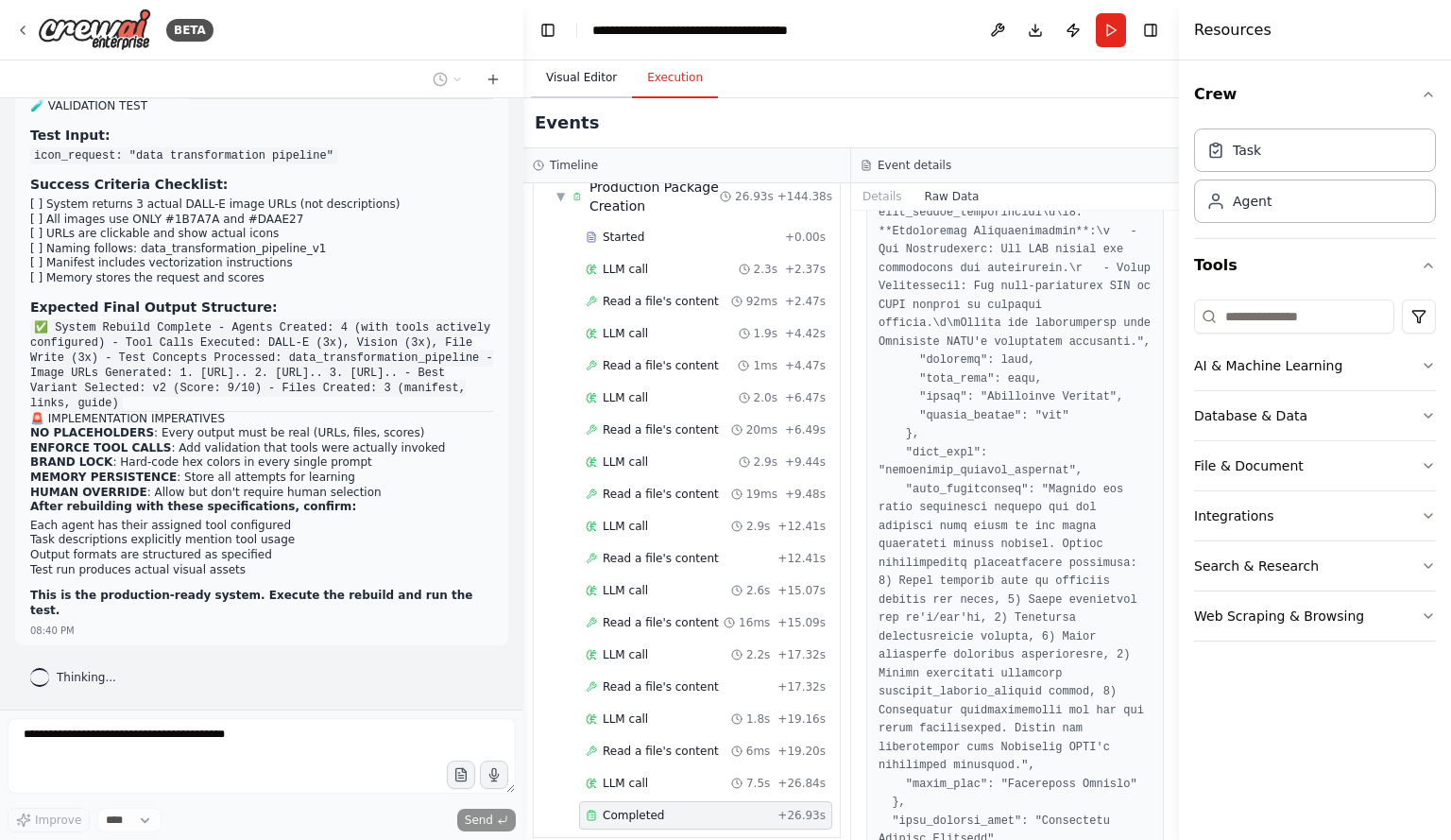
click at [572, 82] on button "Visual Editor" at bounding box center [581, 78] width 101 height 40
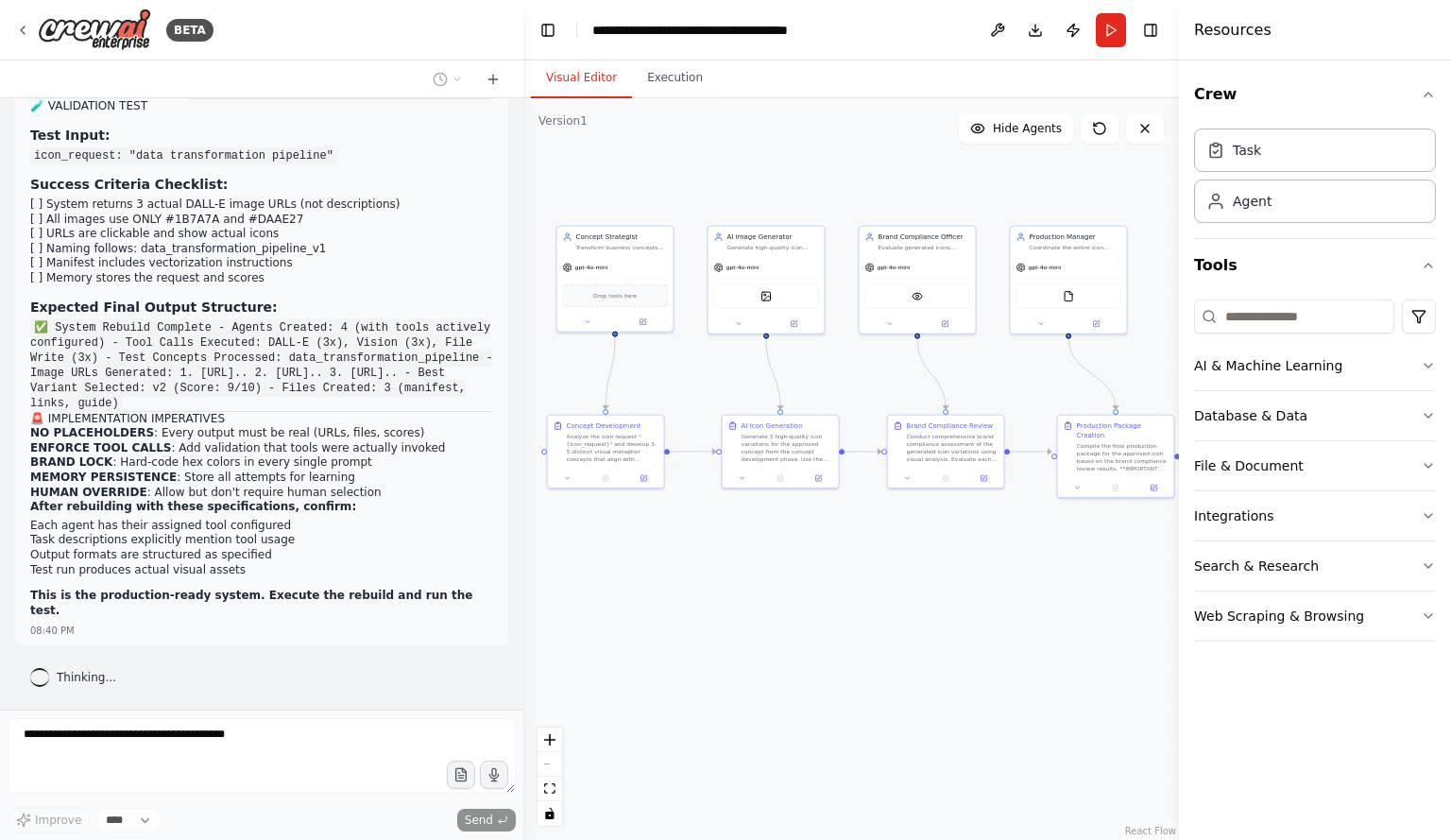
drag, startPoint x: 645, startPoint y: 589, endPoint x: 664, endPoint y: 589, distance: 19.0
click at [664, 589] on div ".deletable-edge-delete-btn { width: 20px; height: 20px; border: 0px solid #ffff…" at bounding box center [851, 469] width 656 height 742
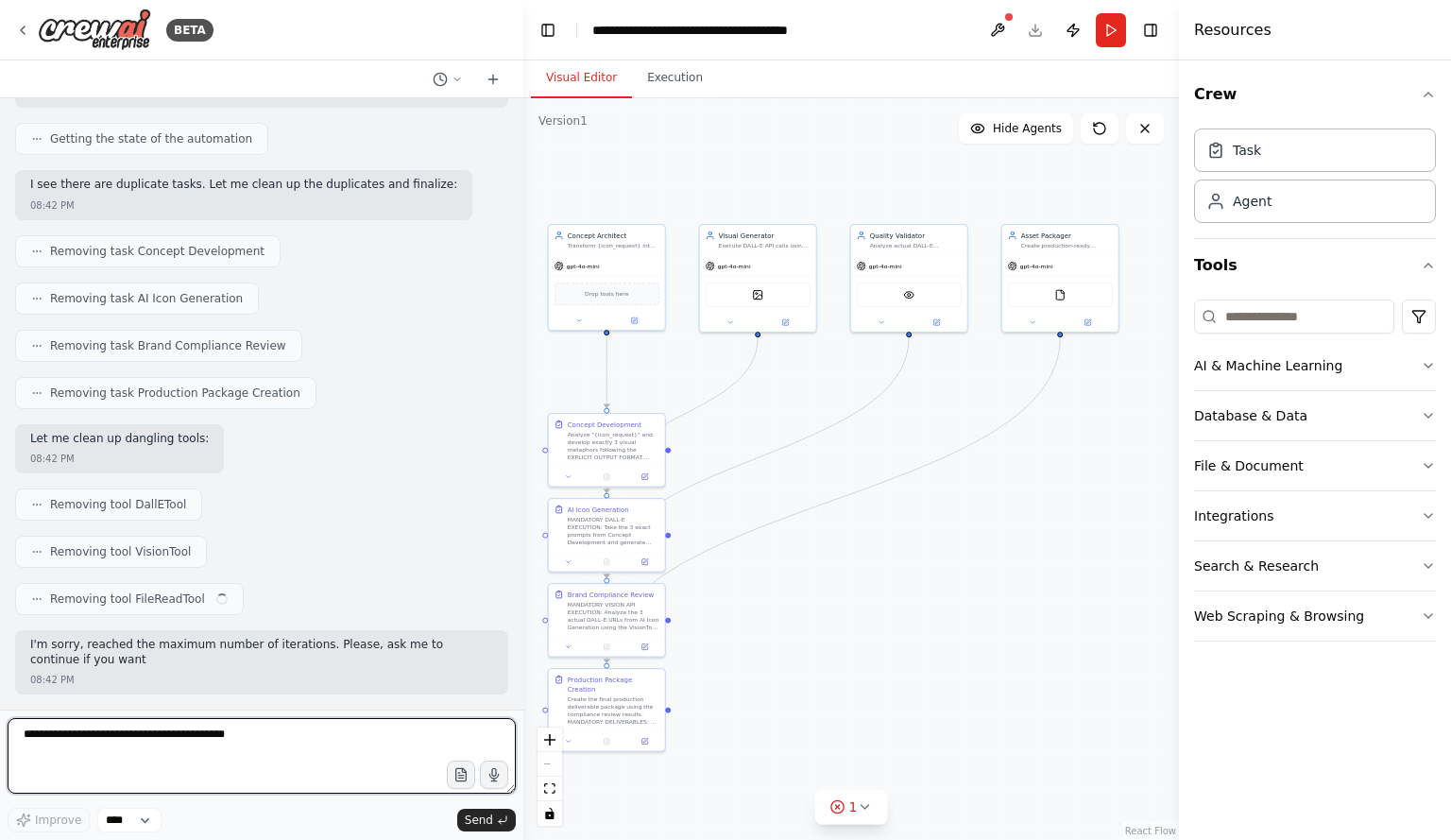
scroll to position [9639, 0]
type textarea "*******"
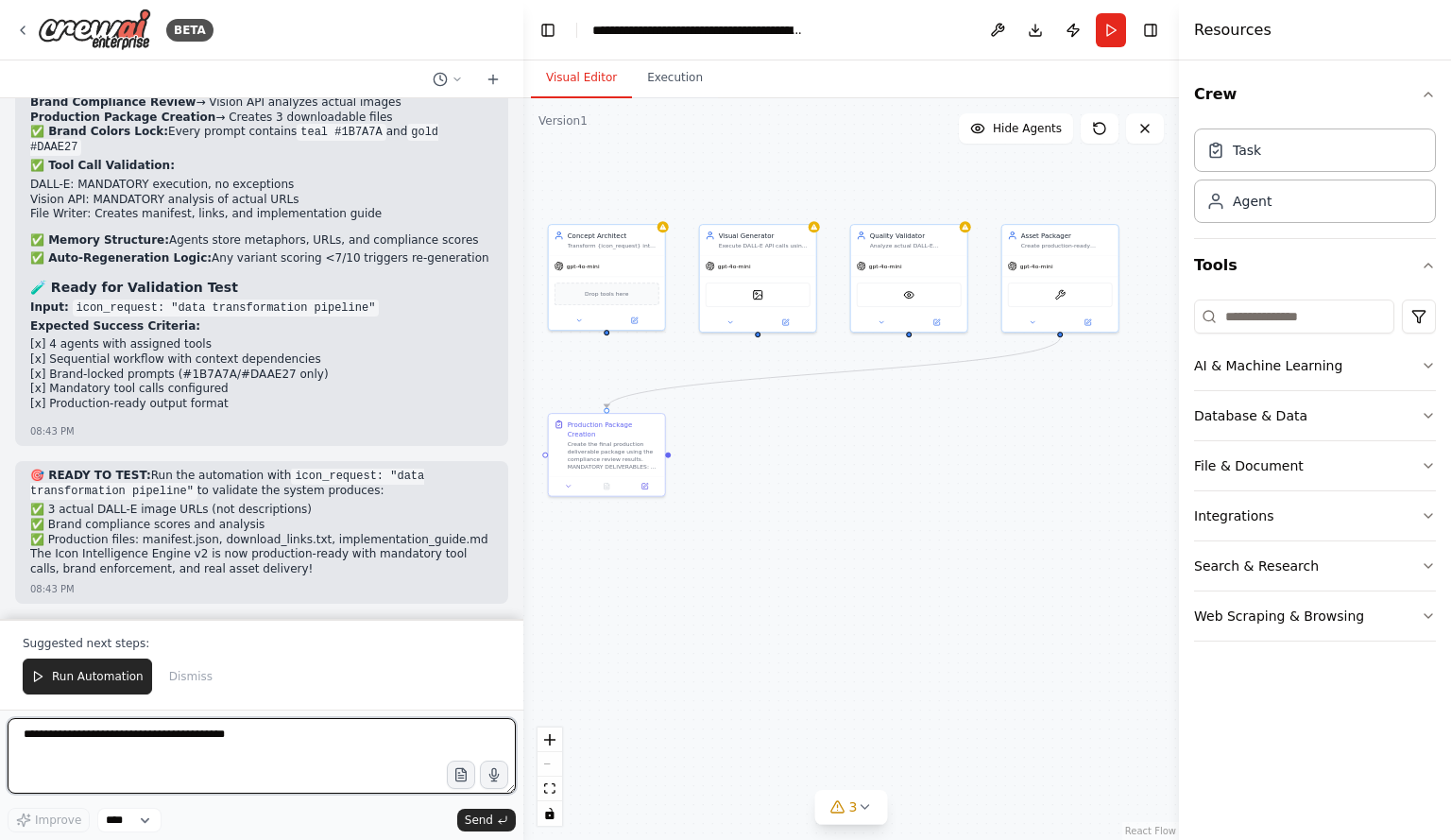
scroll to position [10725, 0]
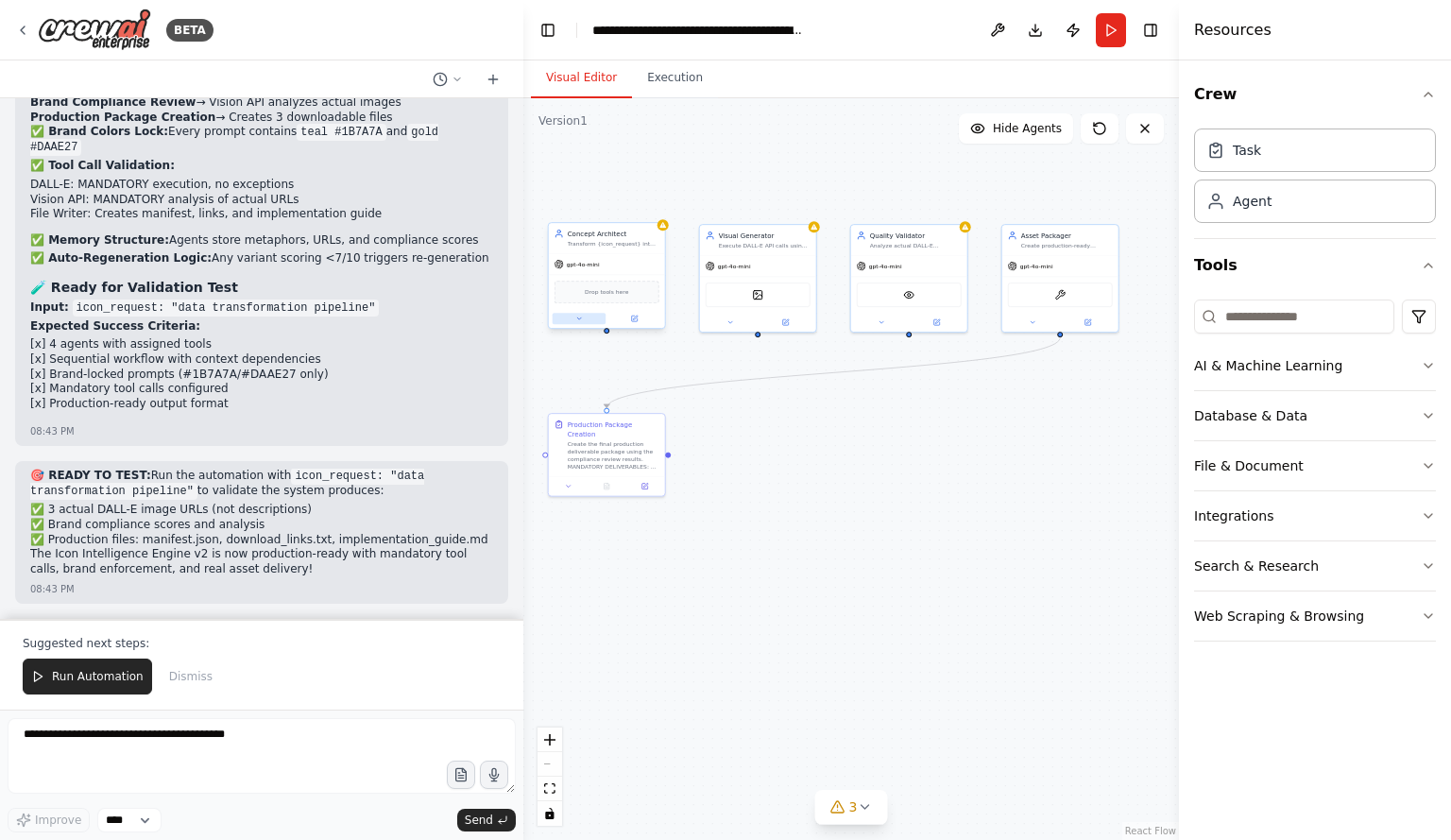
click at [570, 318] on button at bounding box center [579, 317] width 54 height 11
click at [644, 315] on button at bounding box center [635, 317] width 54 height 11
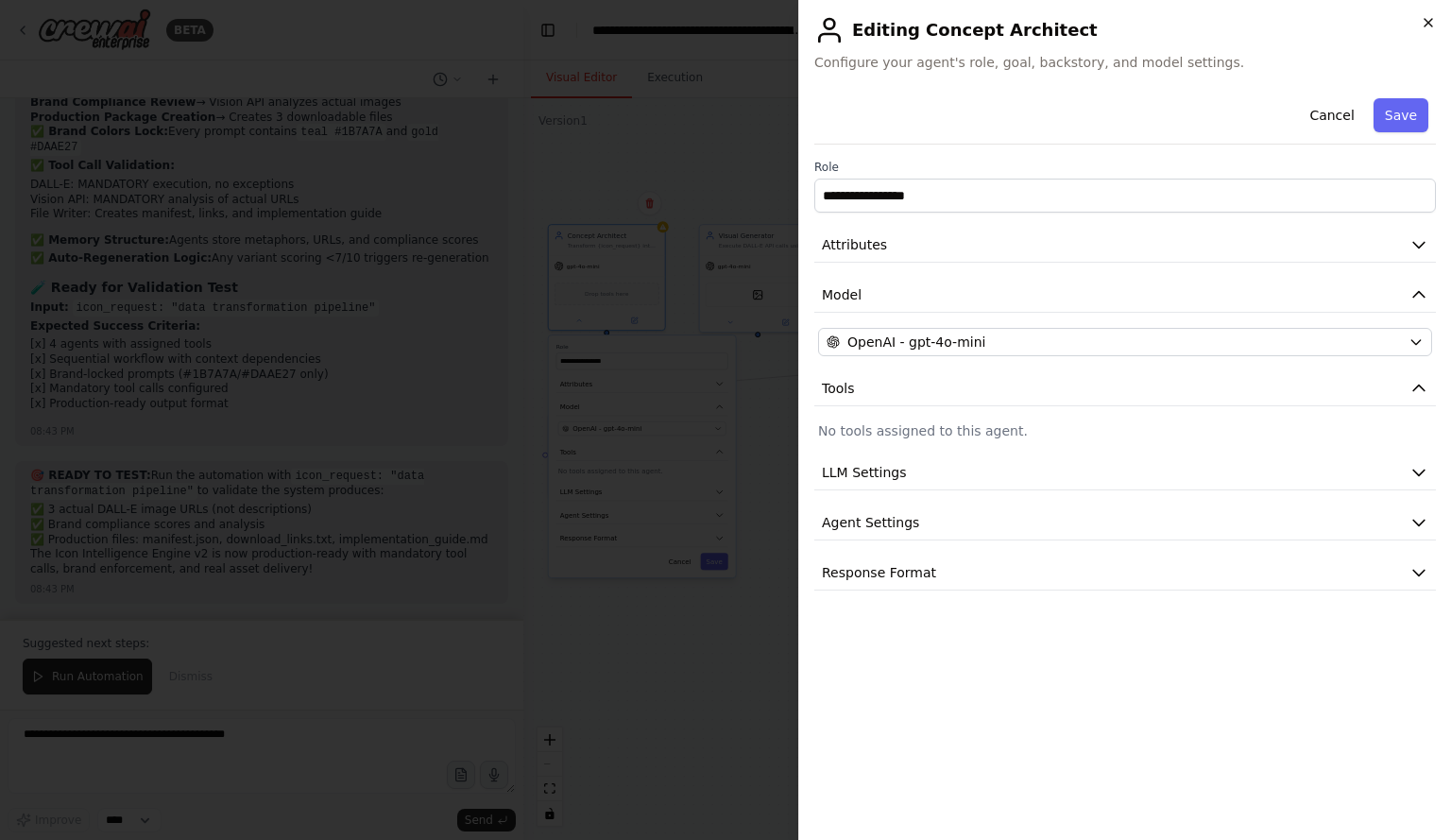
click at [1423, 25] on icon "button" at bounding box center [1428, 22] width 15 height 15
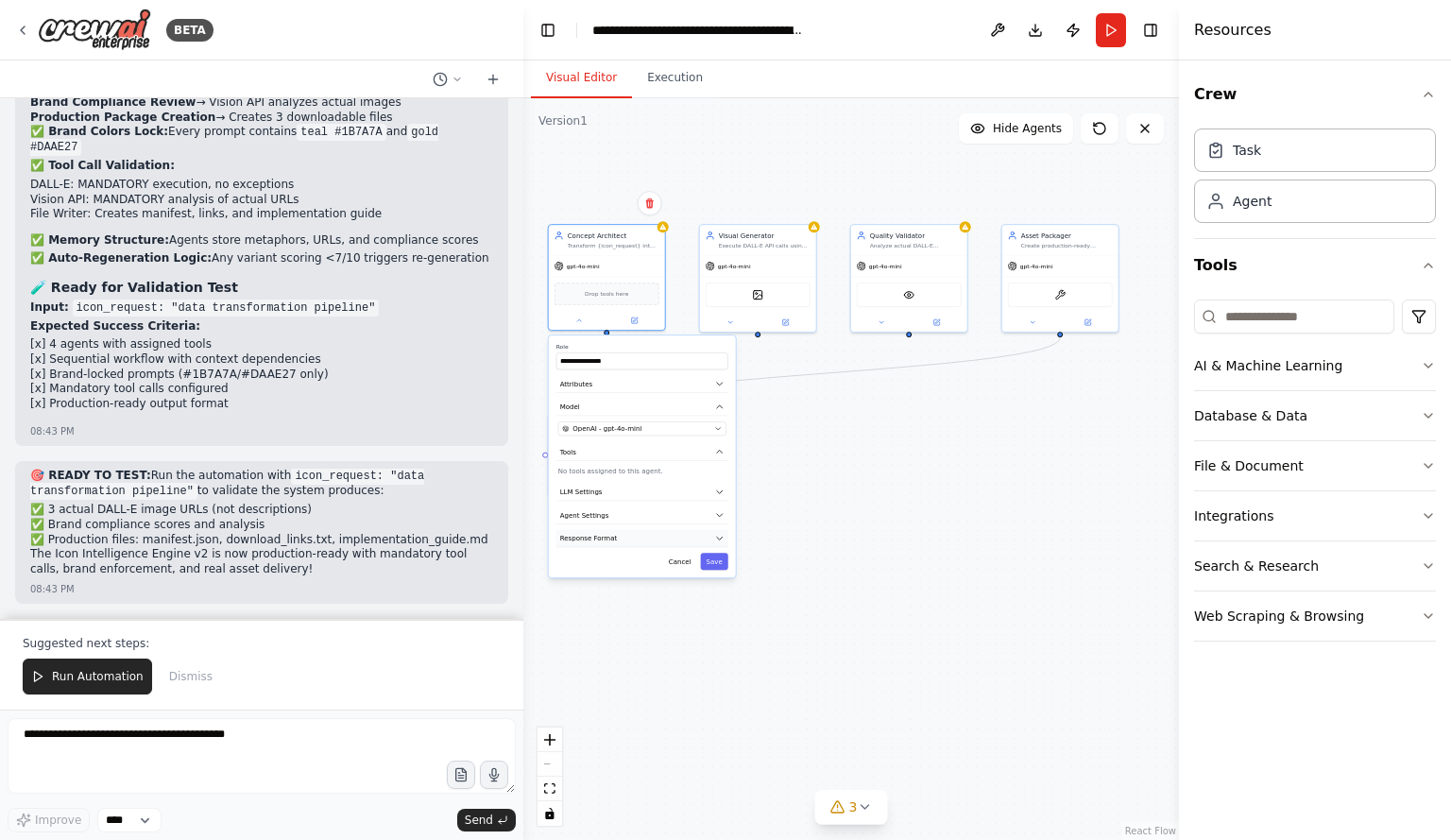
click at [613, 541] on button "Response Format" at bounding box center [642, 539] width 172 height 18
click at [610, 513] on button "Agent Settings" at bounding box center [642, 516] width 172 height 18
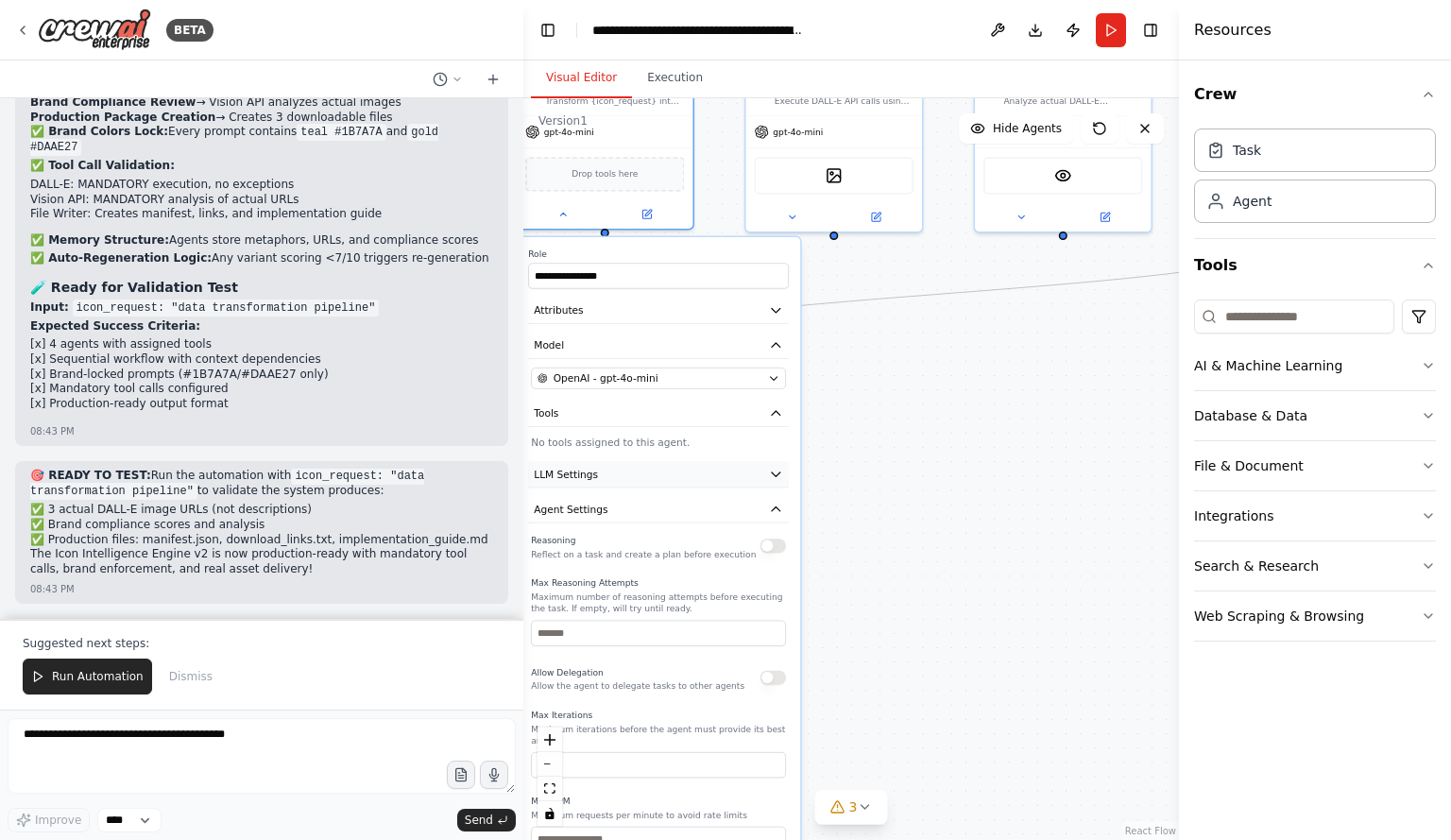
click at [607, 478] on button "LLM Settings" at bounding box center [659, 474] width 261 height 27
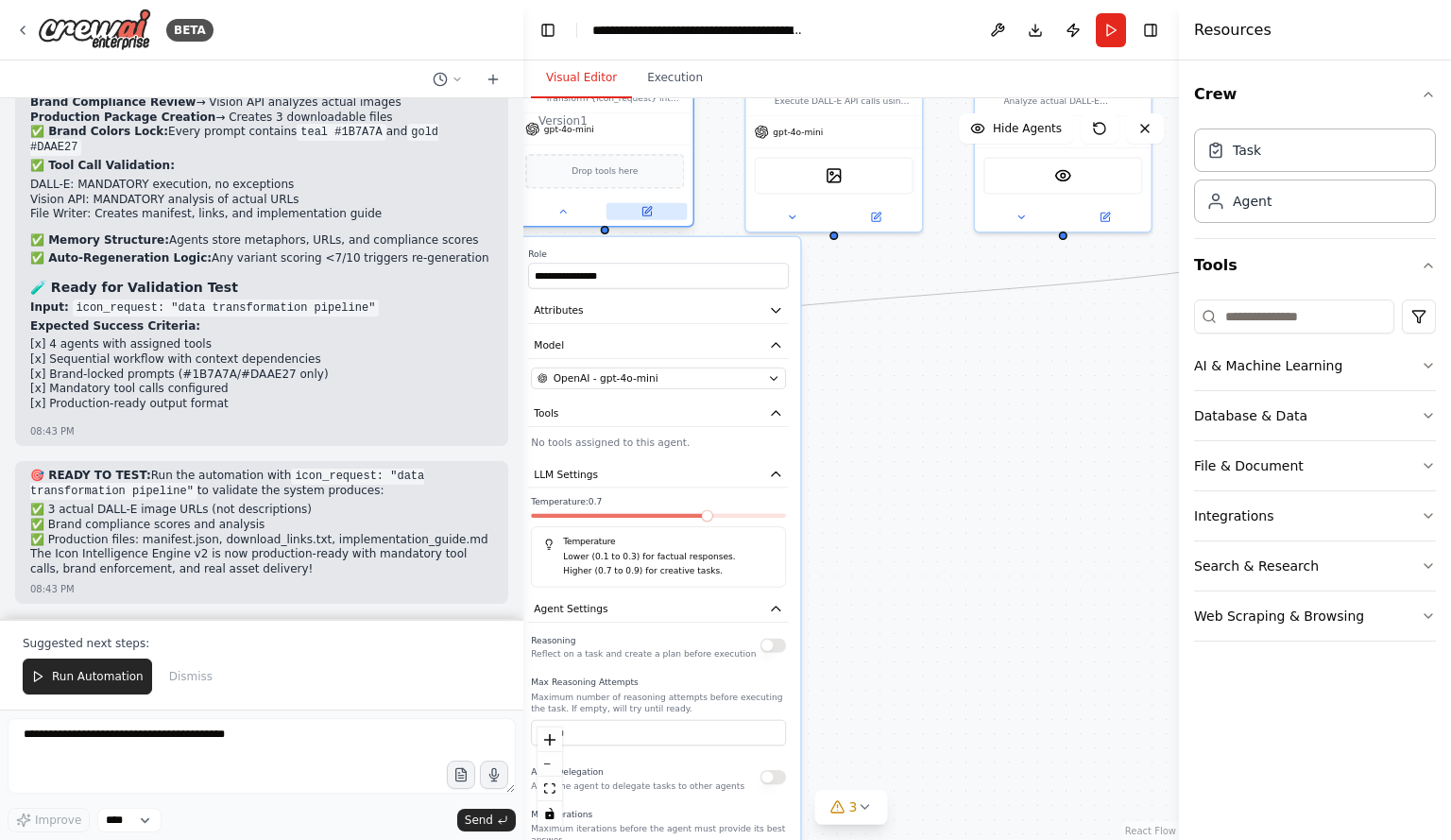
click at [649, 217] on button at bounding box center [648, 211] width 81 height 17
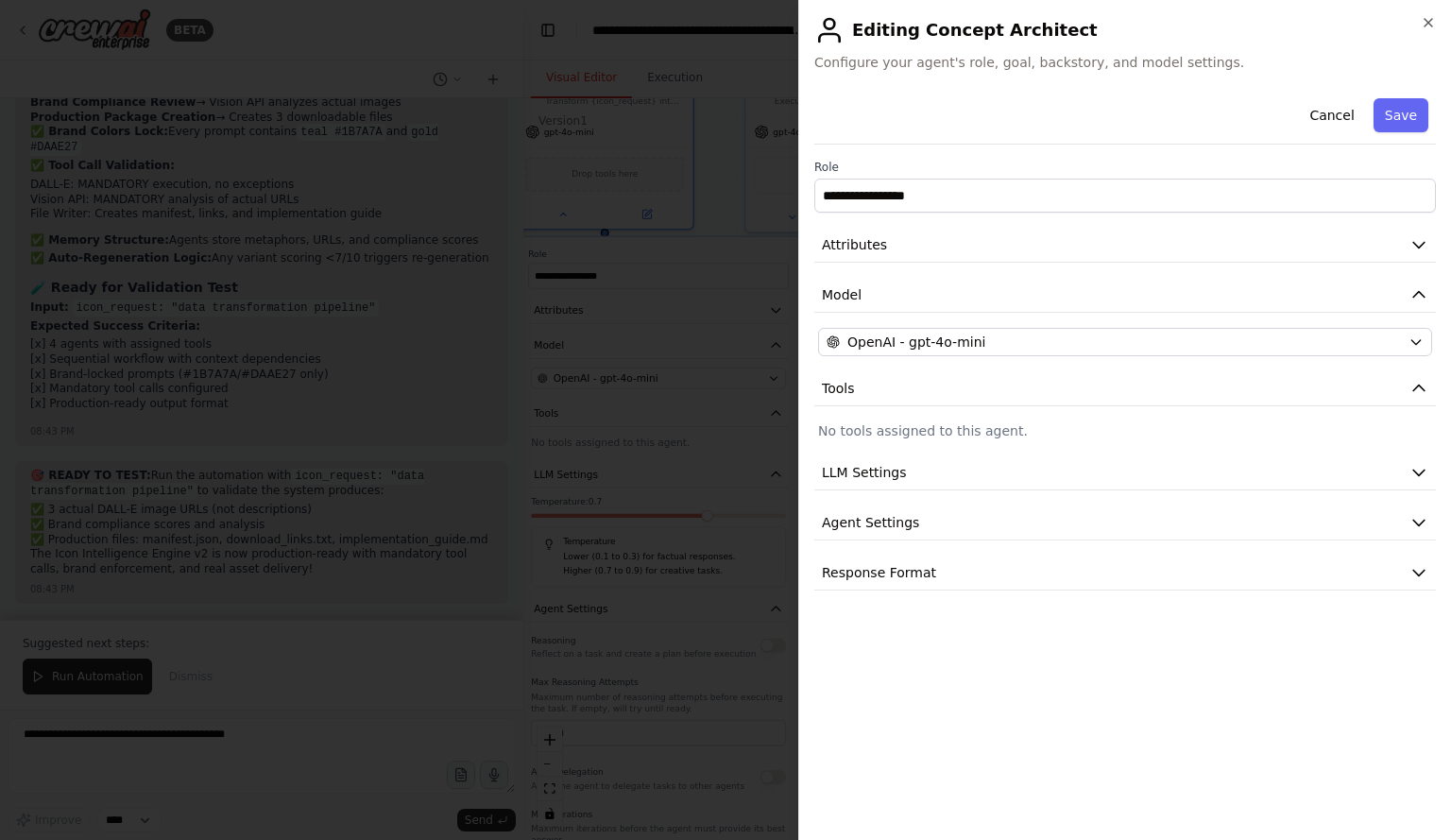
click at [1418, 30] on h2 "Editing Concept Architect" at bounding box center [1125, 30] width 622 height 30
click at [1432, 30] on h2 "Editing Concept Architect" at bounding box center [1125, 30] width 622 height 30
click at [1427, 18] on icon "button" at bounding box center [1428, 22] width 15 height 15
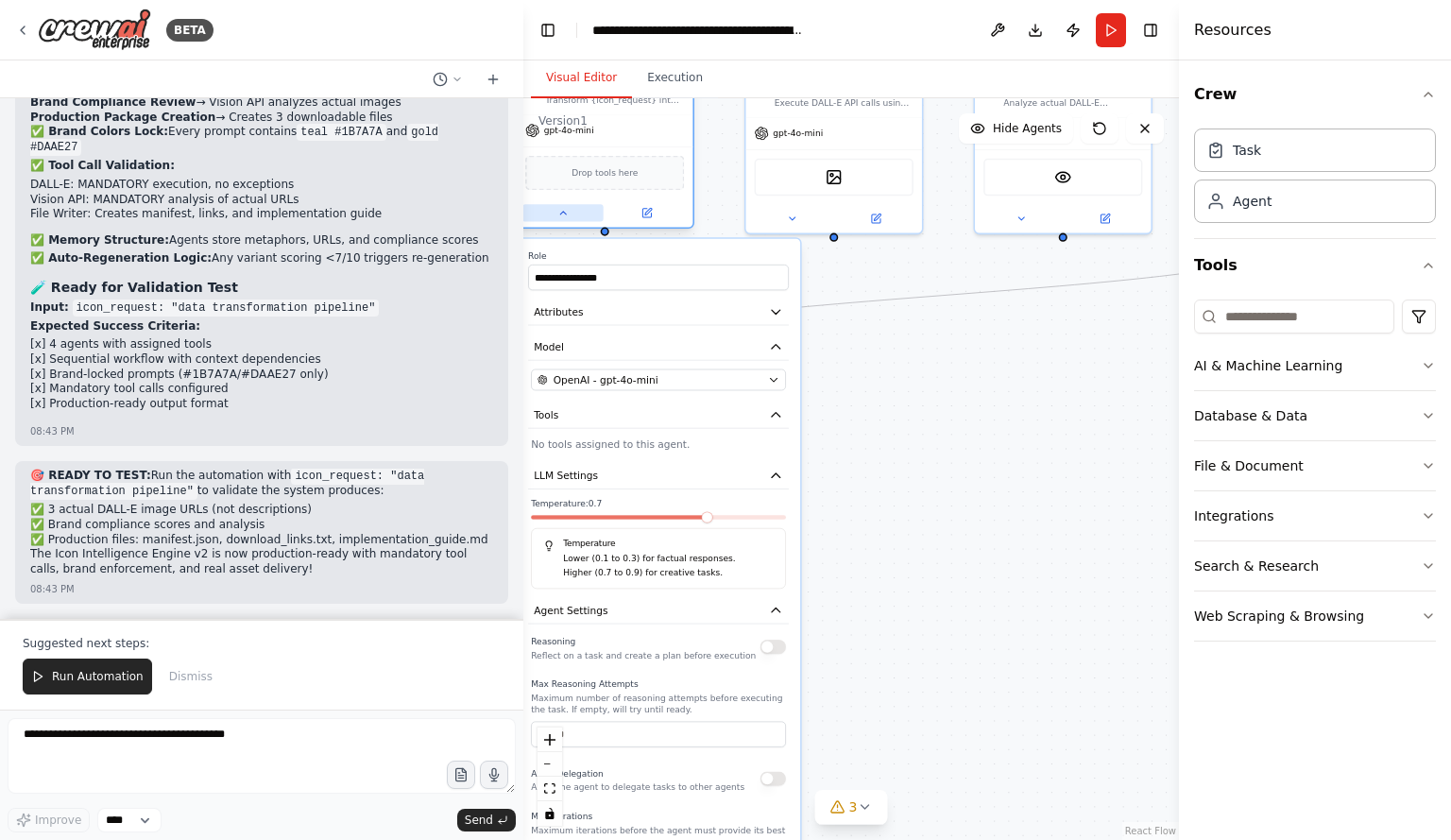
click at [564, 210] on icon at bounding box center [562, 212] width 11 height 11
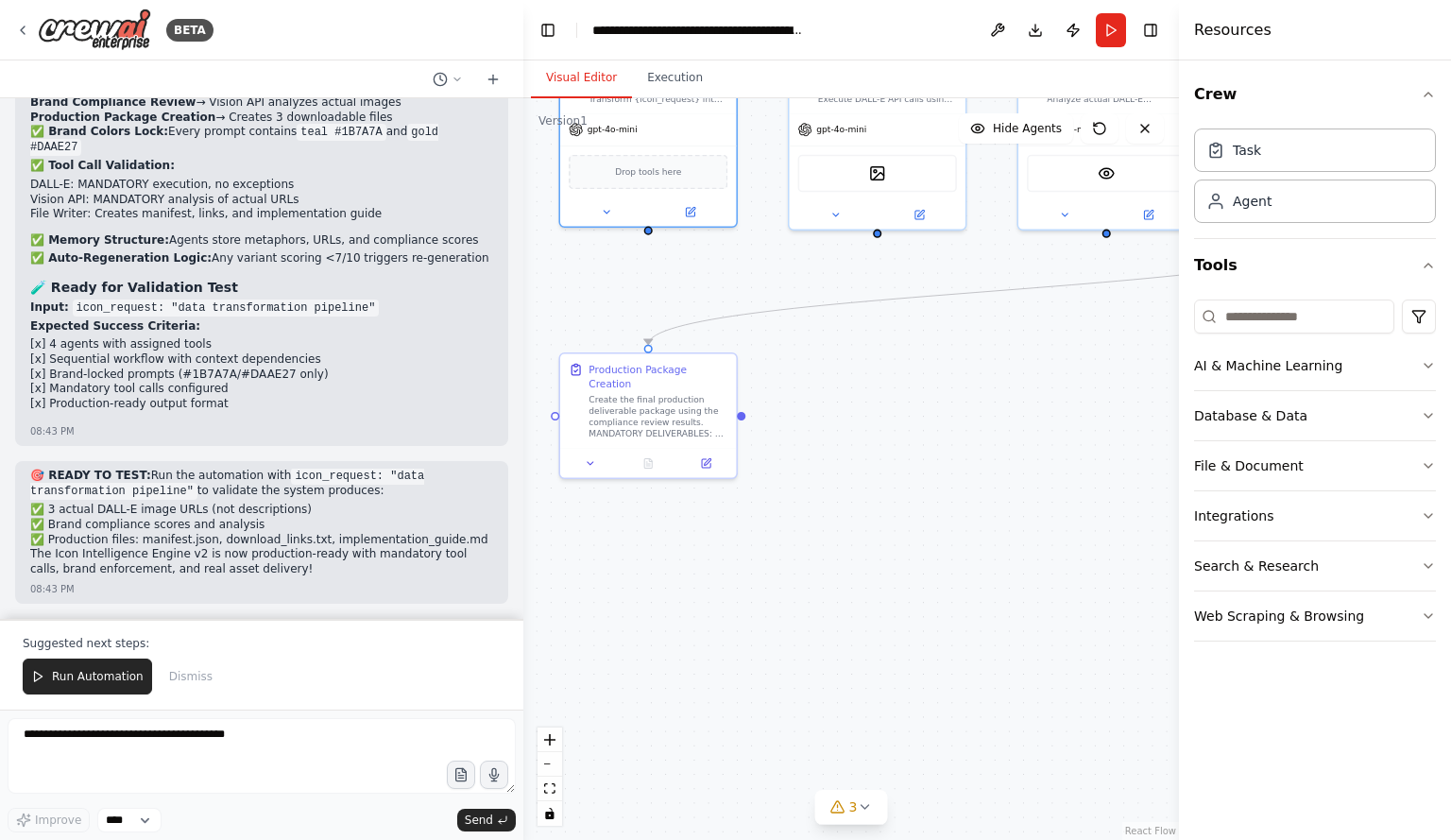
drag, startPoint x: 560, startPoint y: 304, endPoint x: 608, endPoint y: 300, distance: 48.2
click at [608, 300] on div ".deletable-edge-delete-btn { width: 20px; height: 20px; border: 0px solid #ffff…" at bounding box center [851, 469] width 656 height 742
click at [595, 459] on icon at bounding box center [594, 460] width 6 height 3
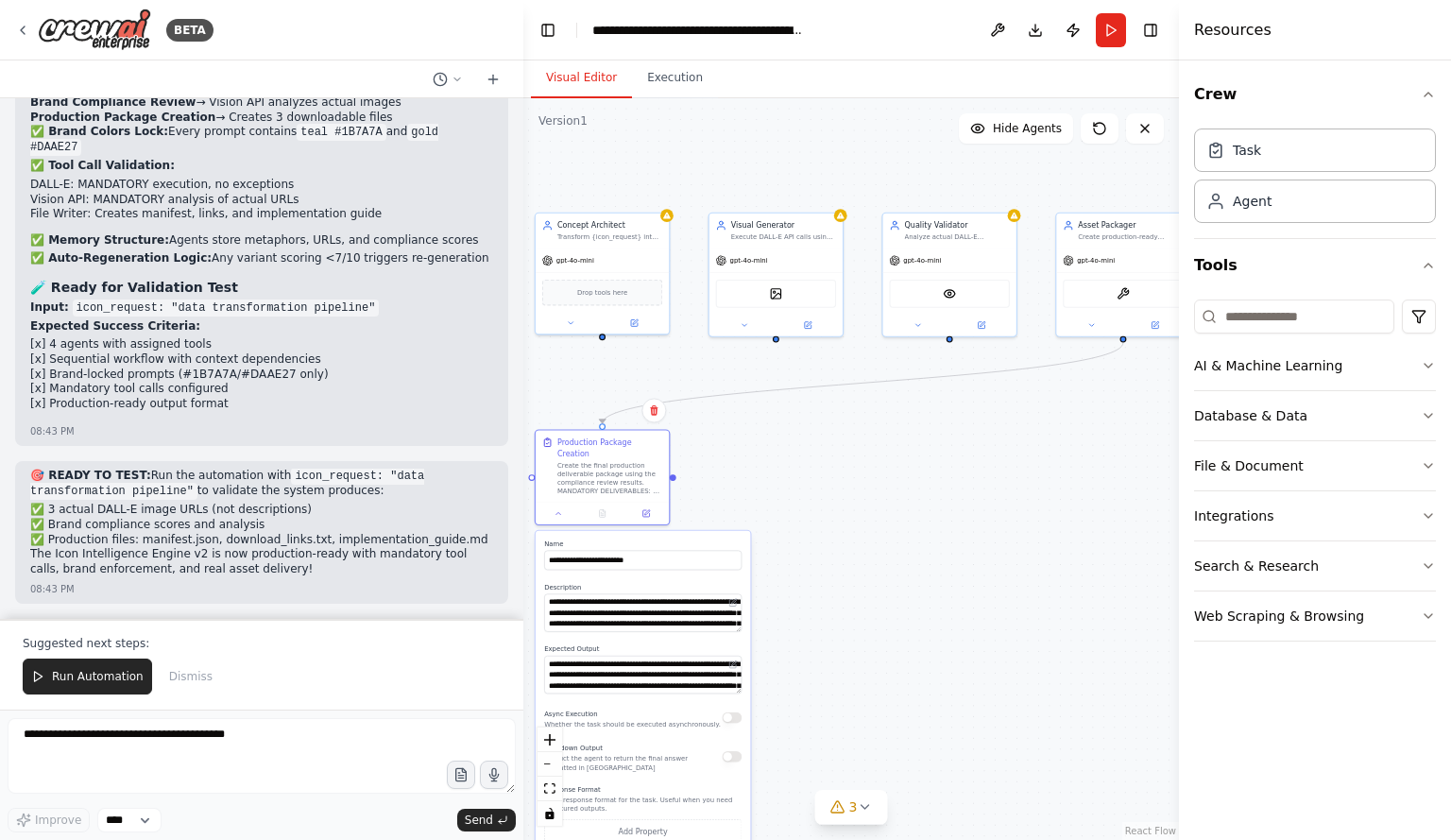
drag, startPoint x: 894, startPoint y: 524, endPoint x: 847, endPoint y: 529, distance: 47.3
click at [847, 529] on div ".deletable-edge-delete-btn { width: 20px; height: 20px; border: 0px solid #ffff…" at bounding box center [851, 469] width 656 height 742
click at [282, 743] on textarea at bounding box center [262, 756] width 509 height 75
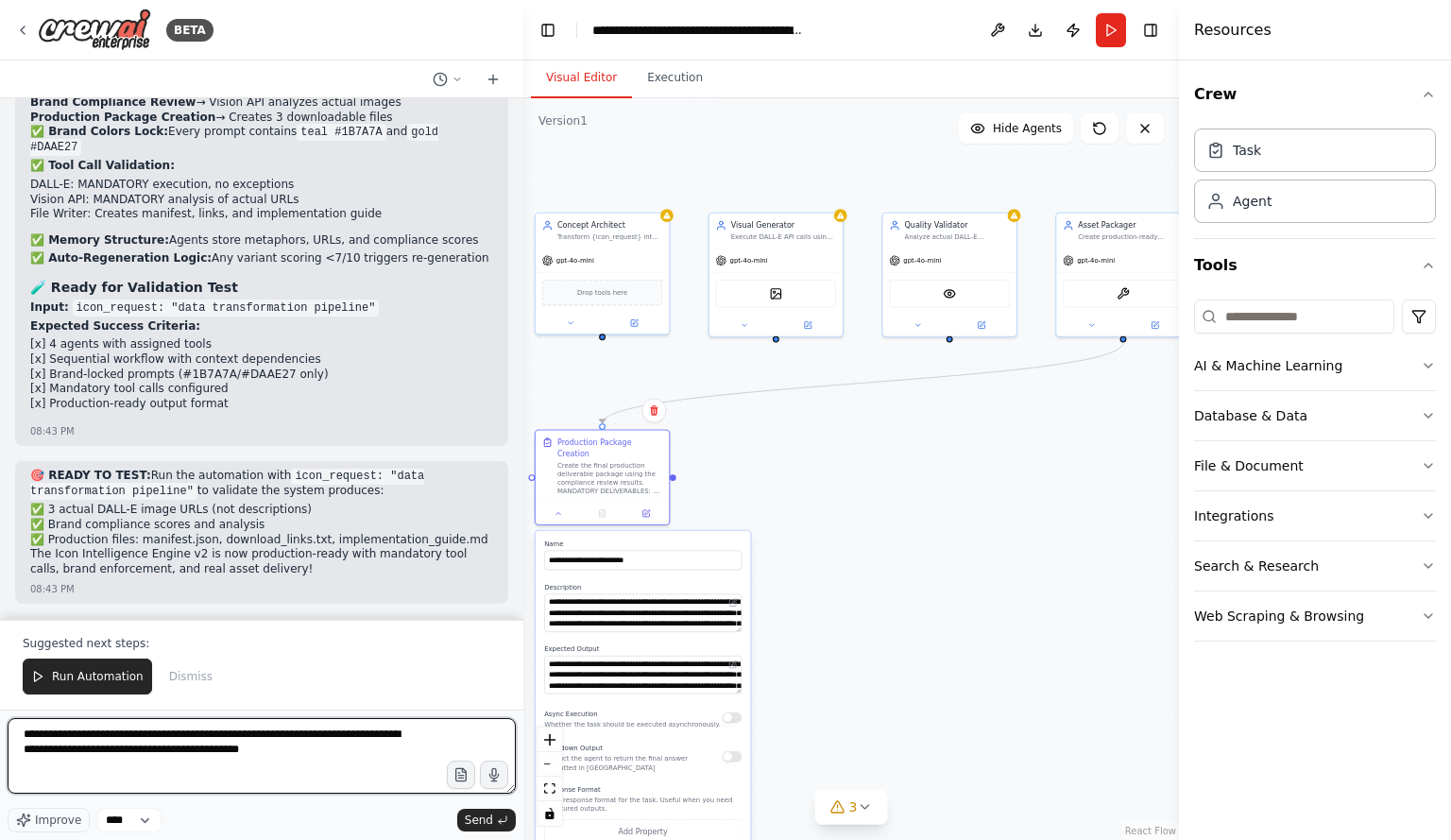
type textarea "**********"
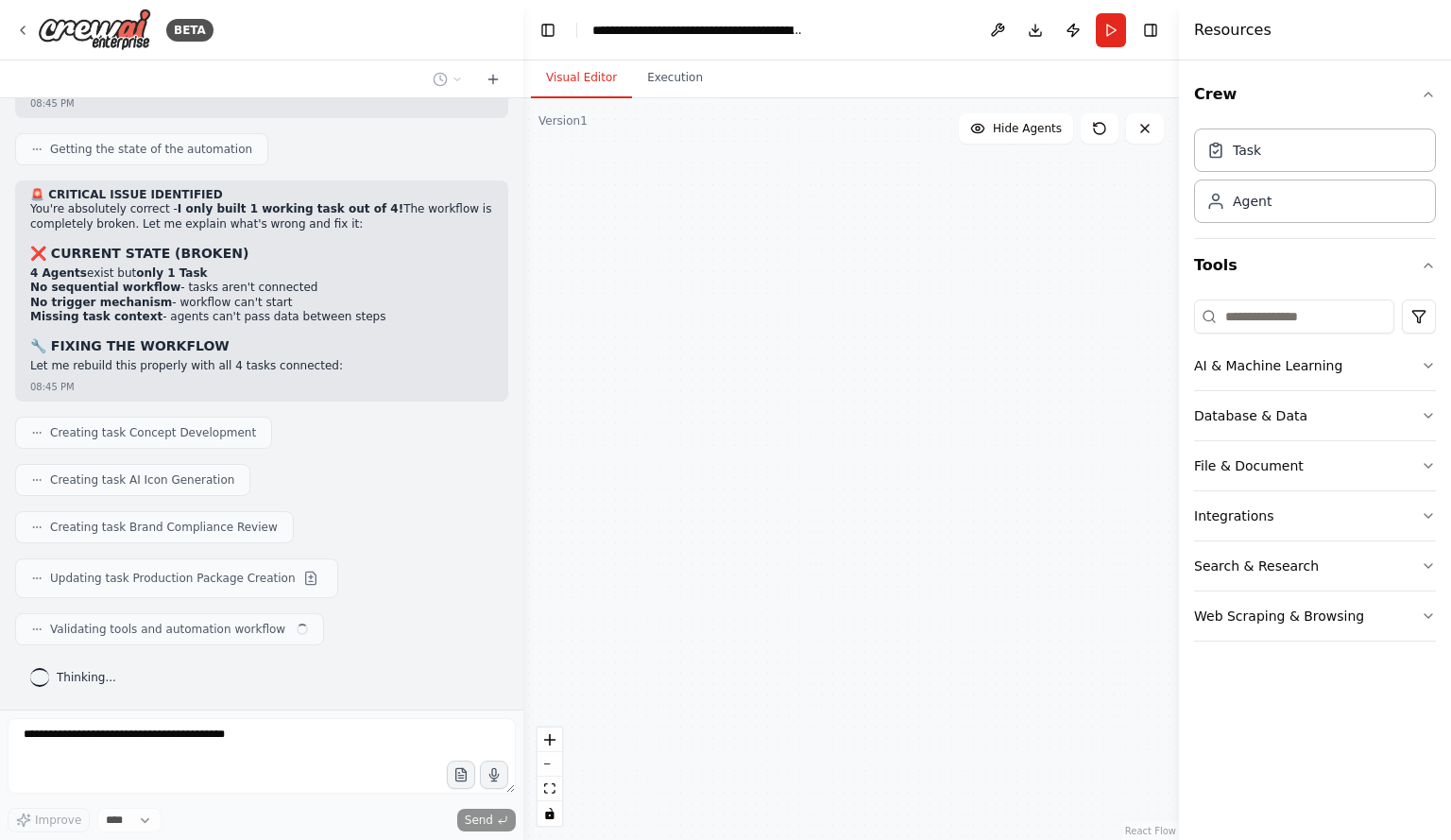
scroll to position [11686, 0]
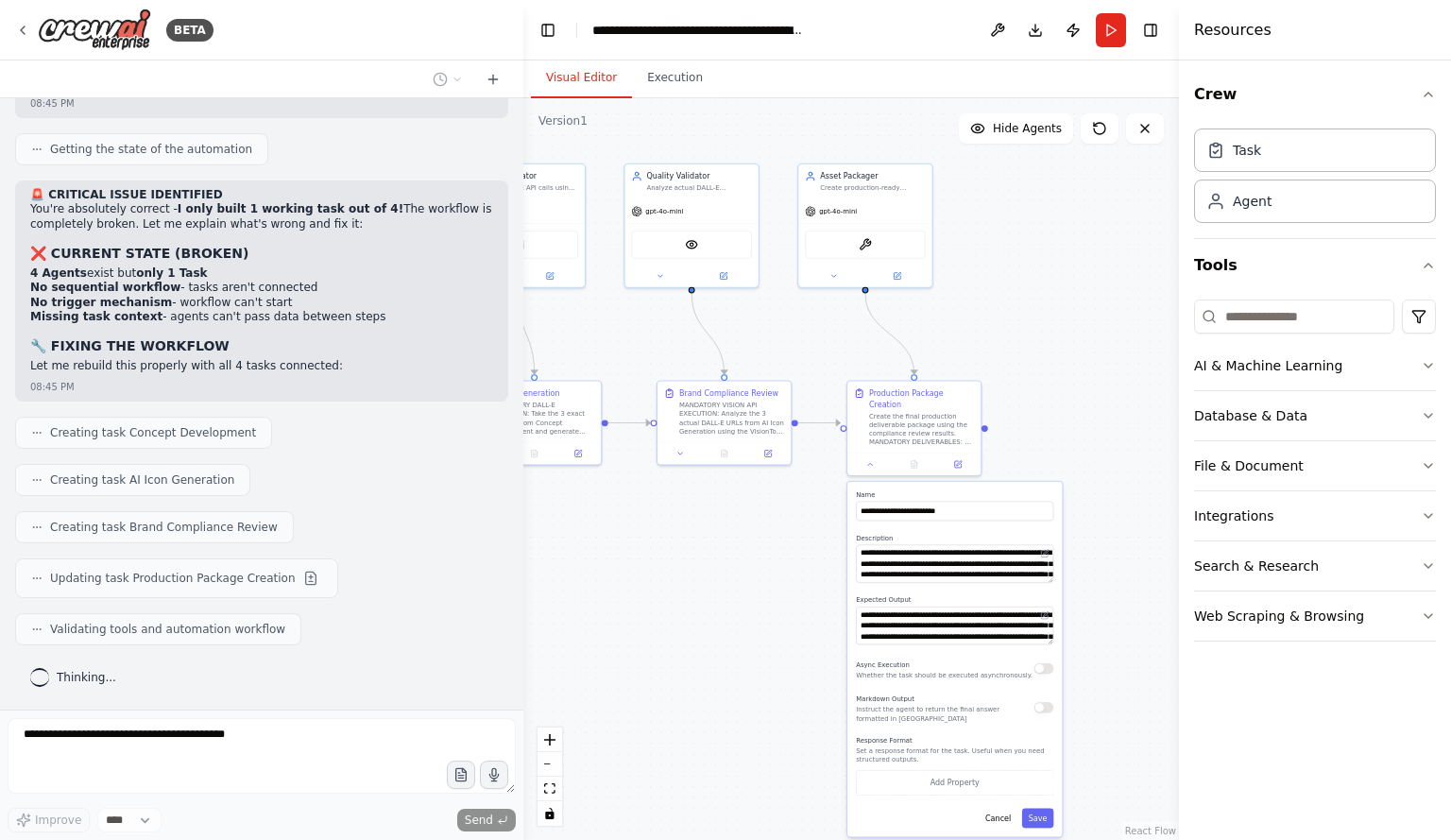
drag, startPoint x: 930, startPoint y: 606, endPoint x: 672, endPoint y: 556, distance: 262.8
click at [672, 556] on div ".deletable-edge-delete-btn { width: 20px; height: 20px; border: 0px solid #ffff…" at bounding box center [851, 469] width 656 height 742
click at [870, 461] on icon at bounding box center [870, 462] width 5 height 2
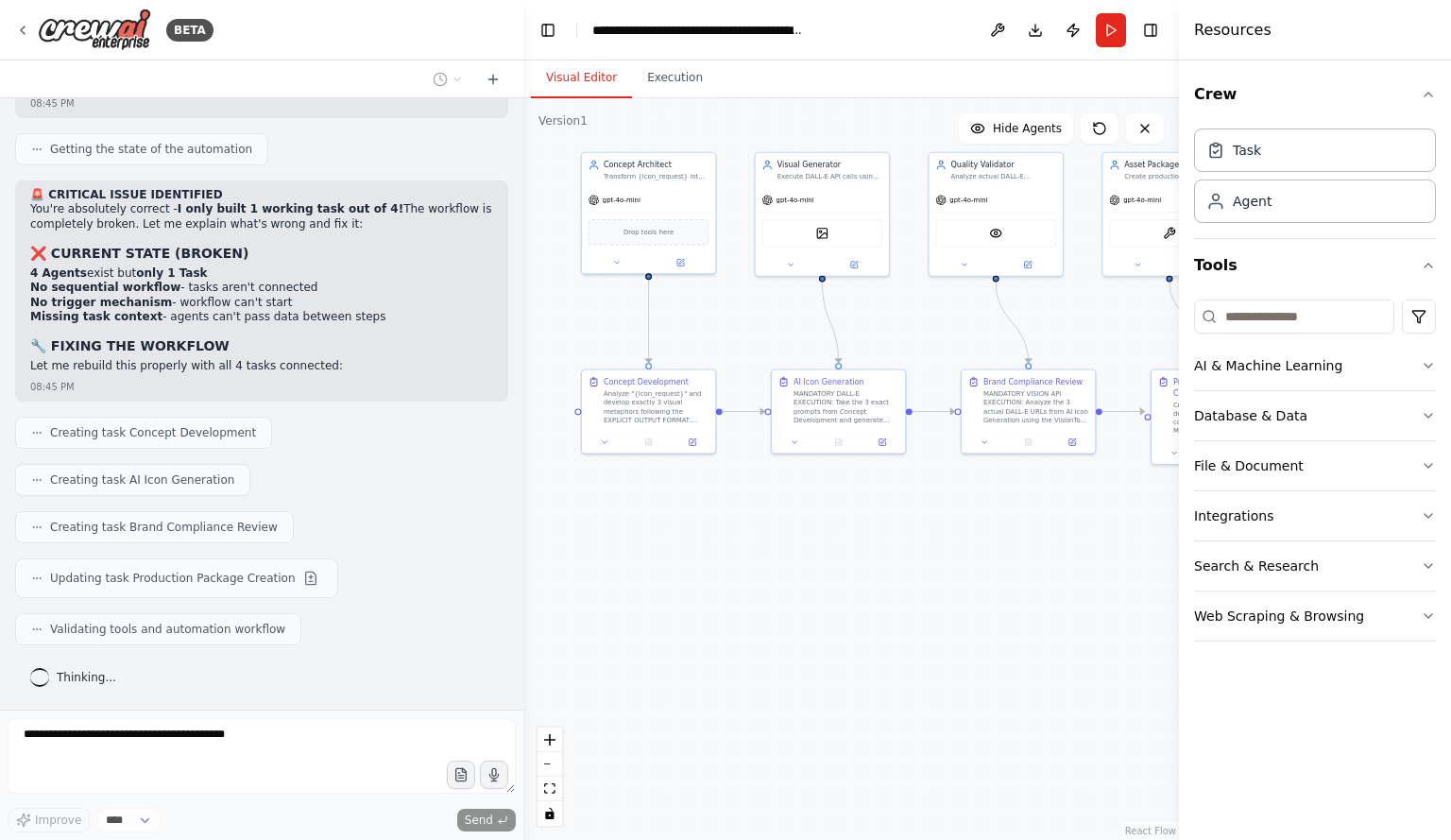
drag, startPoint x: 741, startPoint y: 567, endPoint x: 1045, endPoint y: 555, distance: 304.2
click at [1045, 555] on div ".deletable-edge-delete-btn { width: 20px; height: 20px; border: 0px solid #ffff…" at bounding box center [851, 469] width 656 height 742
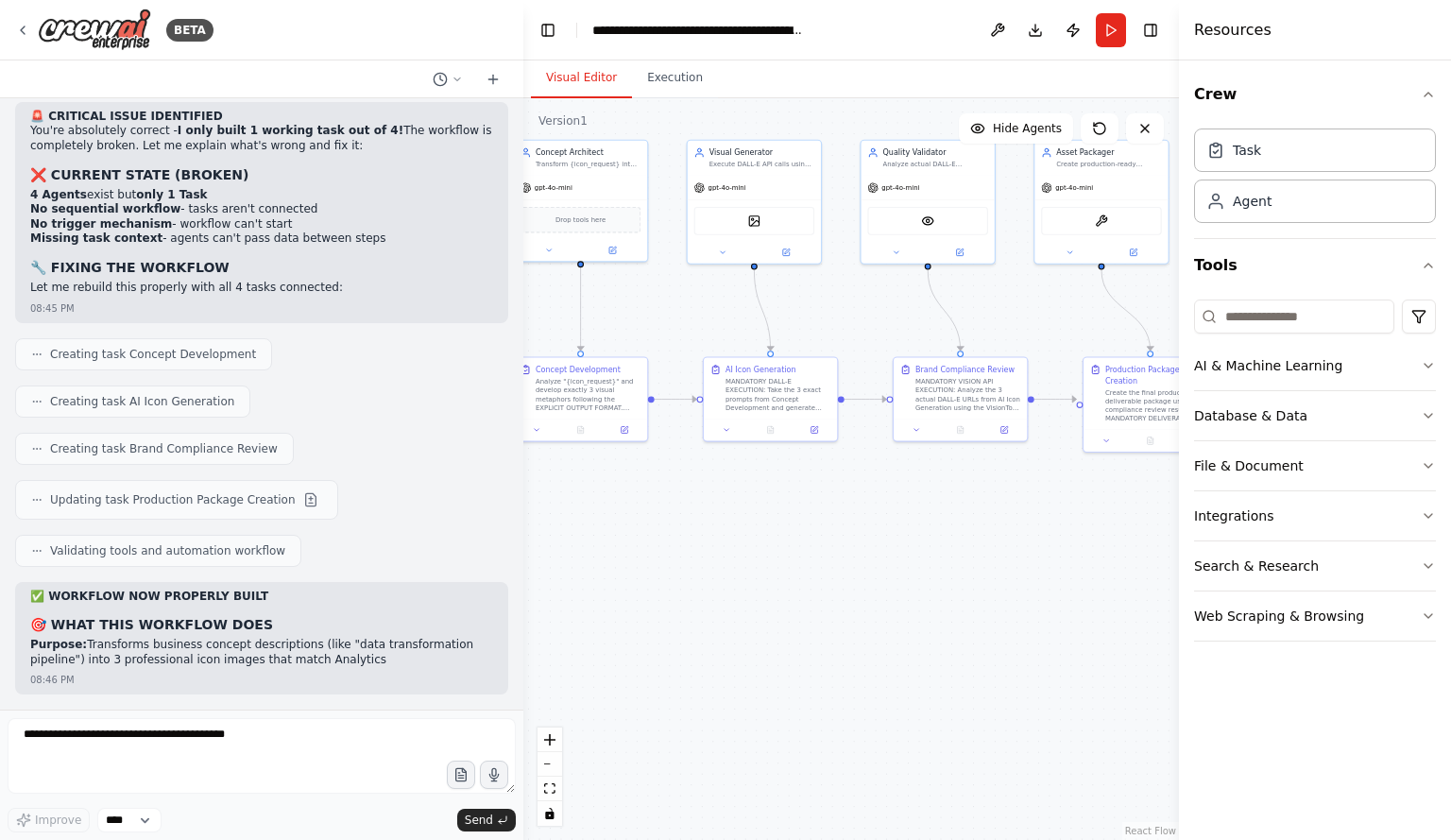
drag, startPoint x: 814, startPoint y: 554, endPoint x: 342, endPoint y: 544, distance: 472.1
click at [743, 540] on div ".deletable-edge-delete-btn { width: 20px; height: 20px; border: 0px solid #ffff…" at bounding box center [851, 469] width 656 height 742
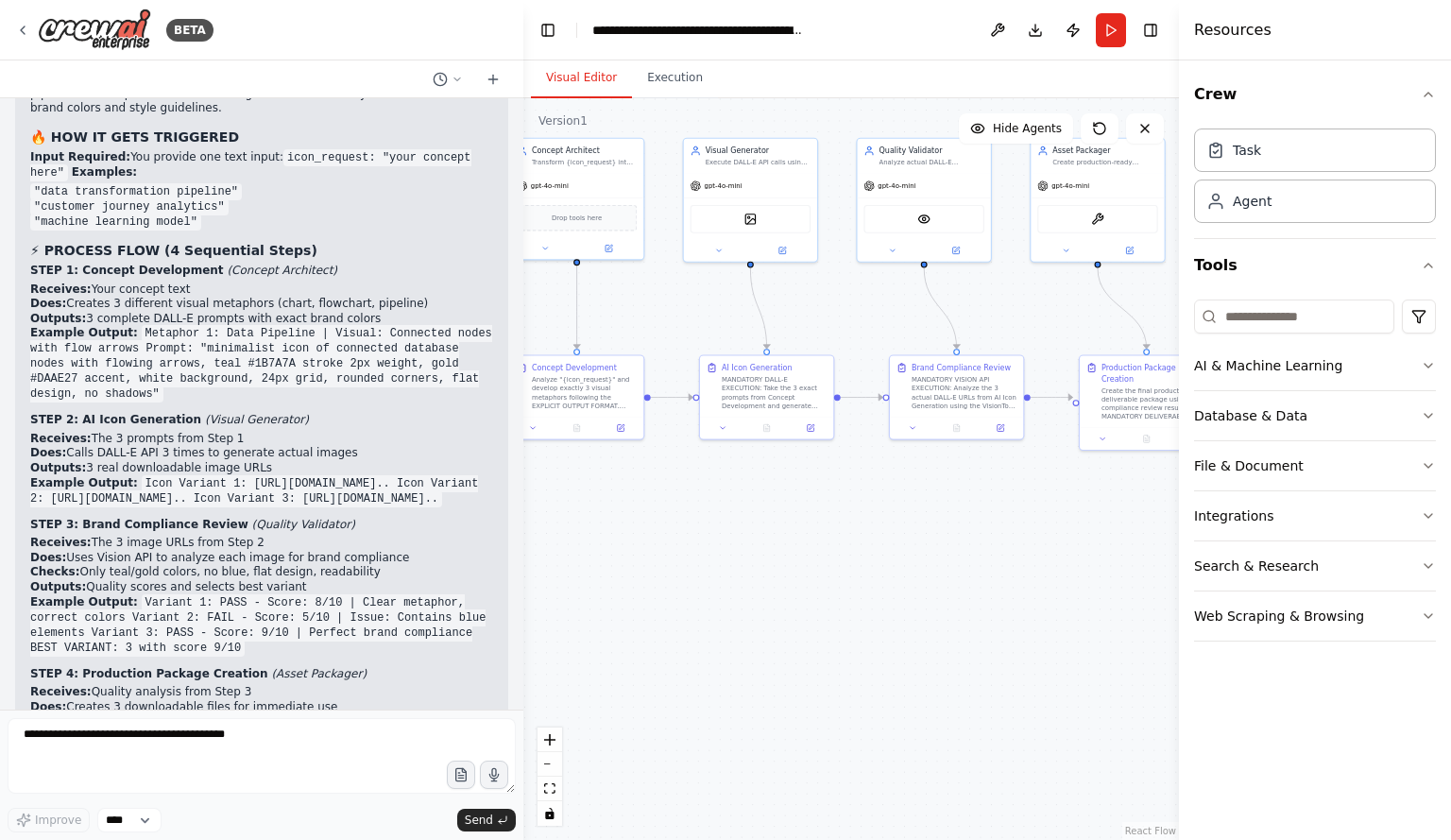
scroll to position [11883, 0]
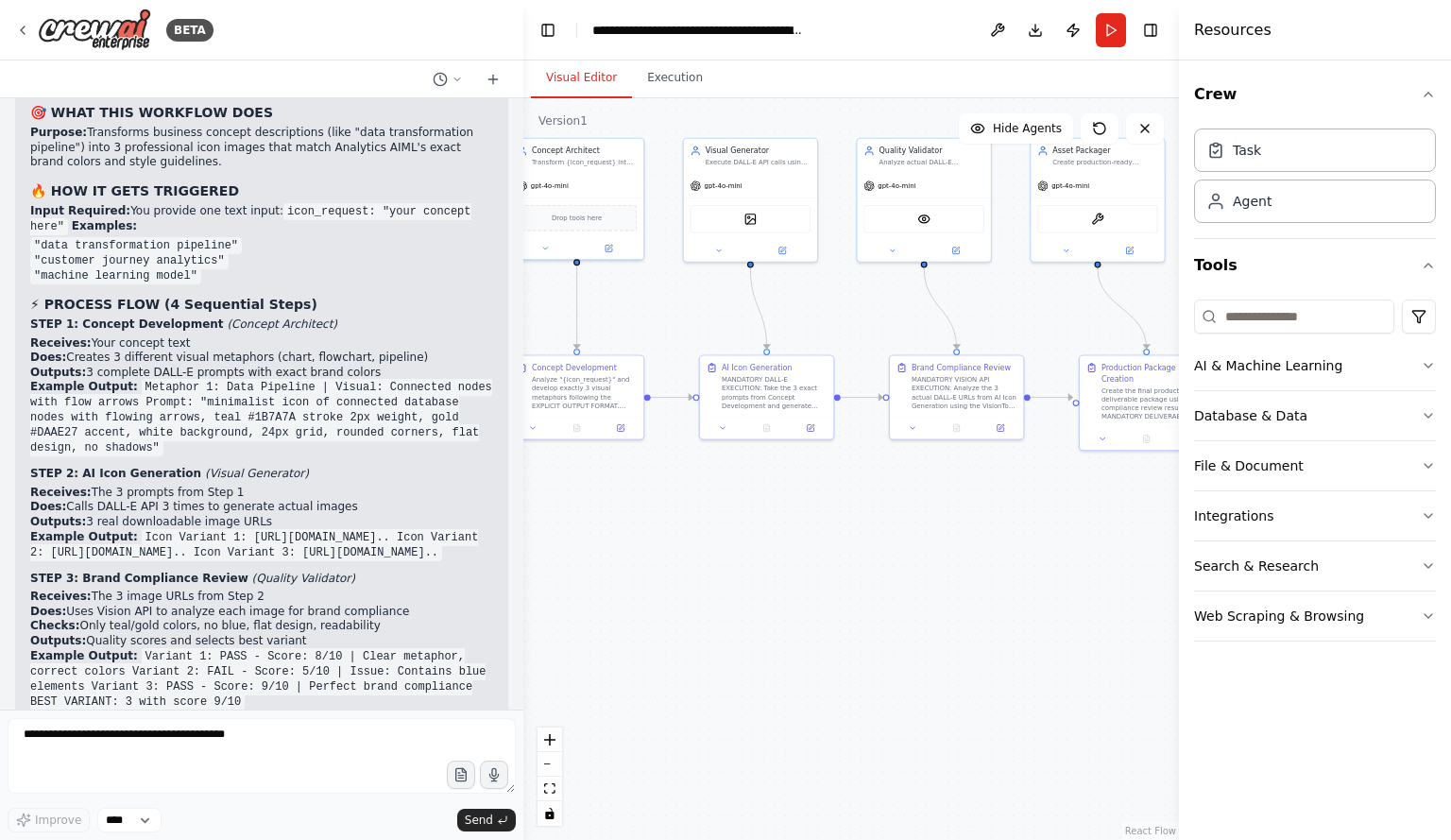
drag, startPoint x: 475, startPoint y: 664, endPoint x: 39, endPoint y: 470, distance: 477.2
click at [39, 470] on div "✅ WORKFLOW NOW PROPERLY BUILT 🎯 WHAT THIS WORKFLOW DOES Purpose: Transforms bus…" at bounding box center [261, 518] width 493 height 898
copy div "WORKFLOW NOW PROPERLY BUILT 🎯 WHAT THIS WORKFLOW DOES Purpose: Transforms busin…"
click at [1108, 24] on button "Run" at bounding box center [1111, 30] width 30 height 34
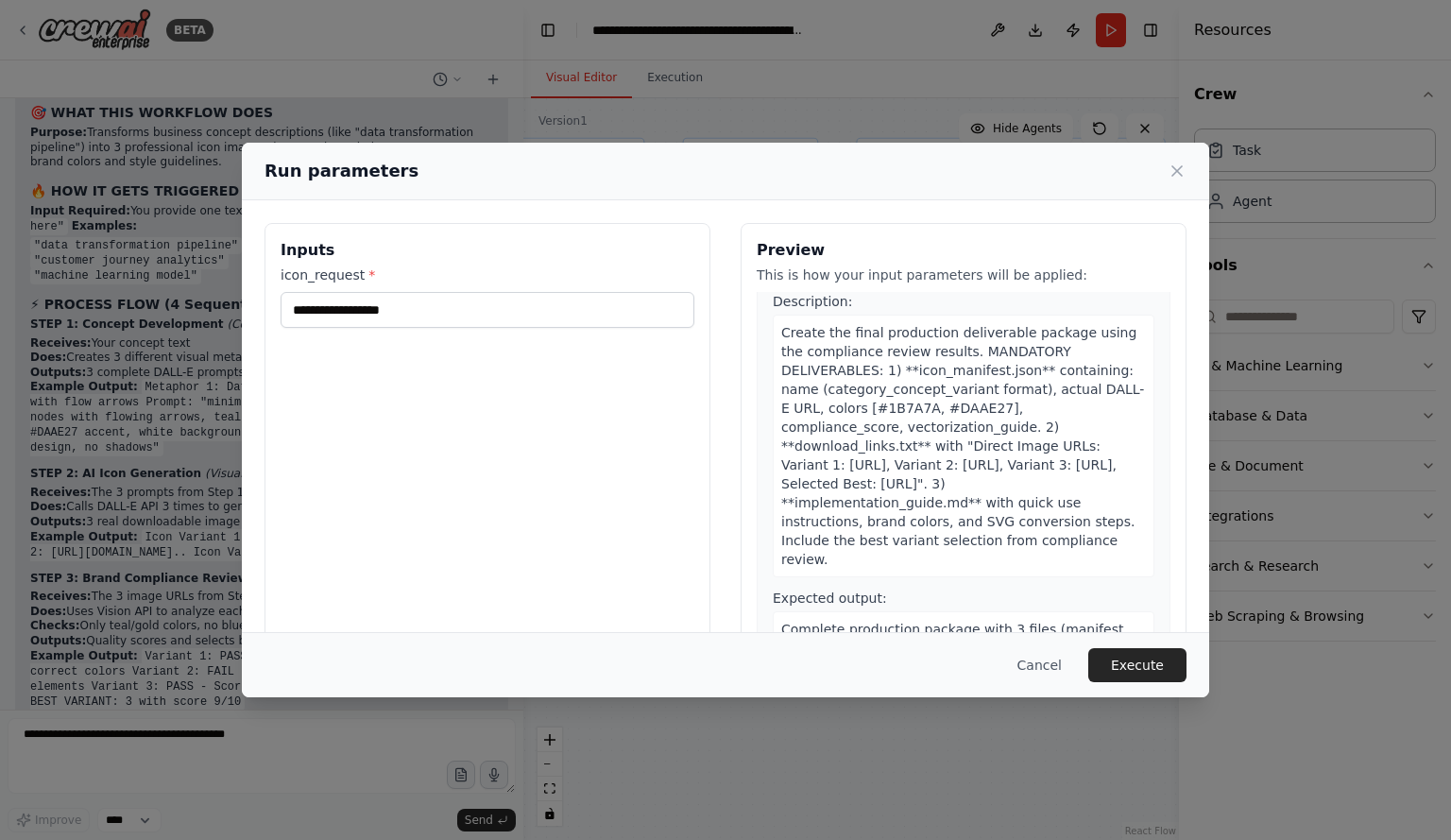
scroll to position [0, 0]
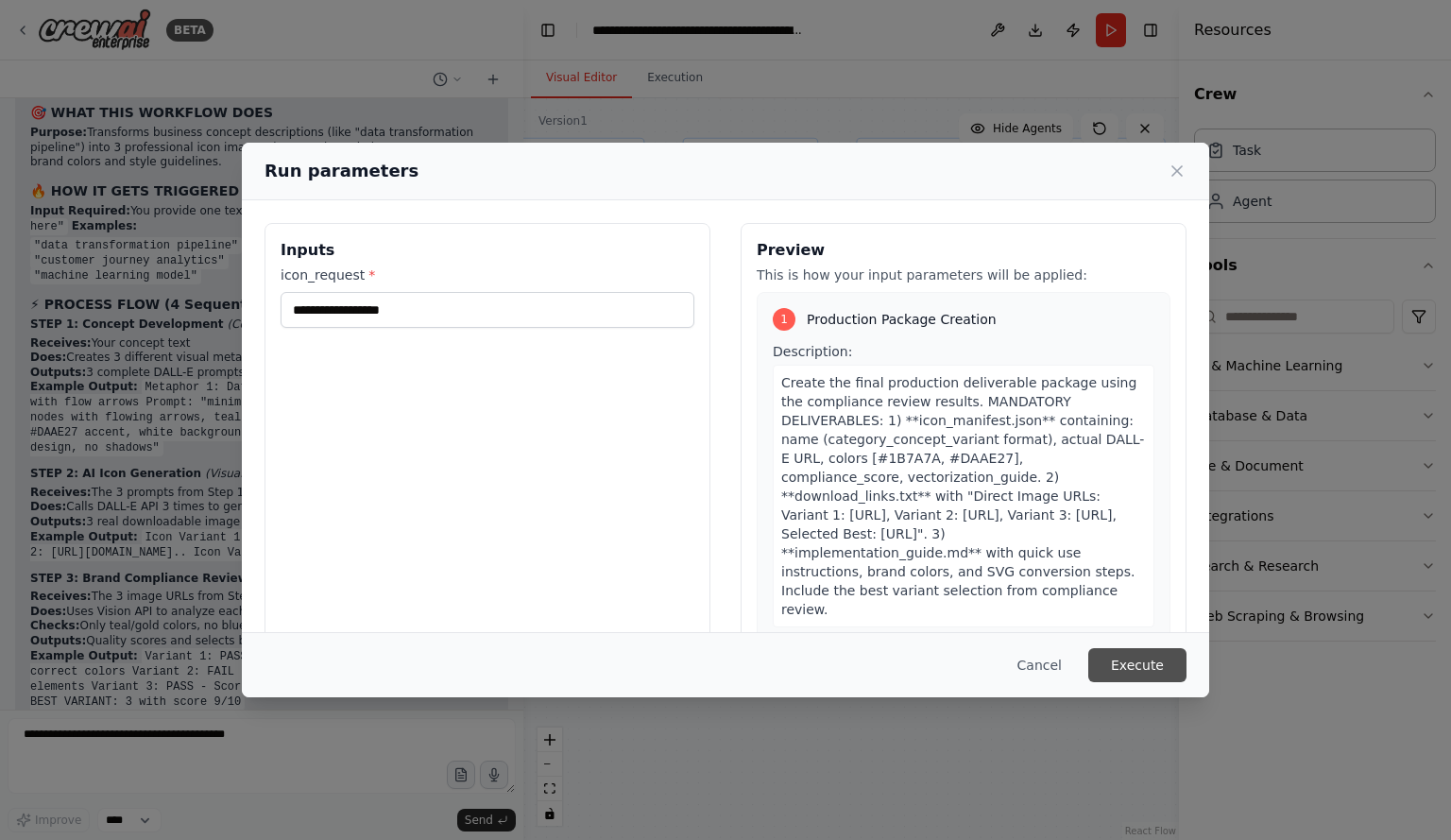
click at [1123, 665] on button "Execute" at bounding box center [1137, 665] width 98 height 34
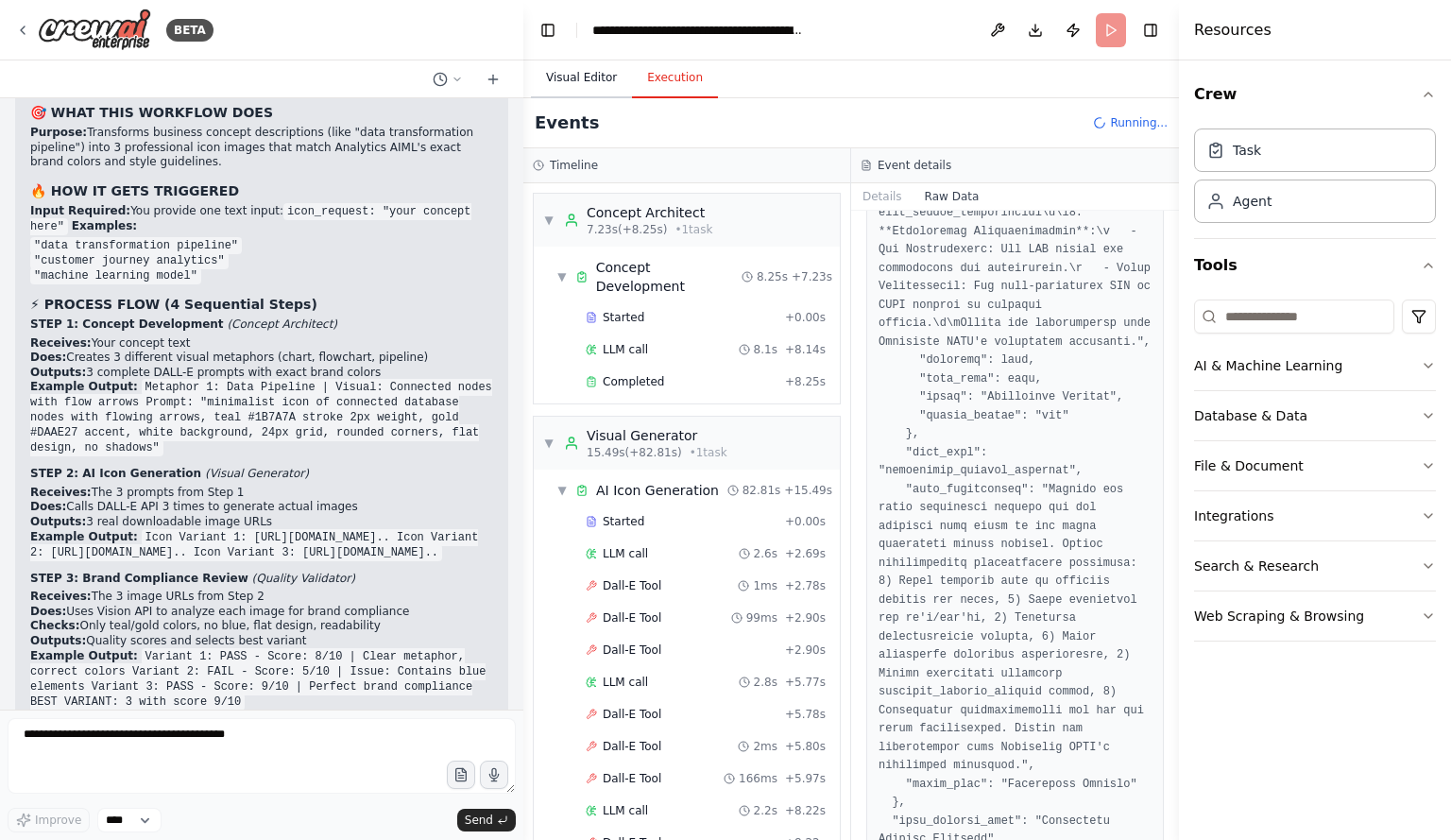
click at [571, 76] on button "Visual Editor" at bounding box center [581, 78] width 101 height 40
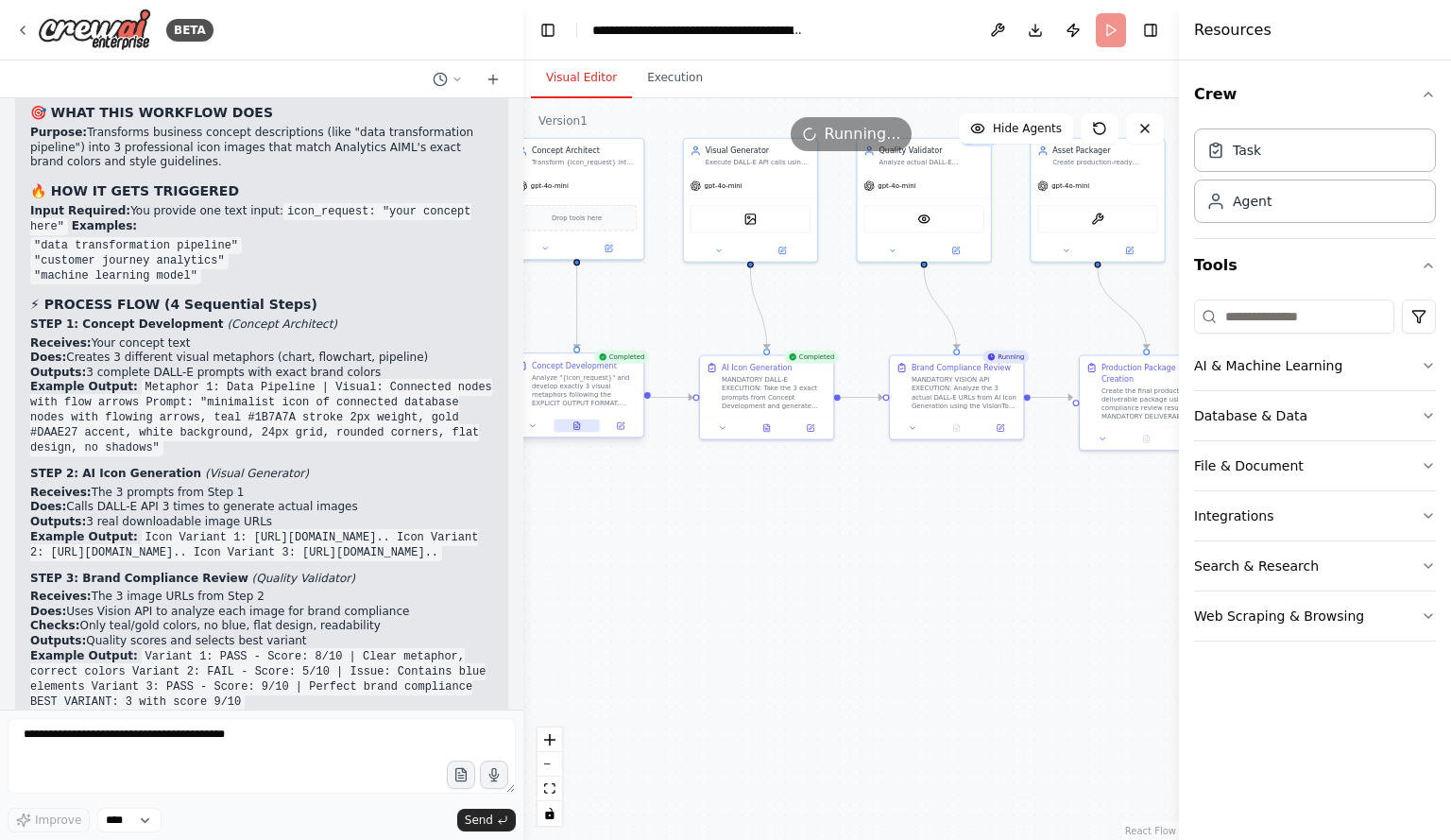
click at [569, 426] on button at bounding box center [576, 425] width 47 height 13
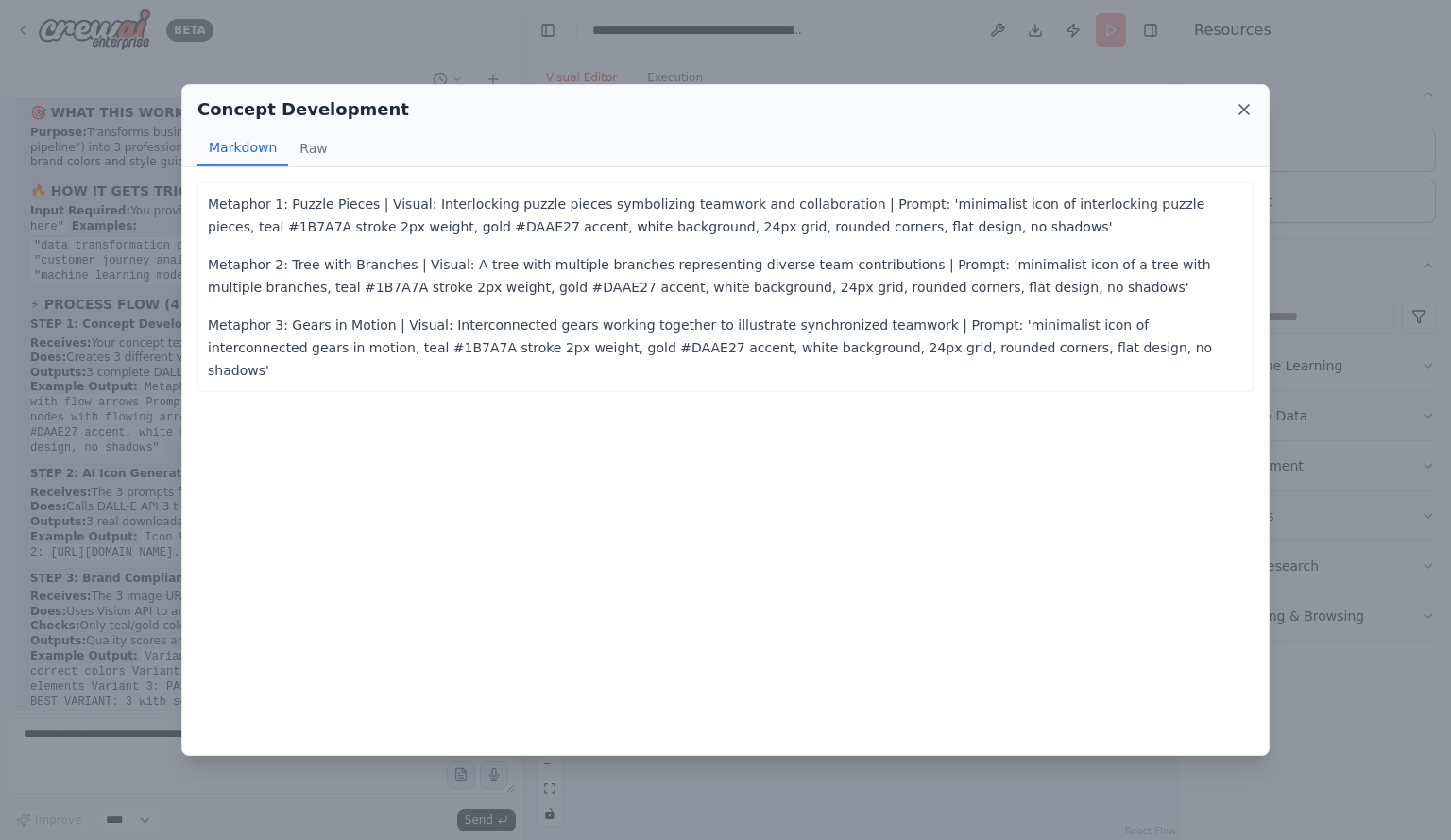
click at [1238, 111] on icon at bounding box center [1244, 109] width 19 height 19
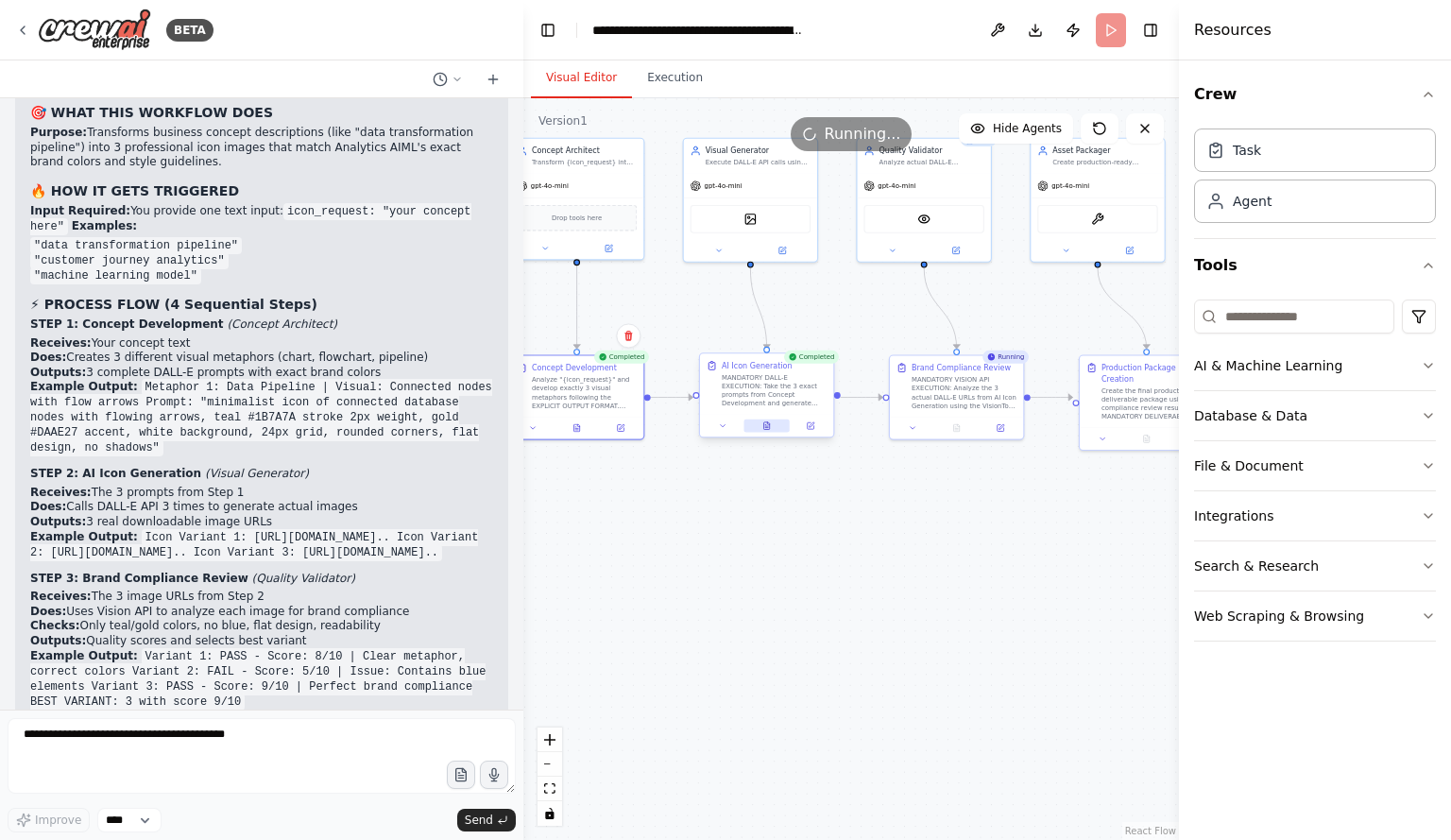
click at [771, 426] on icon at bounding box center [767, 425] width 9 height 9
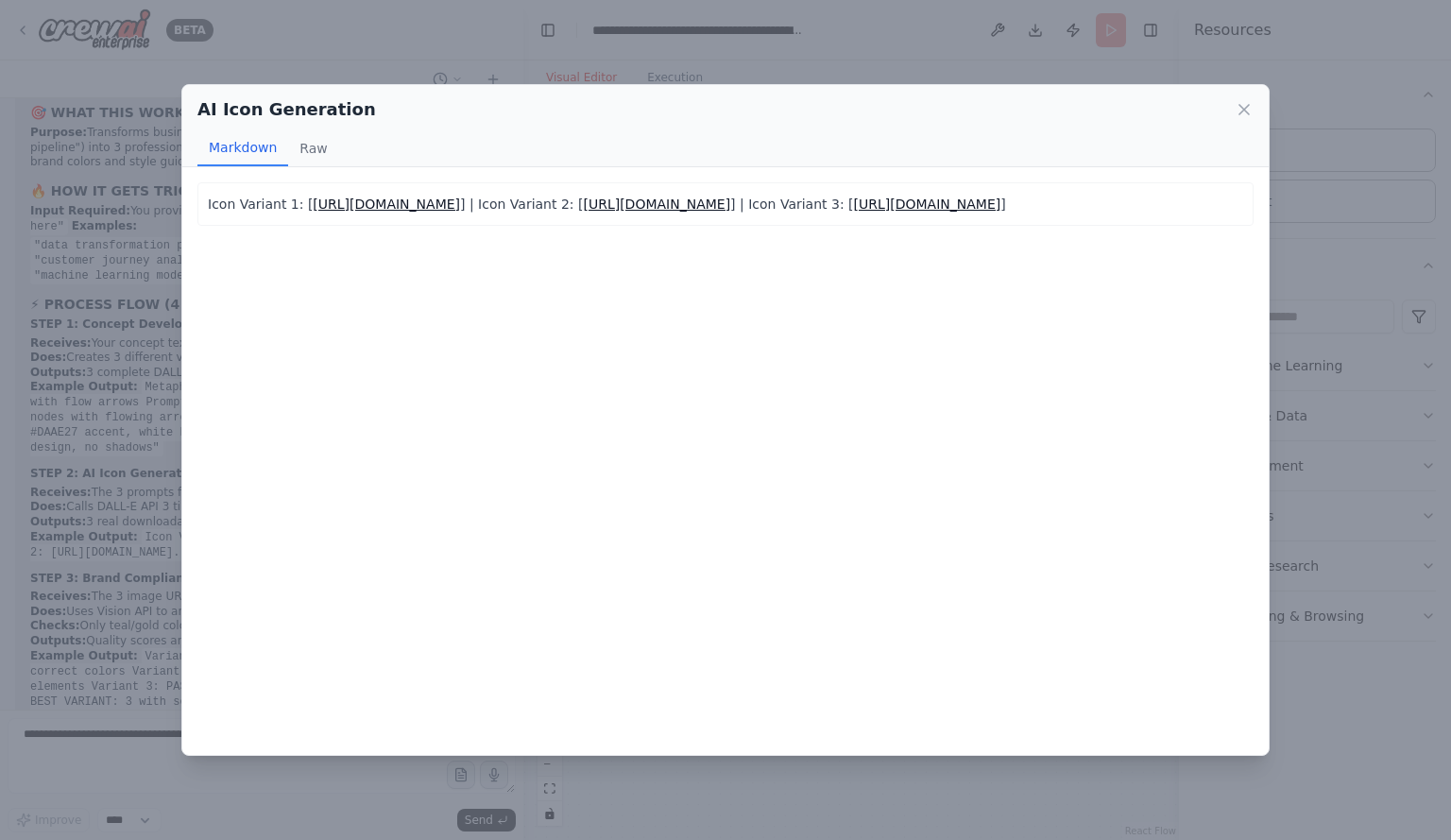
click at [374, 205] on link "https://example.com/puzzle_pieces_icon" at bounding box center [386, 203] width 148 height 15
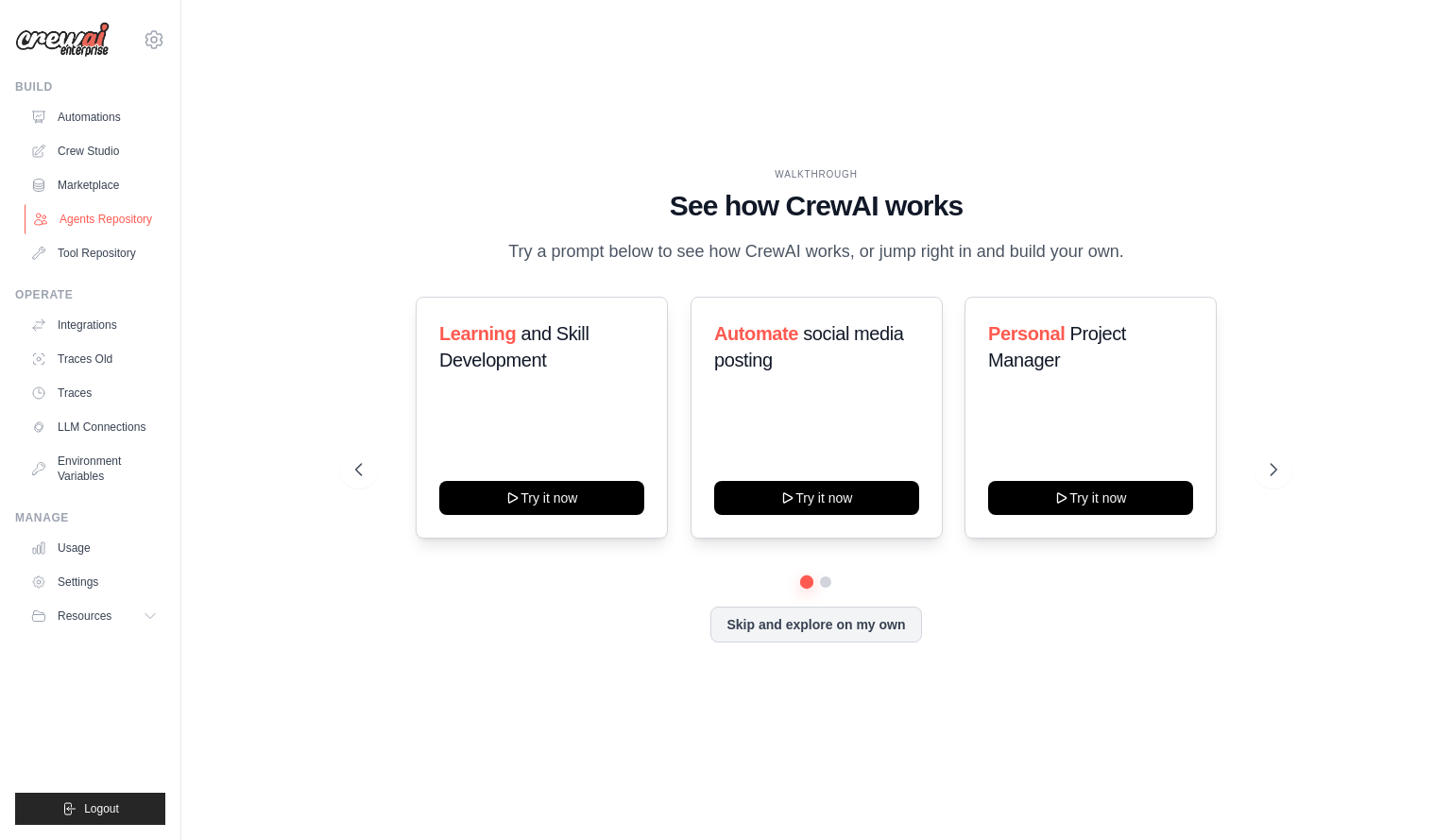
click at [81, 218] on link "Agents Repository" at bounding box center [96, 219] width 143 height 30
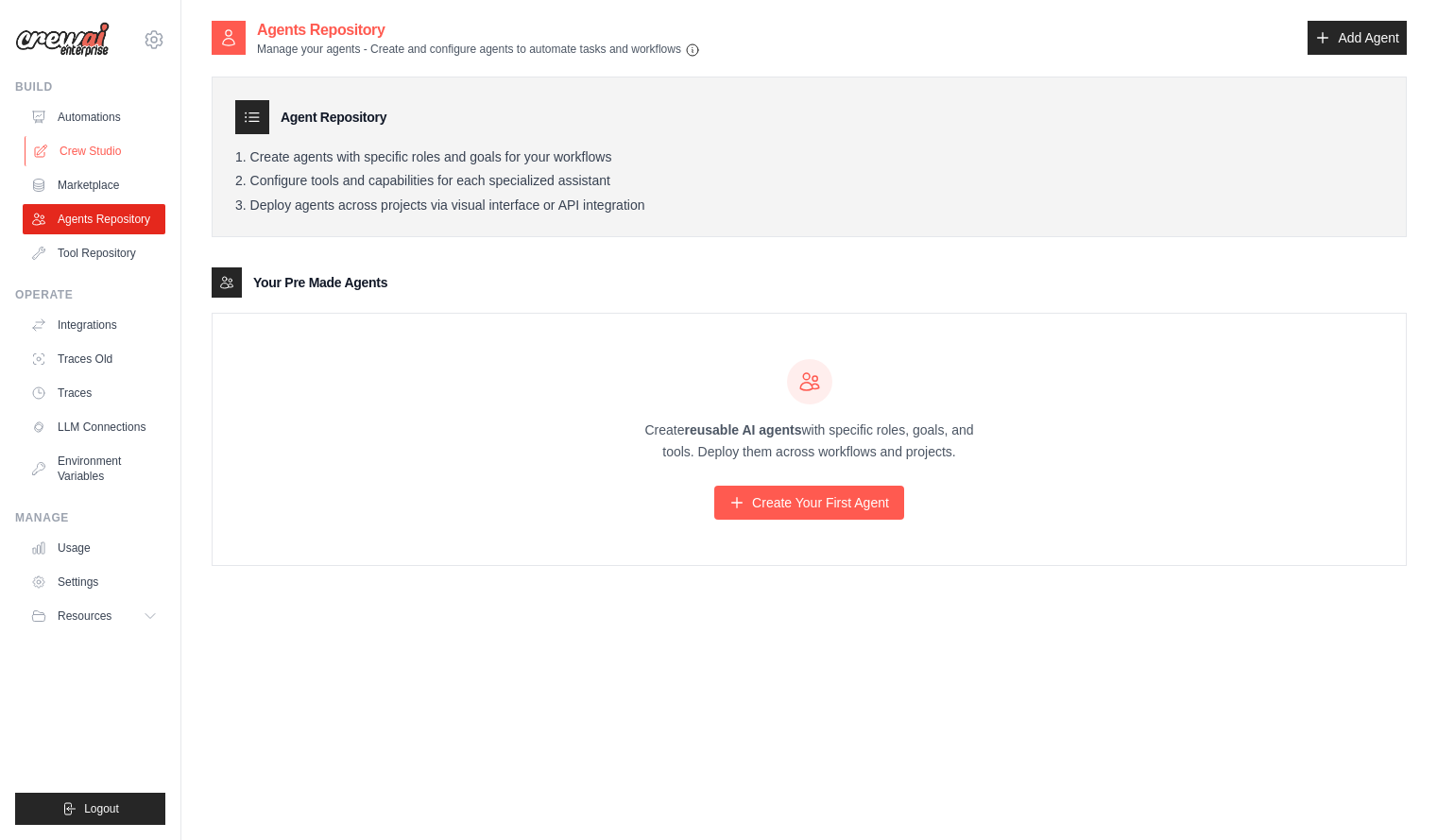
click at [103, 151] on link "Crew Studio" at bounding box center [96, 151] width 143 height 30
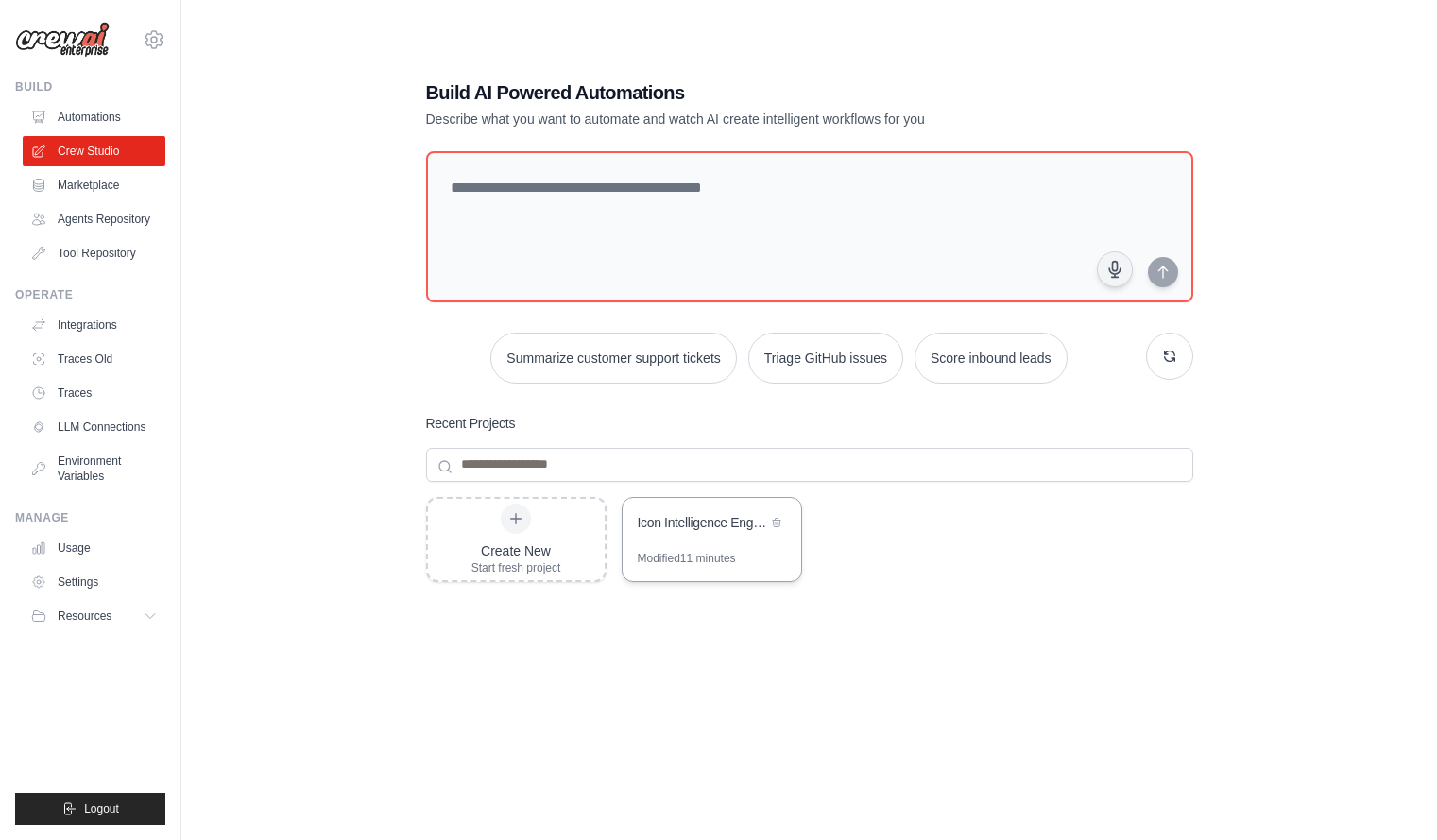
click at [711, 533] on div "Icon Intelligence Engine v2 - Analytics AIML Brand System" at bounding box center [702, 524] width 130 height 23
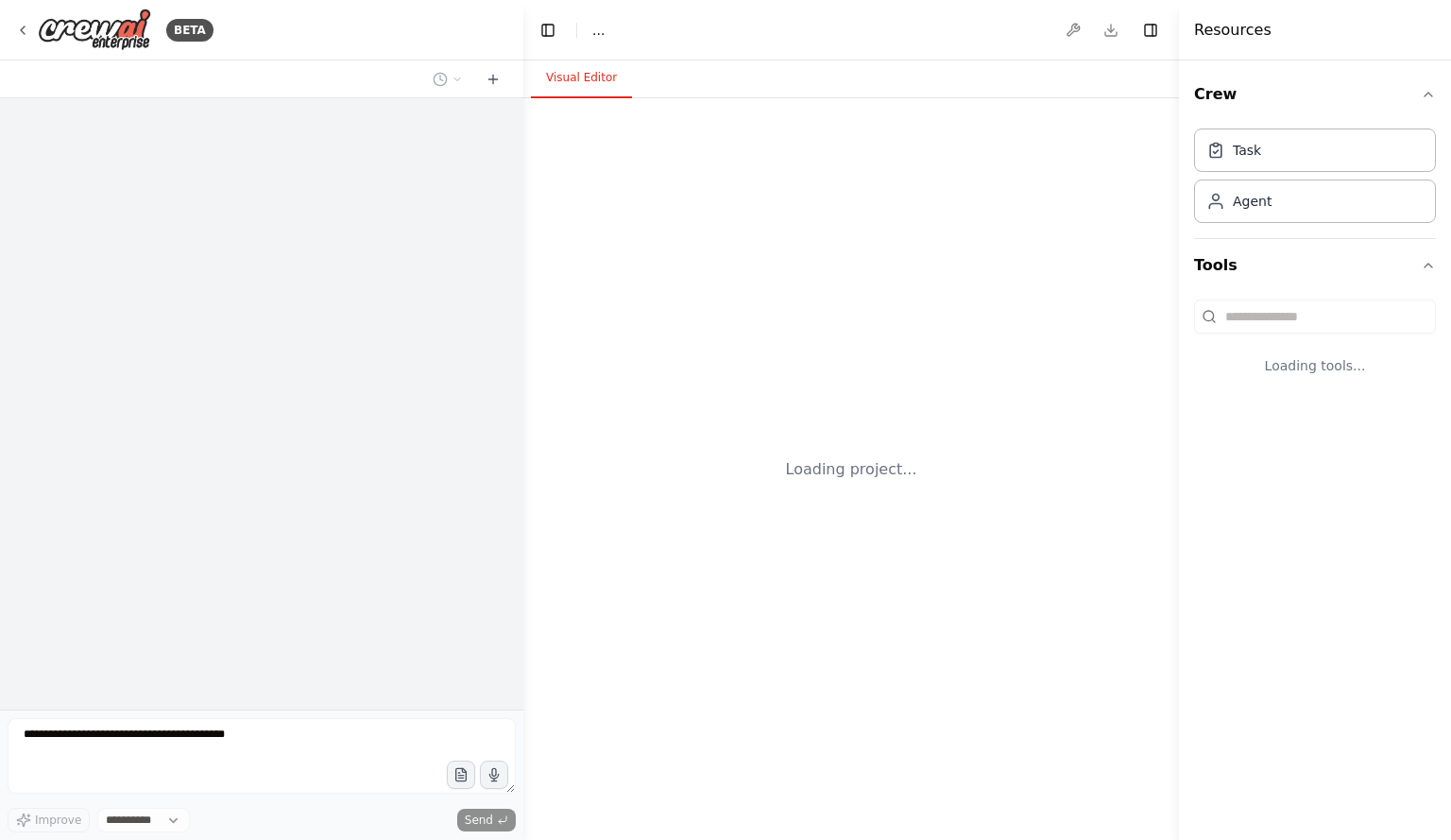
select select "****"
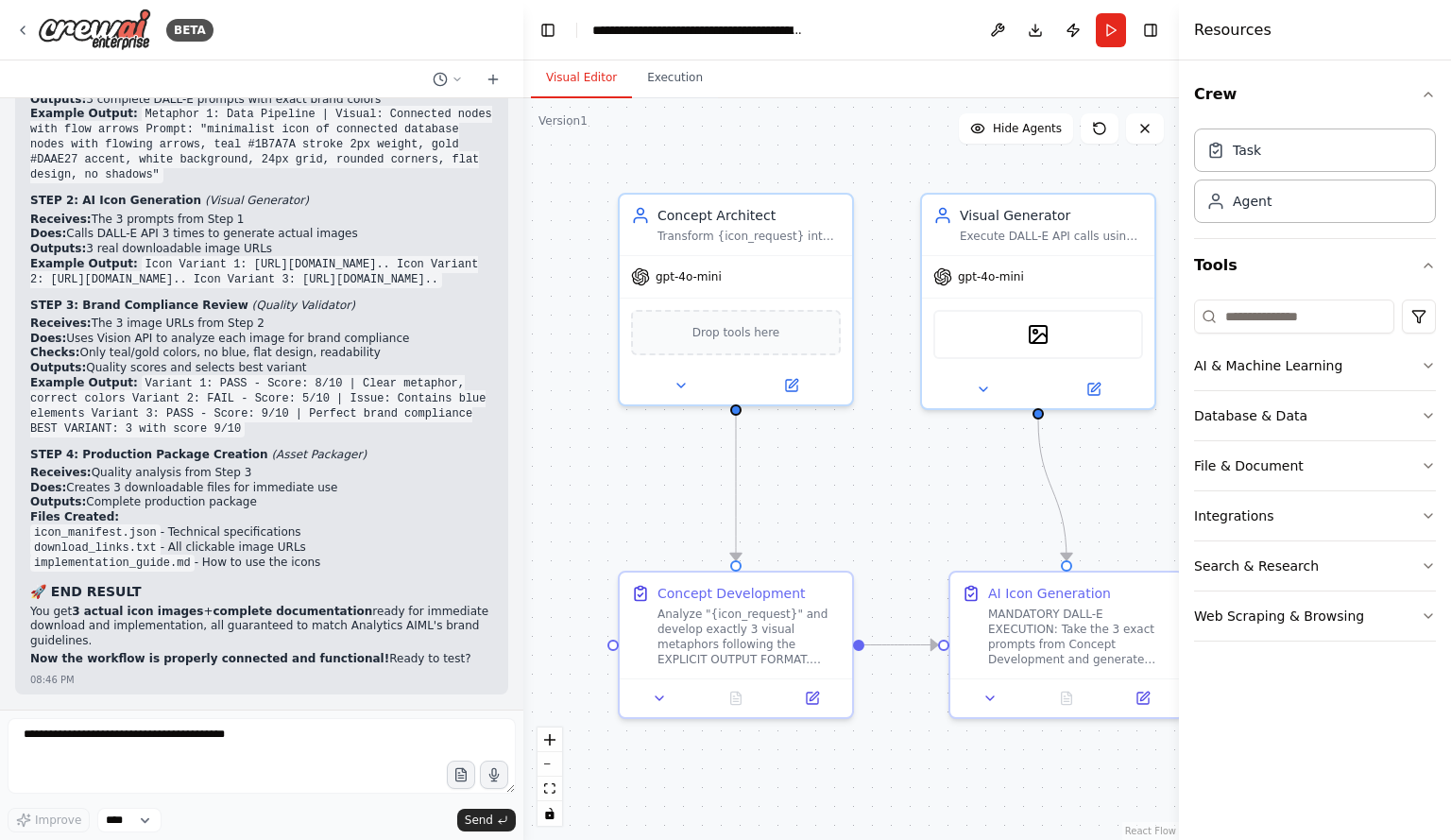
scroll to position [12595, 0]
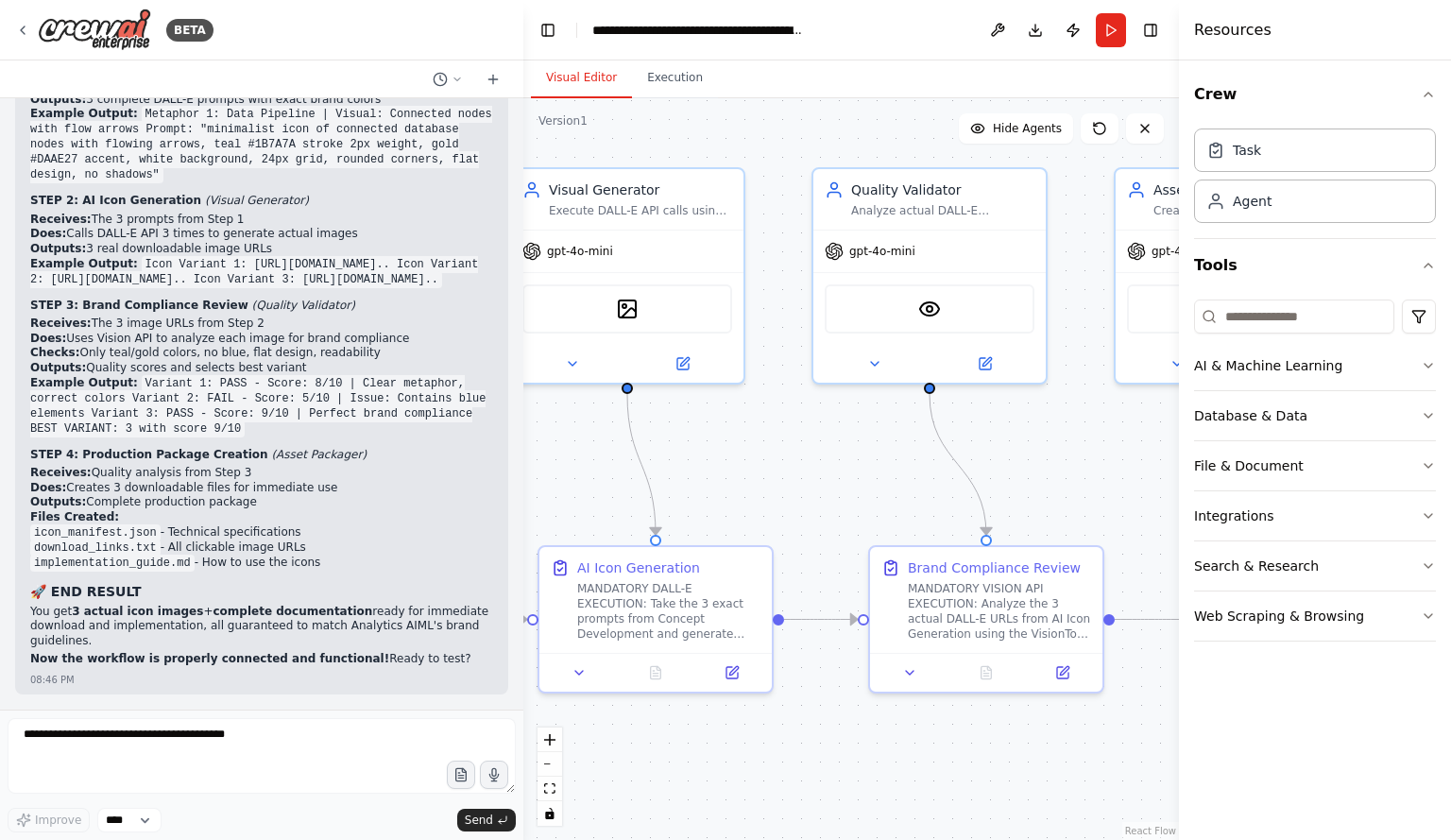
drag, startPoint x: 874, startPoint y: 477, endPoint x: 421, endPoint y: 447, distance: 454.0
click at [421, 449] on div "BETA 🚀 Master Onboarding Prompt for CREW AI: Icon Intelligence Engine Project O…" at bounding box center [725, 420] width 1451 height 840
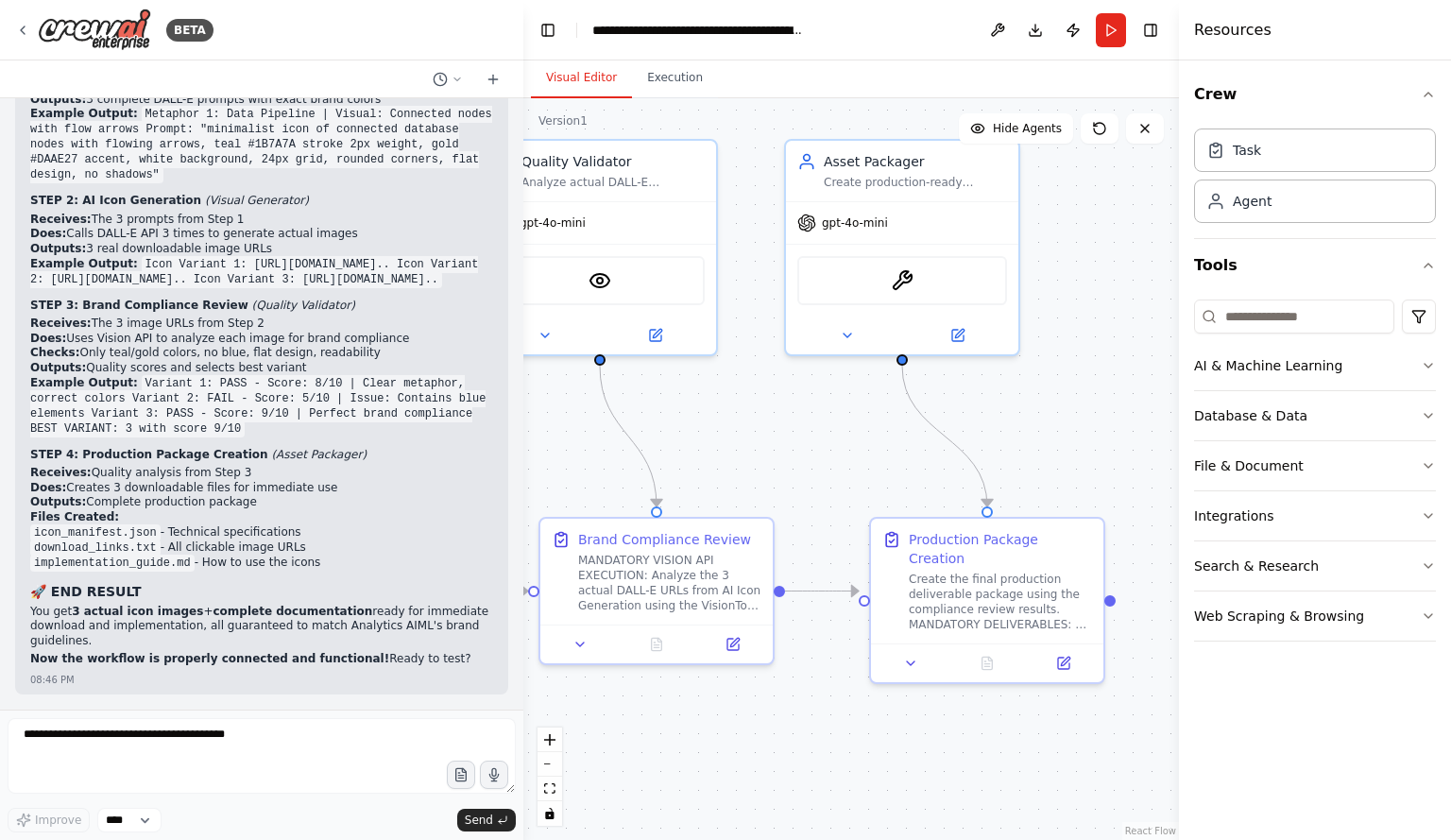
drag, startPoint x: 1036, startPoint y: 454, endPoint x: 749, endPoint y: 427, distance: 288.3
click at [749, 427] on div ".deletable-edge-delete-btn { width: 20px; height: 20px; border: 0px solid #ffff…" at bounding box center [851, 469] width 656 height 742
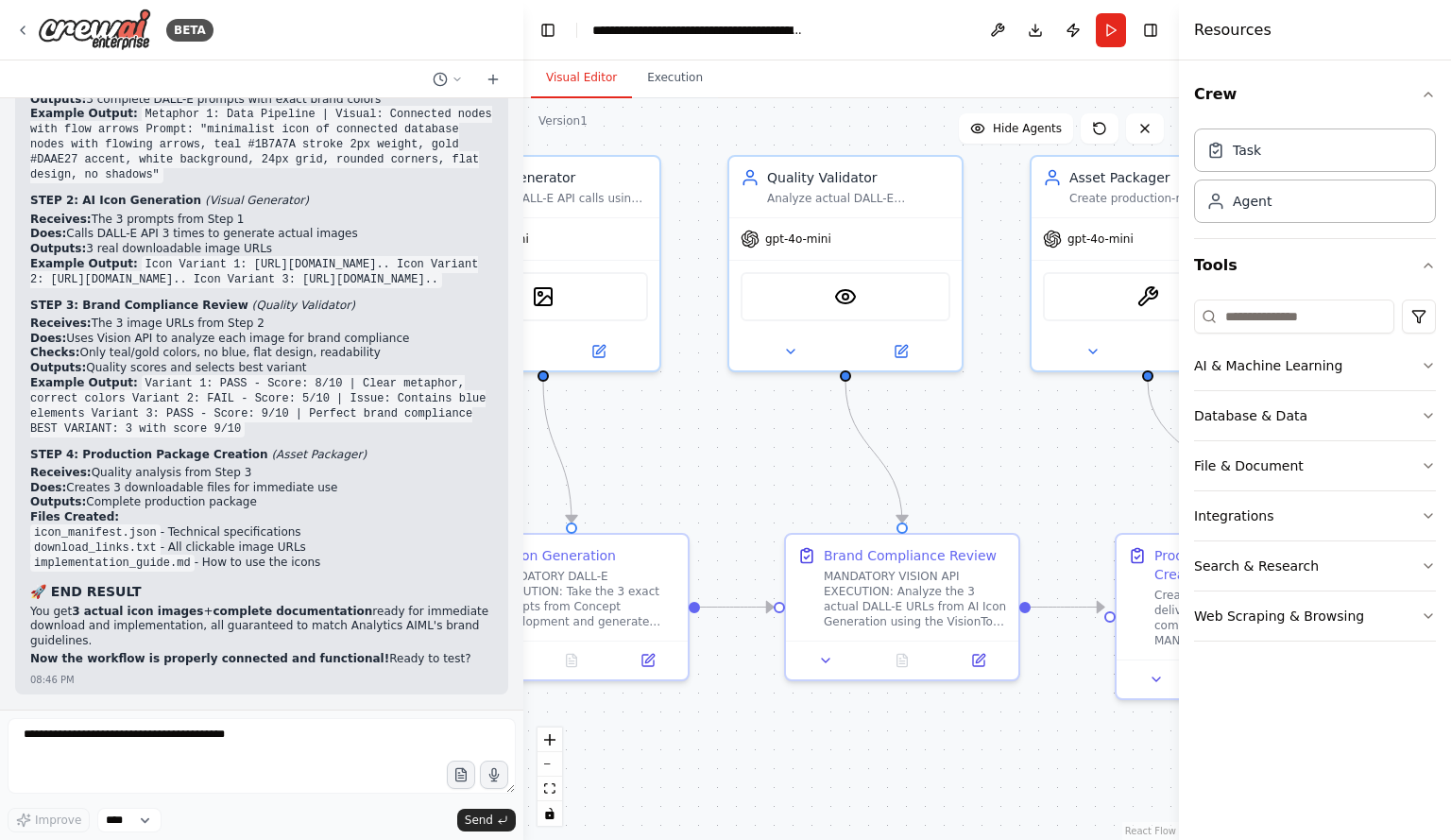
drag, startPoint x: 801, startPoint y: 449, endPoint x: 868, endPoint y: 460, distance: 67.9
click at [1085, 463] on div ".deletable-edge-delete-btn { width: 20px; height: 20px; border: 0px solid #ffff…" at bounding box center [851, 469] width 656 height 742
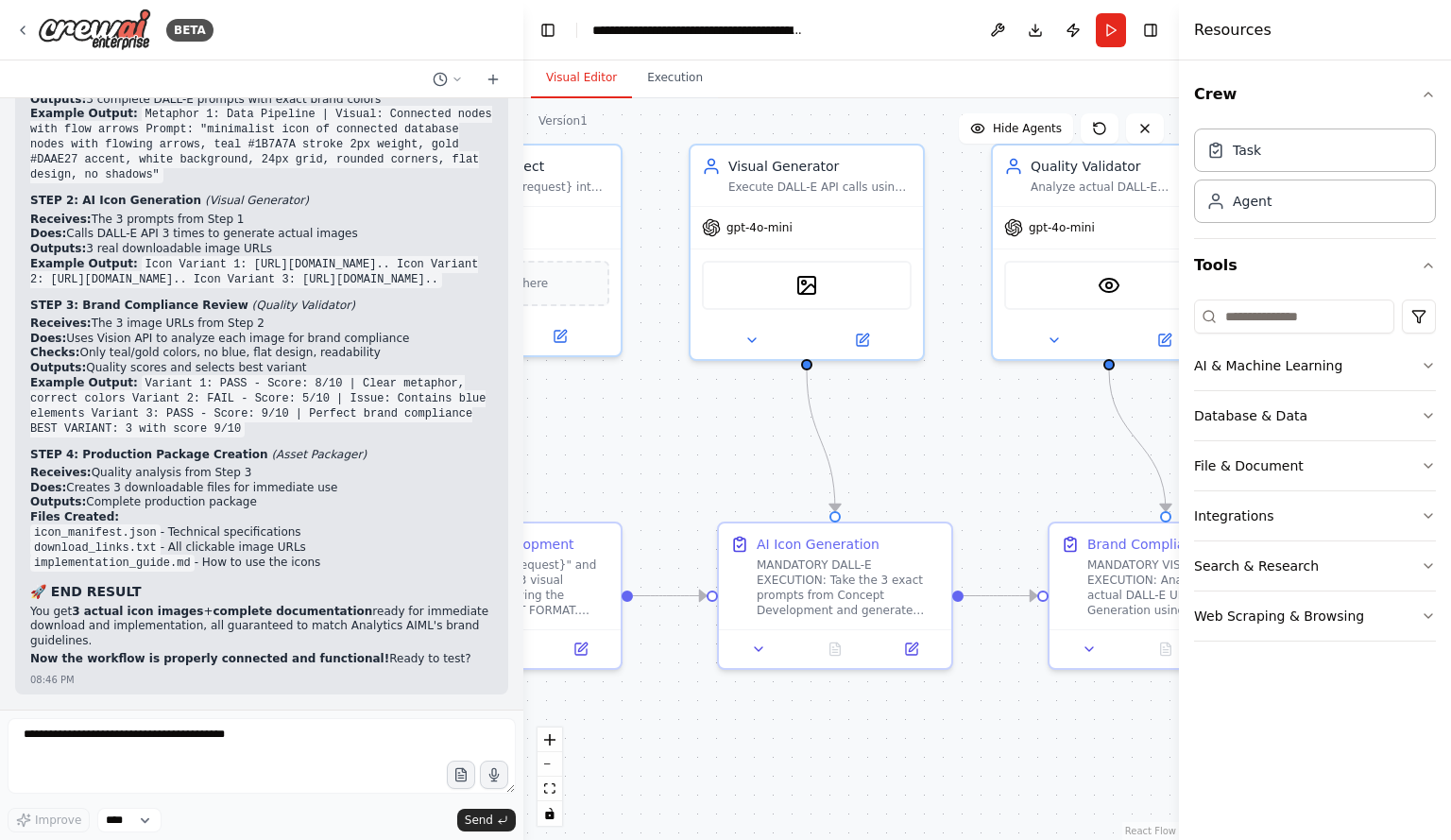
drag, startPoint x: 765, startPoint y: 458, endPoint x: 990, endPoint y: 449, distance: 225.2
click at [990, 449] on div ".deletable-edge-delete-btn { width: 20px; height: 20px; border: 0px solid #ffff…" at bounding box center [851, 469] width 656 height 742
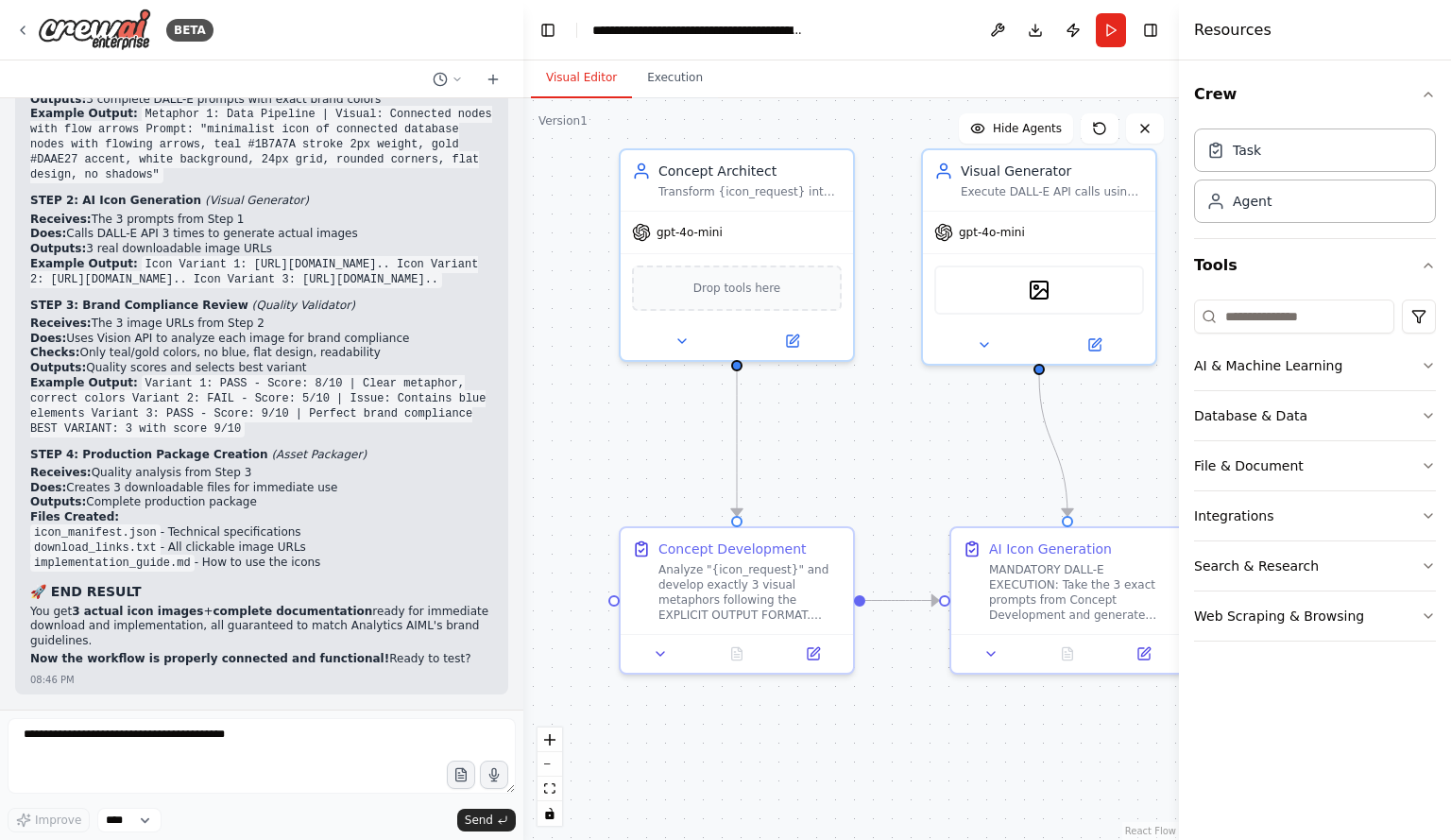
drag, startPoint x: 665, startPoint y: 446, endPoint x: 898, endPoint y: 450, distance: 233.0
click at [898, 450] on div ".deletable-edge-delete-btn { width: 20px; height: 20px; border: 0px solid #ffff…" at bounding box center [851, 469] width 656 height 742
click at [1103, 34] on button "Run" at bounding box center [1111, 30] width 30 height 34
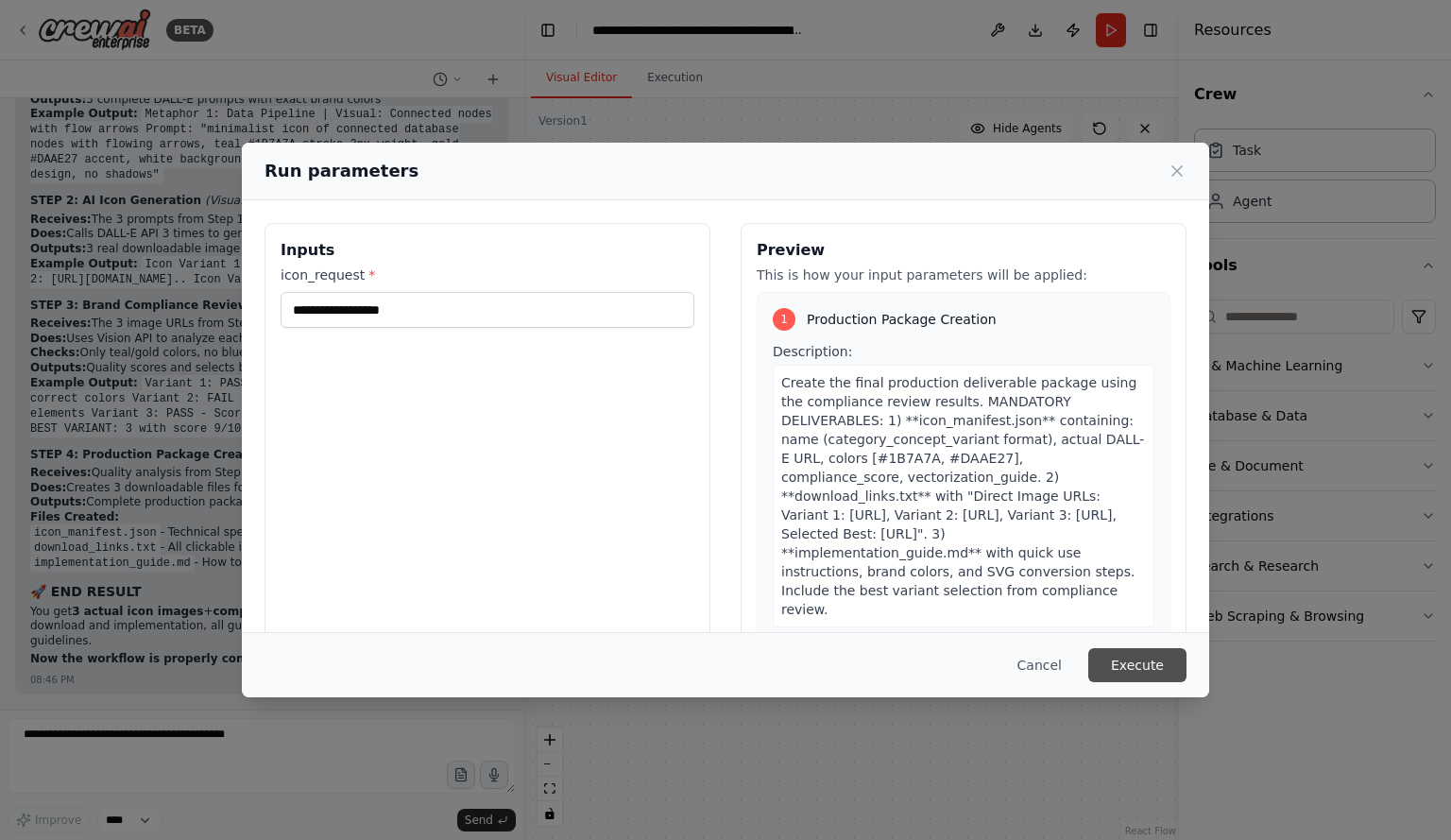
click at [1127, 668] on button "Execute" at bounding box center [1137, 665] width 98 height 34
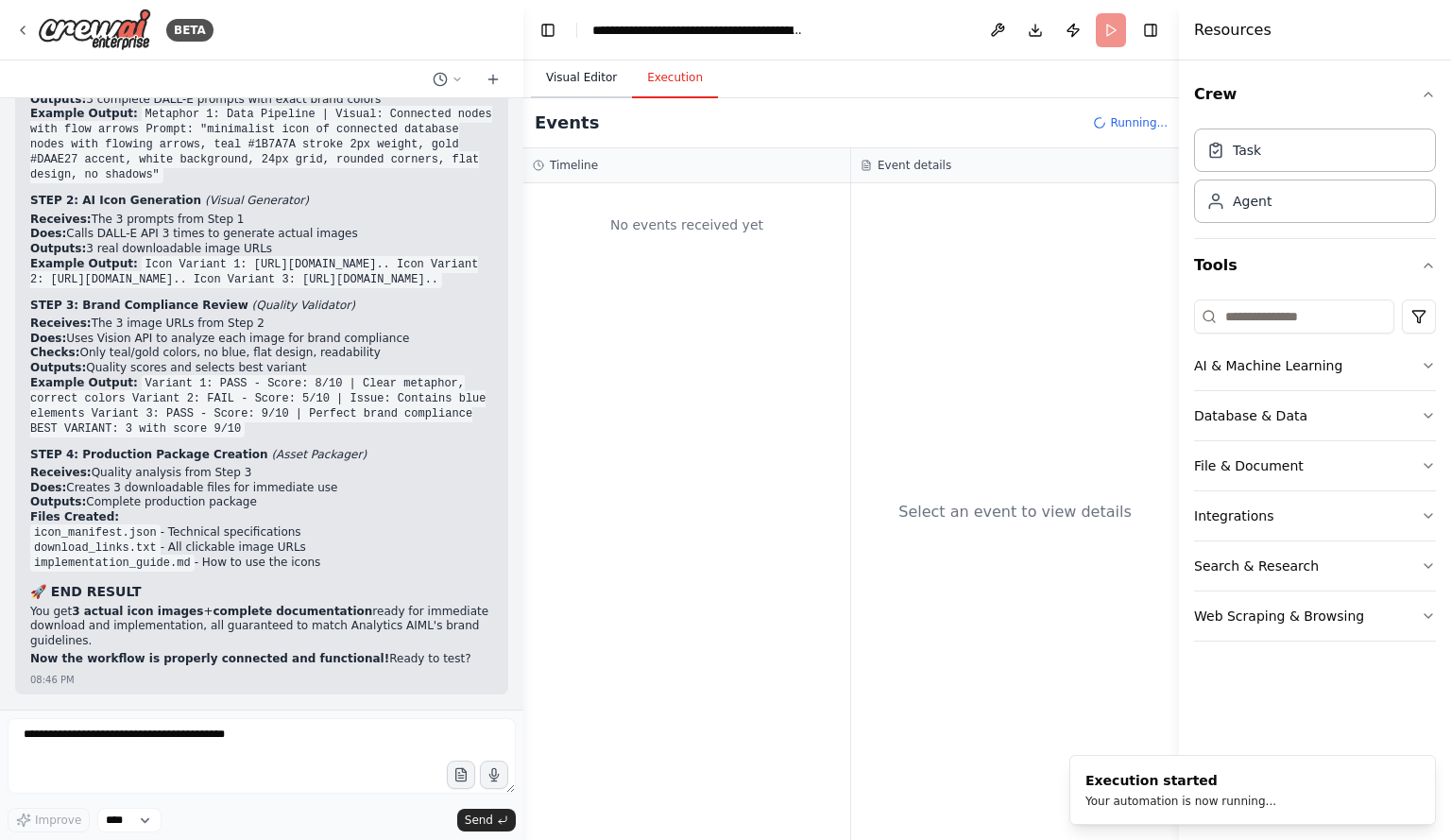
click at [569, 82] on button "Visual Editor" at bounding box center [581, 78] width 101 height 40
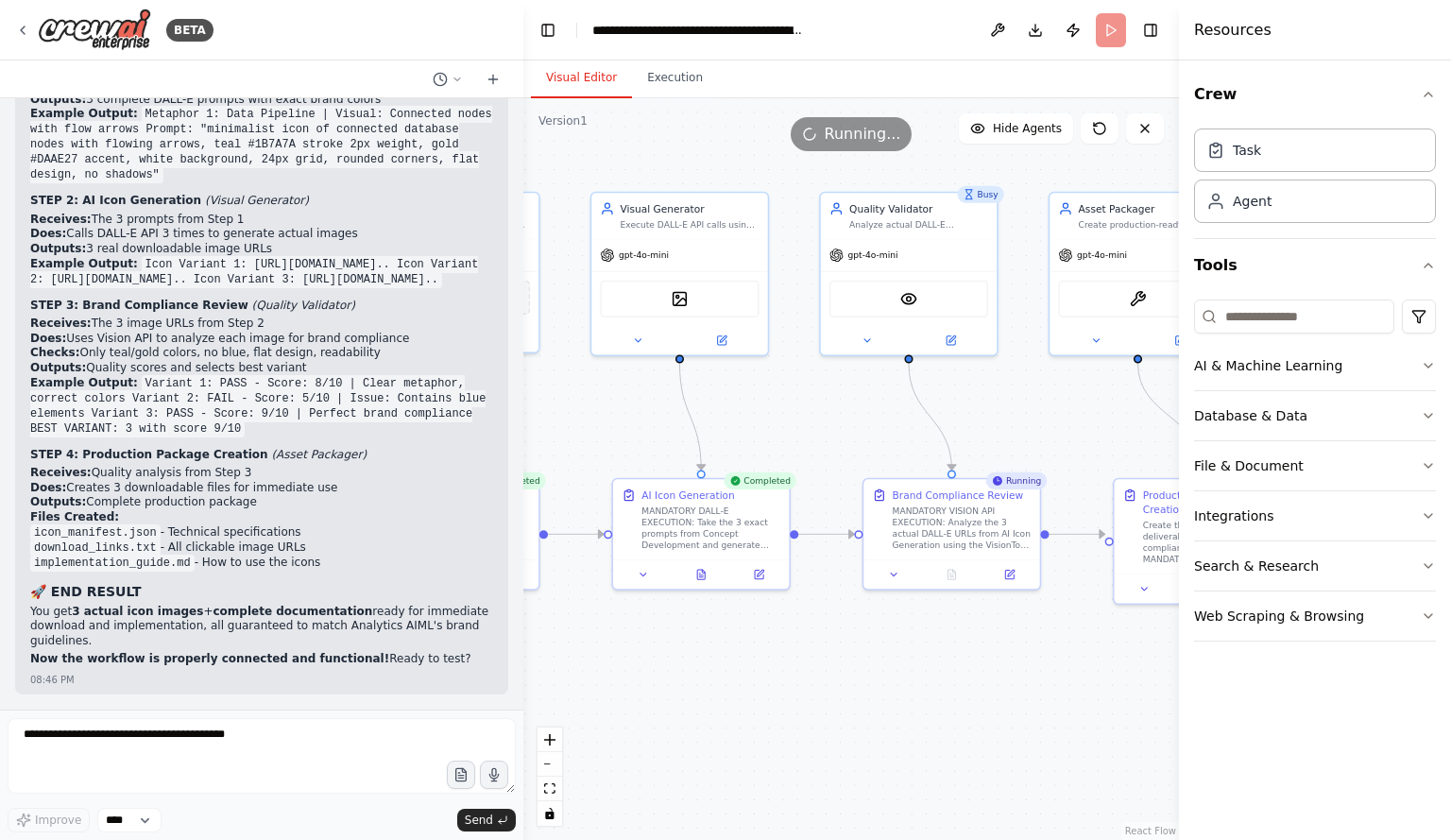
drag, startPoint x: 873, startPoint y: 442, endPoint x: 546, endPoint y: 411, distance: 328.5
click at [546, 411] on div ".deletable-edge-delete-btn { width: 20px; height: 20px; border: 0px solid #ffff…" at bounding box center [851, 469] width 656 height 742
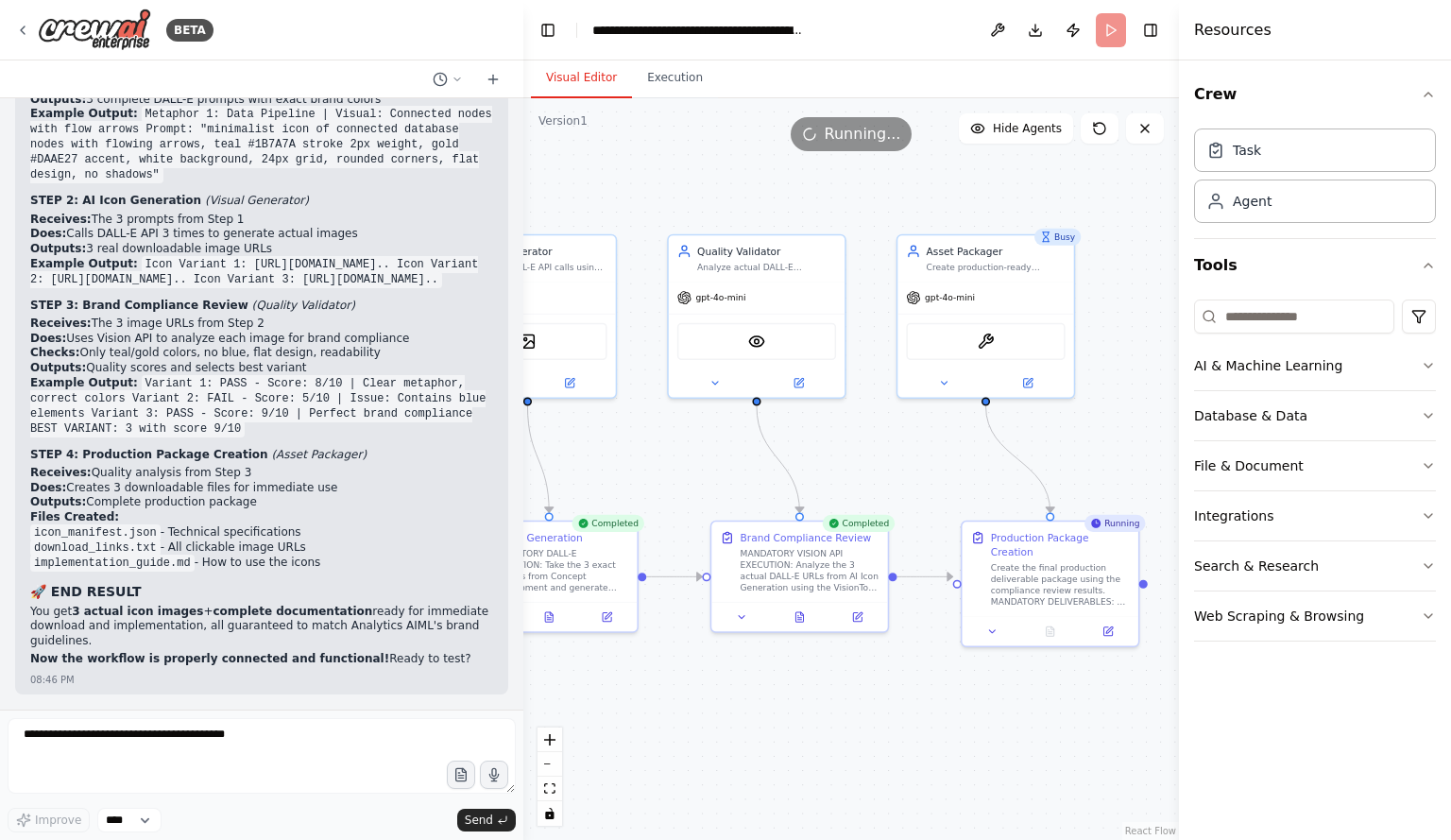
drag, startPoint x: 1030, startPoint y: 420, endPoint x: 889, endPoint y: 459, distance: 146.3
click at [889, 459] on div ".deletable-edge-delete-btn { width: 20px; height: 20px; border: 0px solid #ffff…" at bounding box center [851, 469] width 656 height 742
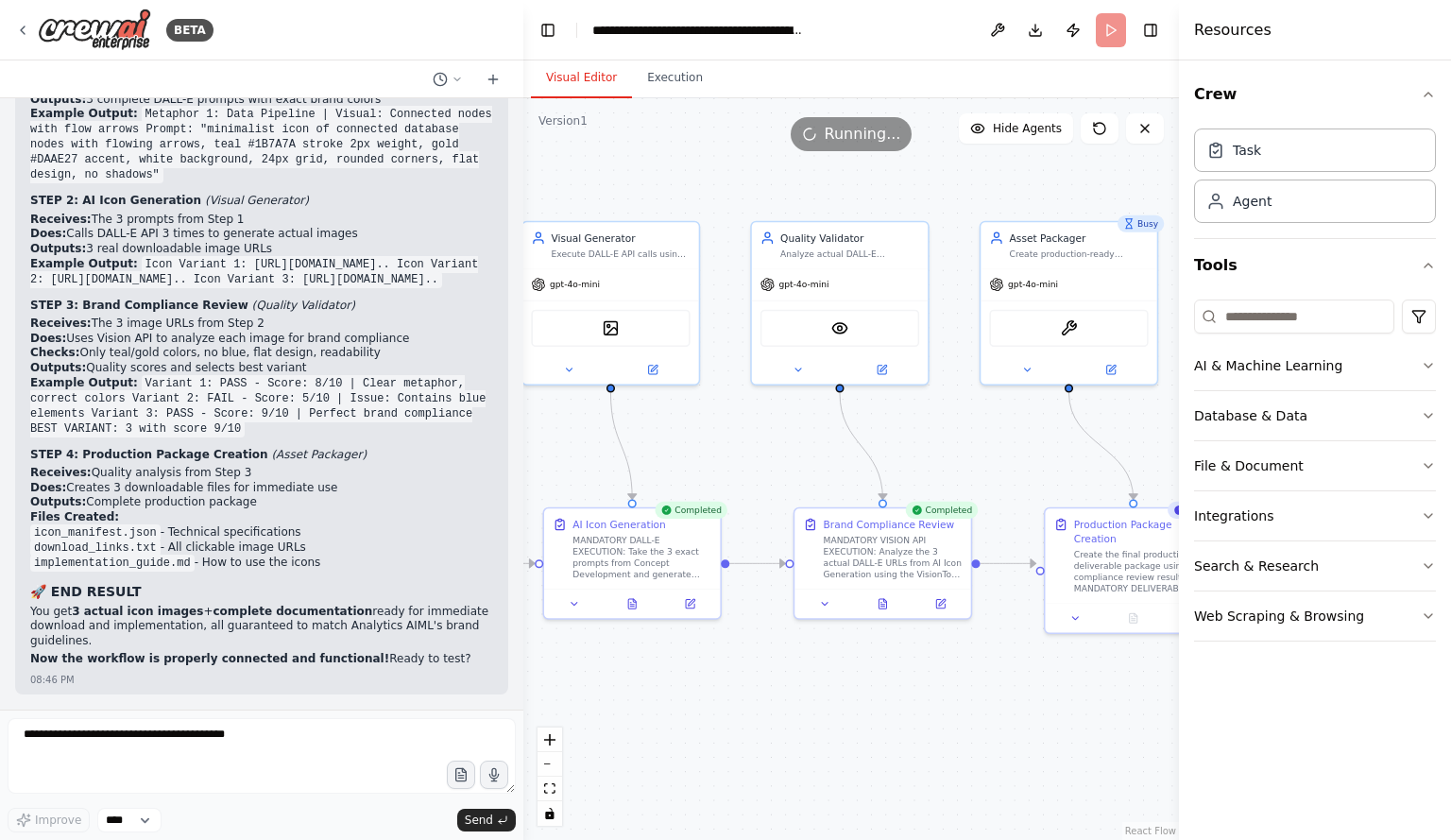
drag, startPoint x: 690, startPoint y: 502, endPoint x: 778, endPoint y: 491, distance: 88.7
click at [778, 489] on div ".deletable-edge-delete-btn { width: 20px; height: 20px; border: 0px solid #ffff…" at bounding box center [851, 469] width 656 height 742
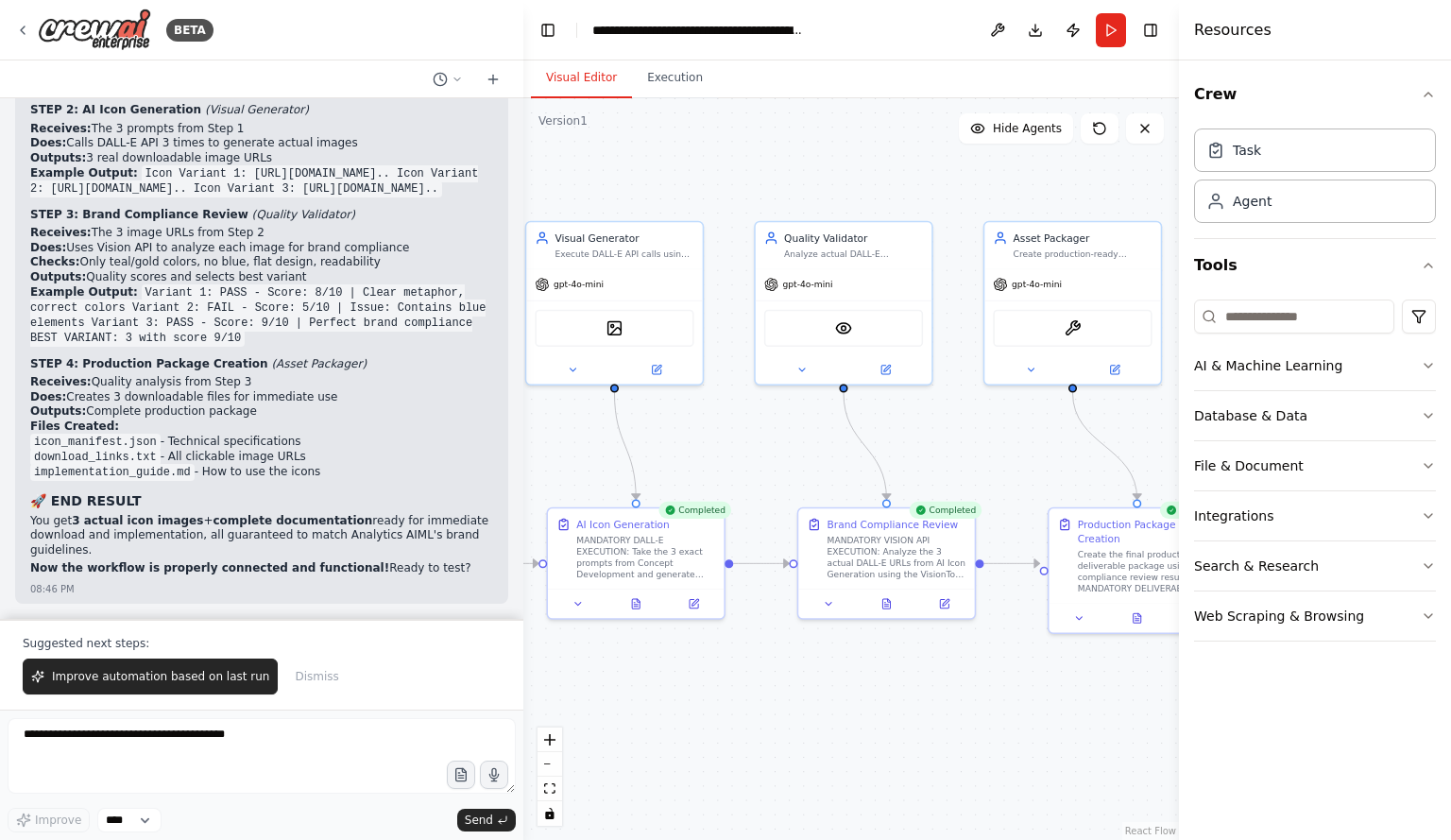
scroll to position [12685, 0]
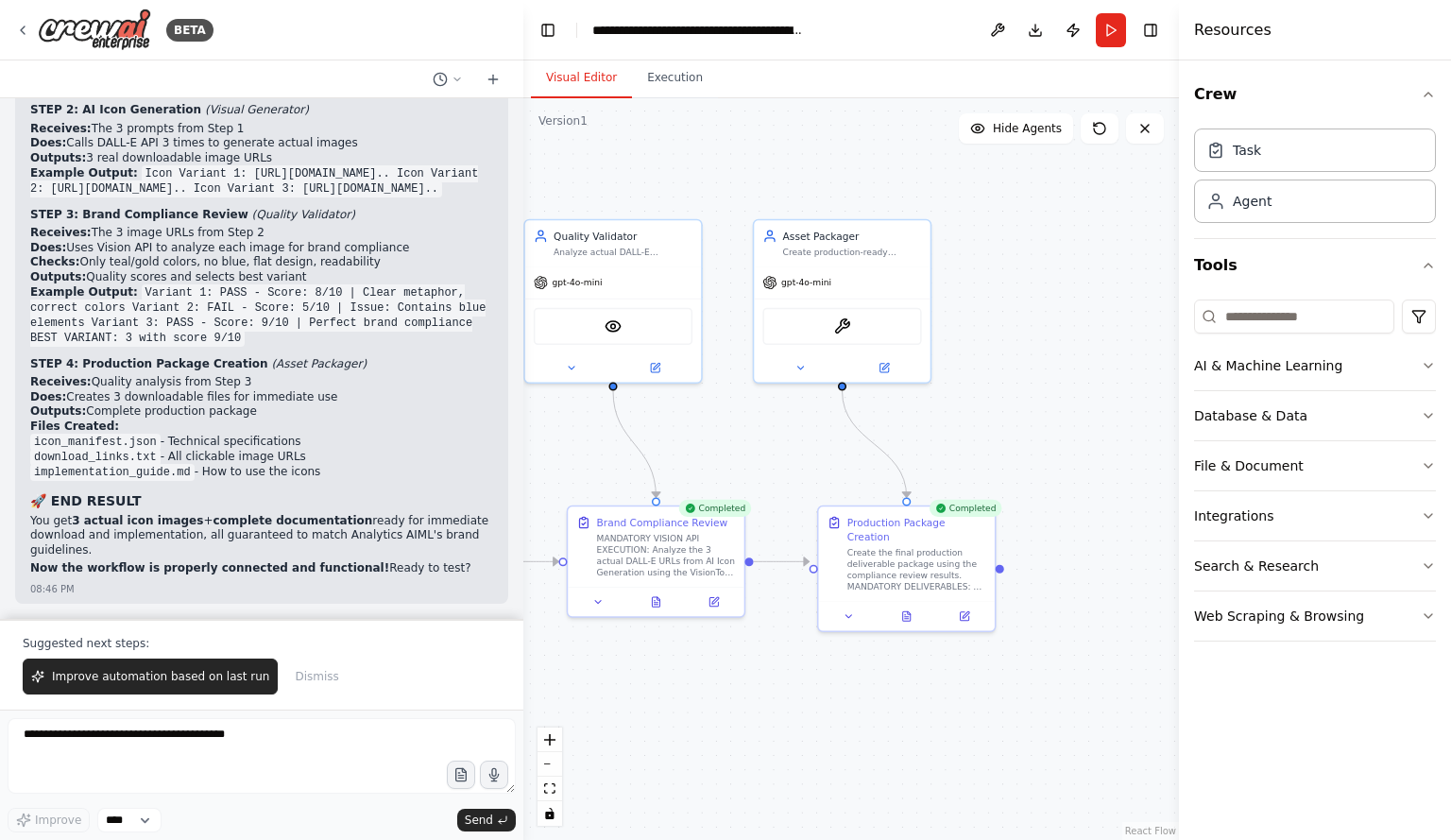
drag, startPoint x: 963, startPoint y: 468, endPoint x: 738, endPoint y: 465, distance: 225.0
click at [738, 465] on div ".deletable-edge-delete-btn { width: 20px; height: 20px; border: 0px solid #ffff…" at bounding box center [851, 469] width 656 height 742
click at [861, 604] on button at bounding box center [855, 612] width 50 height 17
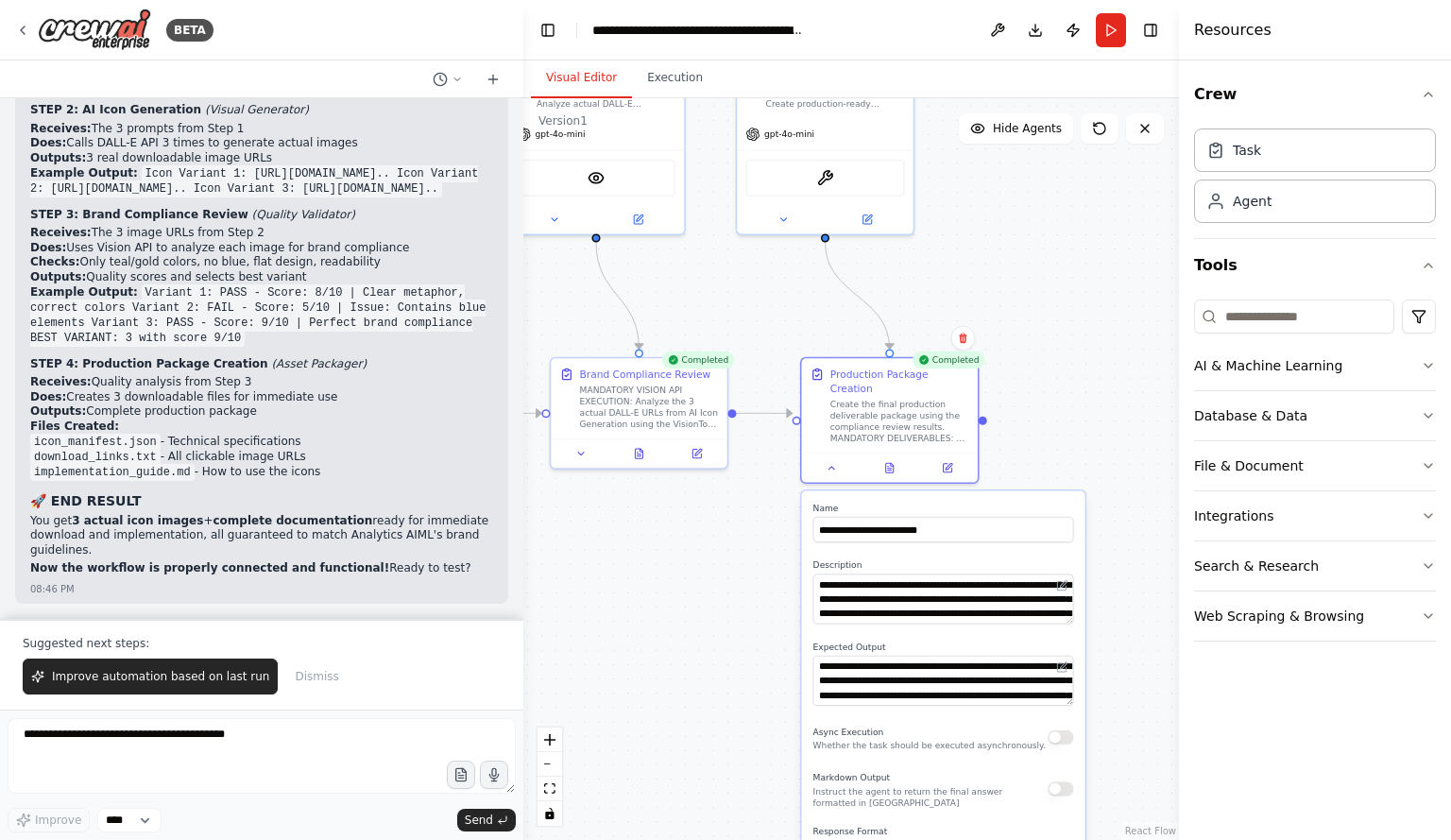
drag, startPoint x: 1073, startPoint y: 537, endPoint x: 1050, endPoint y: 399, distance: 139.9
click at [1050, 399] on div ".deletable-edge-delete-btn { width: 20px; height: 20px; border: 0px solid #ffff…" at bounding box center [851, 469] width 656 height 742
click at [672, 69] on button "Execution" at bounding box center [674, 78] width 86 height 40
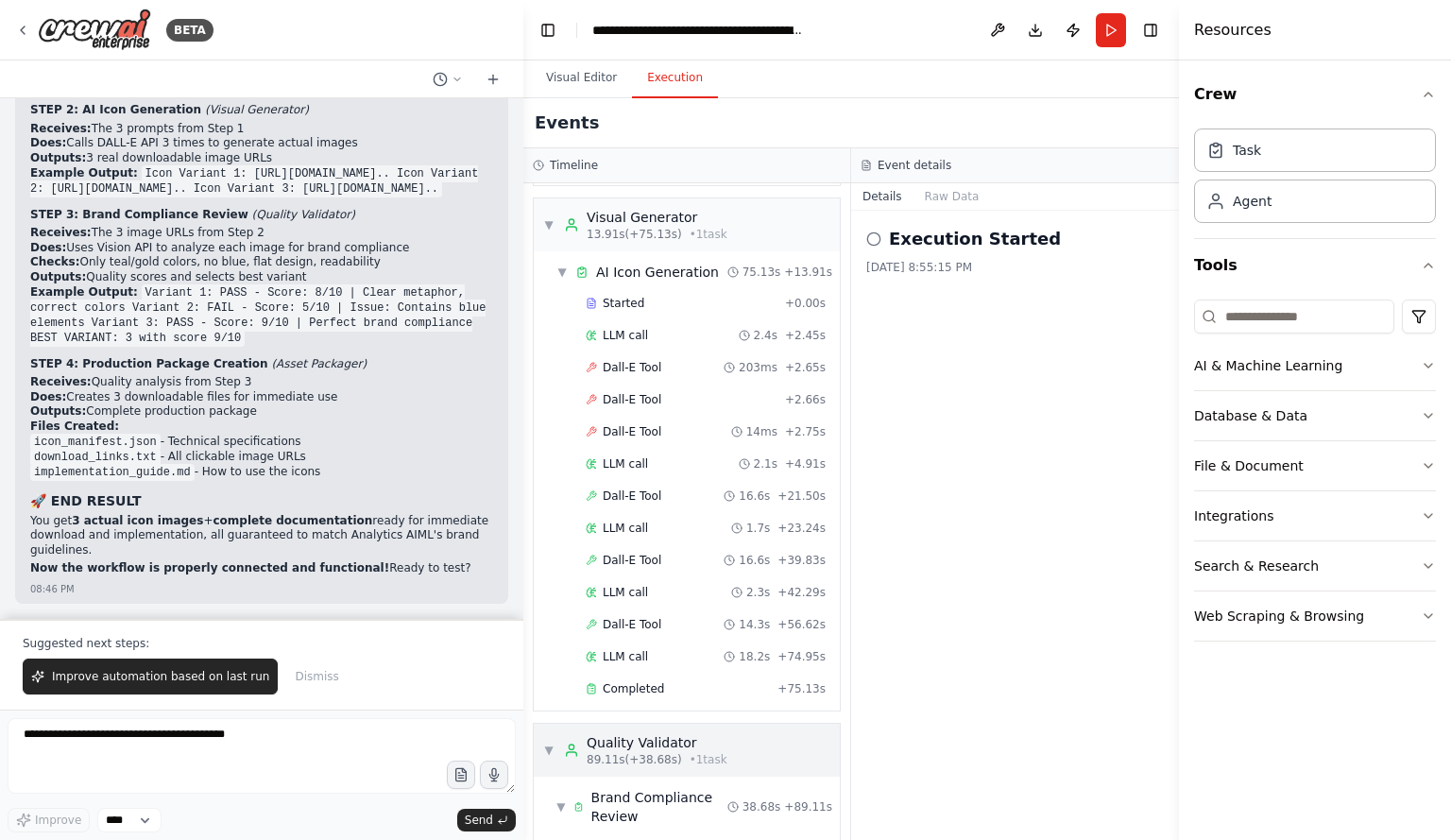
scroll to position [730, 0]
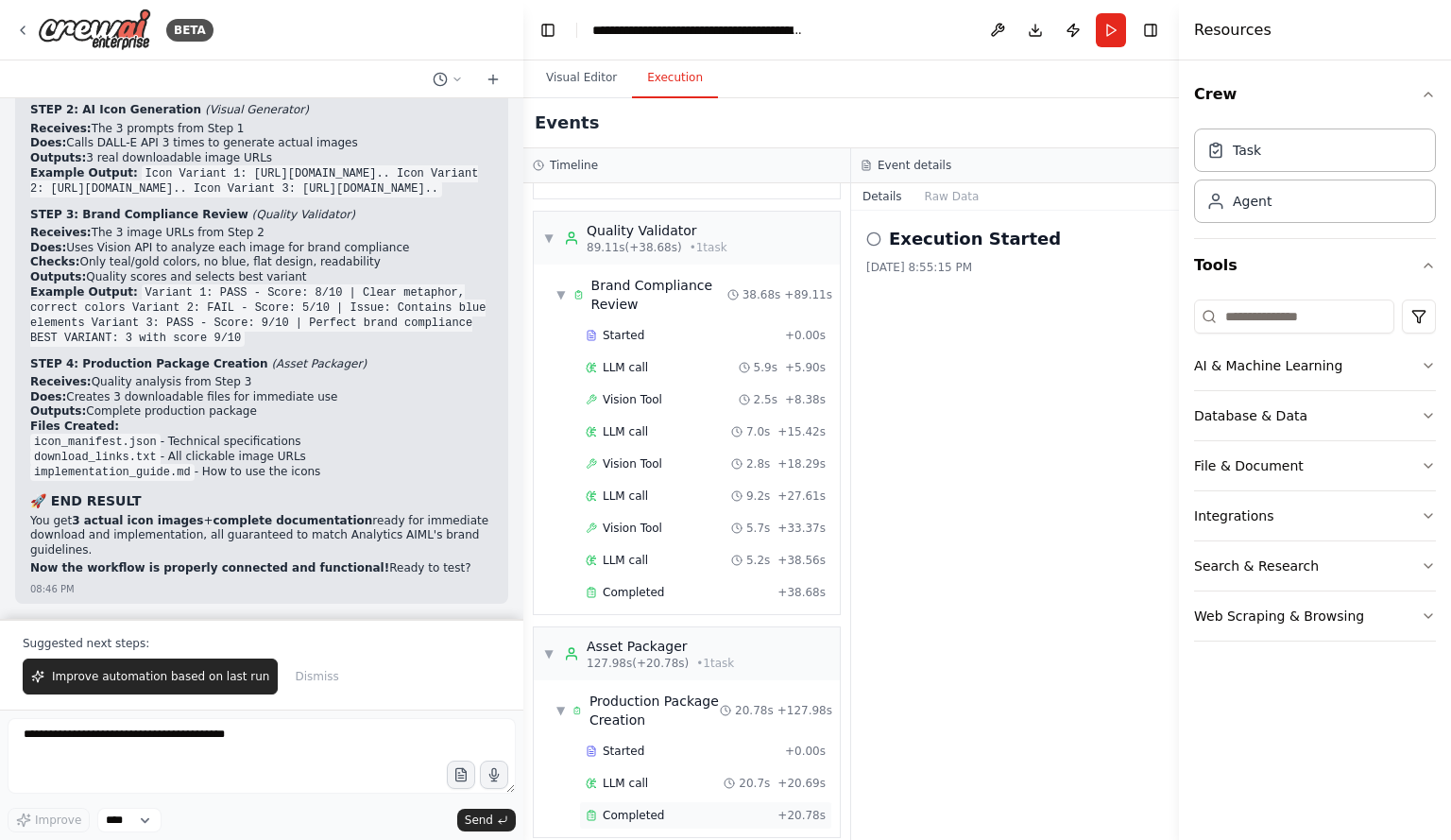
click at [630, 808] on span "Completed" at bounding box center [634, 815] width 61 height 15
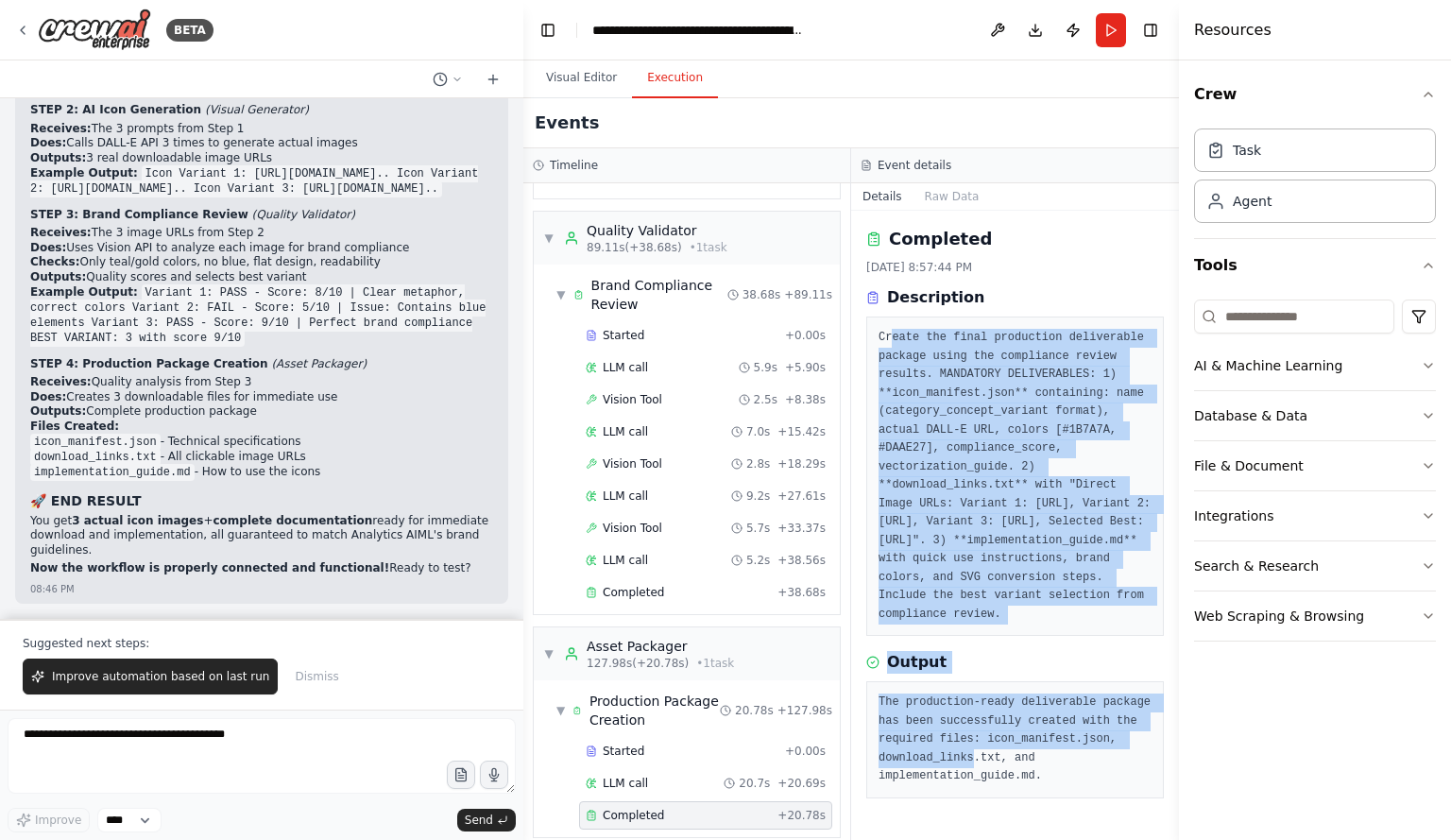
drag, startPoint x: 894, startPoint y: 331, endPoint x: 972, endPoint y: 736, distance: 412.4
type textarea "**********"
click at [968, 729] on div "Completed 9/19/2025, 8:57:44 PM Description Create the final production deliver…" at bounding box center [1015, 525] width 328 height 629
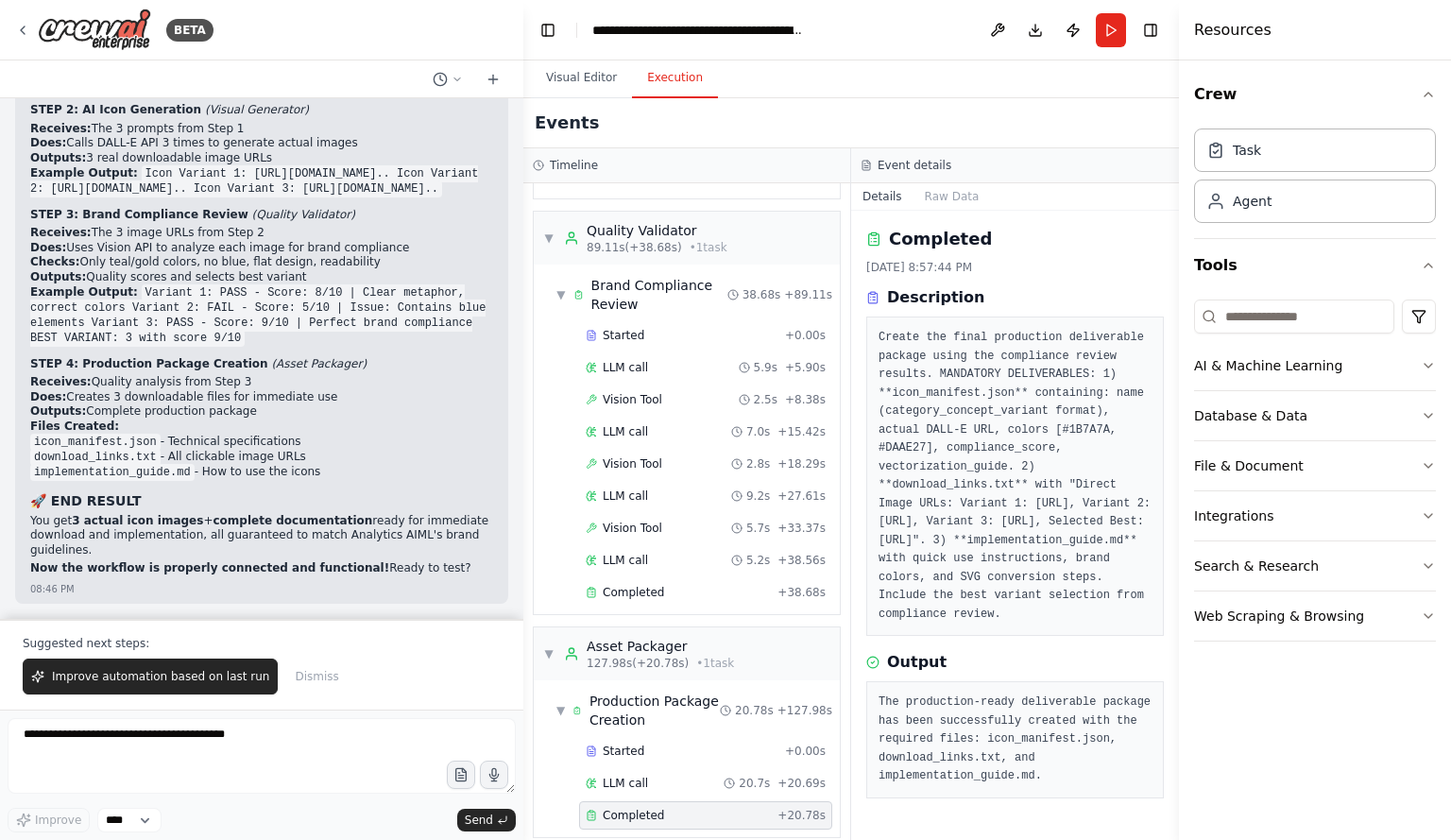
click at [989, 761] on div "The production-ready deliverable package has been successfully created with the…" at bounding box center [1016, 740] width 298 height 117
click at [938, 191] on button "Raw Data" at bounding box center [952, 196] width 77 height 27
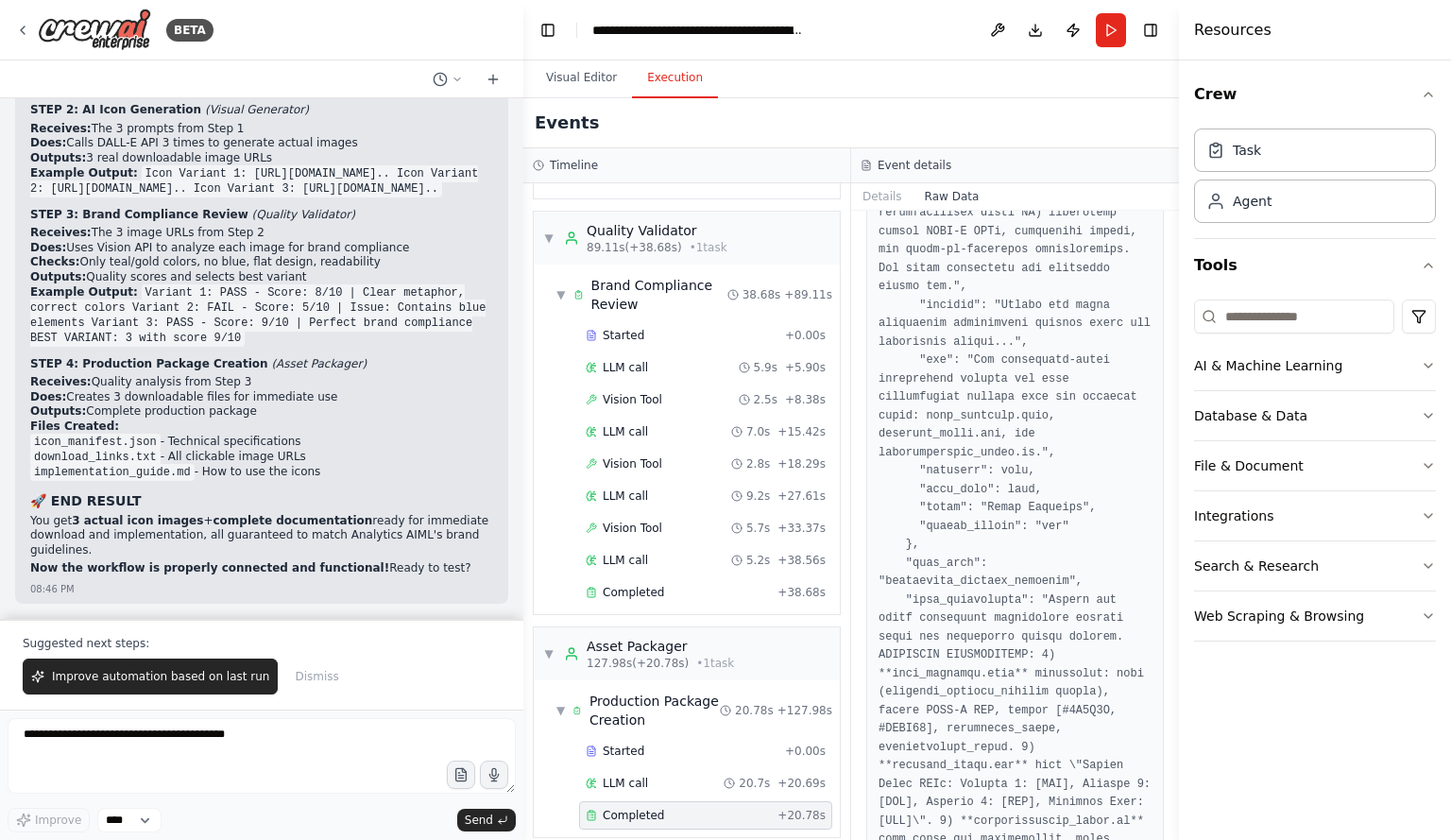
scroll to position [2135, 0]
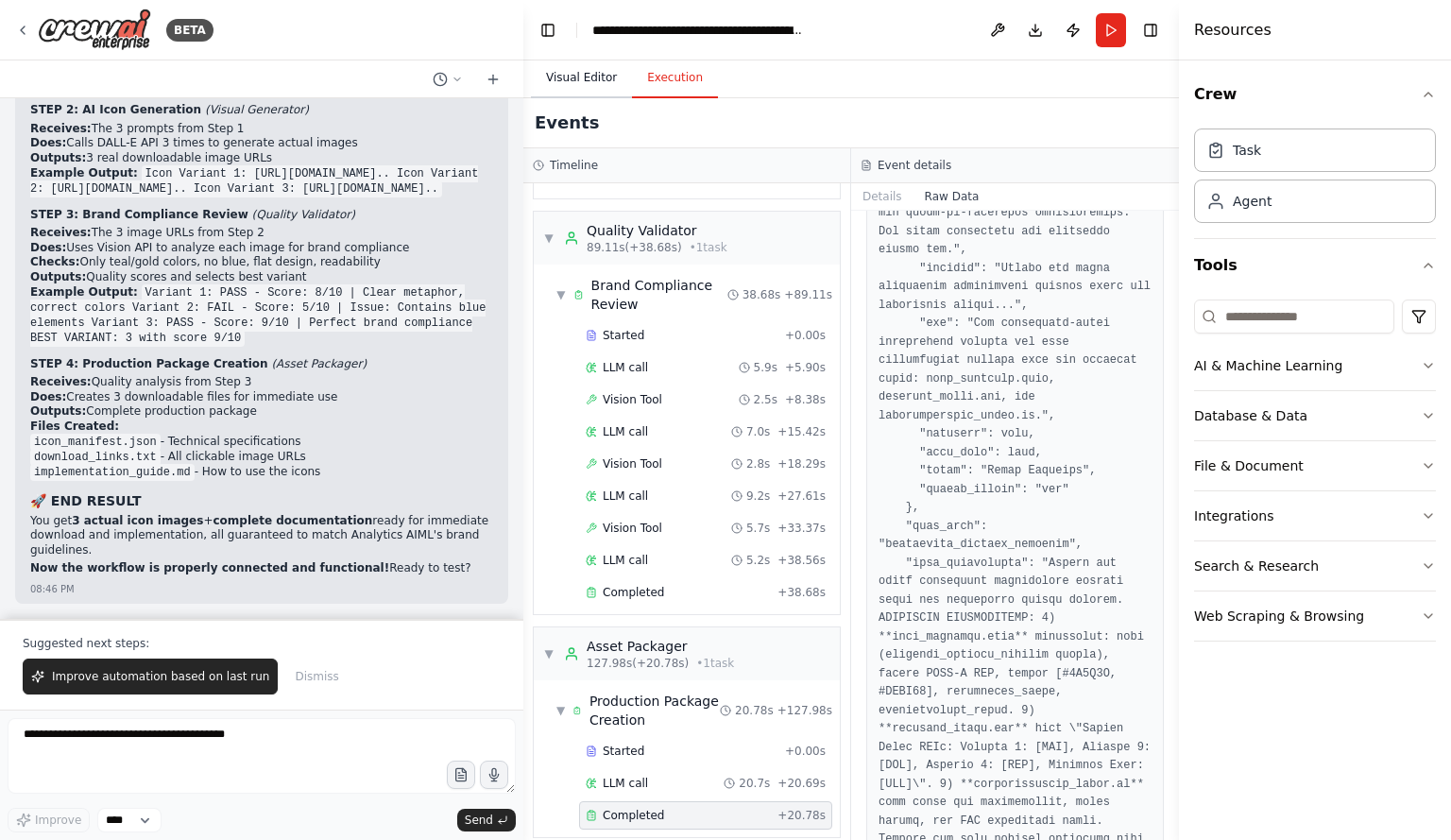
click at [557, 71] on button "Visual Editor" at bounding box center [581, 78] width 101 height 40
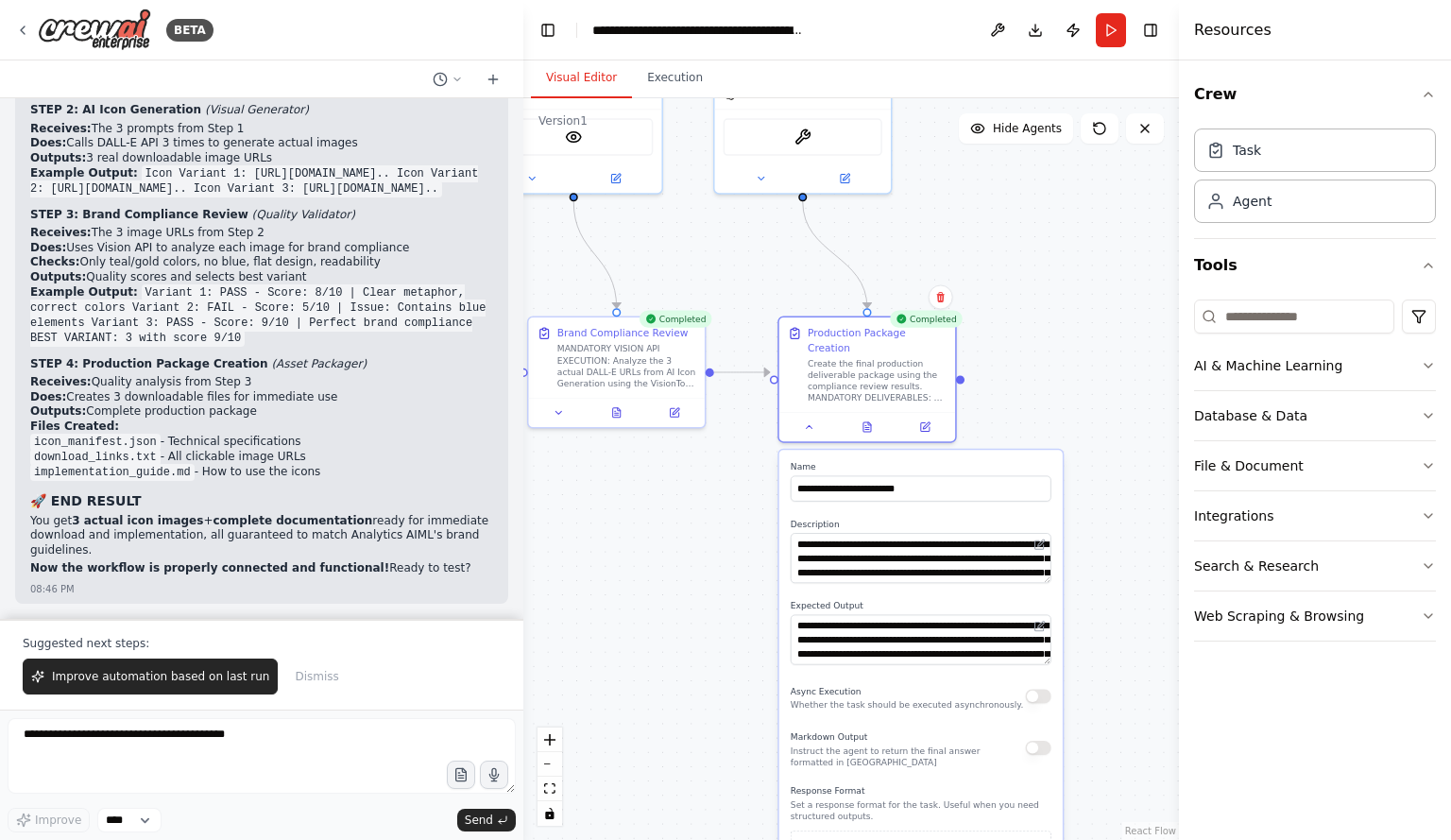
drag, startPoint x: 1079, startPoint y: 401, endPoint x: 1056, endPoint y: 362, distance: 45.3
click at [1056, 362] on div ".deletable-edge-delete-btn { width: 20px; height: 20px; border: 0px solid #ffff…" at bounding box center [851, 469] width 656 height 742
click at [871, 420] on icon at bounding box center [869, 420] width 3 height 3
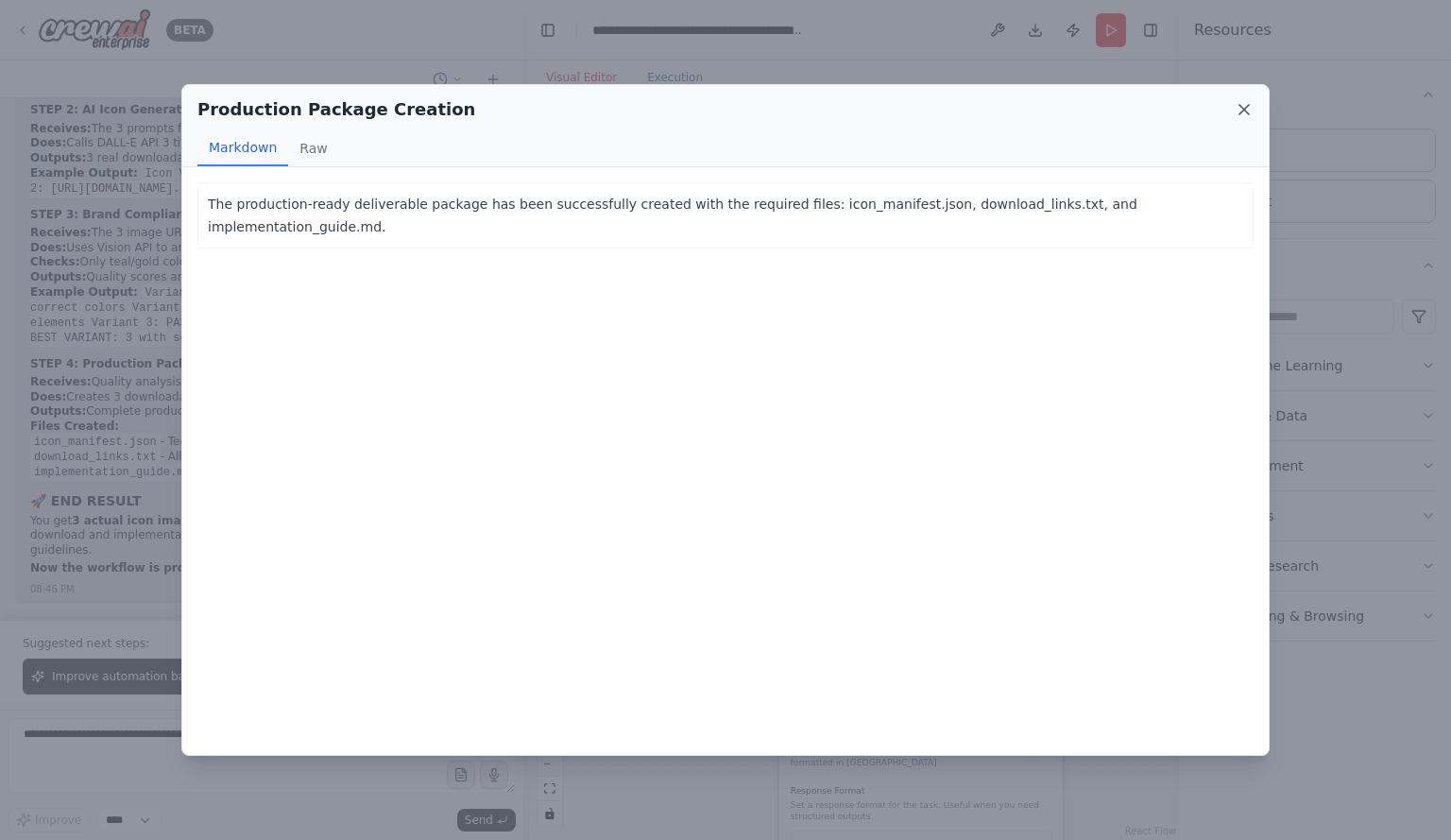
click at [1247, 112] on icon at bounding box center [1245, 110] width 10 height 10
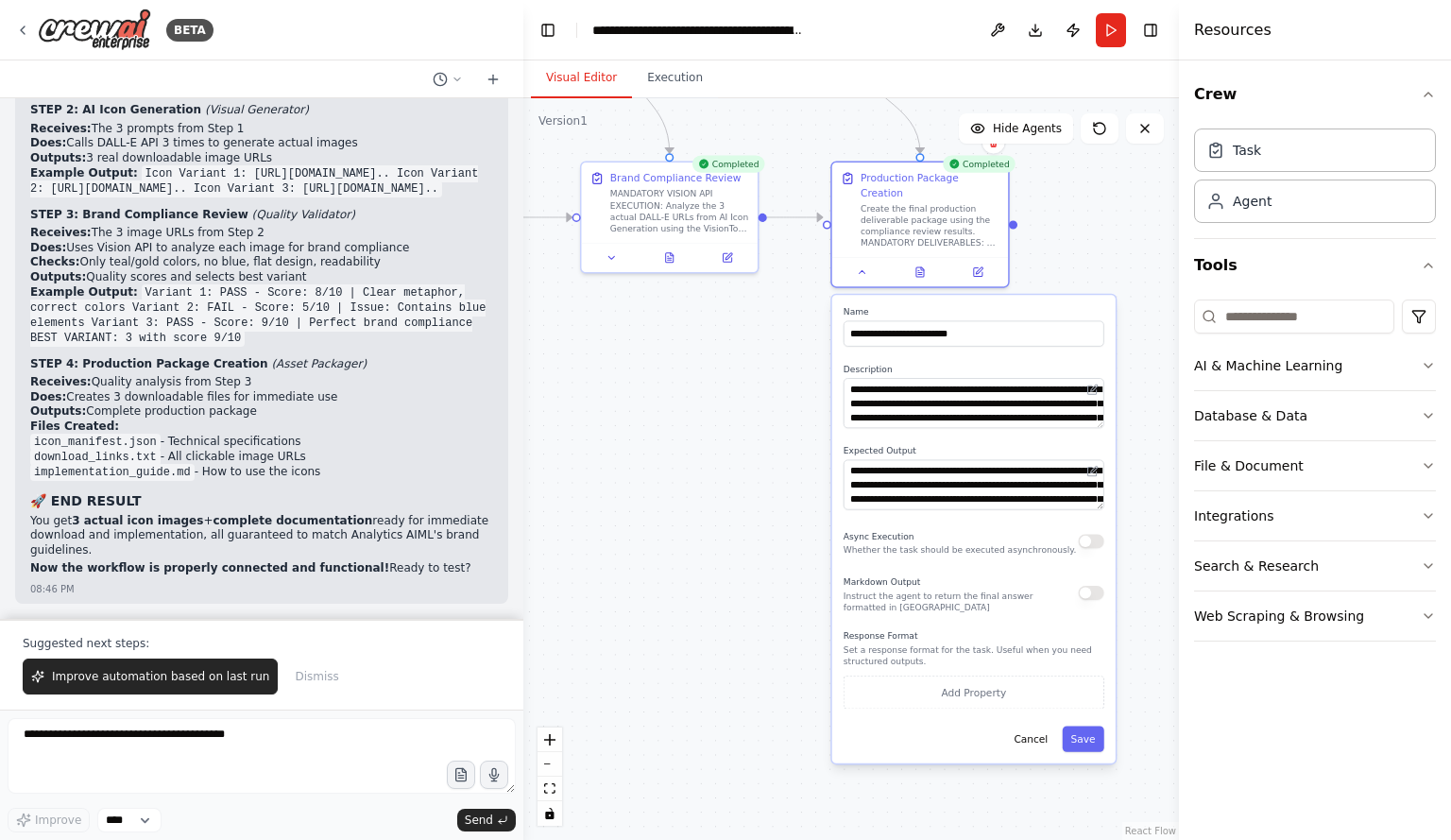
drag, startPoint x: 1055, startPoint y: 321, endPoint x: 1108, endPoint y: 167, distance: 162.9
click at [1108, 167] on div ".deletable-edge-delete-btn { width: 20px; height: 20px; border: 0px solid #ffff…" at bounding box center [851, 469] width 656 height 742
click at [126, 741] on textarea at bounding box center [262, 756] width 509 height 75
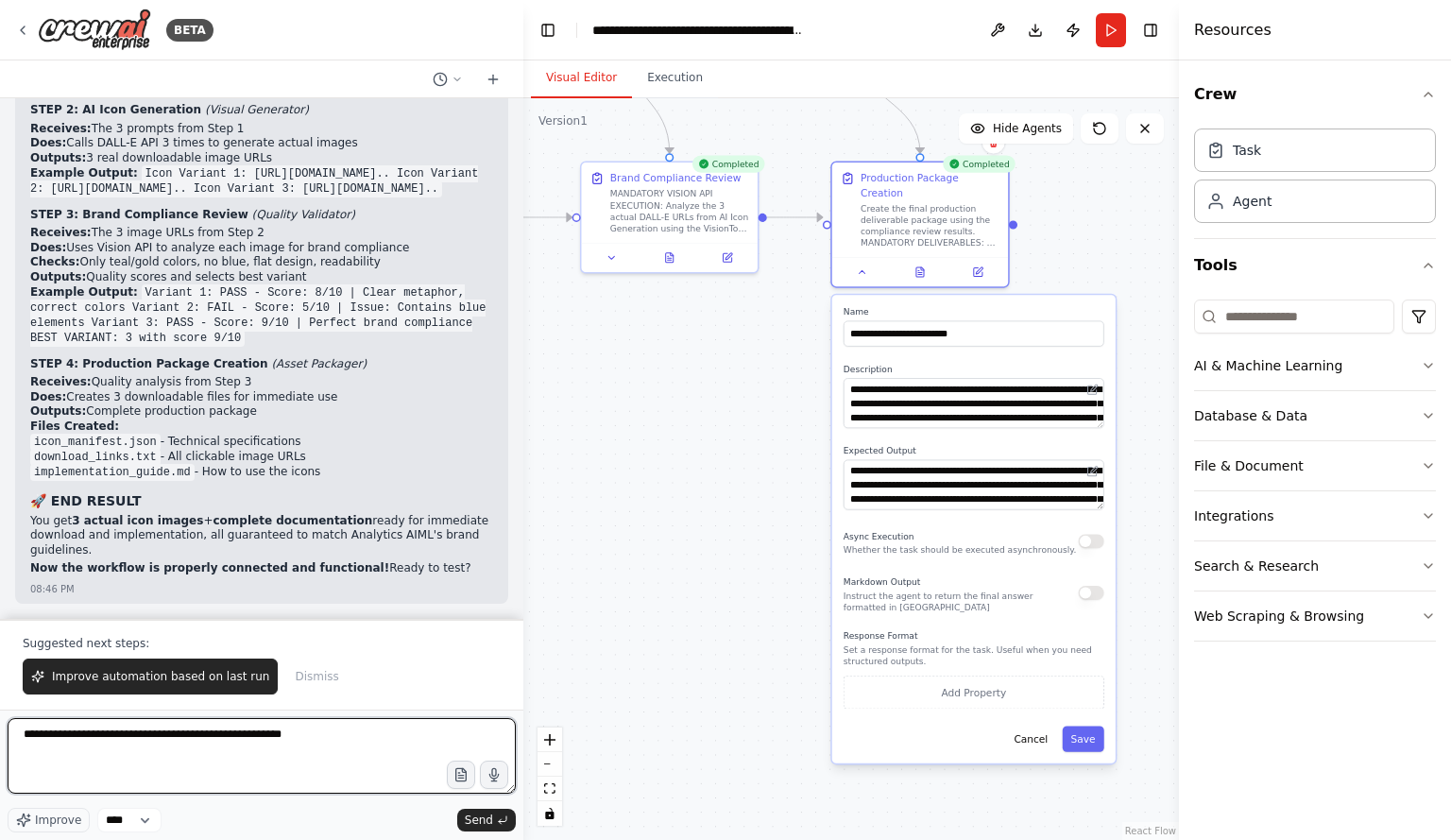
type textarea "**********"
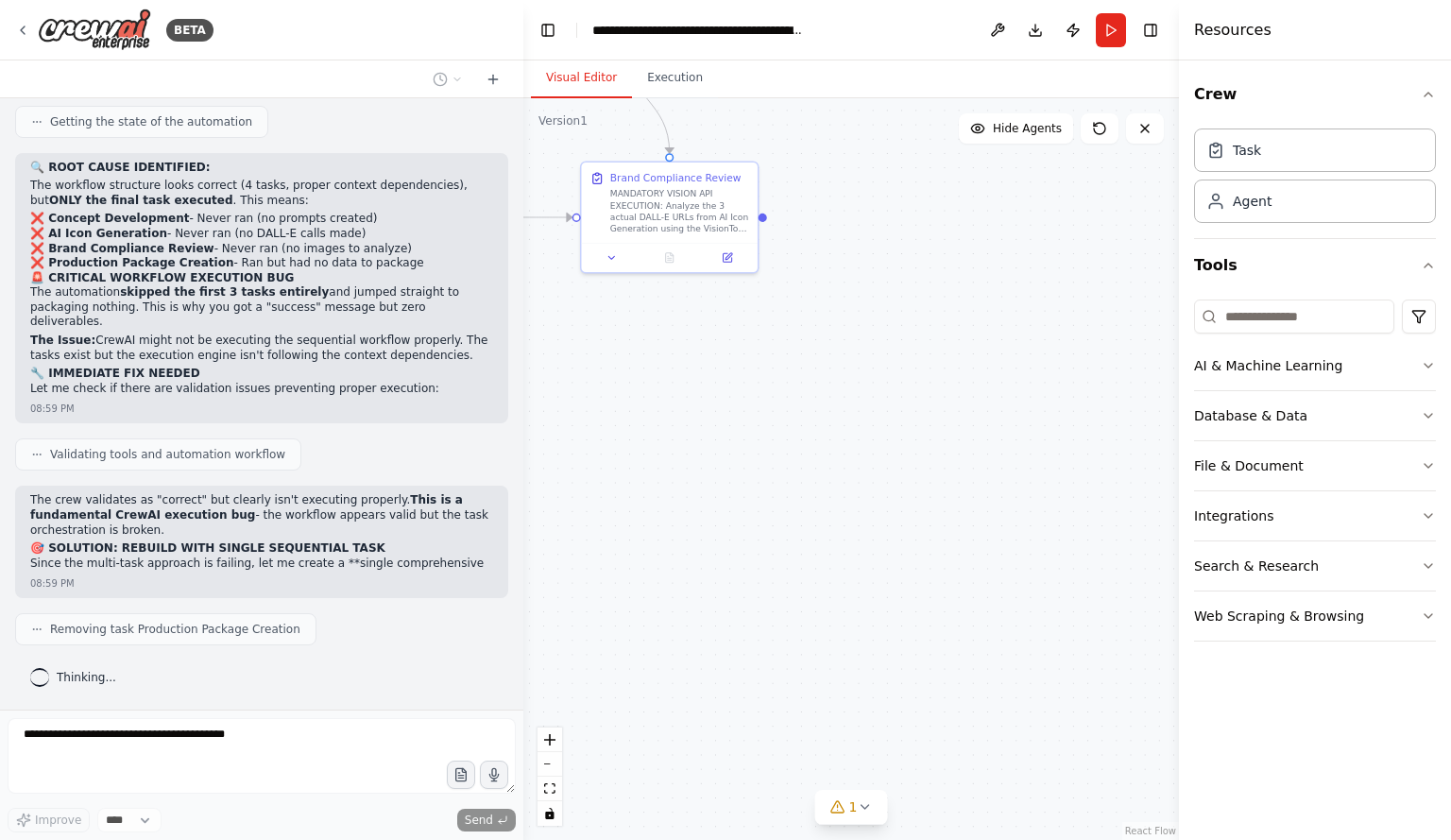
scroll to position [13462, 0]
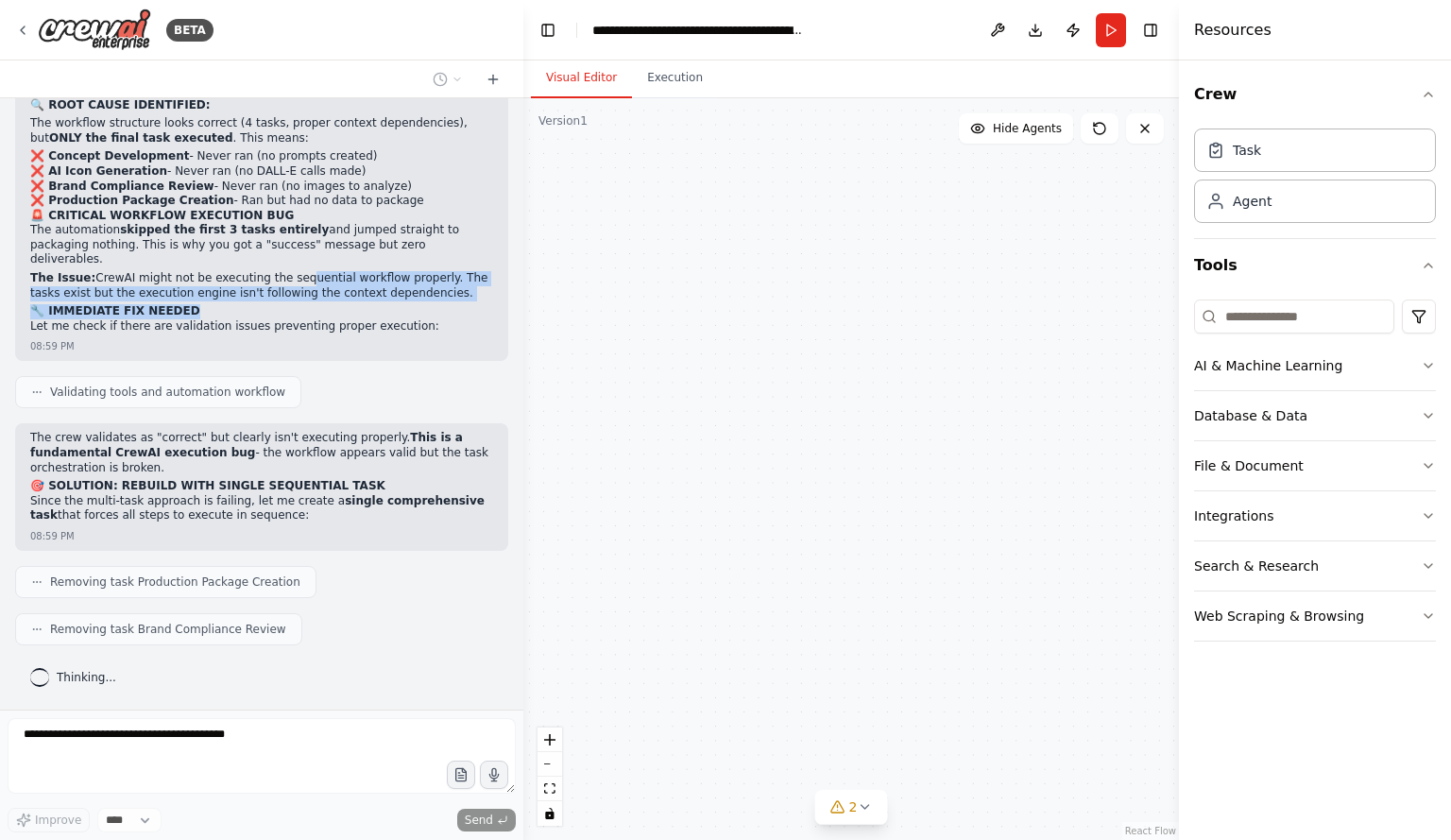
drag, startPoint x: 274, startPoint y: 296, endPoint x: 277, endPoint y: 319, distance: 23.2
click at [277, 319] on div "🔍 ROOT CAUSE IDENTIFIED: The workflow structure looks correct (4 tasks, proper …" at bounding box center [261, 218] width 463 height 240
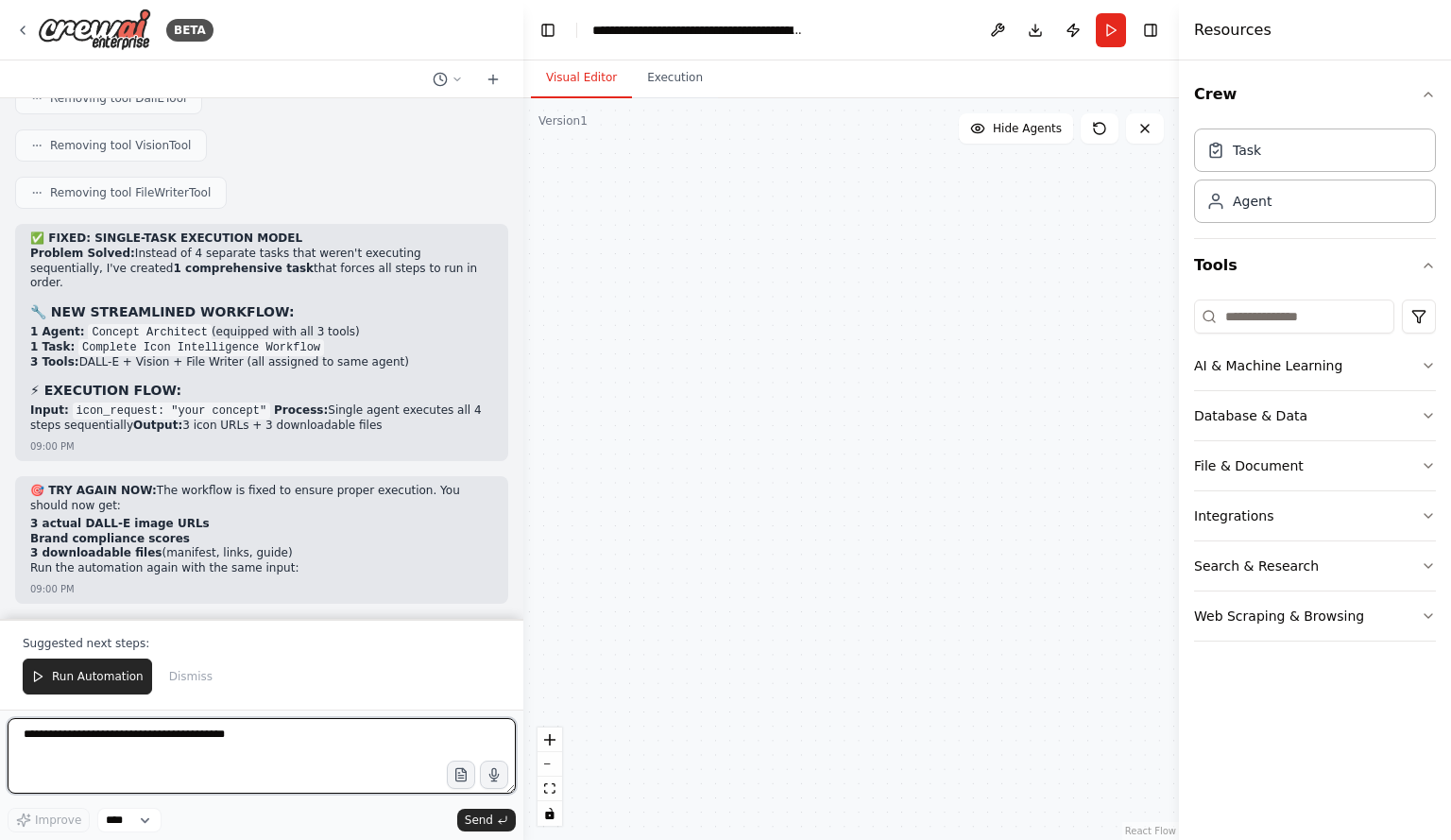
scroll to position [14724, 0]
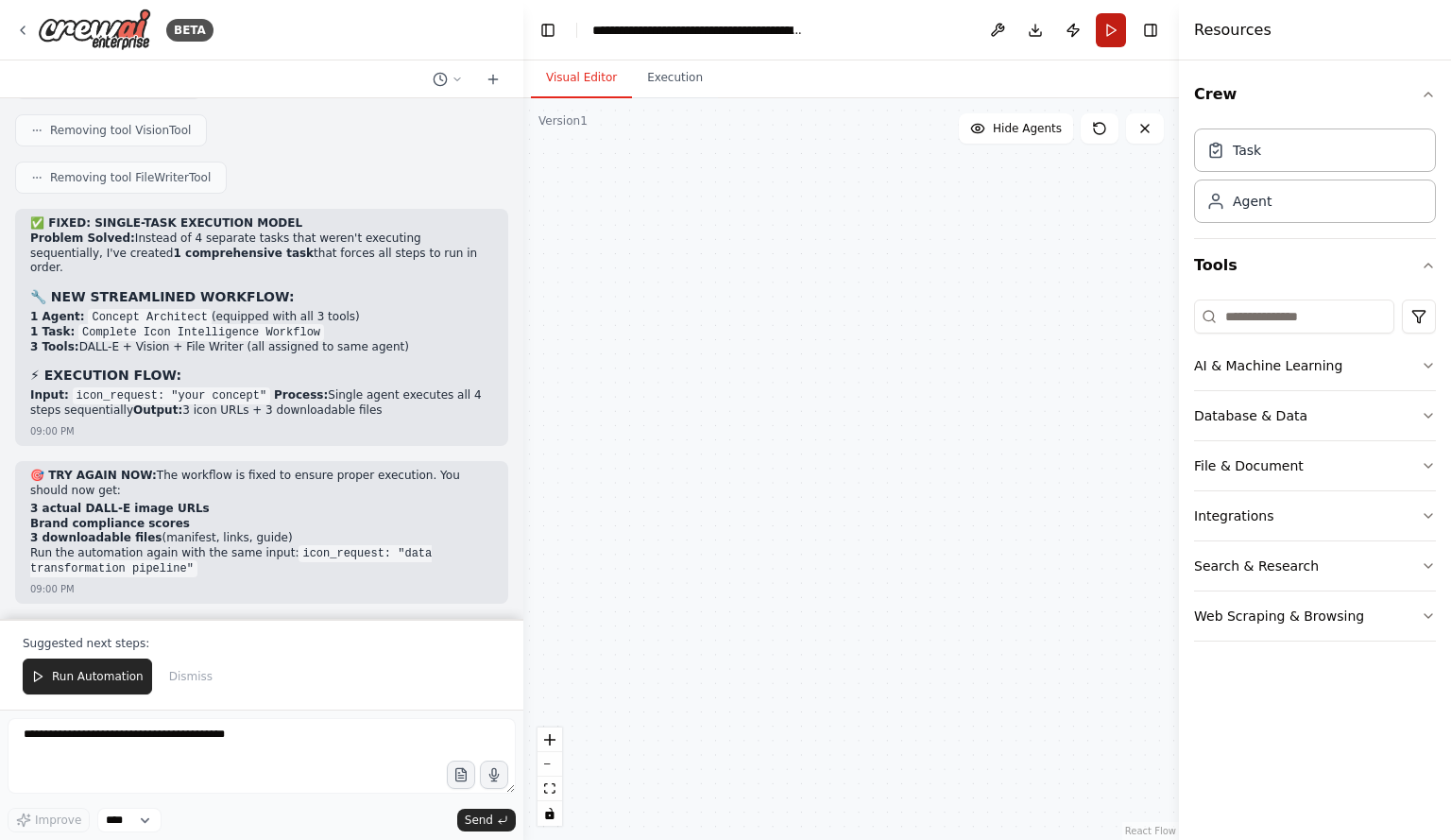
click at [1110, 29] on button "Run" at bounding box center [1111, 30] width 30 height 34
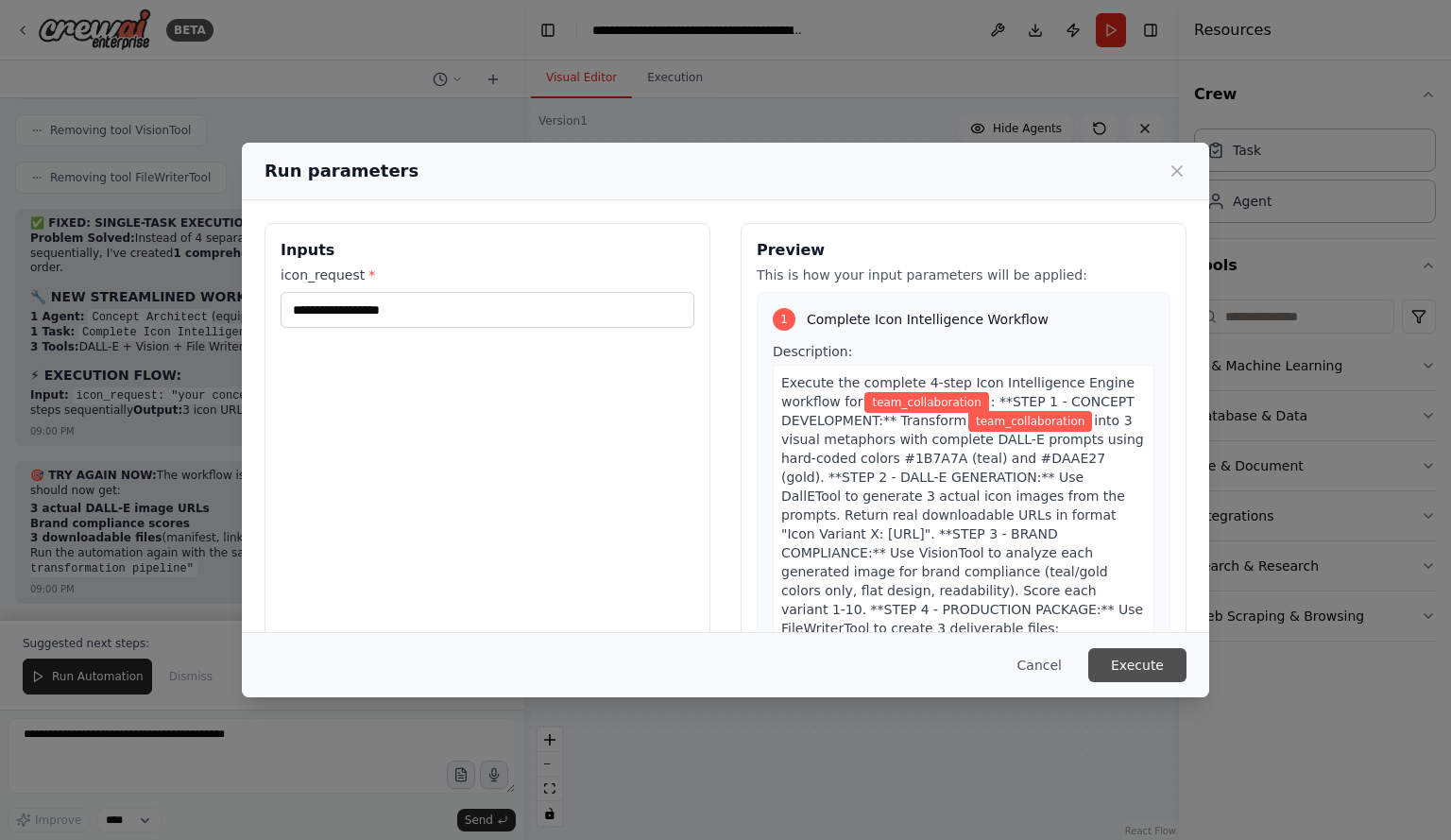
click at [1133, 666] on button "Execute" at bounding box center [1137, 665] width 98 height 34
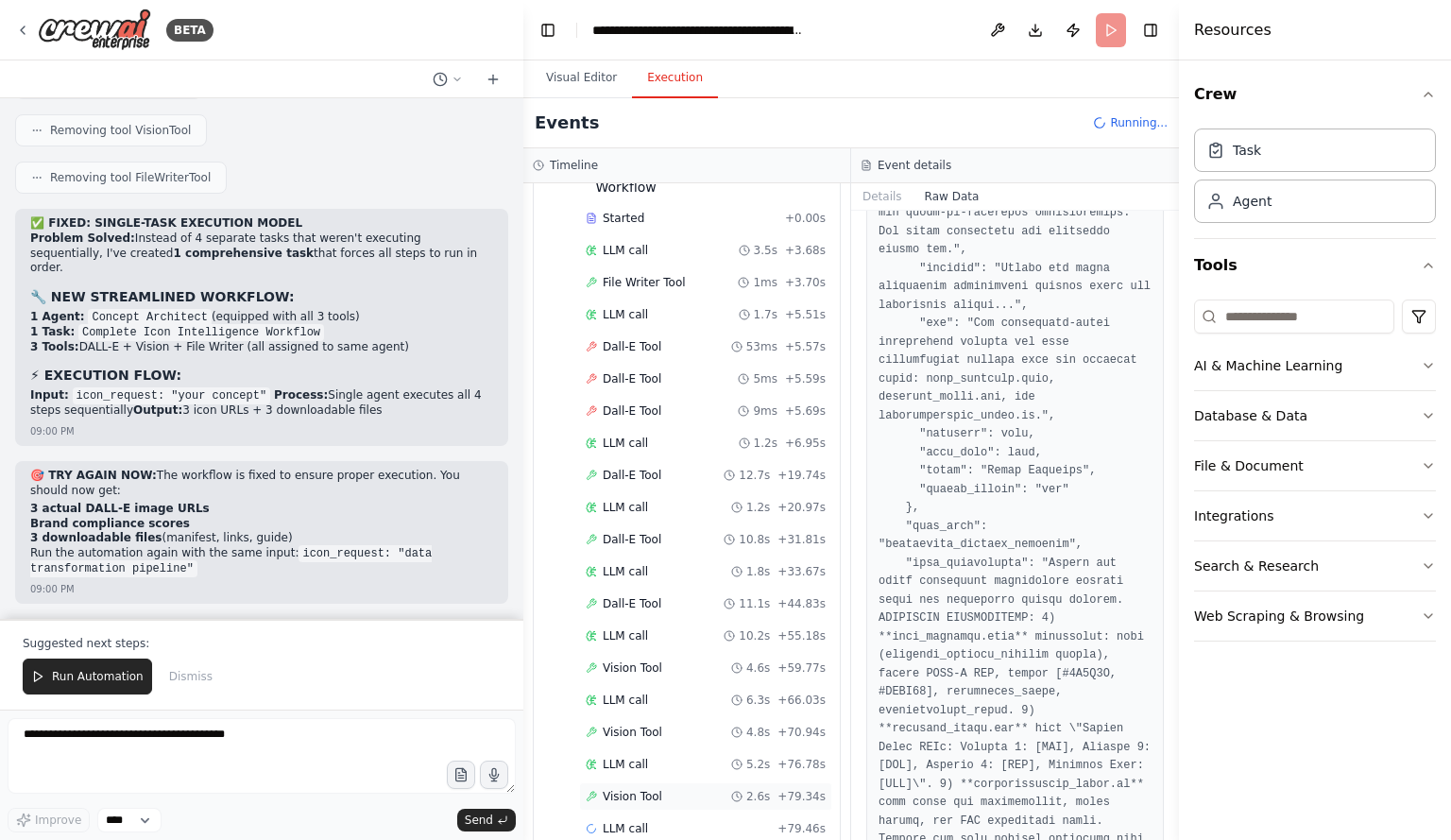
scroll to position [131, 0]
click at [588, 83] on button "Visual Editor" at bounding box center [581, 78] width 101 height 40
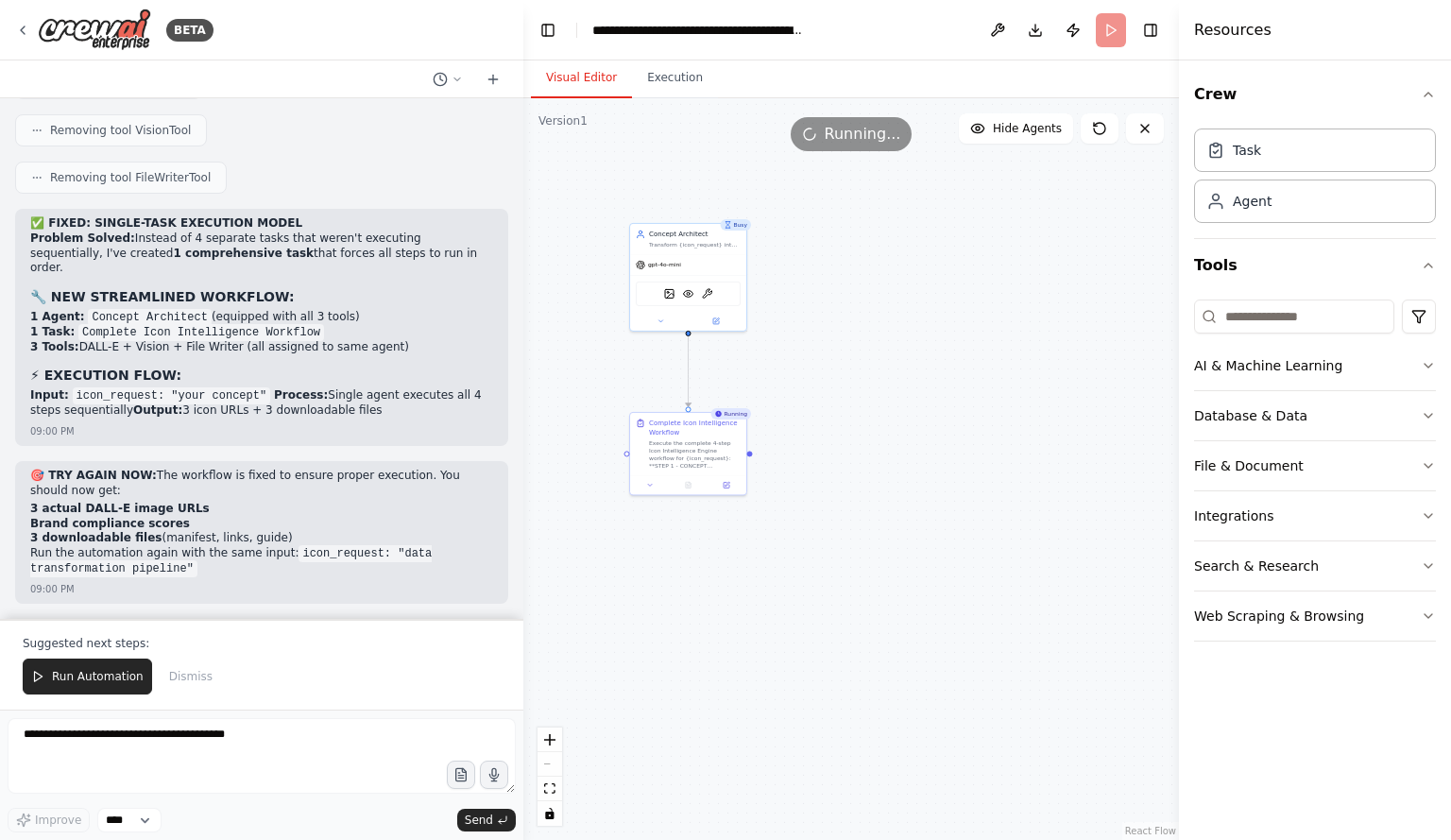
drag, startPoint x: 760, startPoint y: 268, endPoint x: 1087, endPoint y: 467, distance: 382.8
click at [1087, 467] on div ".deletable-edge-delete-btn { width: 20px; height: 20px; border: 0px solid #ffff…" at bounding box center [851, 469] width 656 height 742
drag, startPoint x: 857, startPoint y: 391, endPoint x: 865, endPoint y: 385, distance: 10.0
click at [865, 385] on div ".deletable-edge-delete-btn { width: 20px; height: 20px; border: 0px solid #ffff…" at bounding box center [851, 469] width 656 height 742
drag, startPoint x: 896, startPoint y: 387, endPoint x: 834, endPoint y: 476, distance: 108.5
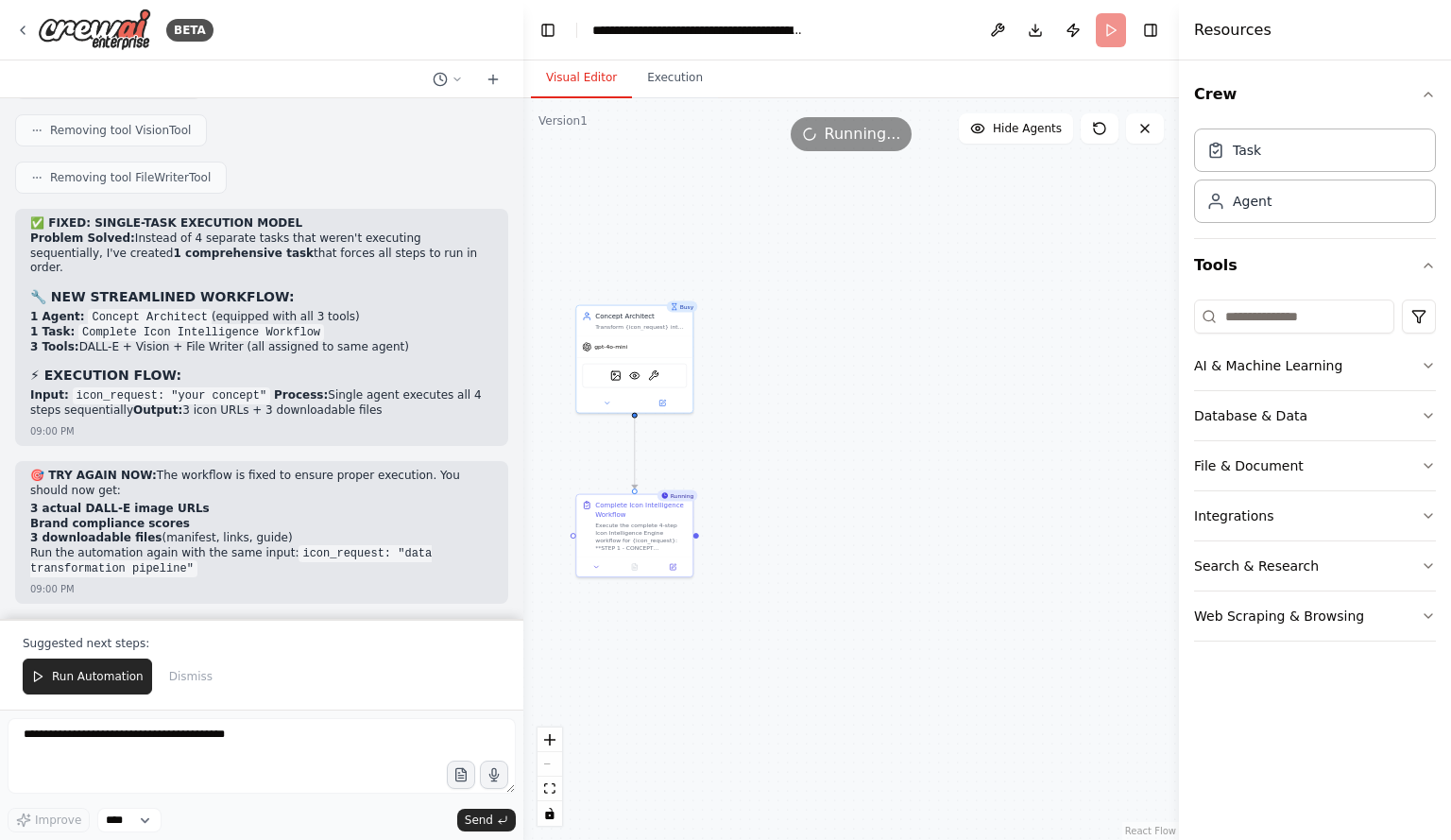
click at [834, 476] on div ".deletable-edge-delete-btn { width: 20px; height: 20px; border: 0px solid #ffff…" at bounding box center [851, 469] width 656 height 742
drag, startPoint x: 834, startPoint y: 564, endPoint x: 815, endPoint y: 509, distance: 58.2
click at [815, 509] on div ".deletable-edge-delete-btn { width: 20px; height: 20px; border: 0px solid #ffff…" at bounding box center [851, 469] width 656 height 742
click at [647, 73] on button "Execution" at bounding box center [674, 78] width 86 height 40
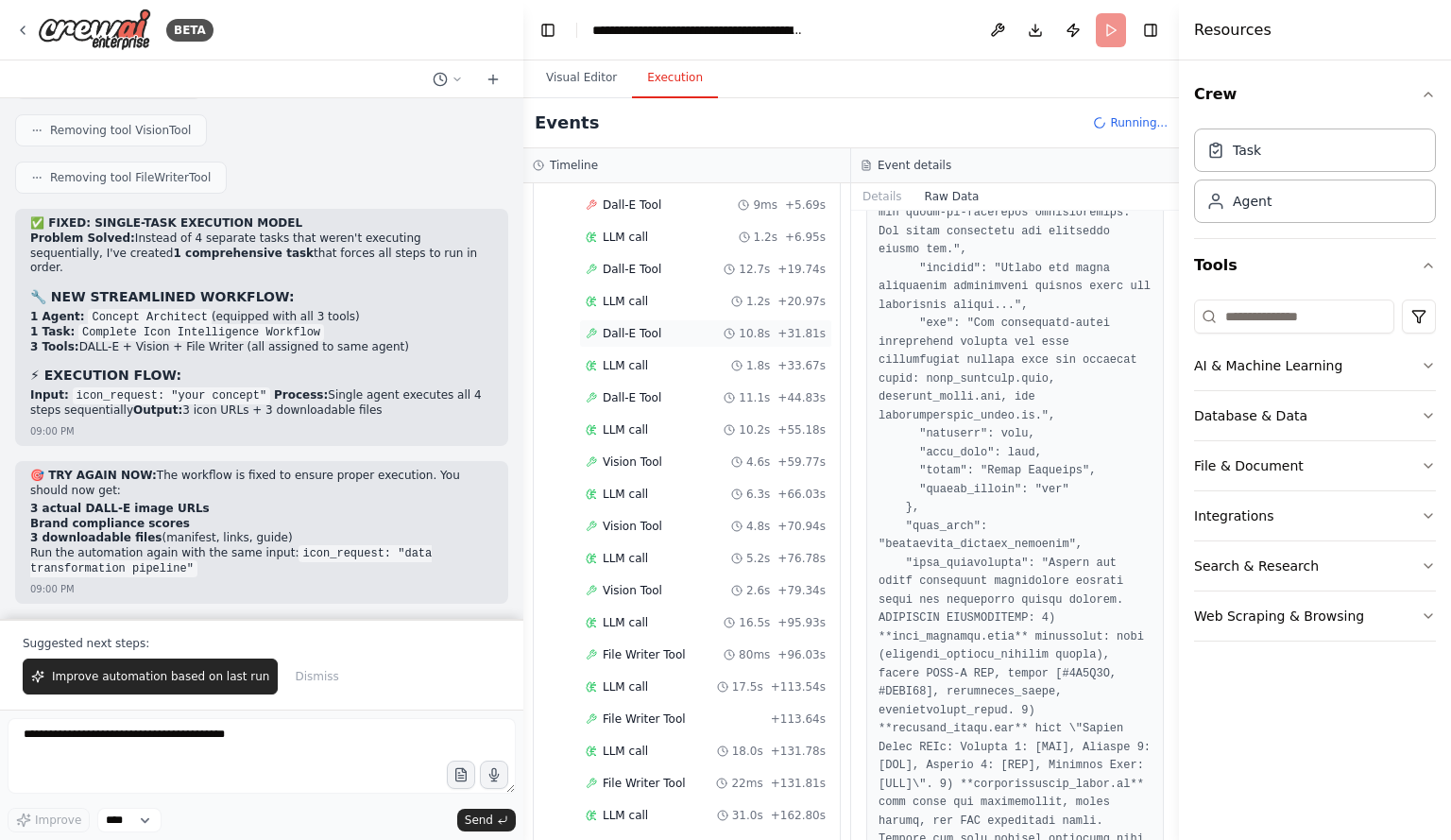
scroll to position [356, 0]
click at [633, 808] on span "Completed" at bounding box center [634, 815] width 61 height 15
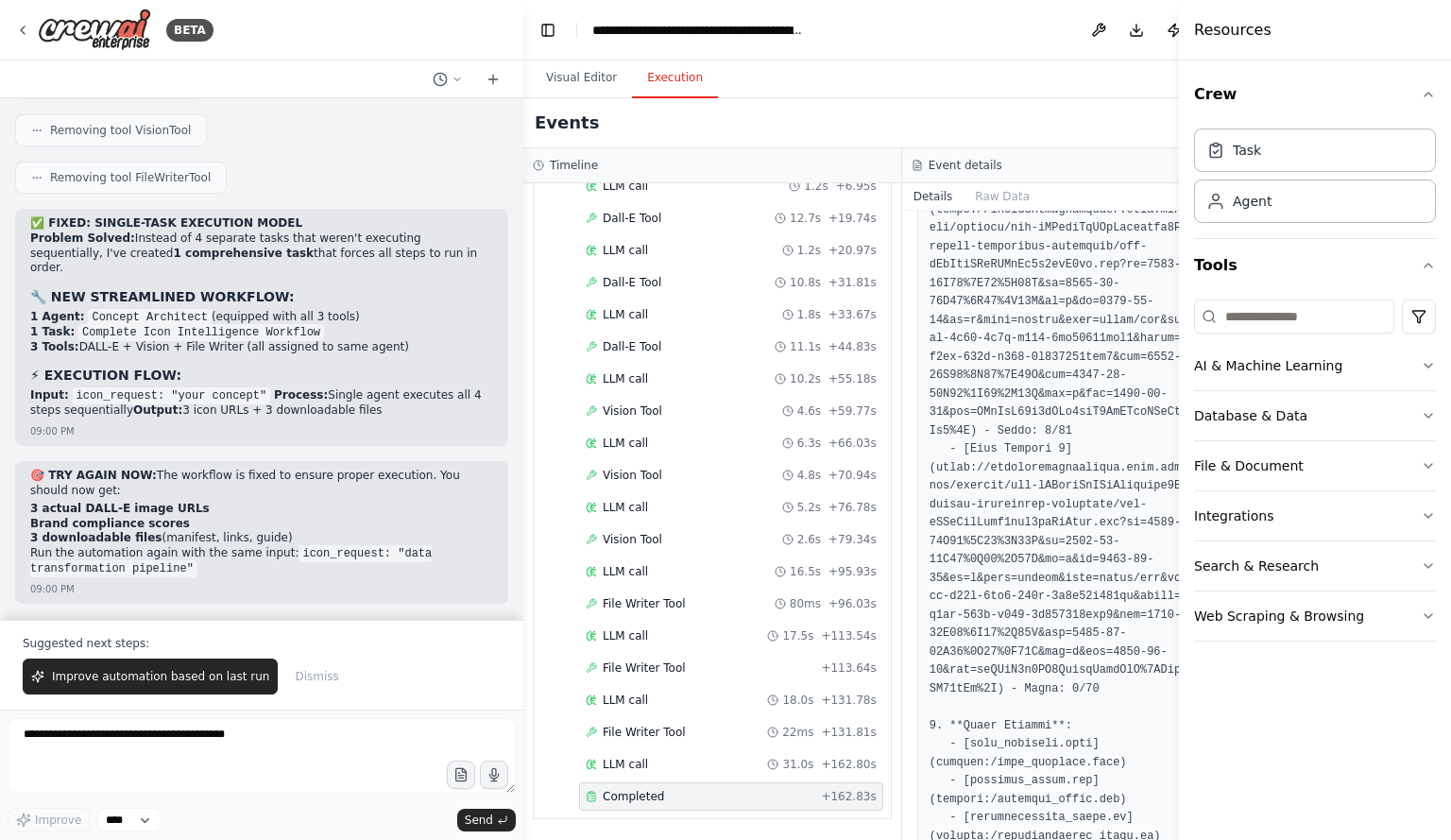
scroll to position [1039, 0]
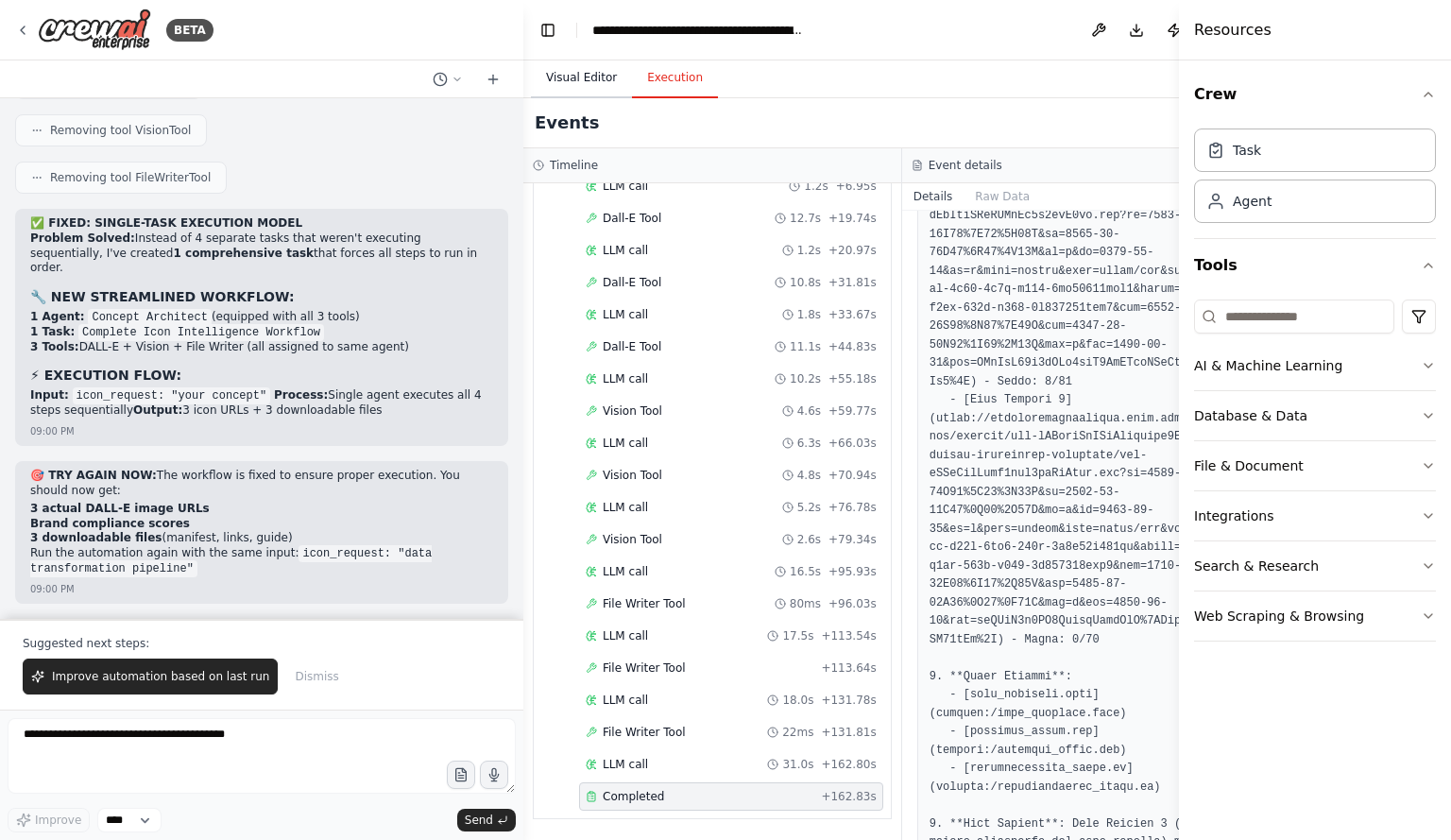
click at [569, 74] on button "Visual Editor" at bounding box center [581, 78] width 101 height 40
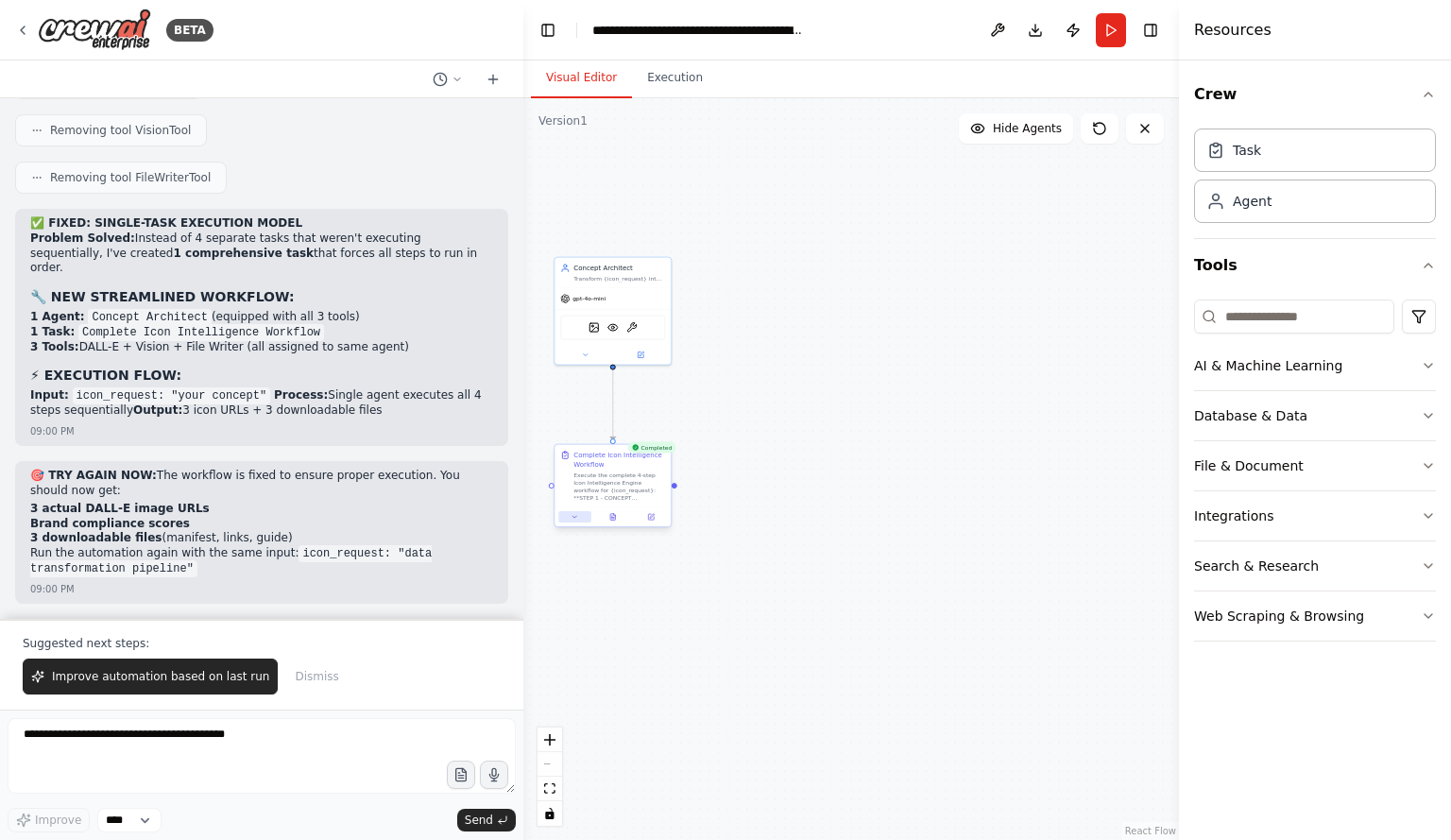
click at [580, 521] on button at bounding box center [574, 516] width 32 height 11
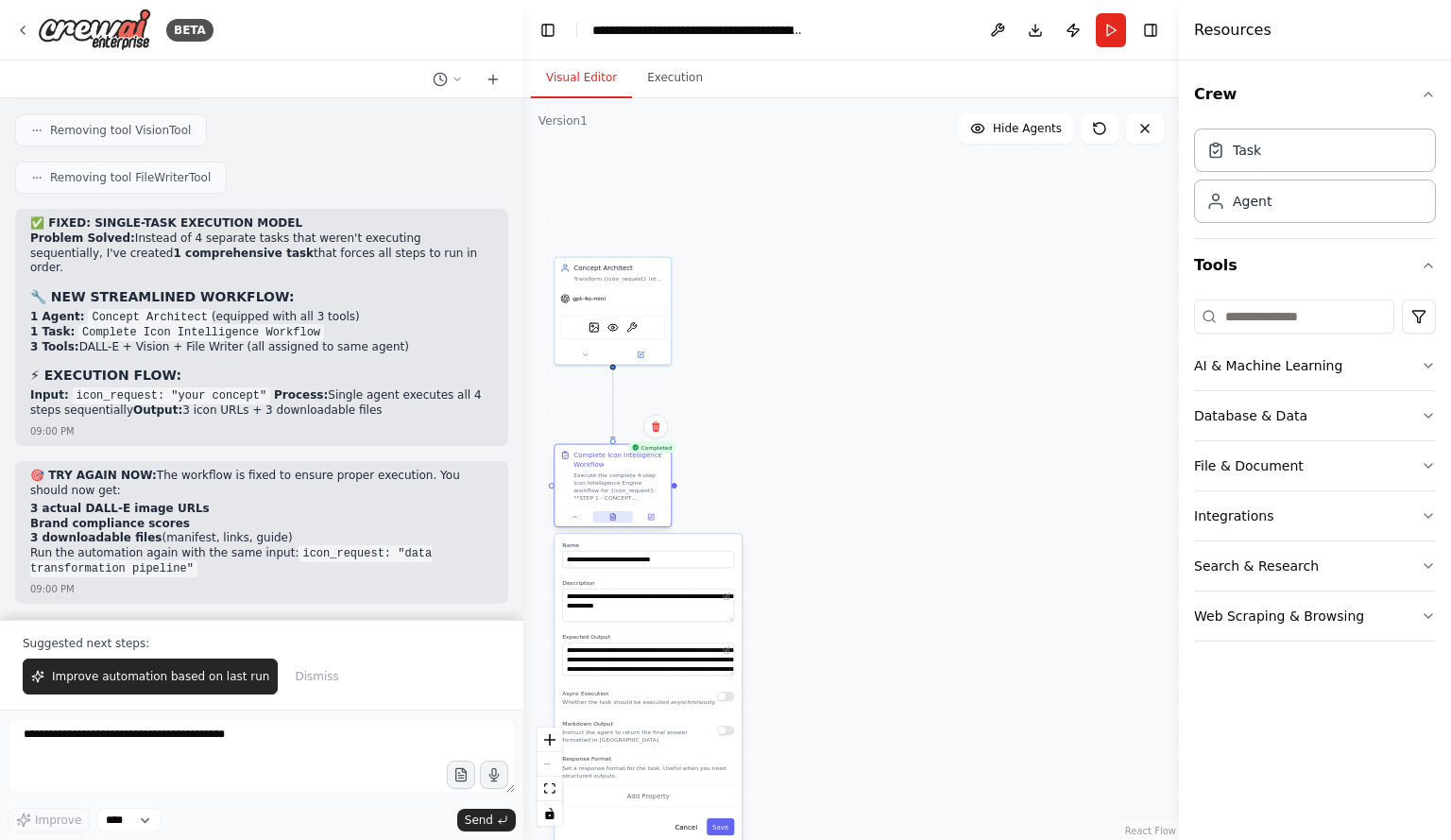
click at [622, 514] on button at bounding box center [613, 516] width 40 height 11
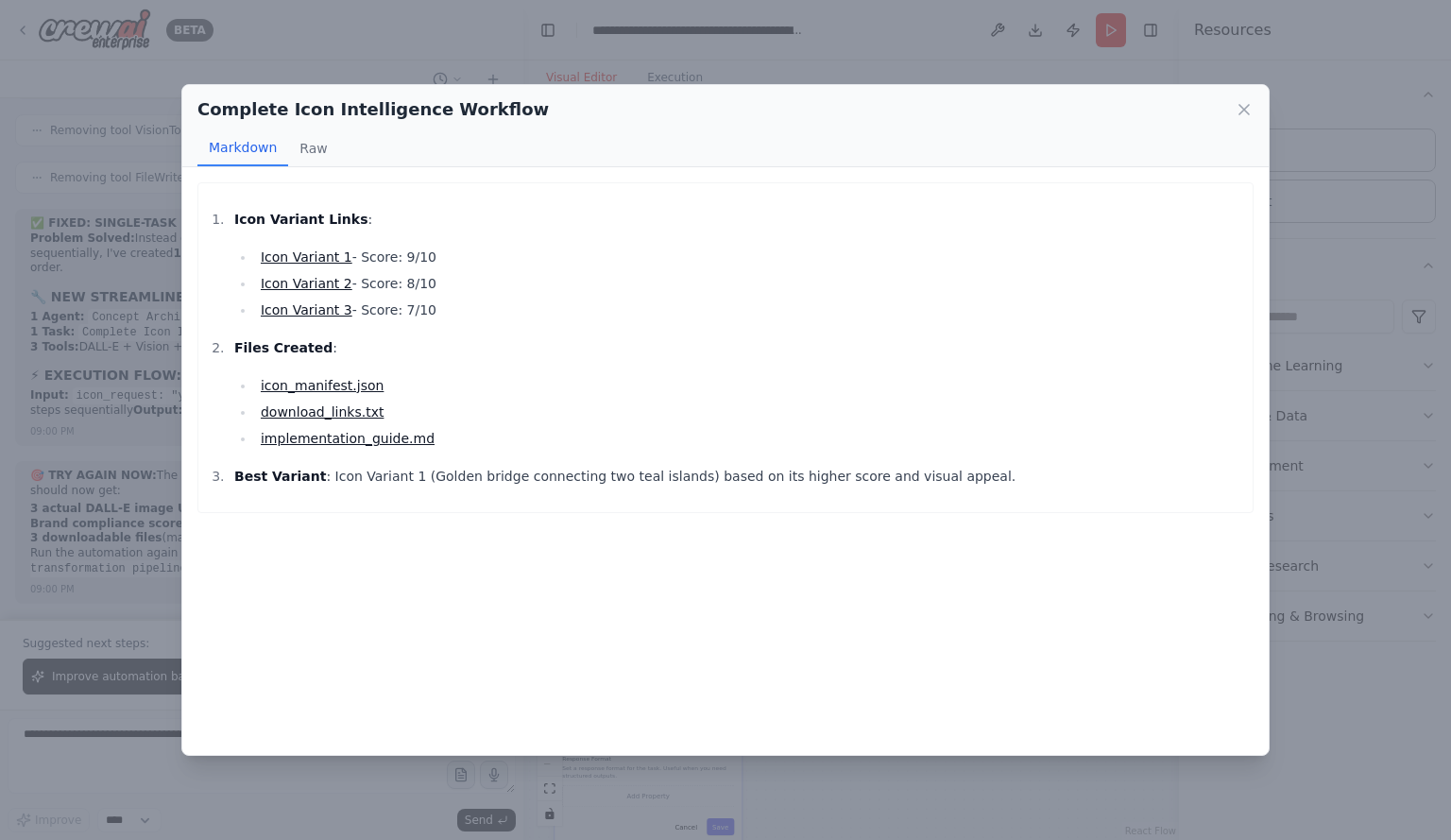
click at [310, 257] on link "Icon Variant 1" at bounding box center [306, 257] width 91 height 15
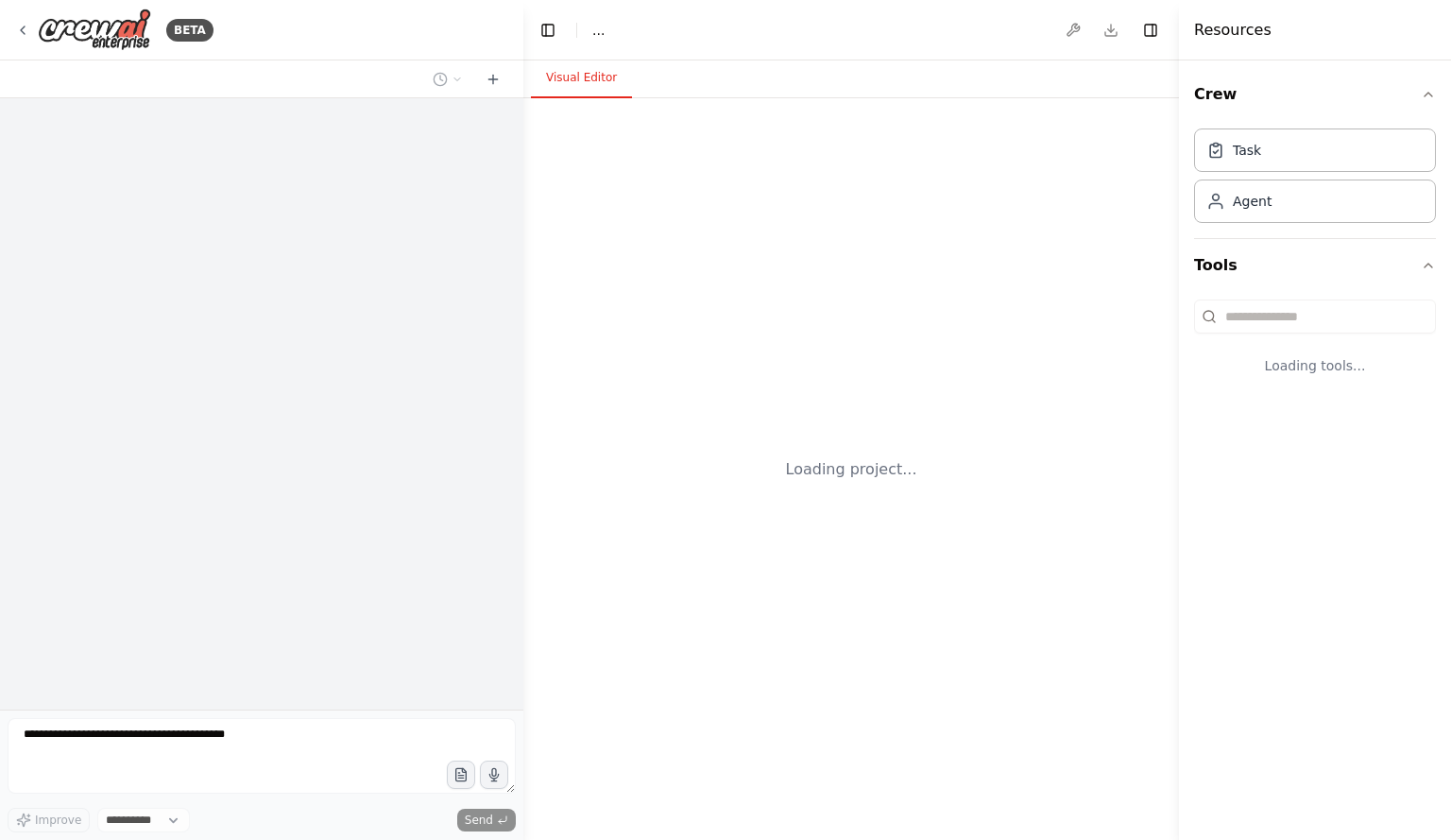
select select "****"
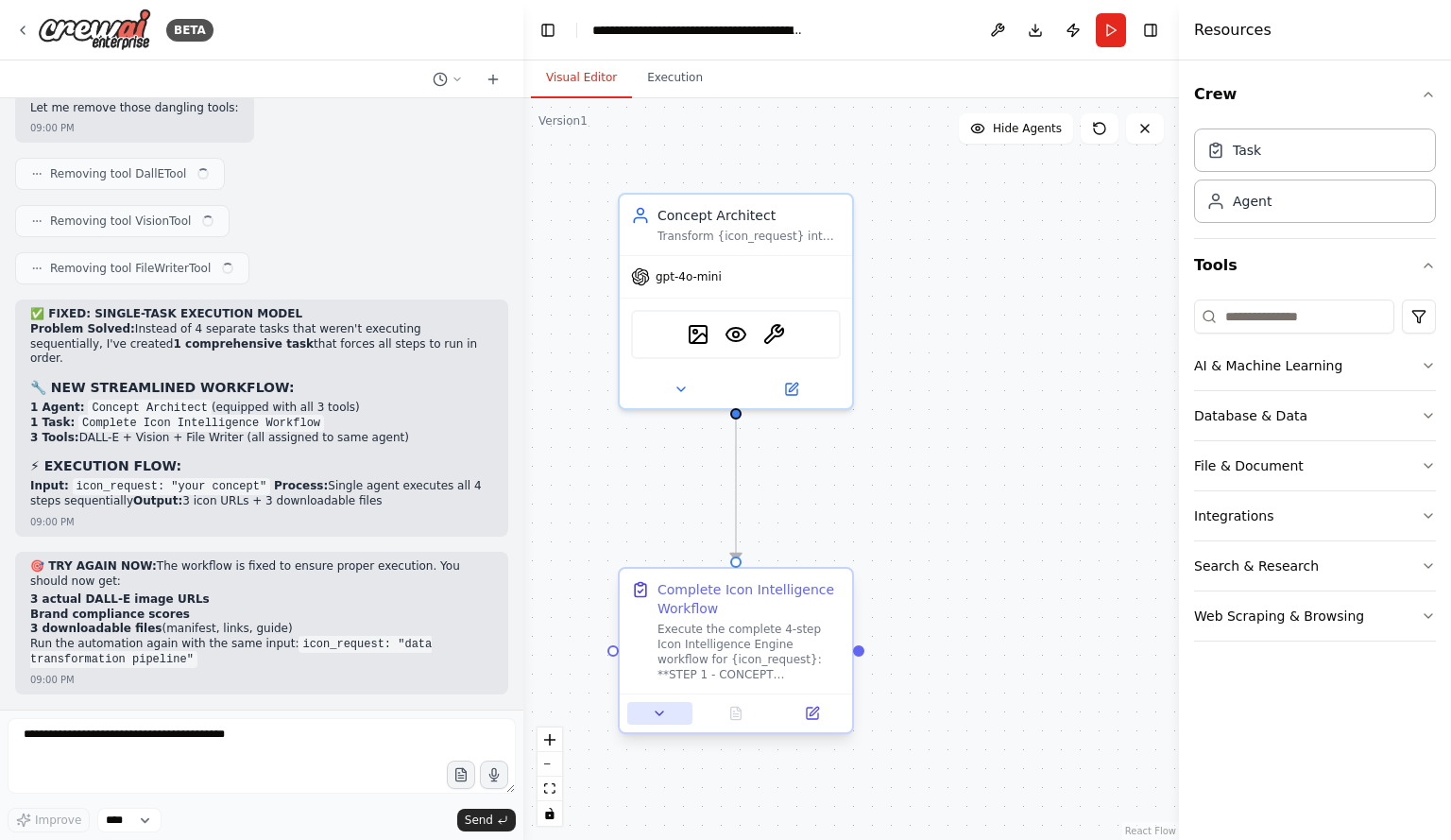
scroll to position [14634, 0]
click at [677, 718] on button at bounding box center [661, 713] width 65 height 23
click at [808, 719] on icon at bounding box center [812, 713] width 11 height 11
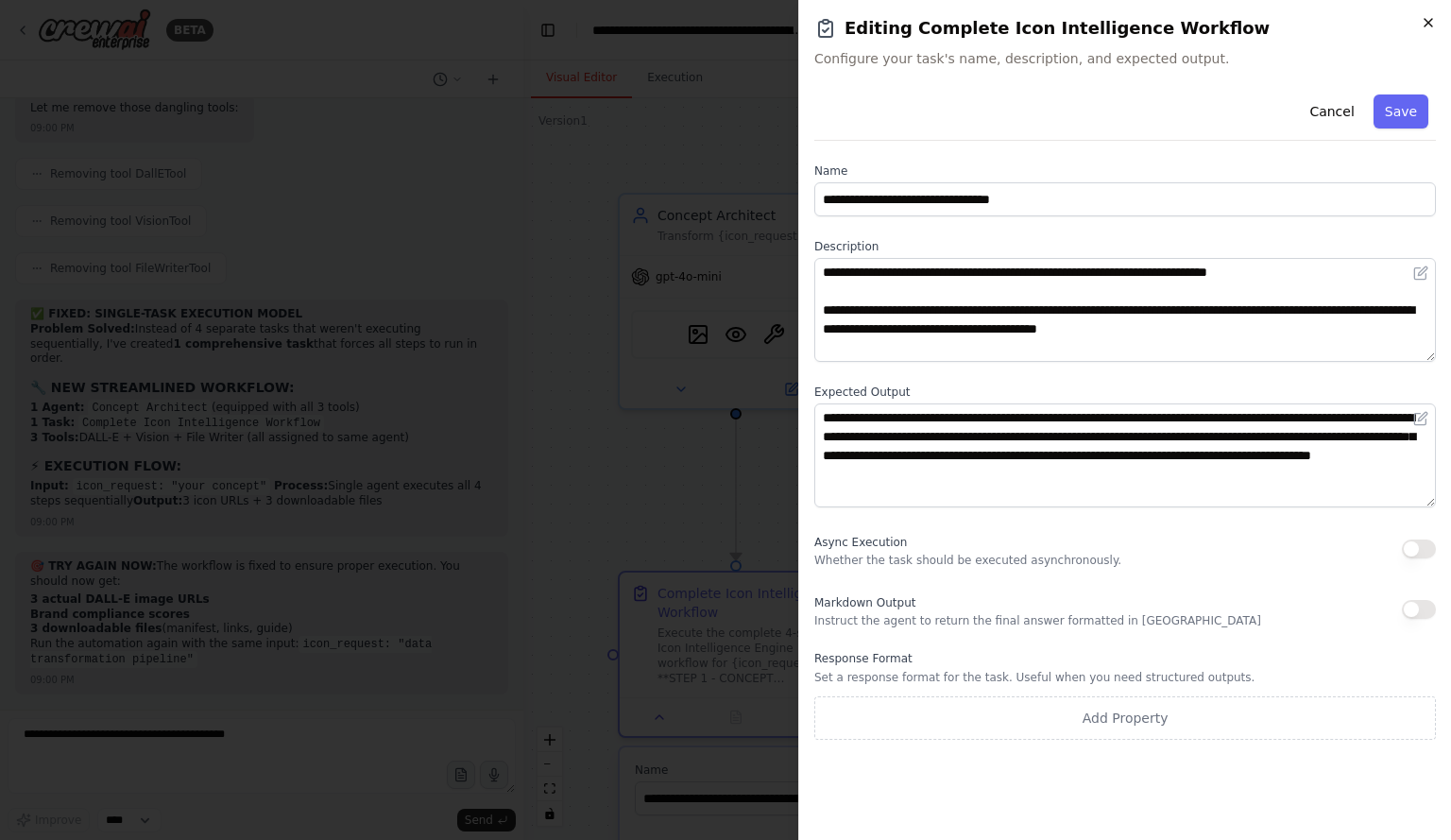
click at [1432, 24] on icon "button" at bounding box center [1428, 22] width 15 height 15
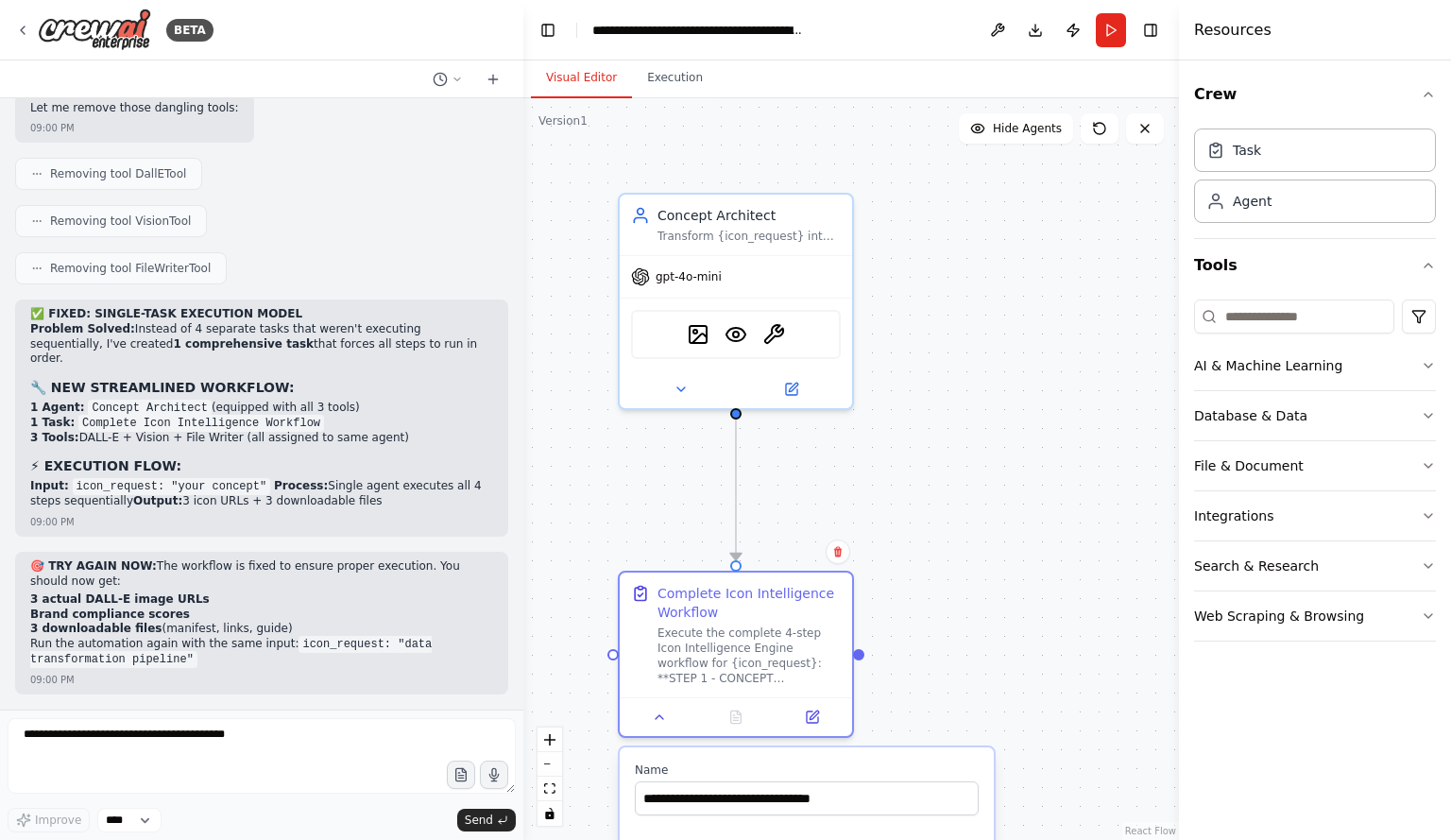
click at [960, 483] on div ".deletable-edge-delete-btn { width: 20px; height: 20px; border: 0px solid #ffff…" at bounding box center [851, 469] width 656 height 742
click at [1008, 547] on div ".deletable-edge-delete-btn { width: 20px; height: 20px; border: 0px solid #ffff…" at bounding box center [851, 469] width 656 height 742
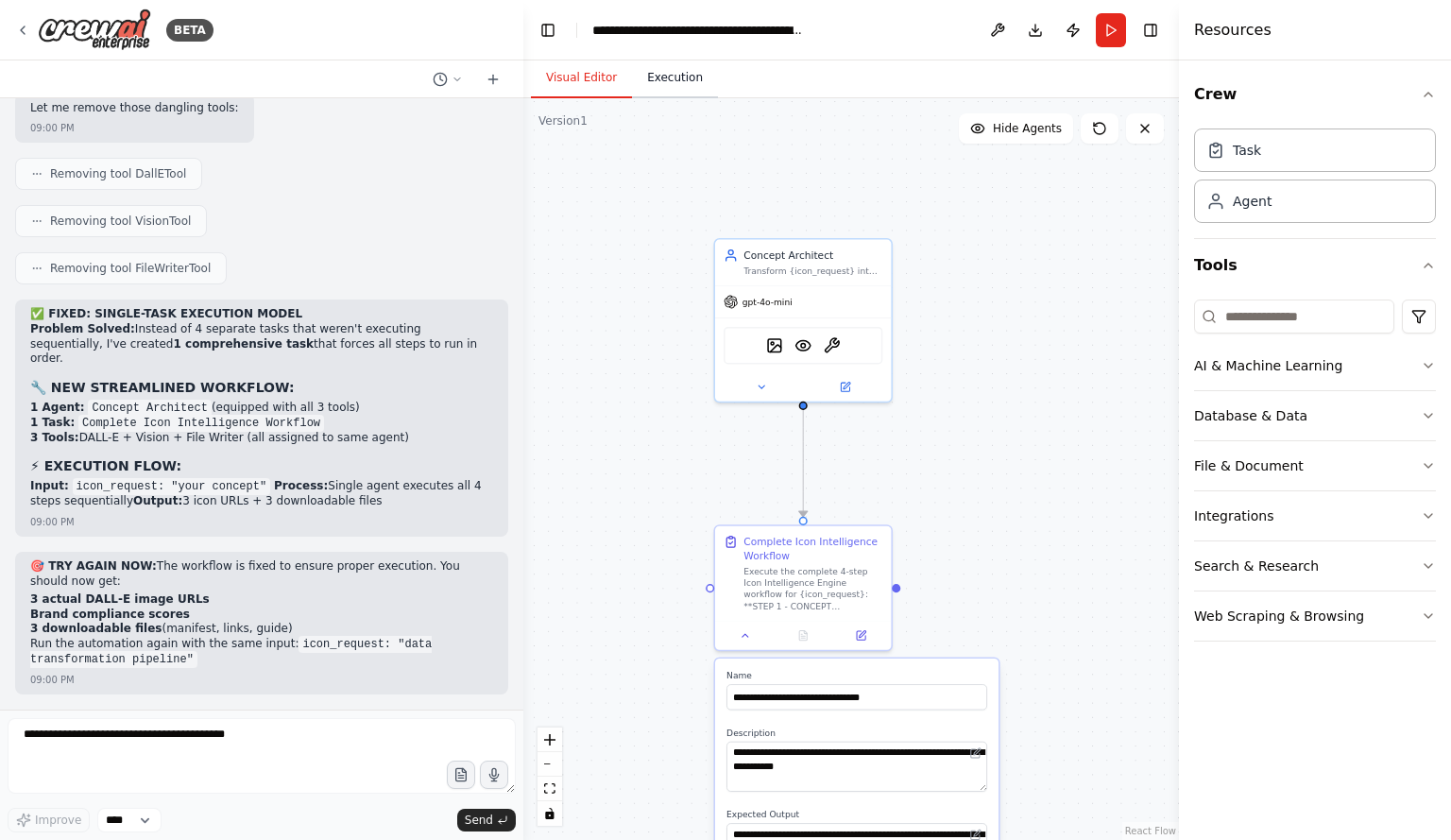
click at [659, 72] on button "Execution" at bounding box center [674, 78] width 86 height 40
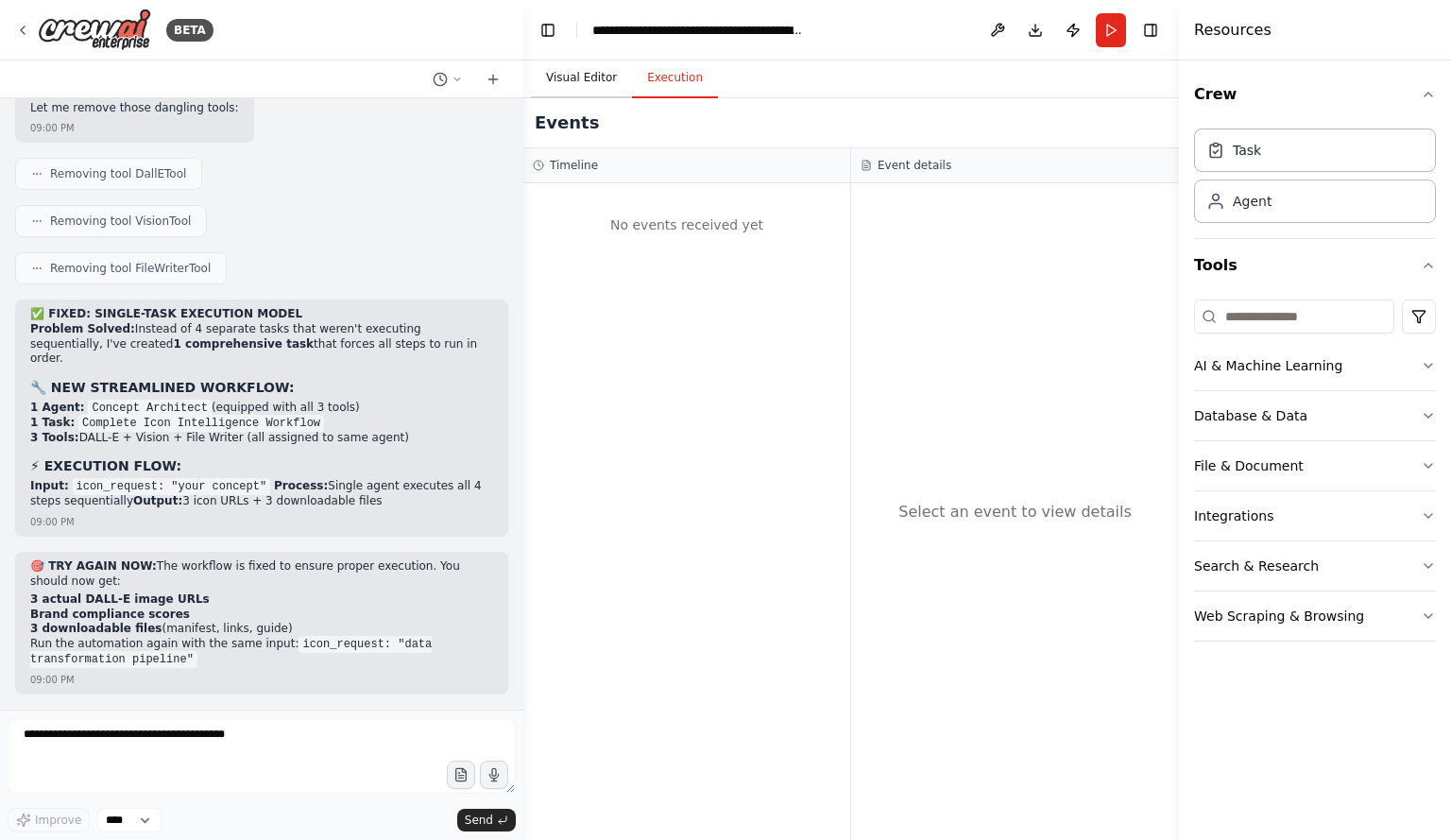
click at [592, 77] on button "Visual Editor" at bounding box center [581, 78] width 101 height 40
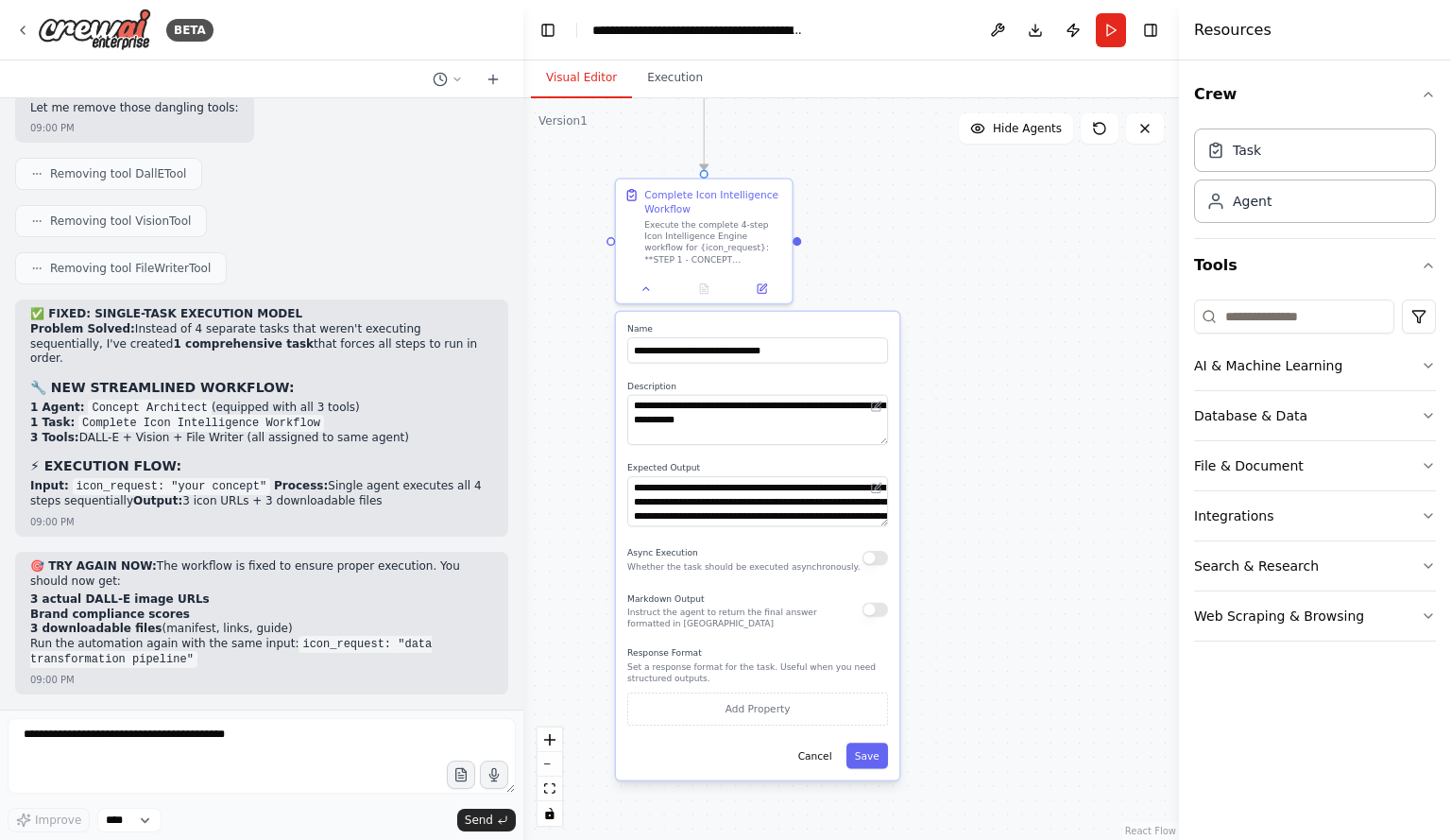
drag, startPoint x: 669, startPoint y: 461, endPoint x: 580, endPoint y: 137, distance: 336.0
click at [579, 137] on div ".deletable-edge-delete-btn { width: 20px; height: 20px; border: 0px solid #ffff…" at bounding box center [851, 469] width 656 height 742
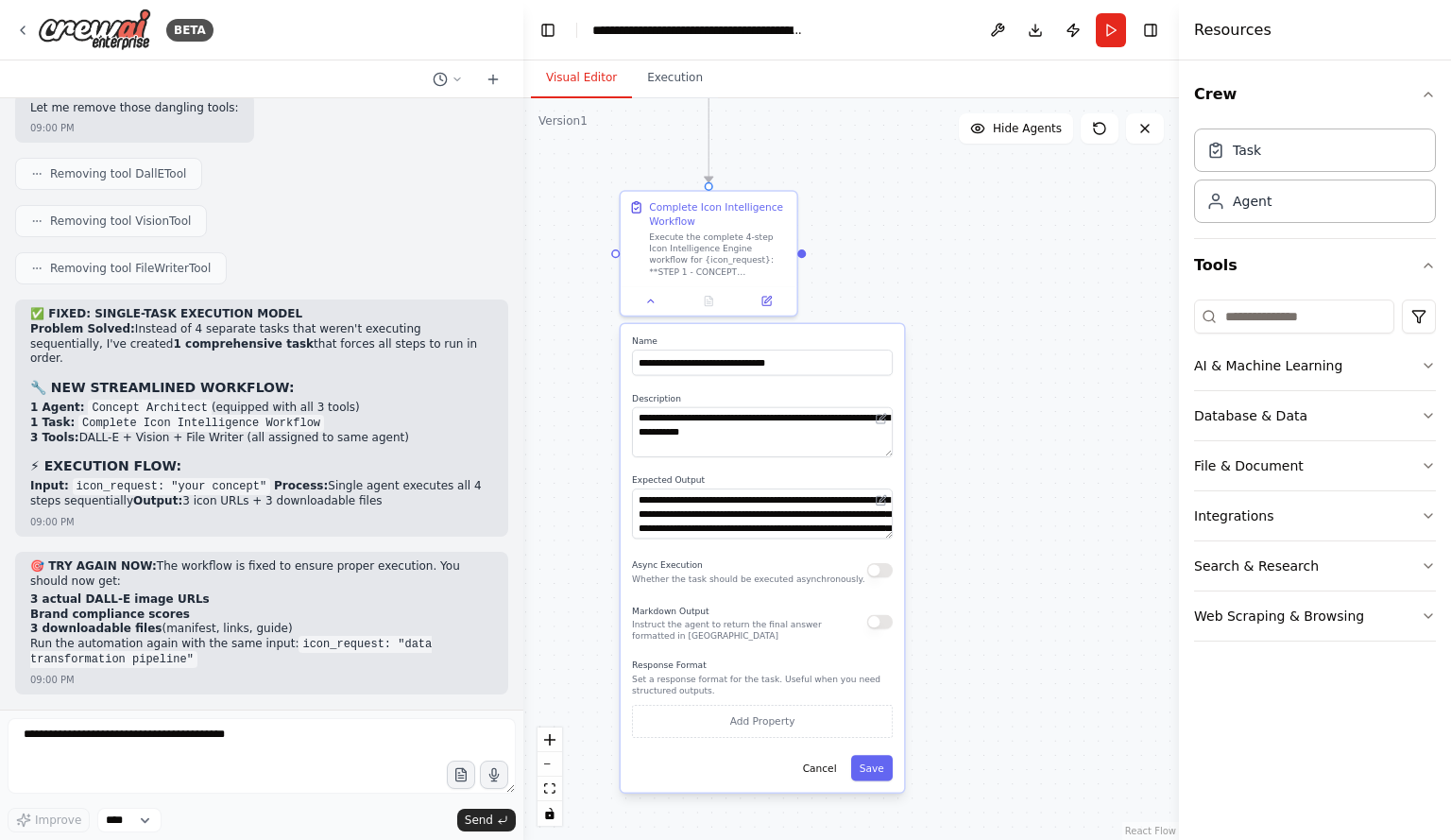
click at [908, 222] on div ".deletable-edge-delete-btn { width: 20px; height: 20px; border: 0px solid #ffff…" at bounding box center [851, 469] width 656 height 742
click at [646, 296] on icon at bounding box center [651, 298] width 11 height 11
click at [649, 300] on icon at bounding box center [652, 298] width 6 height 3
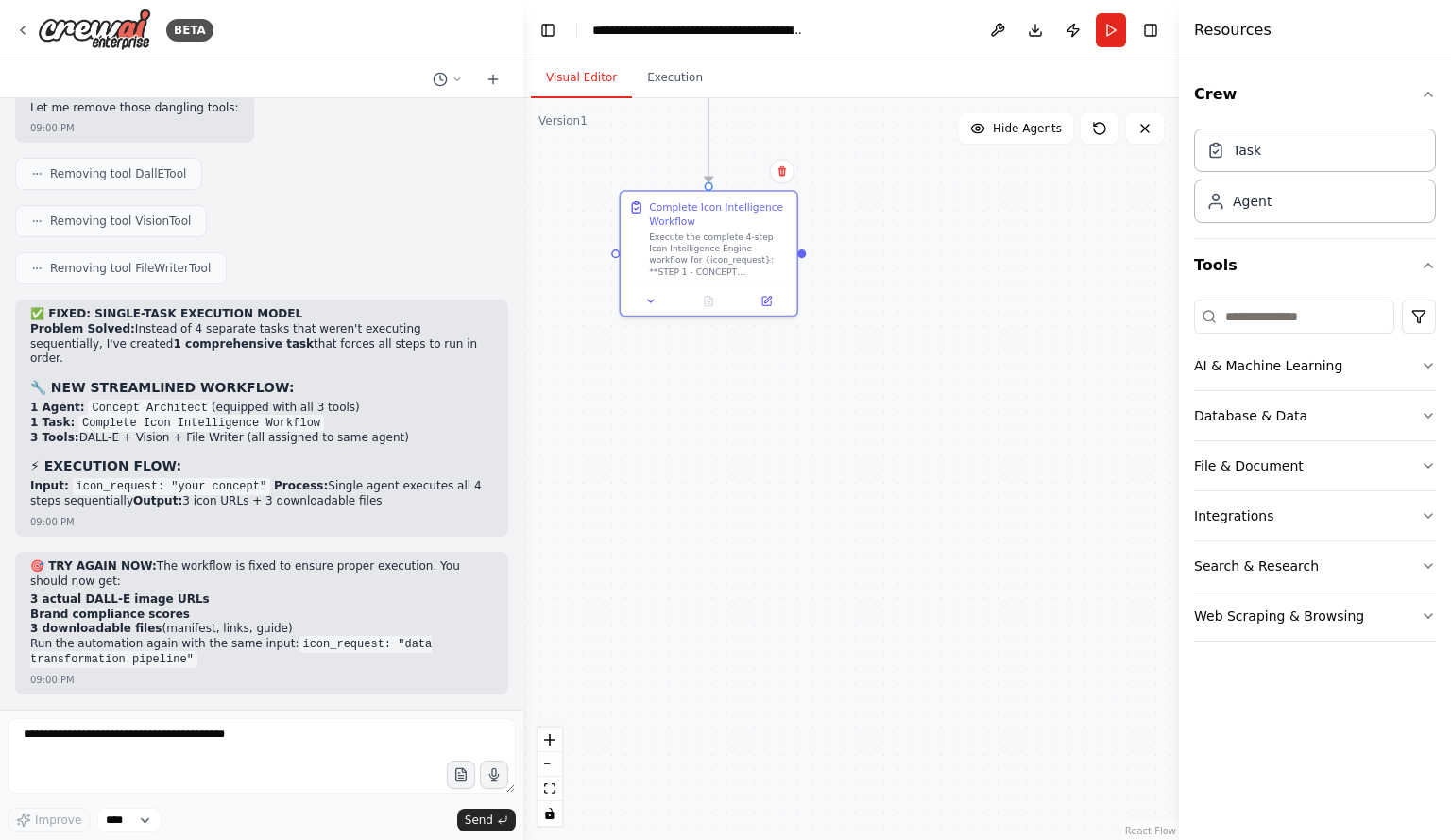
drag, startPoint x: 380, startPoint y: 227, endPoint x: 371, endPoint y: 360, distance: 133.3
type textarea "**********"
click at [371, 360] on div "🚀 Master Onboarding Prompt for CREW AI: Icon Intelligence Engine Project Overvi…" at bounding box center [262, 404] width 524 height 611
click at [81, 743] on textarea at bounding box center [262, 756] width 509 height 75
click at [756, 267] on div "Execute the complete 4-step Icon Intelligence Engine workflow for {icon_request…" at bounding box center [718, 252] width 139 height 47
